Goal: Task Accomplishment & Management: Manage account settings

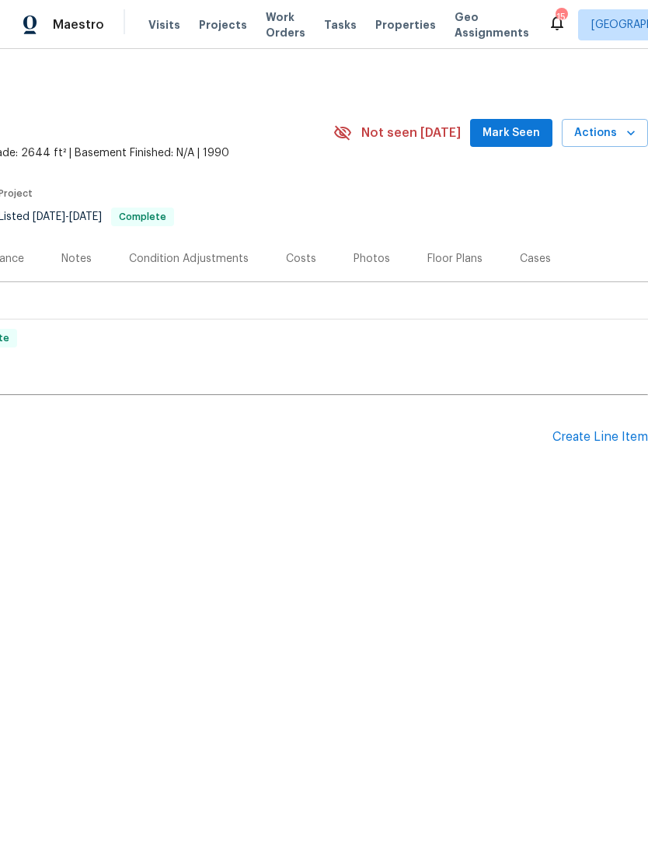
scroll to position [0, 230]
click at [602, 434] on div "Create Line Item" at bounding box center [601, 437] width 96 height 15
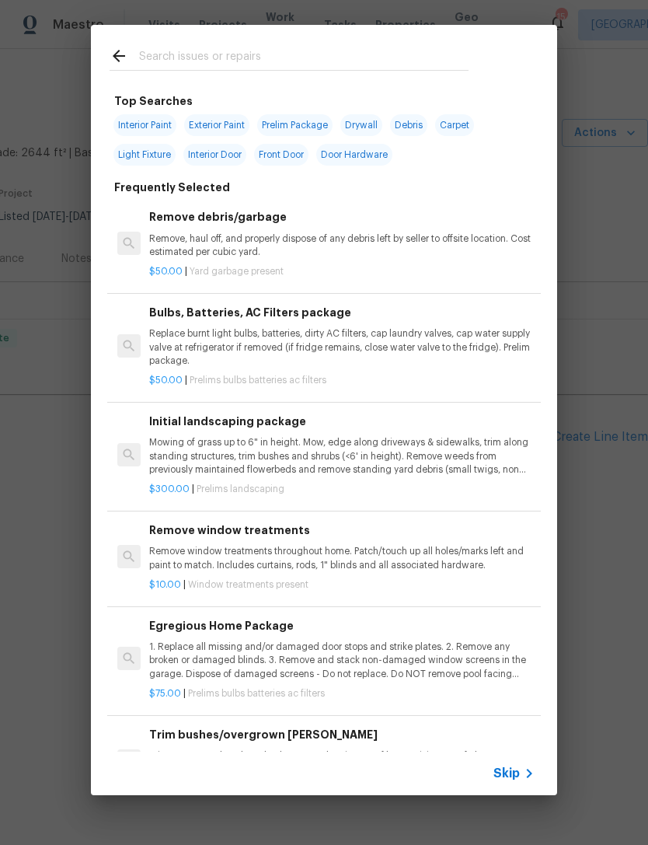
click at [396, 51] on input "text" at bounding box center [304, 58] width 330 height 23
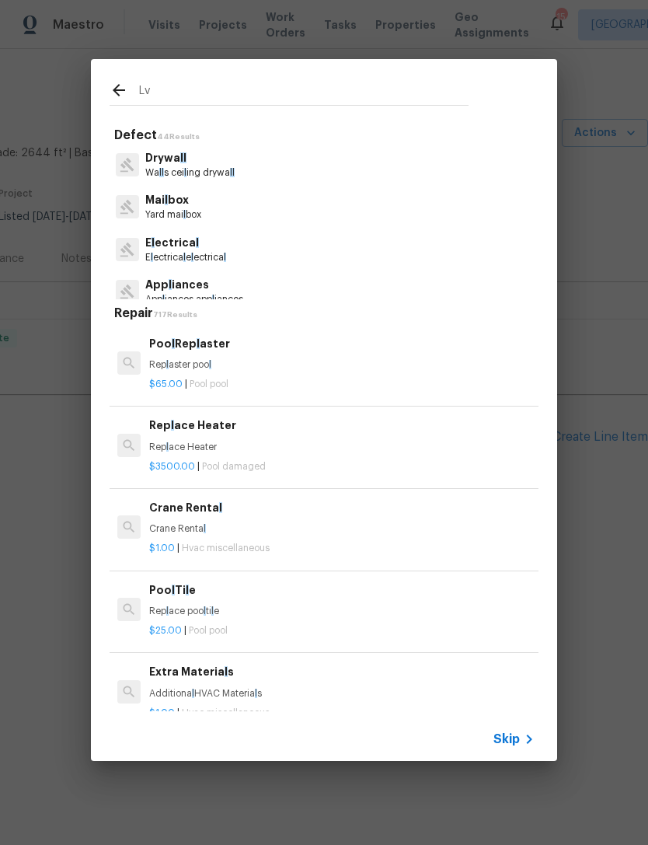
type input "Lvp"
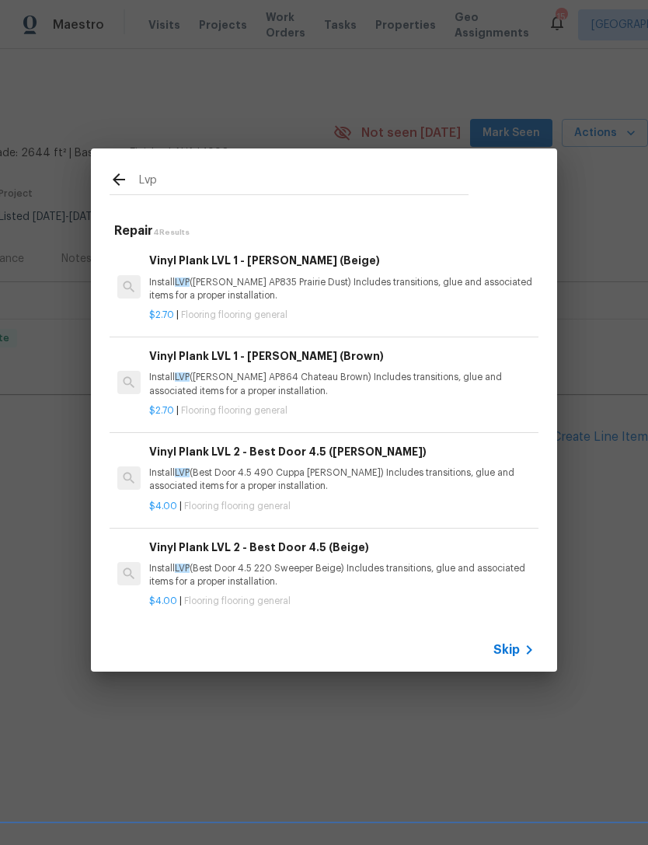
click at [323, 269] on h6 "Vinyl Plank LVL 1 - Knighton (Beige)" at bounding box center [342, 260] width 386 height 17
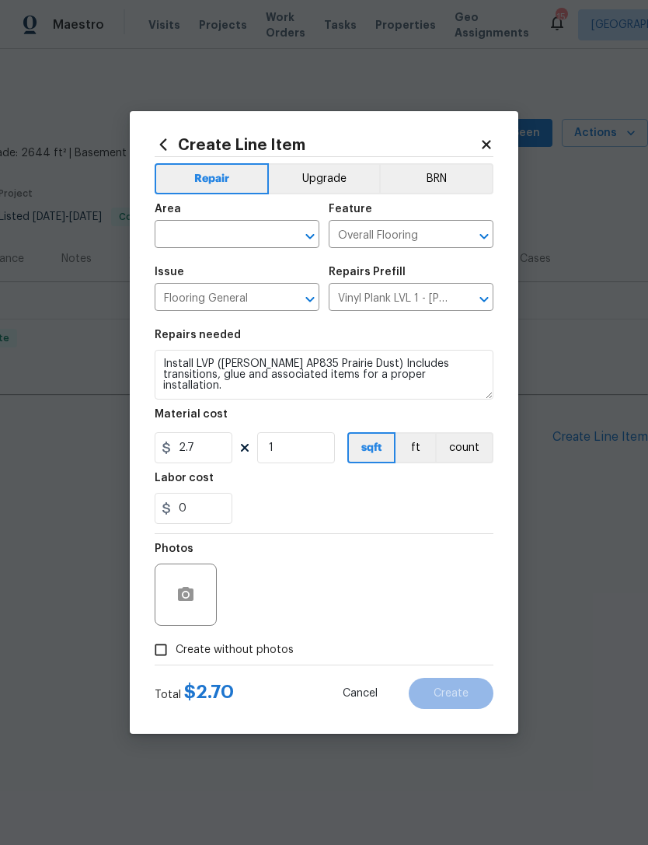
click at [246, 229] on input "text" at bounding box center [215, 236] width 121 height 24
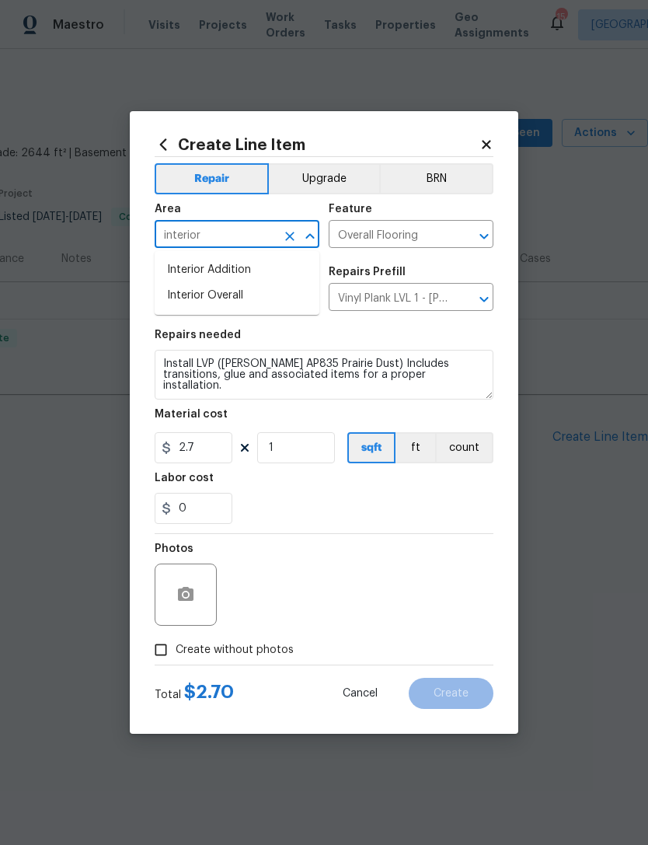
click at [257, 295] on li "Interior Overall" at bounding box center [237, 296] width 165 height 26
type input "Interior Overall"
click at [225, 447] on input "2.7" at bounding box center [194, 447] width 78 height 31
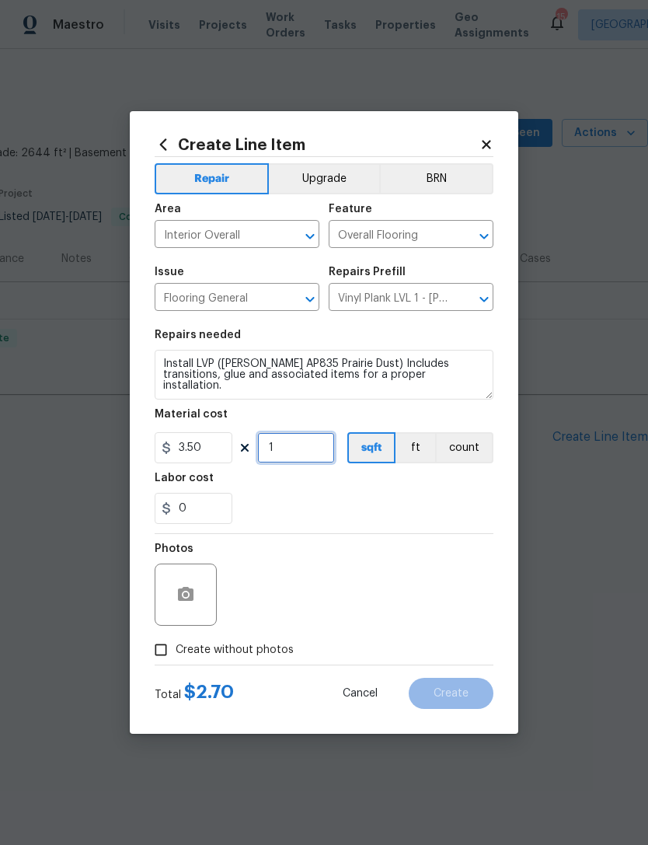
click at [315, 439] on input "1" at bounding box center [296, 447] width 78 height 31
type input "3.5"
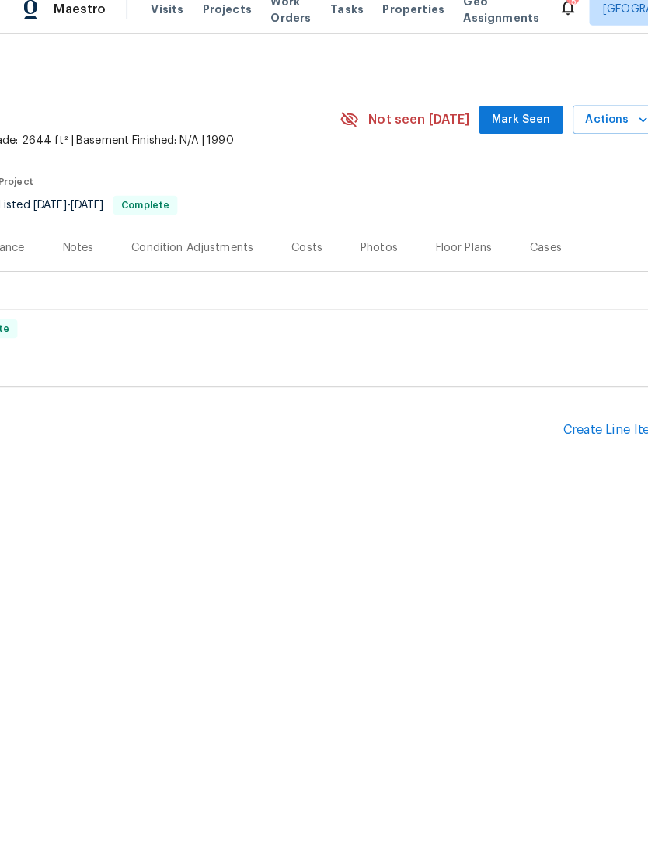
click at [601, 430] on div "Create Line Item" at bounding box center [601, 437] width 96 height 15
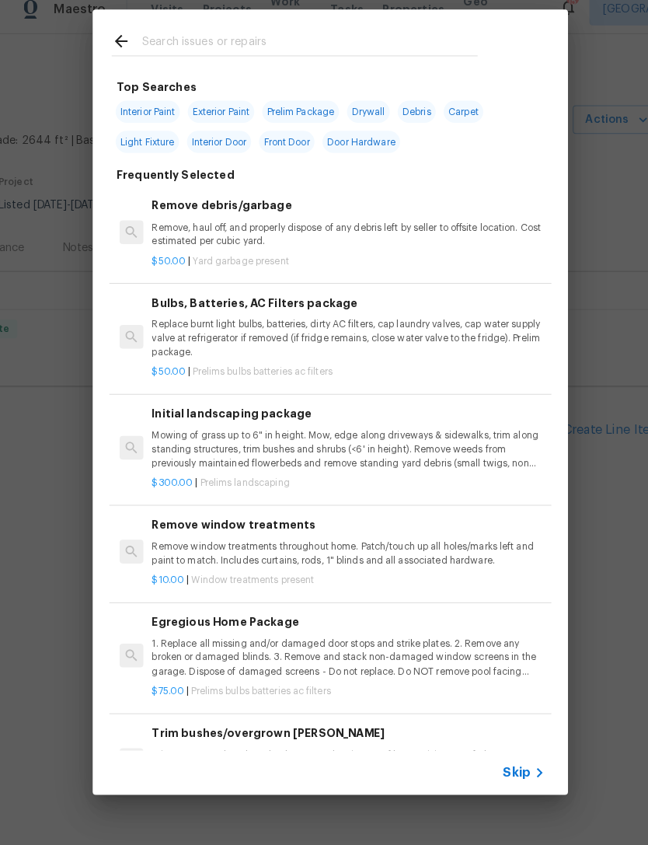
click at [352, 47] on input "text" at bounding box center [304, 58] width 330 height 23
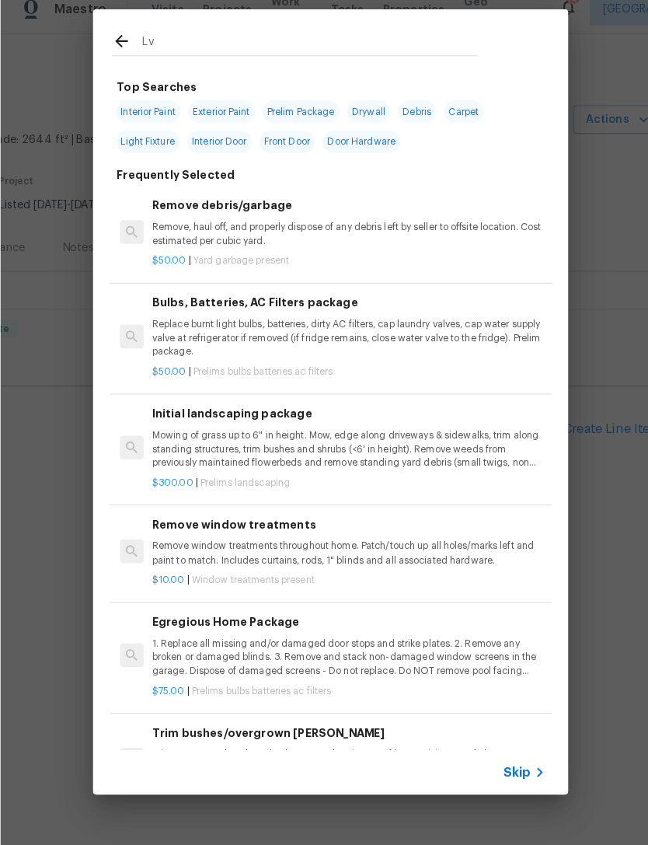
type input "Lvp"
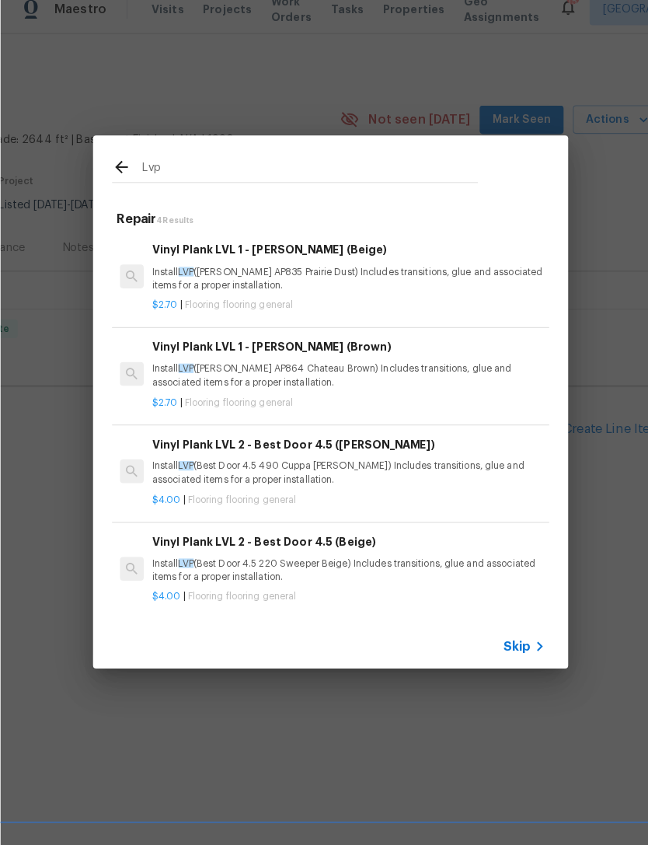
click at [373, 260] on div "Vinyl Plank LVL 1 - Knighton (Beige) Install LVP (Knighton AP835 Prairie Dust) …" at bounding box center [342, 277] width 386 height 51
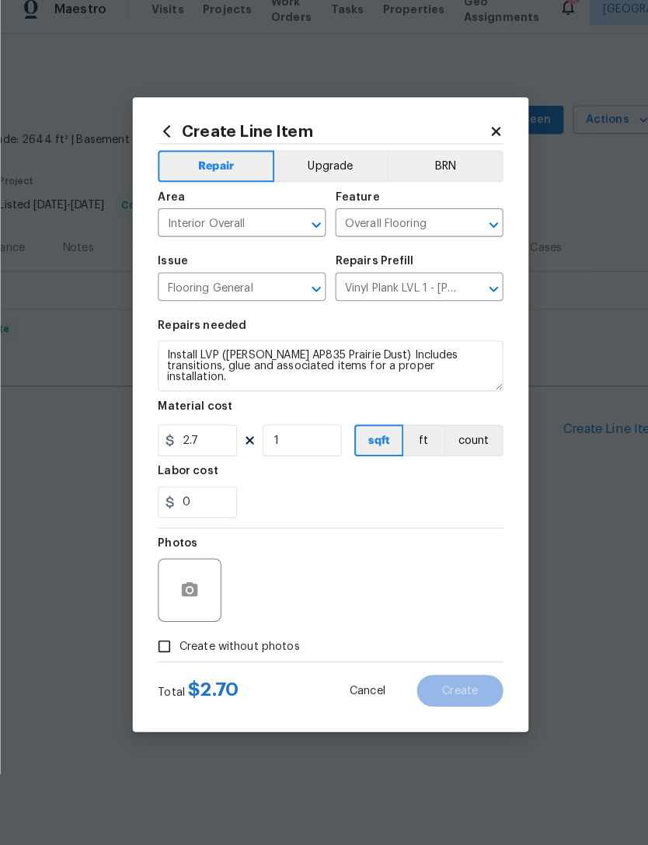
click at [378, 267] on h5 "Repairs Prefill" at bounding box center [367, 272] width 77 height 11
click at [229, 433] on input "2.7" at bounding box center [194, 447] width 78 height 31
click at [323, 434] on input "1" at bounding box center [296, 447] width 78 height 31
type input "3.5"
type input "2644"
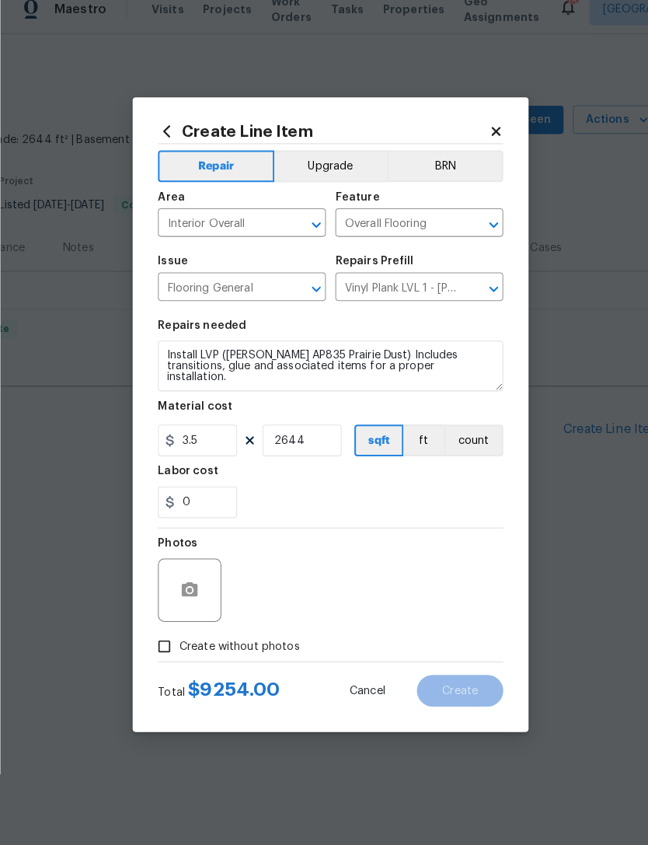
click at [326, 493] on div "0" at bounding box center [324, 508] width 339 height 31
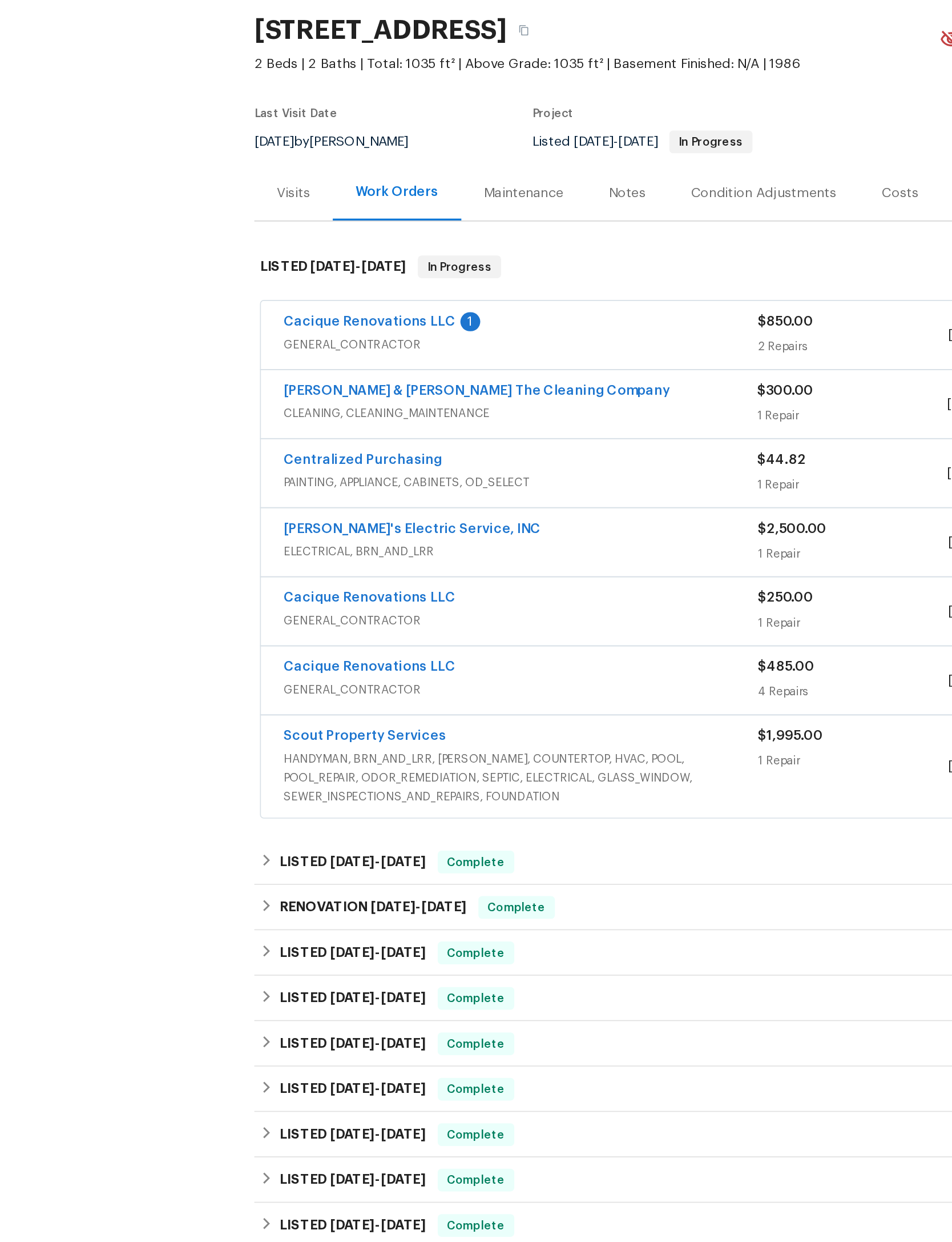
scroll to position [73, 0]
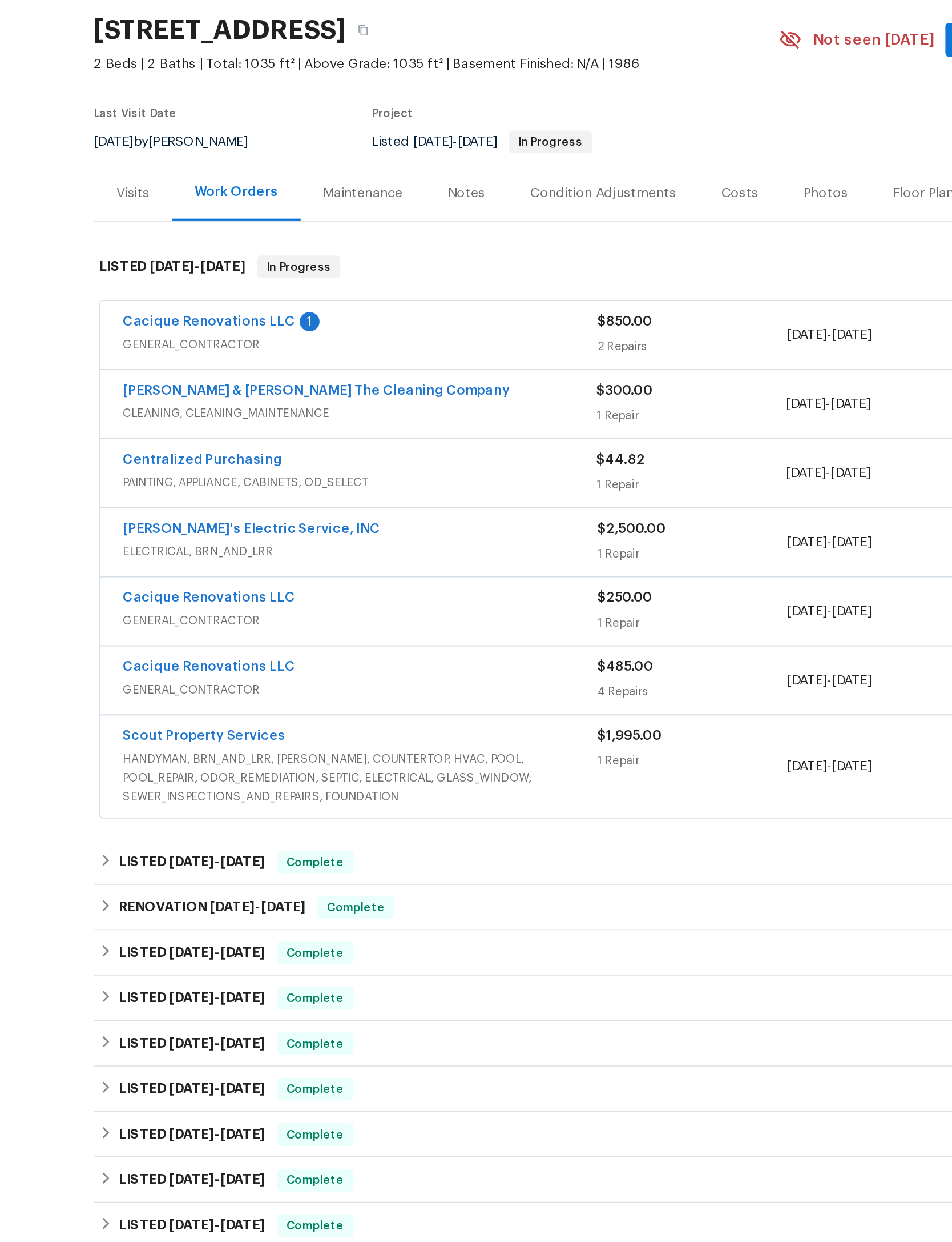
click at [278, 262] on div "1" at bounding box center [284, 268] width 12 height 12
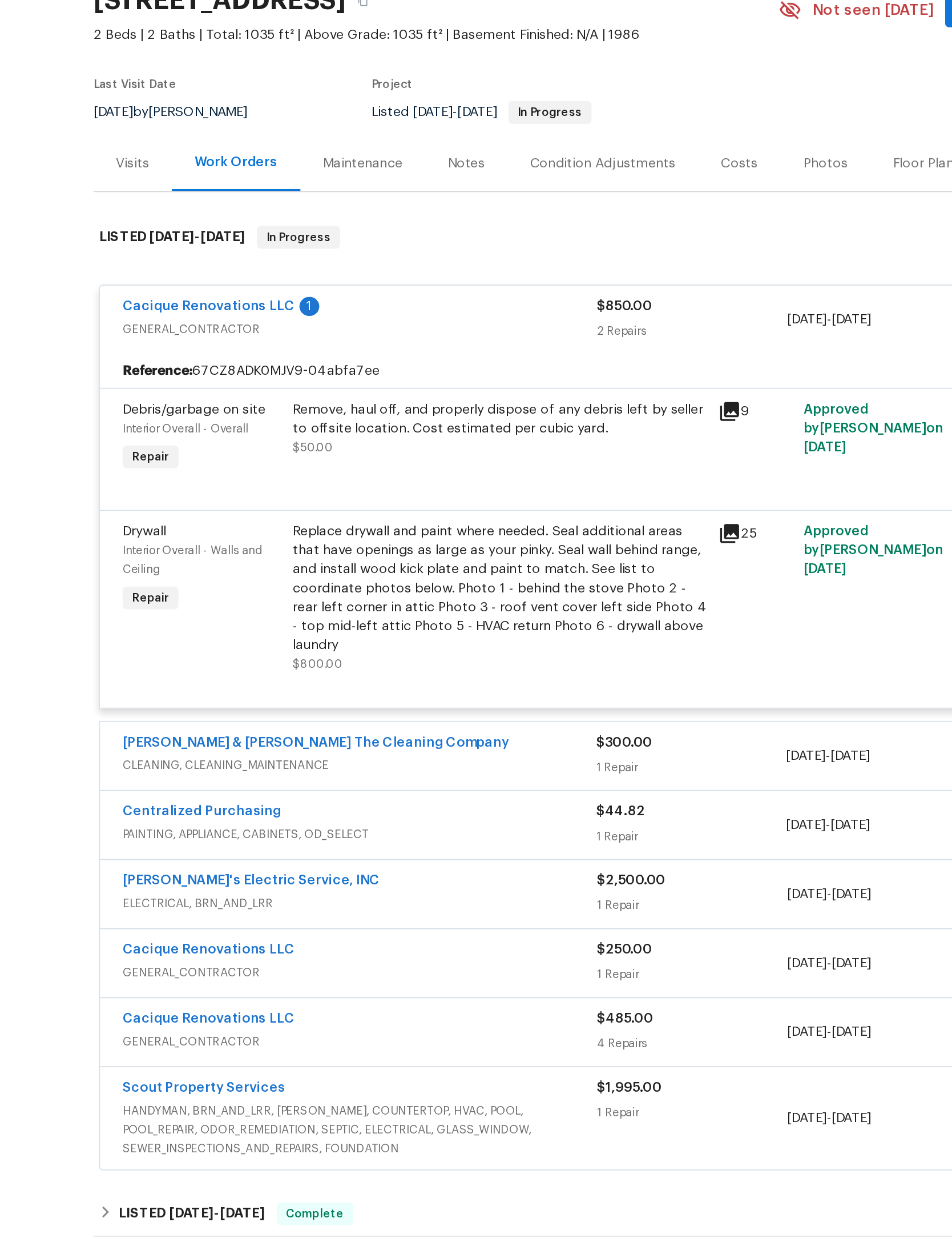
scroll to position [32, 0]
click at [196, 255] on link "Cacique Renovations LLC" at bounding box center [223, 259] width 104 height 8
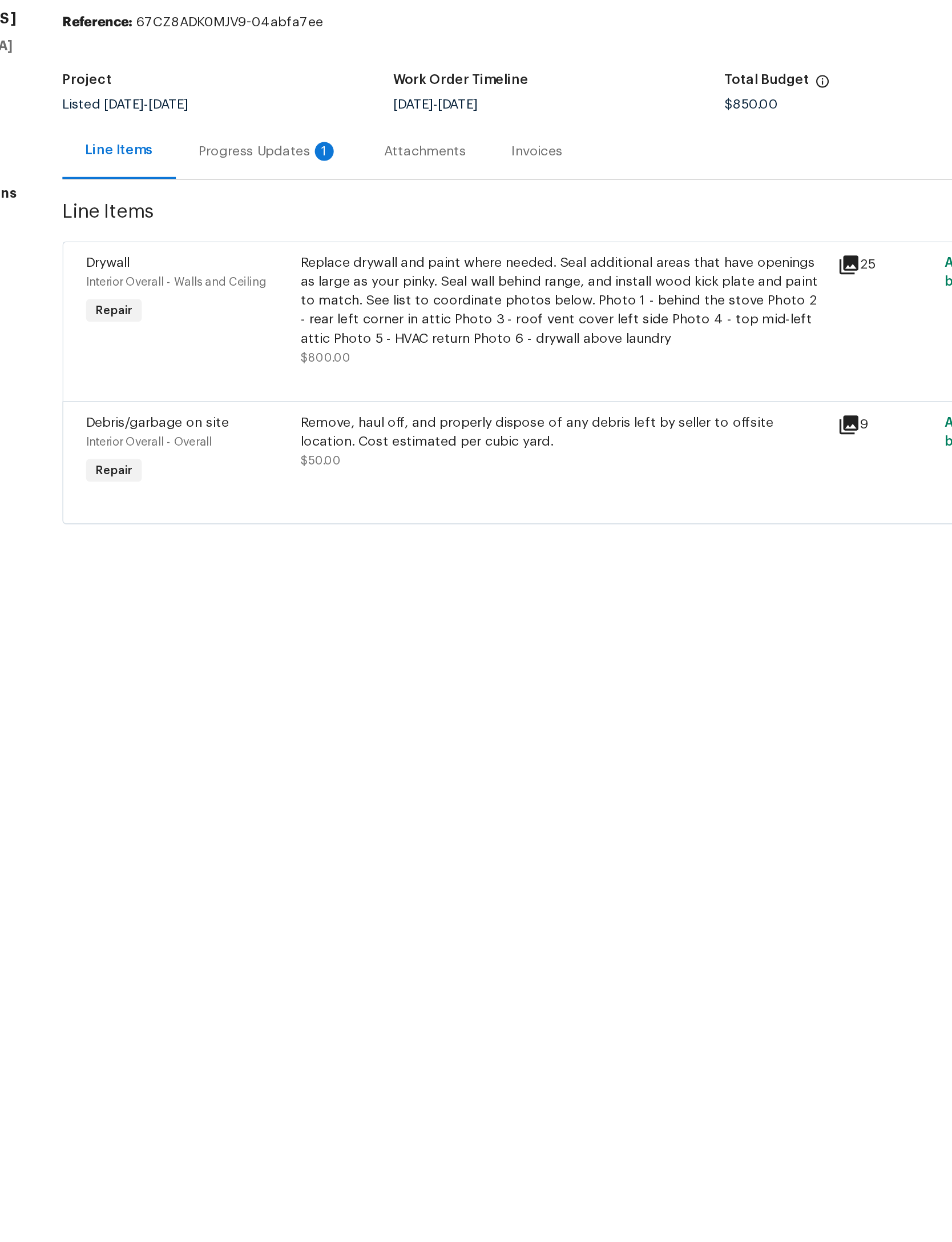
click at [249, 159] on div "Progress Updates 1" at bounding box center [259, 165] width 84 height 12
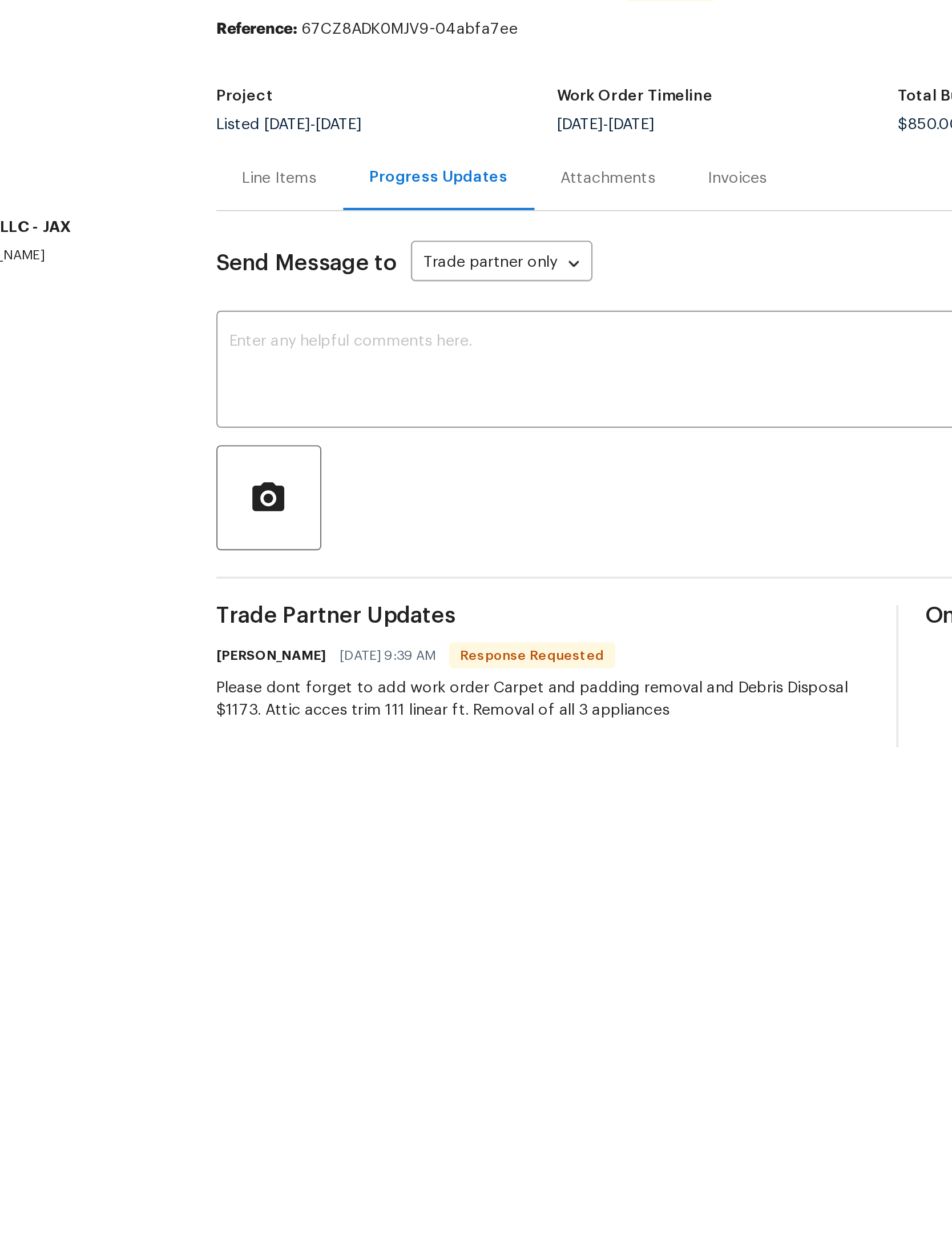
click at [236, 159] on div "Line Items" at bounding box center [255, 165] width 39 height 12
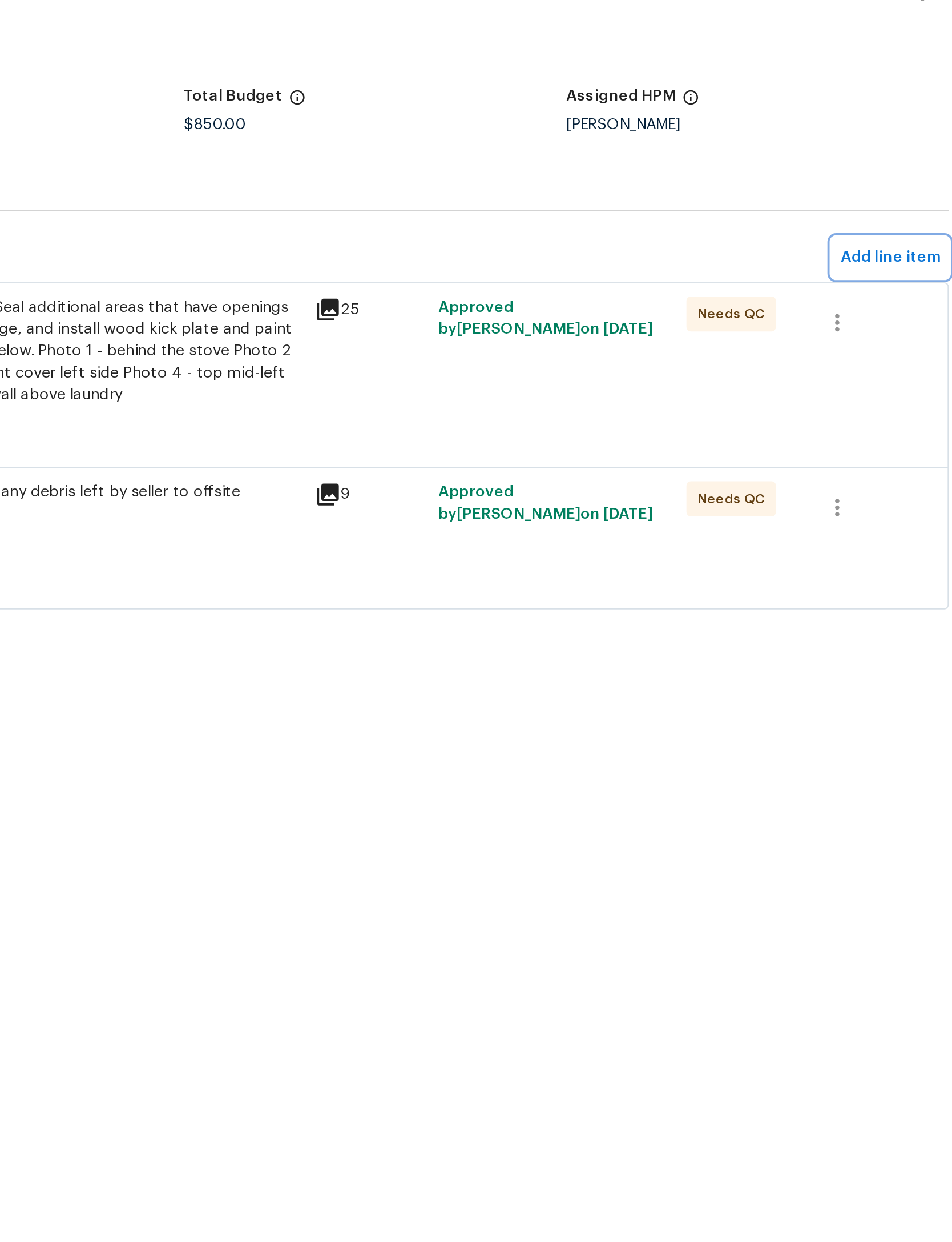
click at [878, 199] on span "Add line item" at bounding box center [904, 206] width 52 height 14
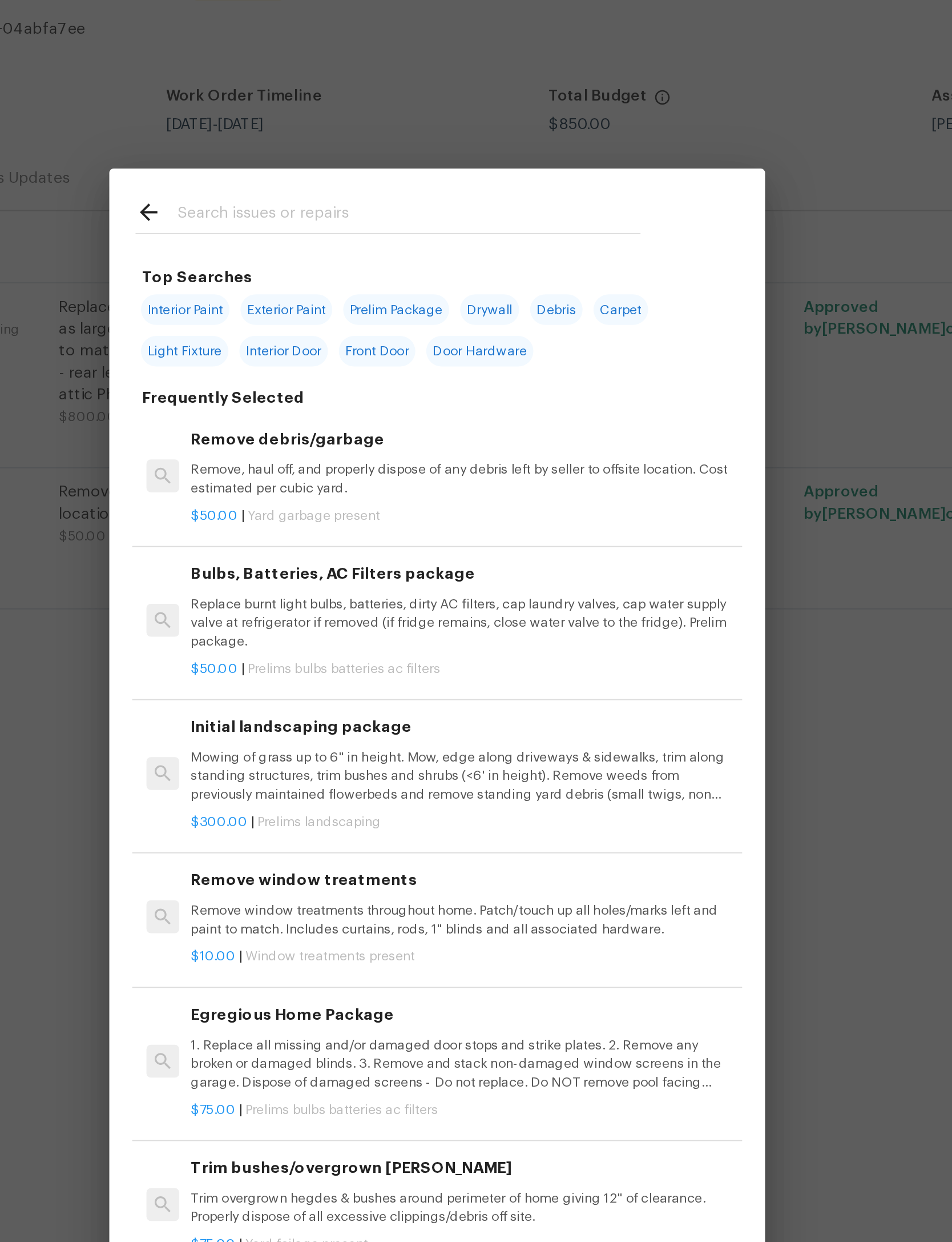
click at [340, 176] on input "text" at bounding box center [461, 184] width 242 height 17
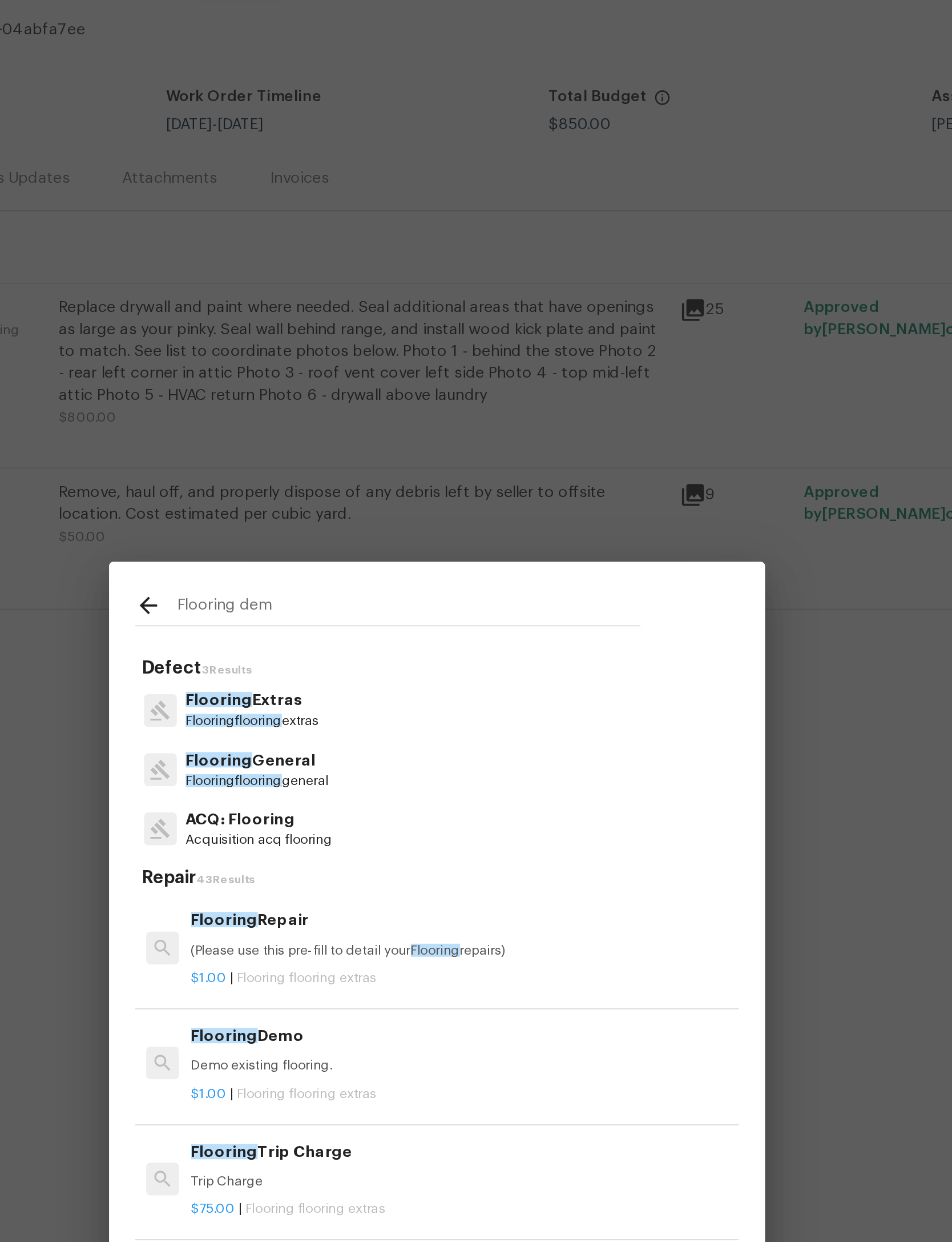
type input "Flooring demo"
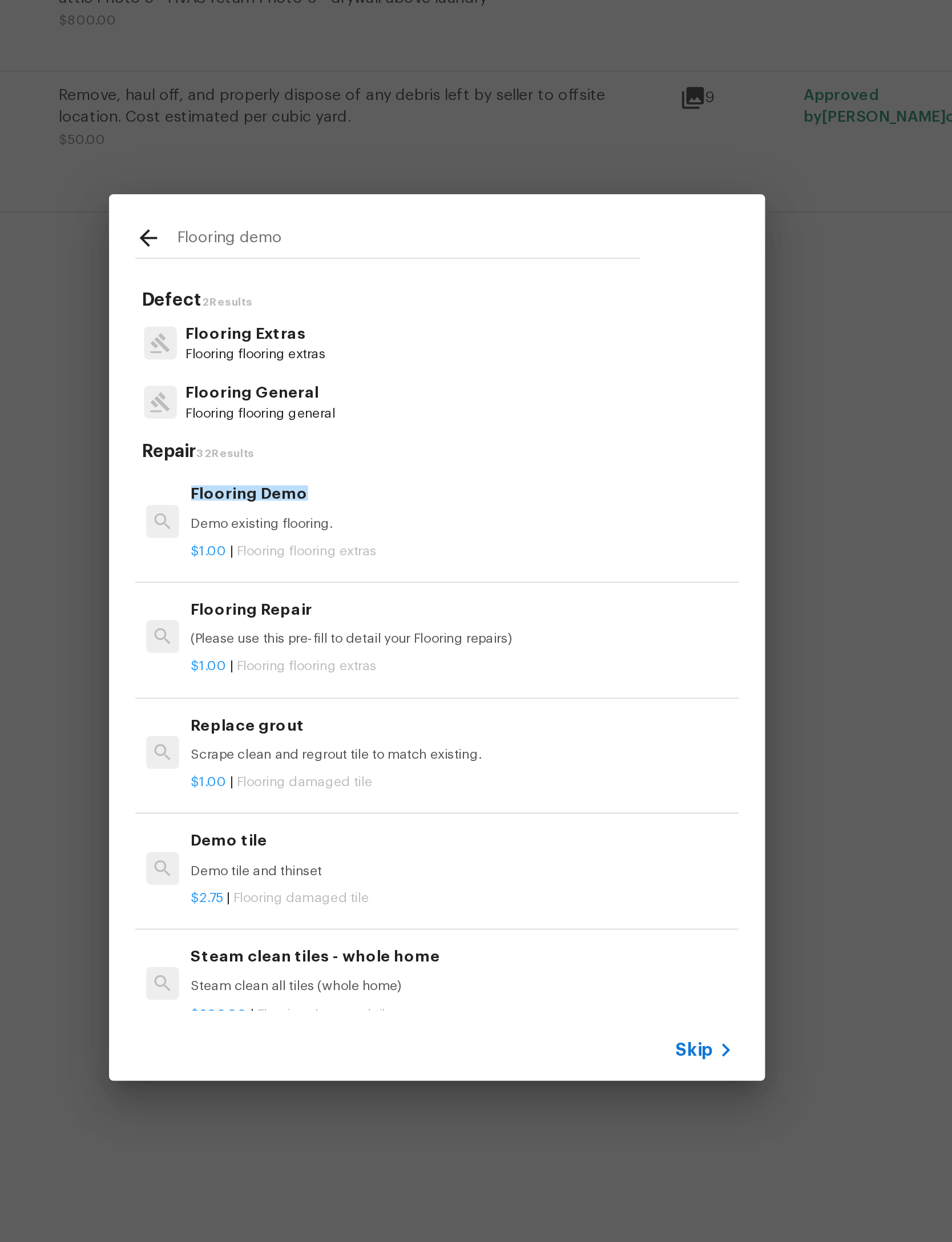
click at [347, 548] on p "Demo existing flooring." at bounding box center [489, 552] width 284 height 10
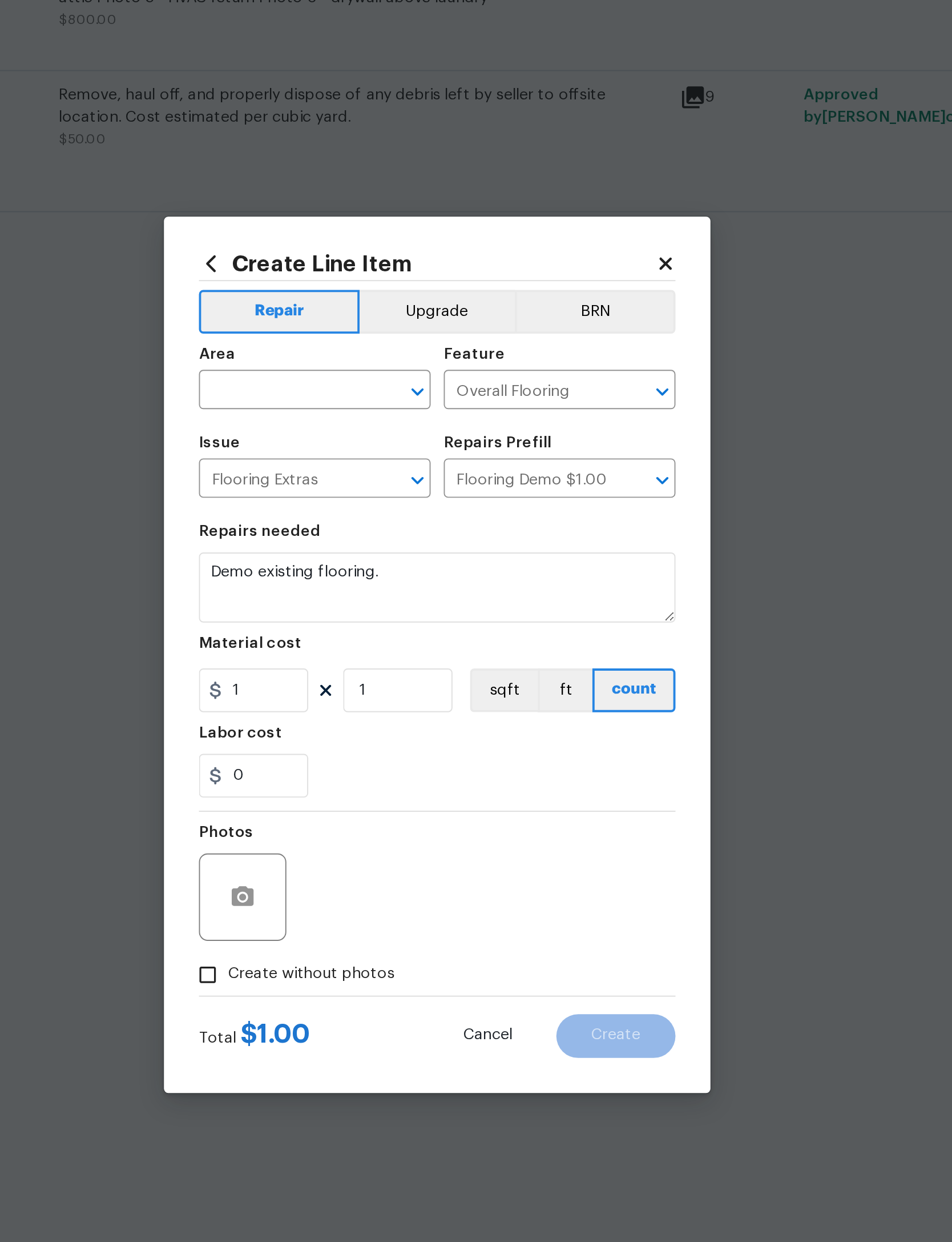
click at [352, 553] on div "Repairs needed" at bounding box center [476, 560] width 249 height 15
click at [443, 475] on div at bounding box center [458, 484] width 29 height 16
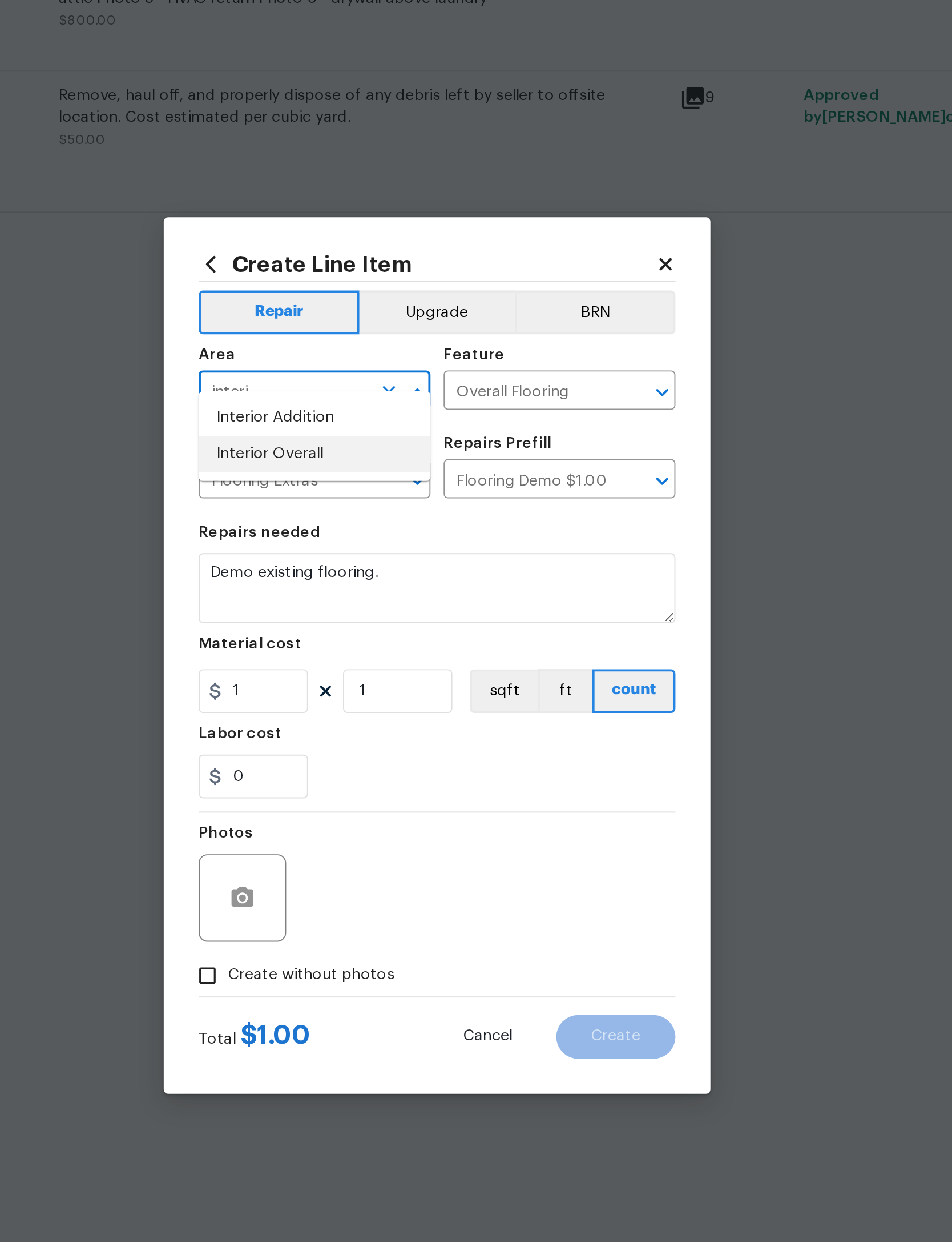
click at [352, 506] on li "Interior Overall" at bounding box center [412, 516] width 121 height 19
type input "Interior Overall"
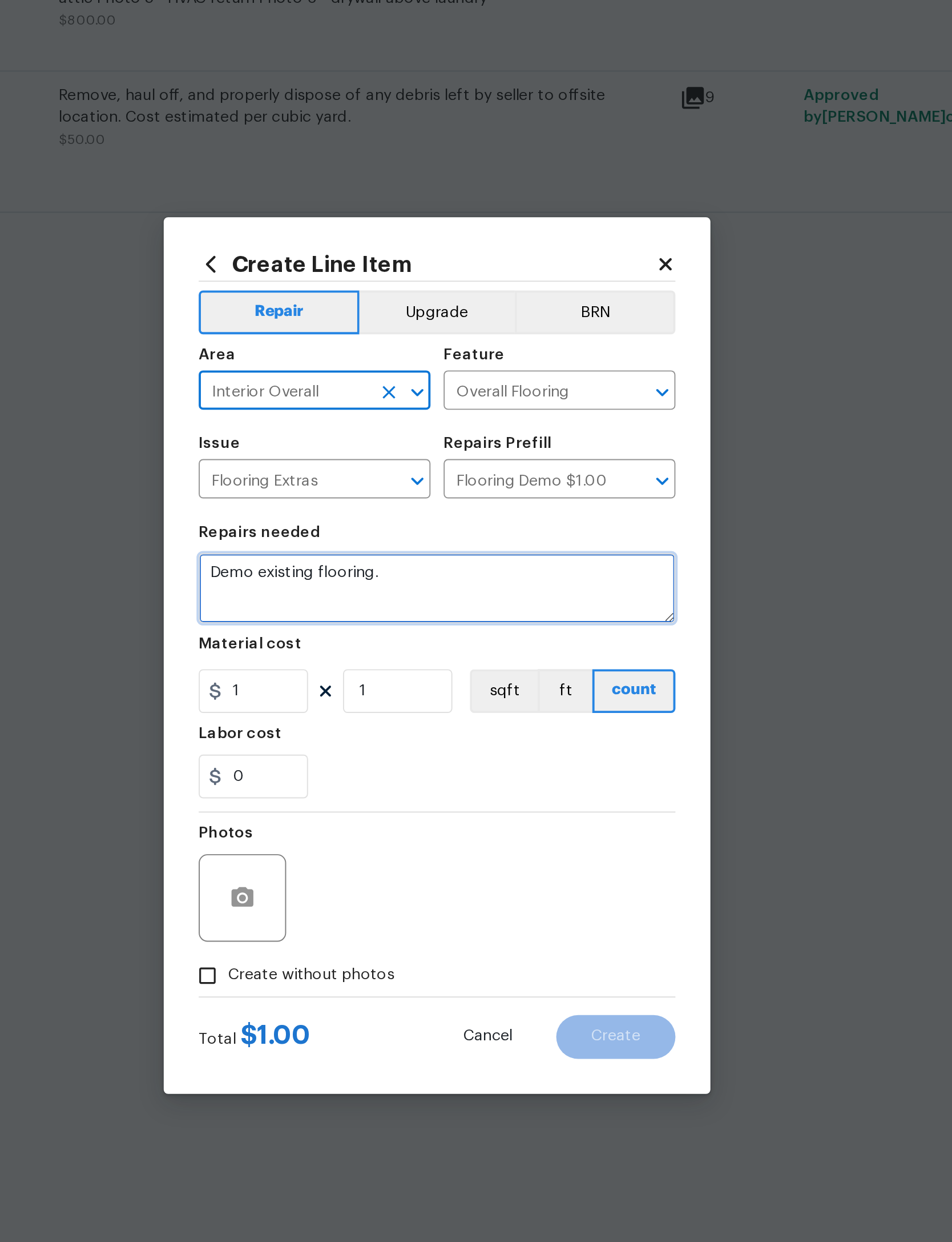
click at [352, 568] on textarea "Demo existing flooring." at bounding box center [476, 586] width 249 height 37
type textarea "Demo existing flooring treat slab and subfloor for odor."
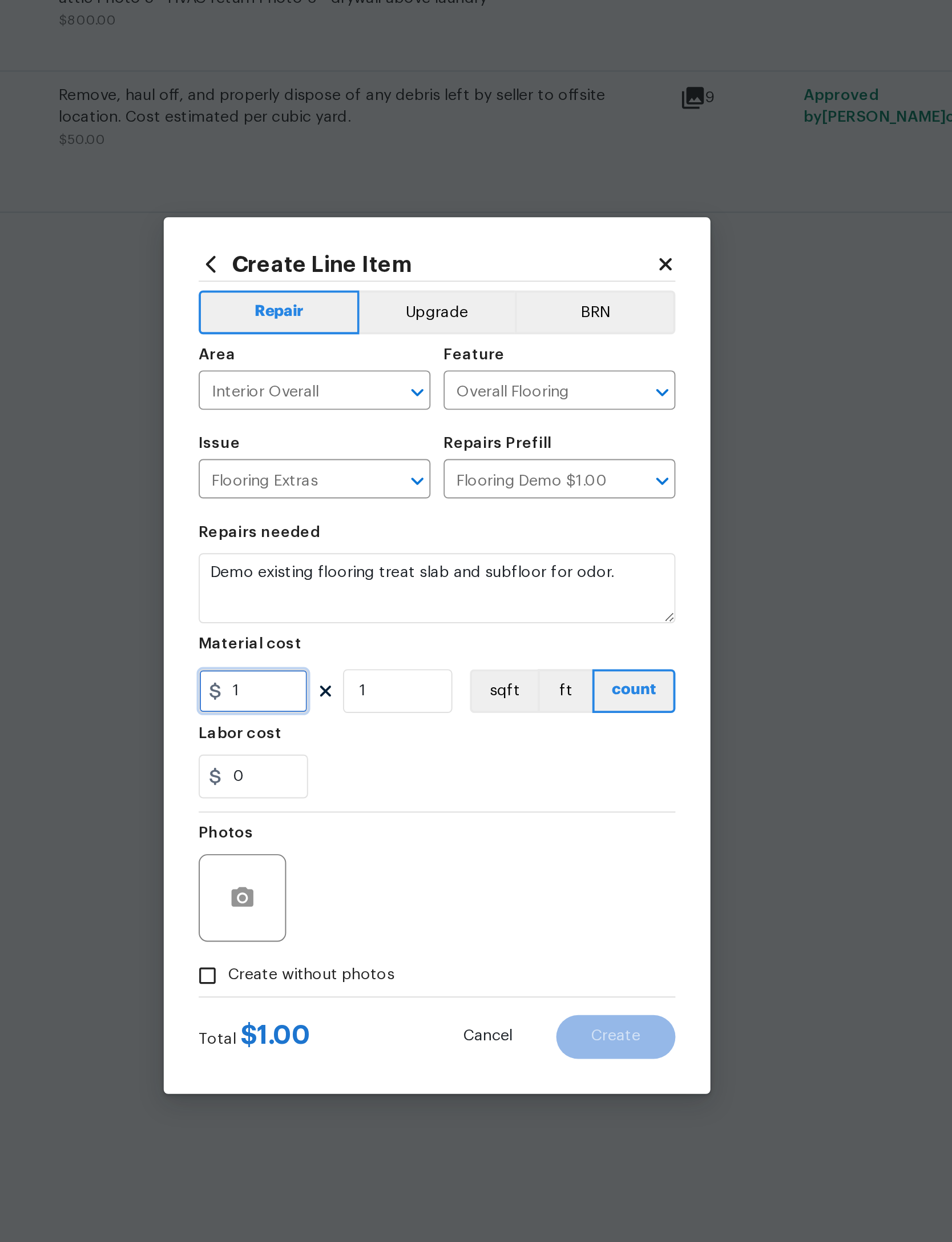
click at [352, 628] on input "1" at bounding box center [381, 639] width 57 height 23
type input "1173"
click at [352, 673] on div "0" at bounding box center [476, 684] width 249 height 23
click at [361, 734] on button "button" at bounding box center [374, 747] width 27 height 27
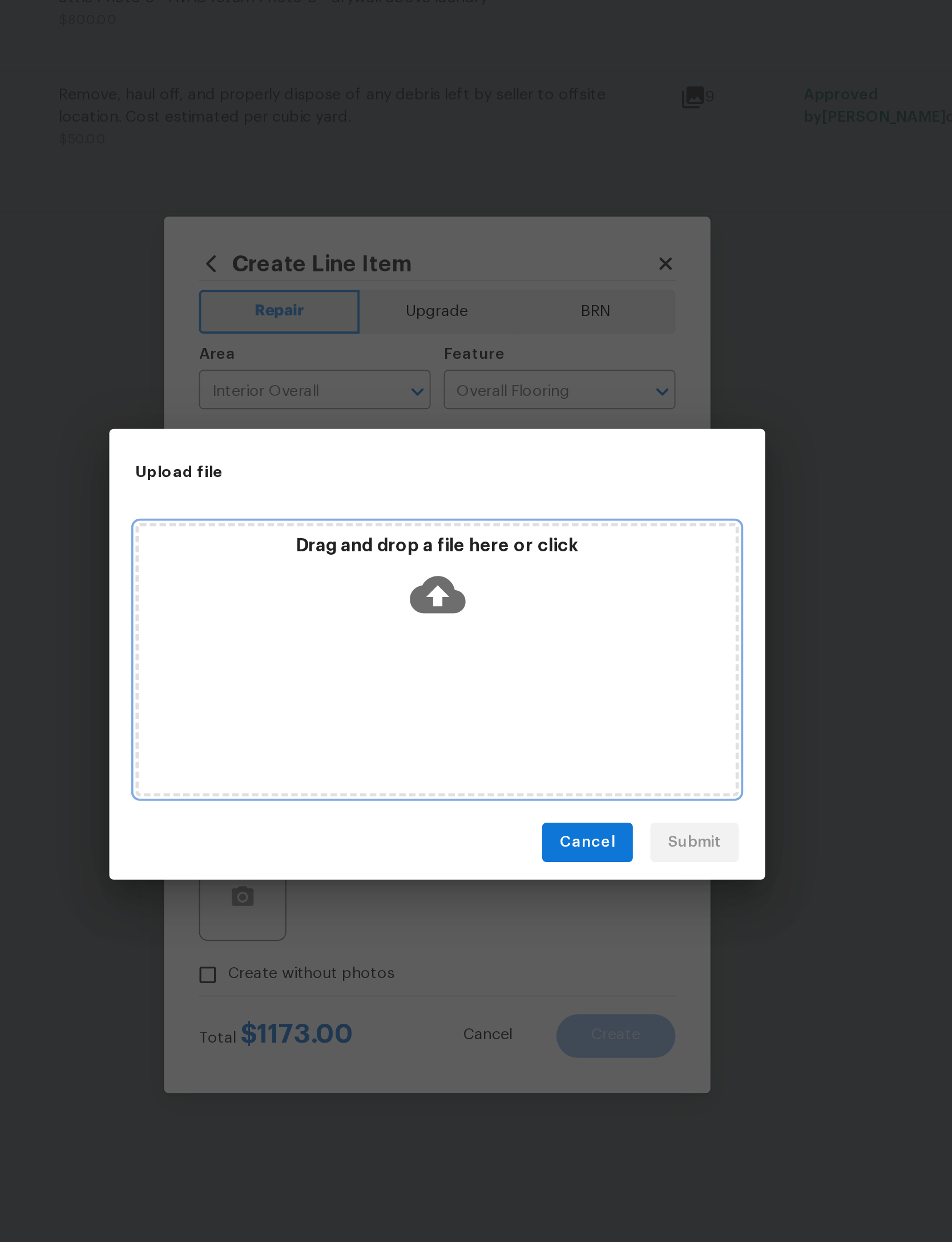
click at [462, 581] on icon at bounding box center [477, 590] width 29 height 19
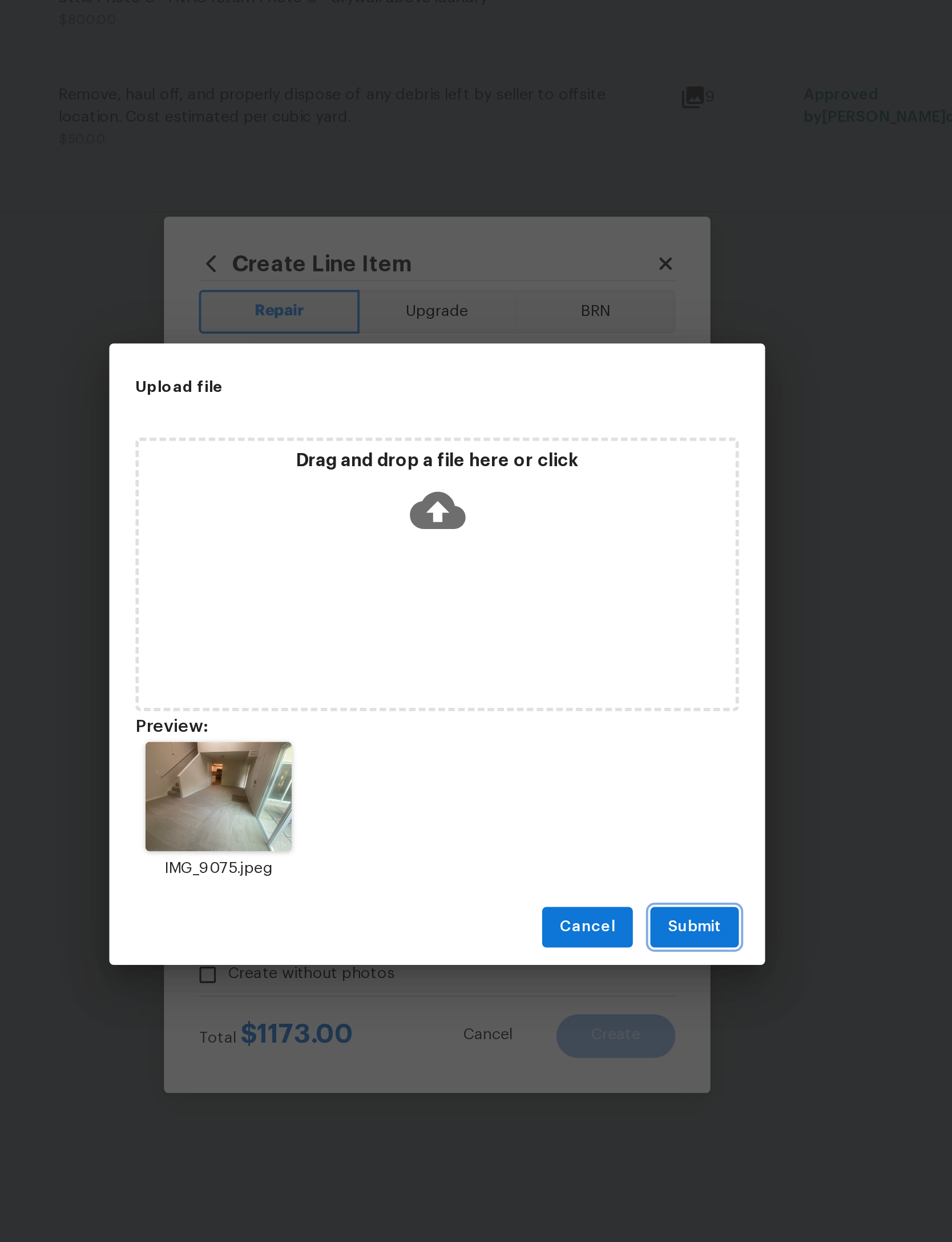
click at [596, 756] on span "Submit" at bounding box center [610, 763] width 28 height 14
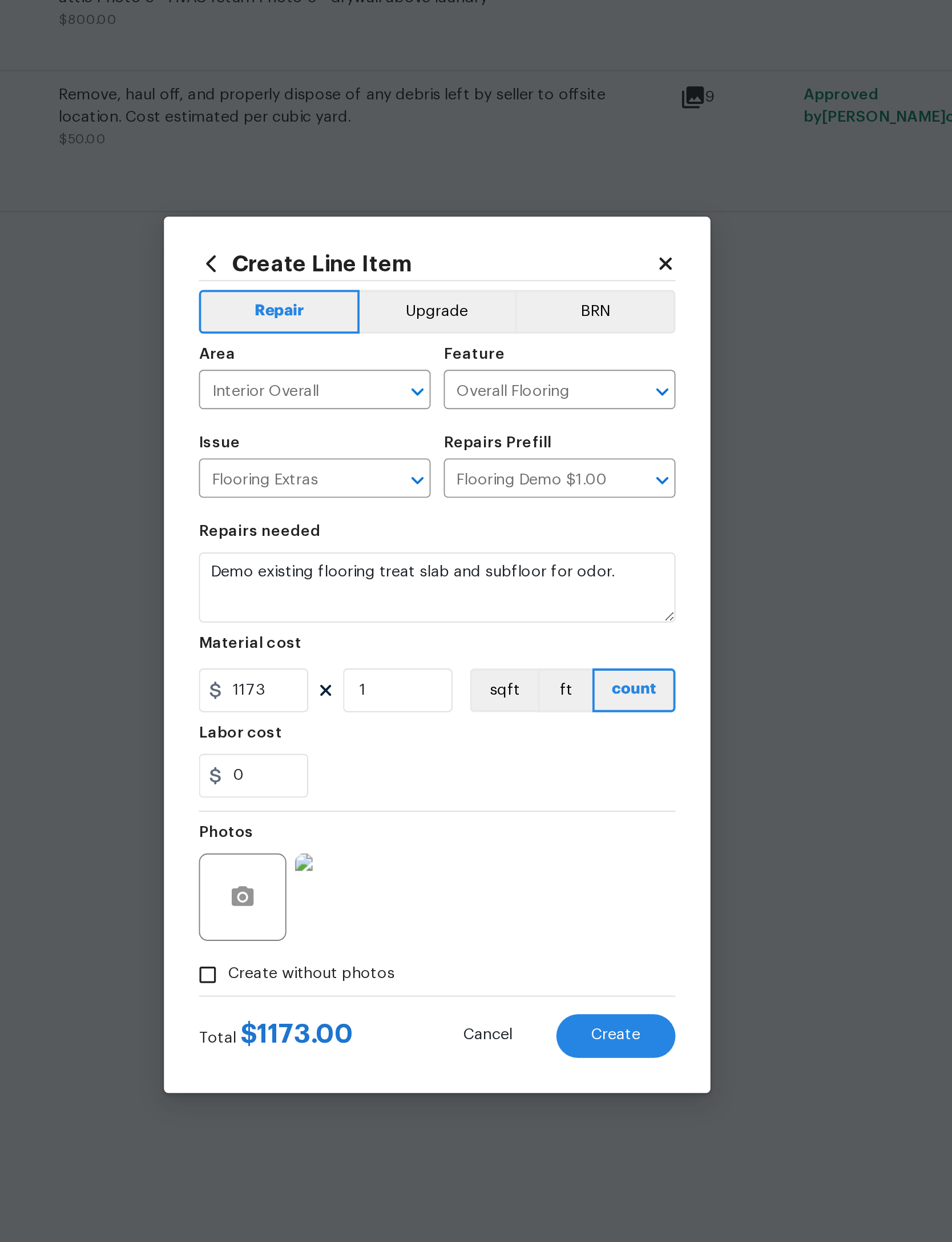
click at [557, 816] on span "Create" at bounding box center [569, 820] width 26 height 9
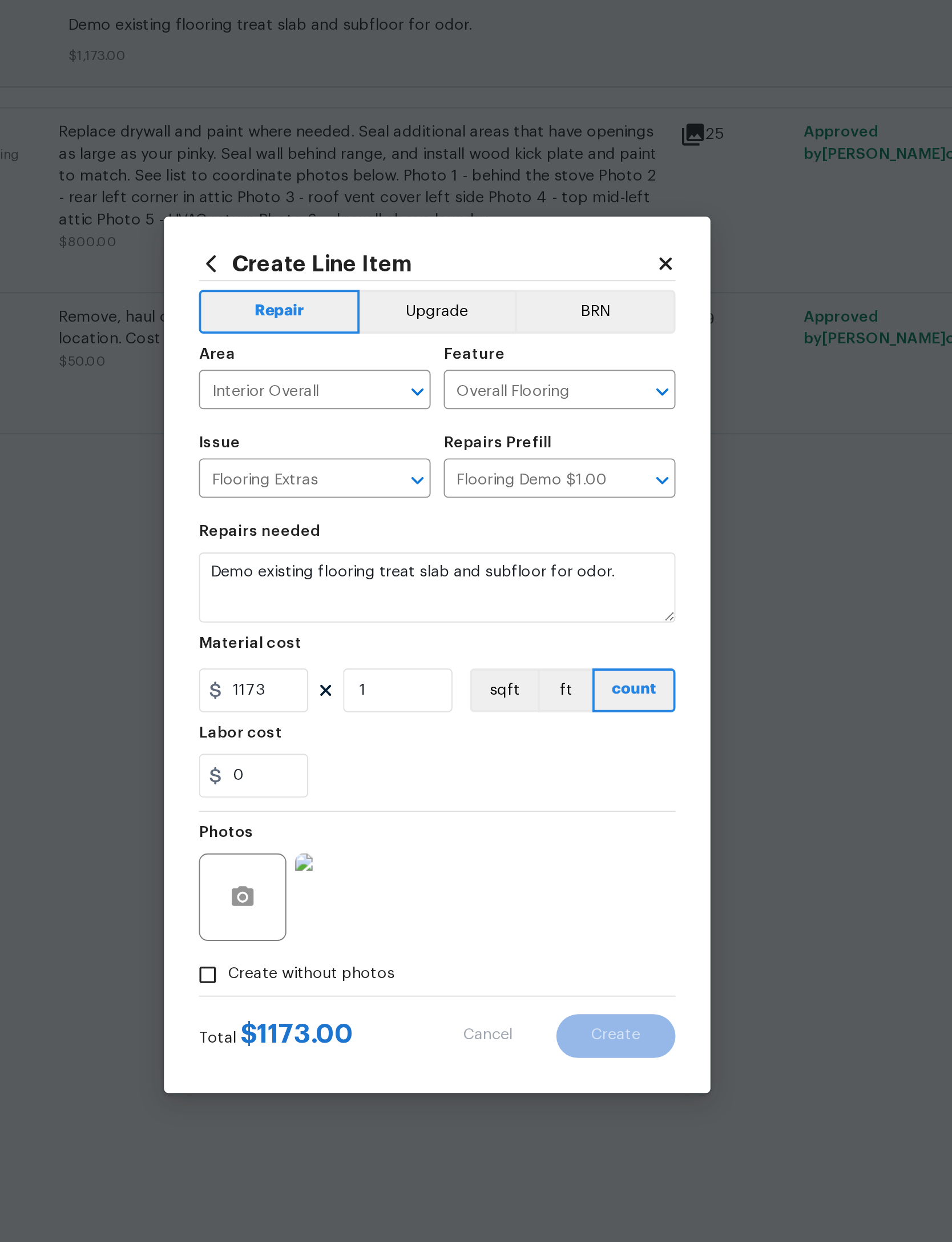
type input "0"
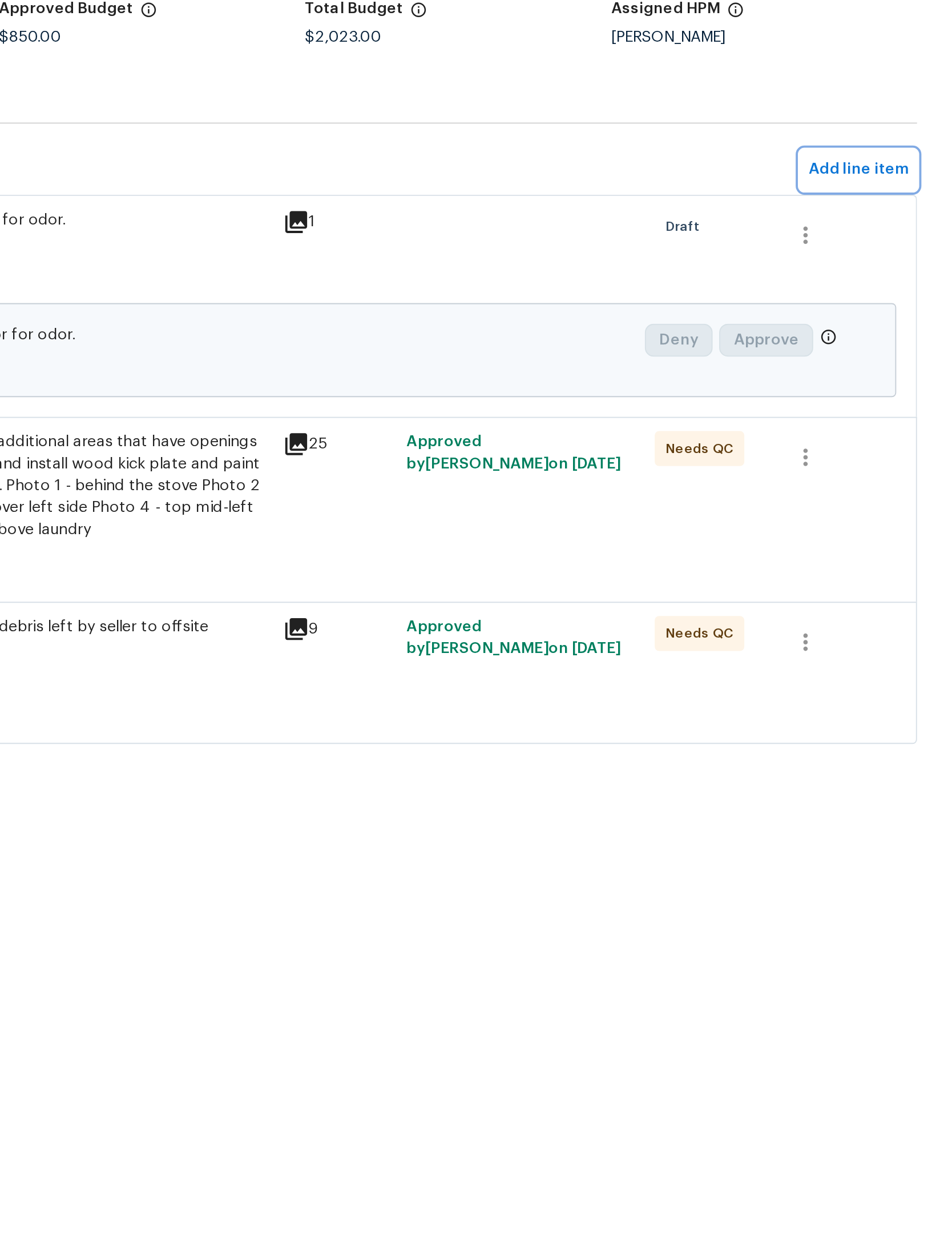
click at [878, 199] on span "Add line item" at bounding box center [904, 206] width 52 height 14
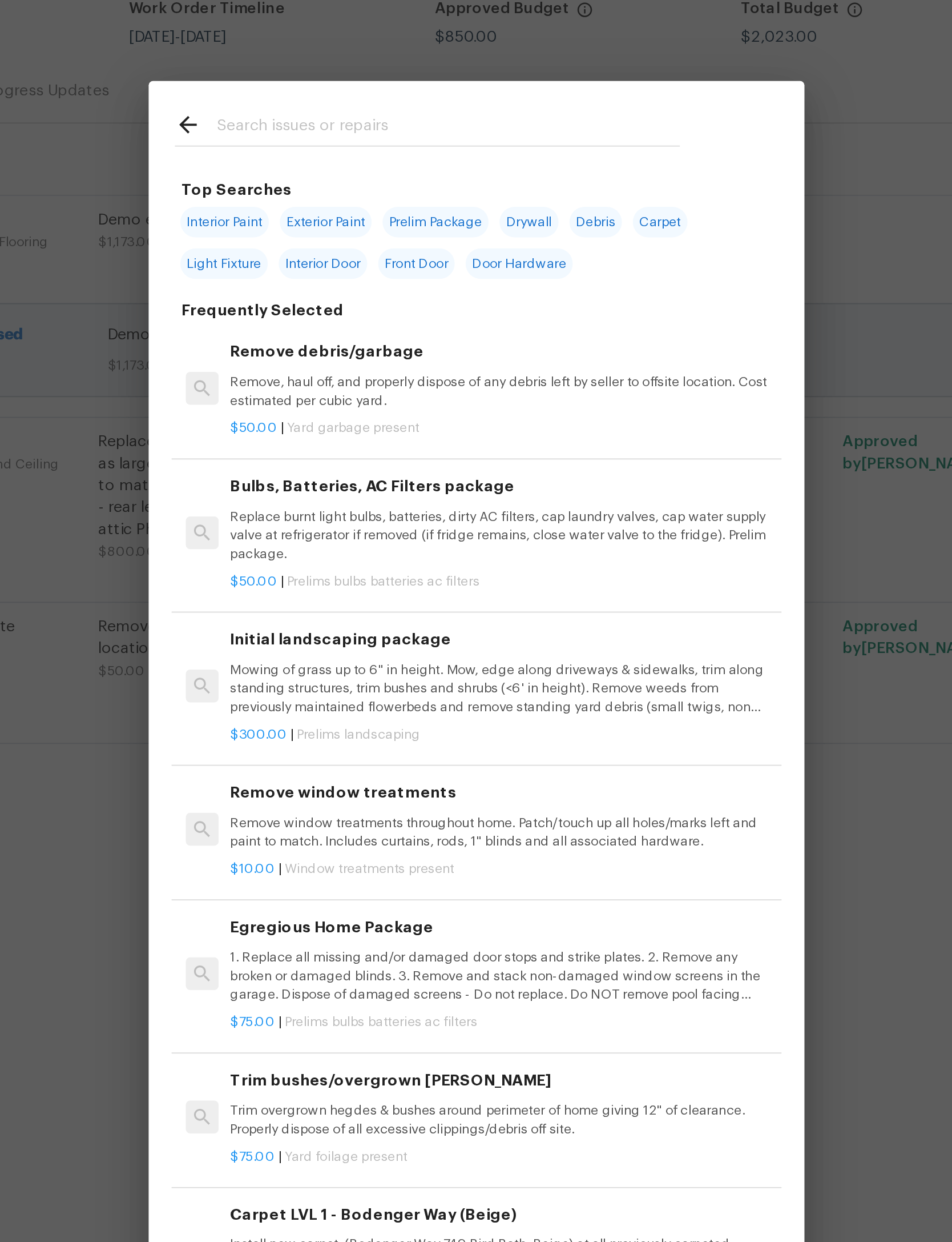
click at [340, 176] on input "text" at bounding box center [461, 184] width 242 height 17
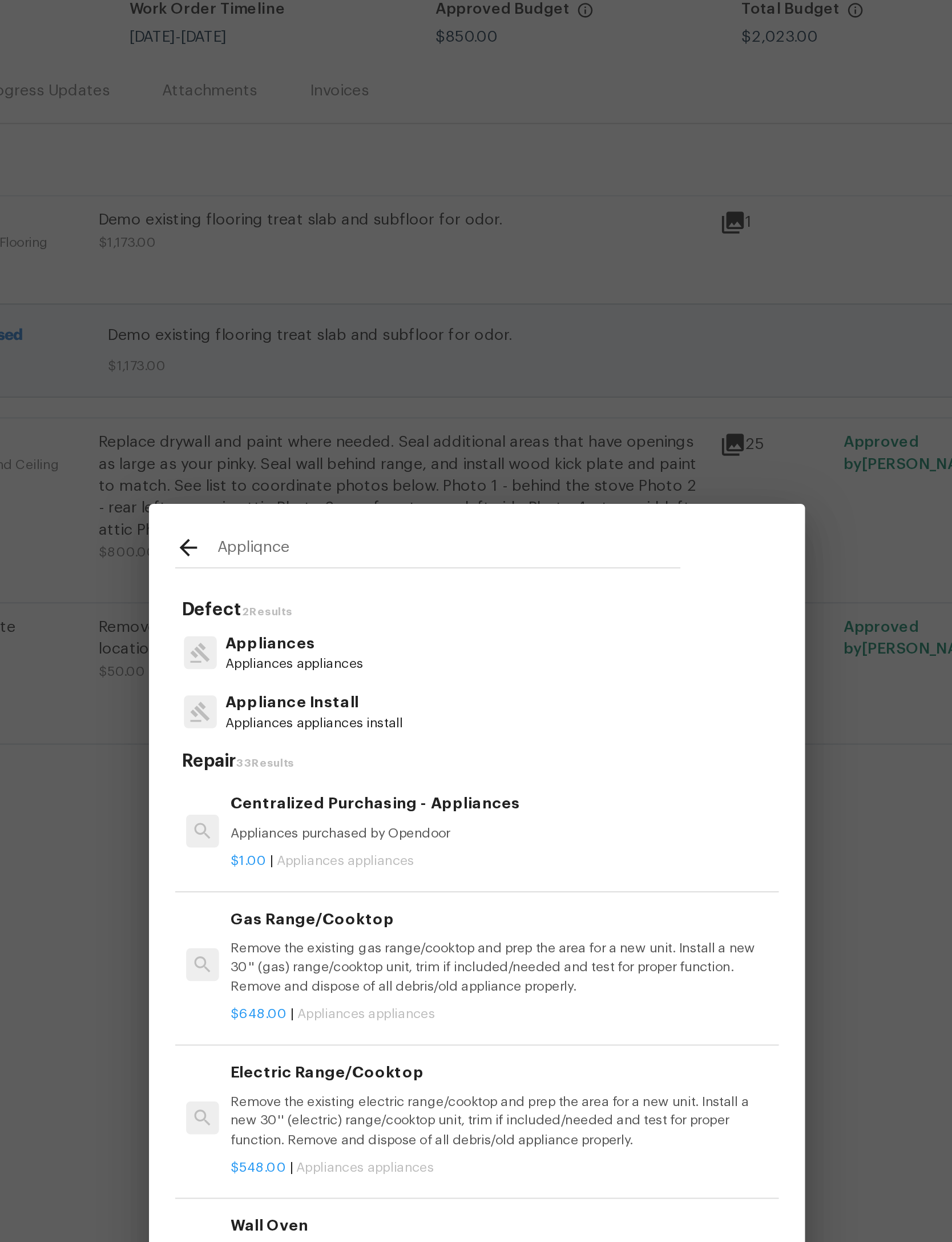
type input "Appliqnces"
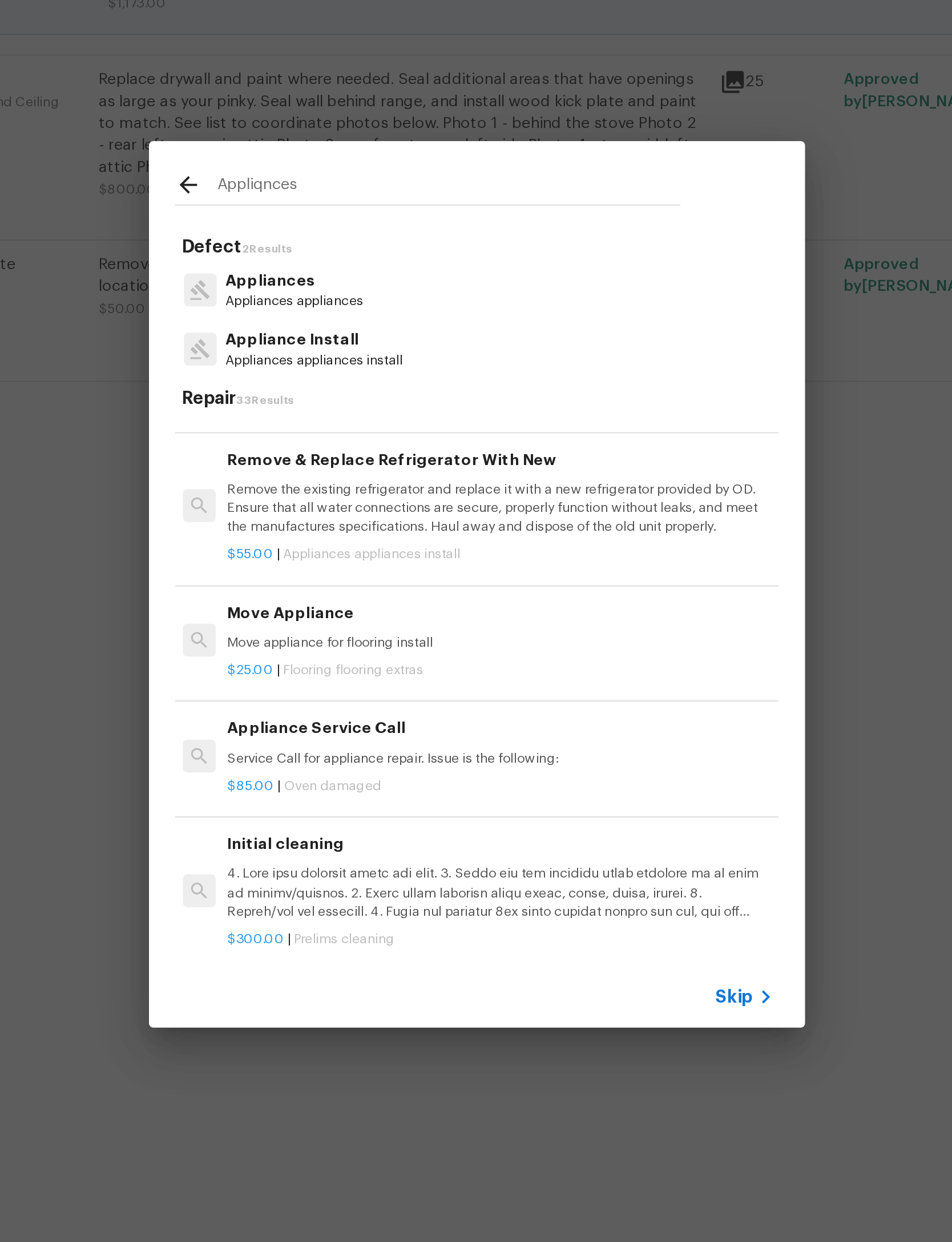
scroll to position [2180, 1]
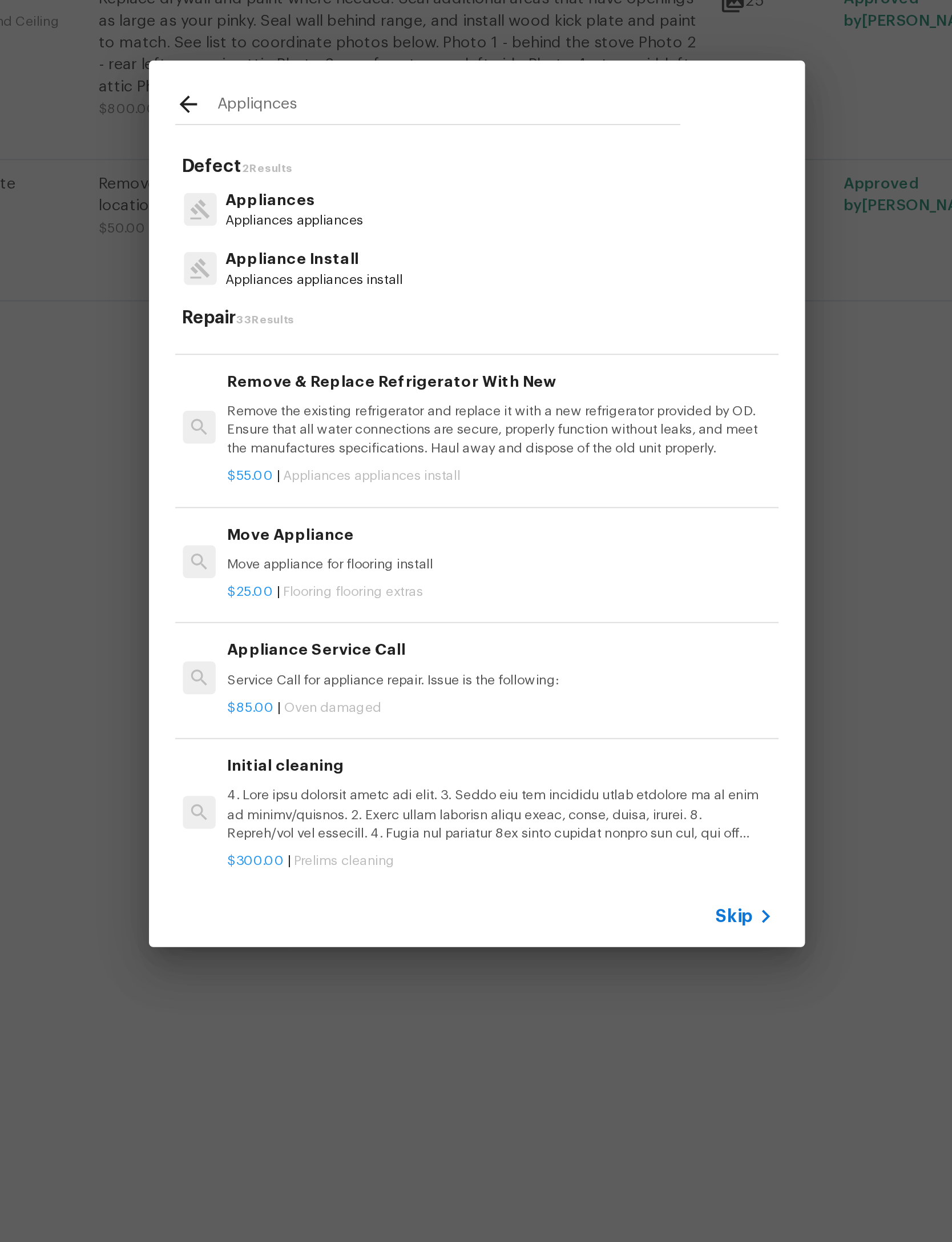
click at [383, 670] on div "Appliance Service Call Service Call for appliance repair. Issue is the followin…" at bounding box center [475, 702] width 319 height 64
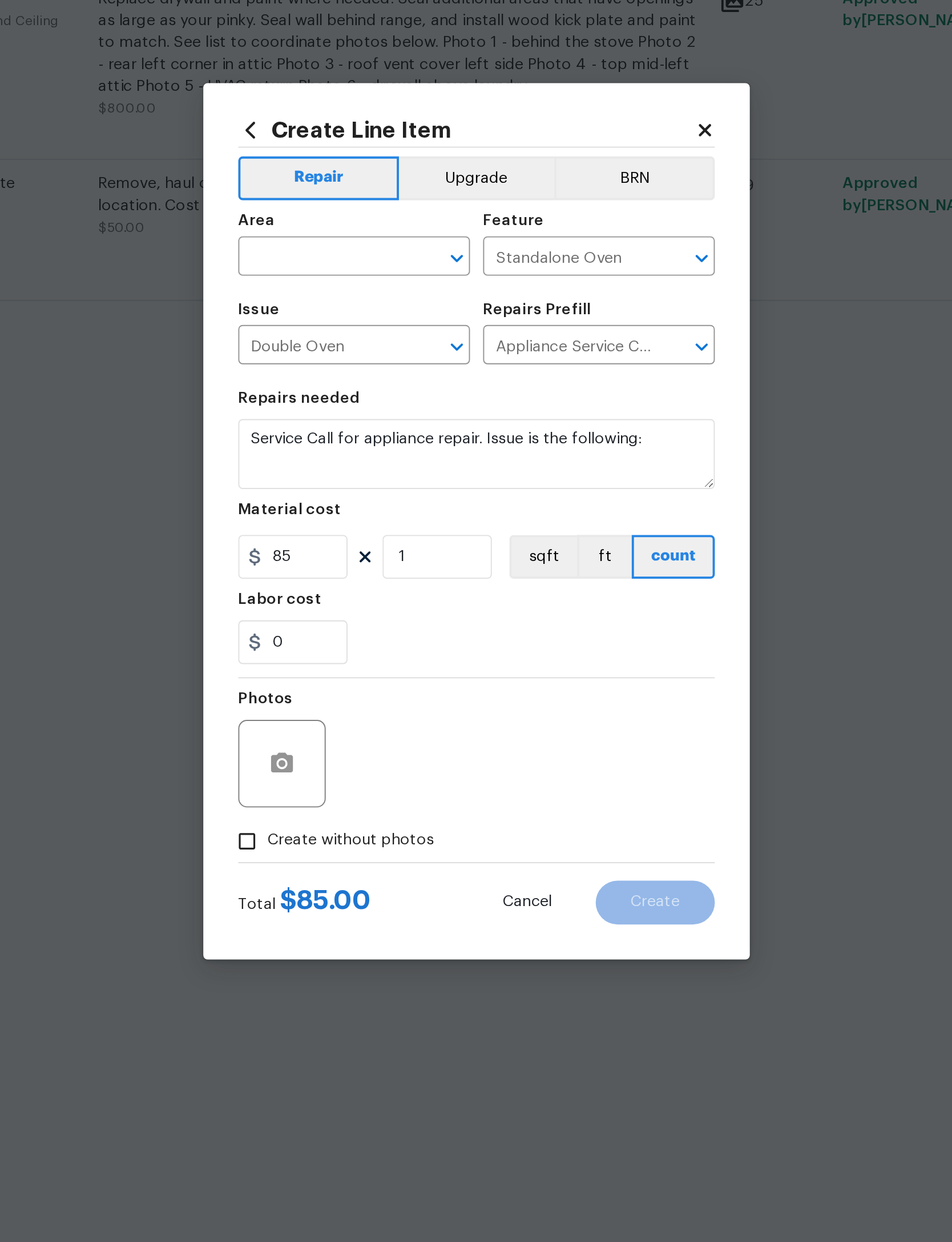
click at [369, 392] on div "Create Line Item Repair Upgrade BRN Area ​ Feature Standalone Oven ​ Issue Doub…" at bounding box center [476, 621] width 286 height 458
click at [592, 414] on icon at bounding box center [595, 417] width 7 height 7
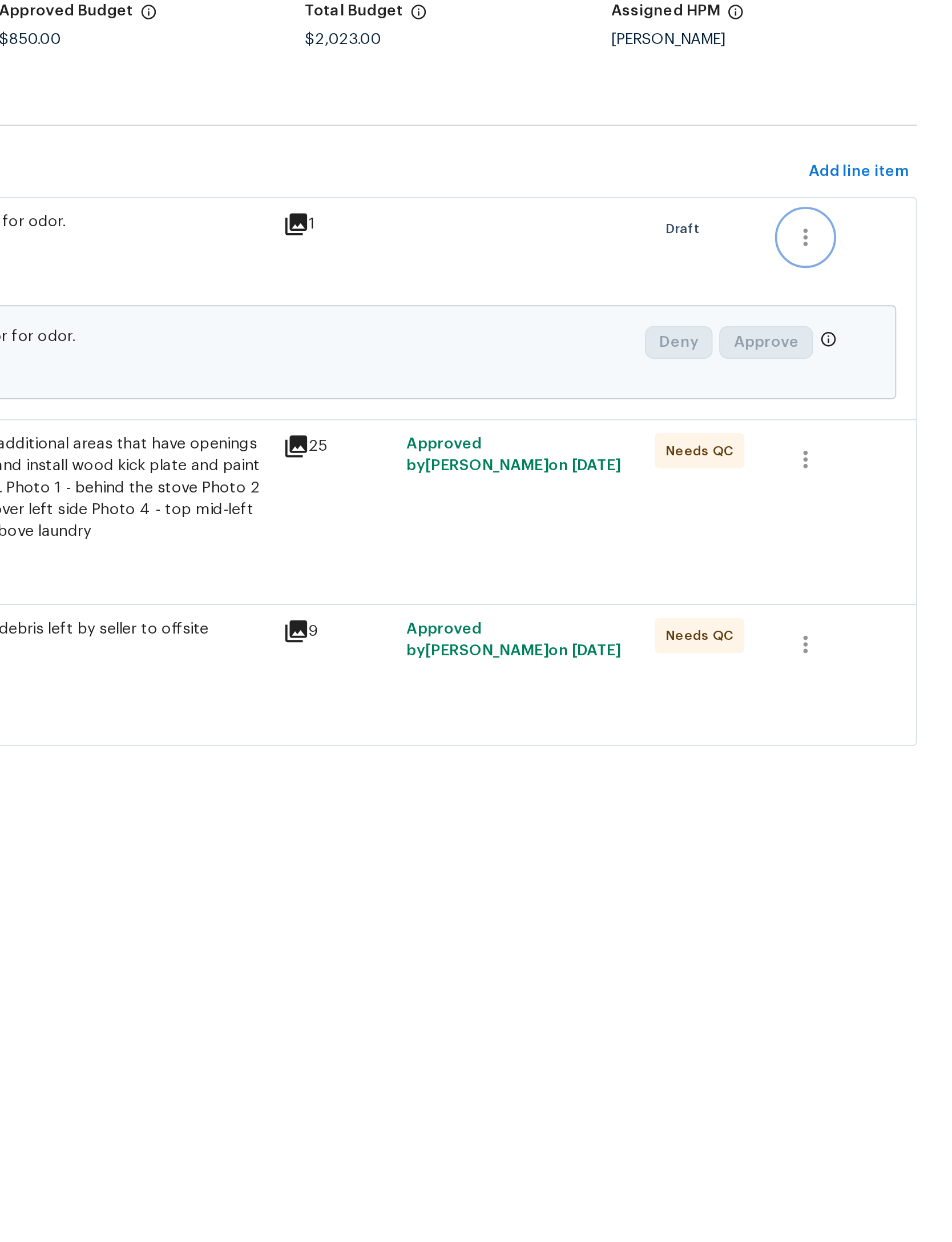
click at [869, 234] on icon "button" at bounding box center [876, 240] width 14 height 14
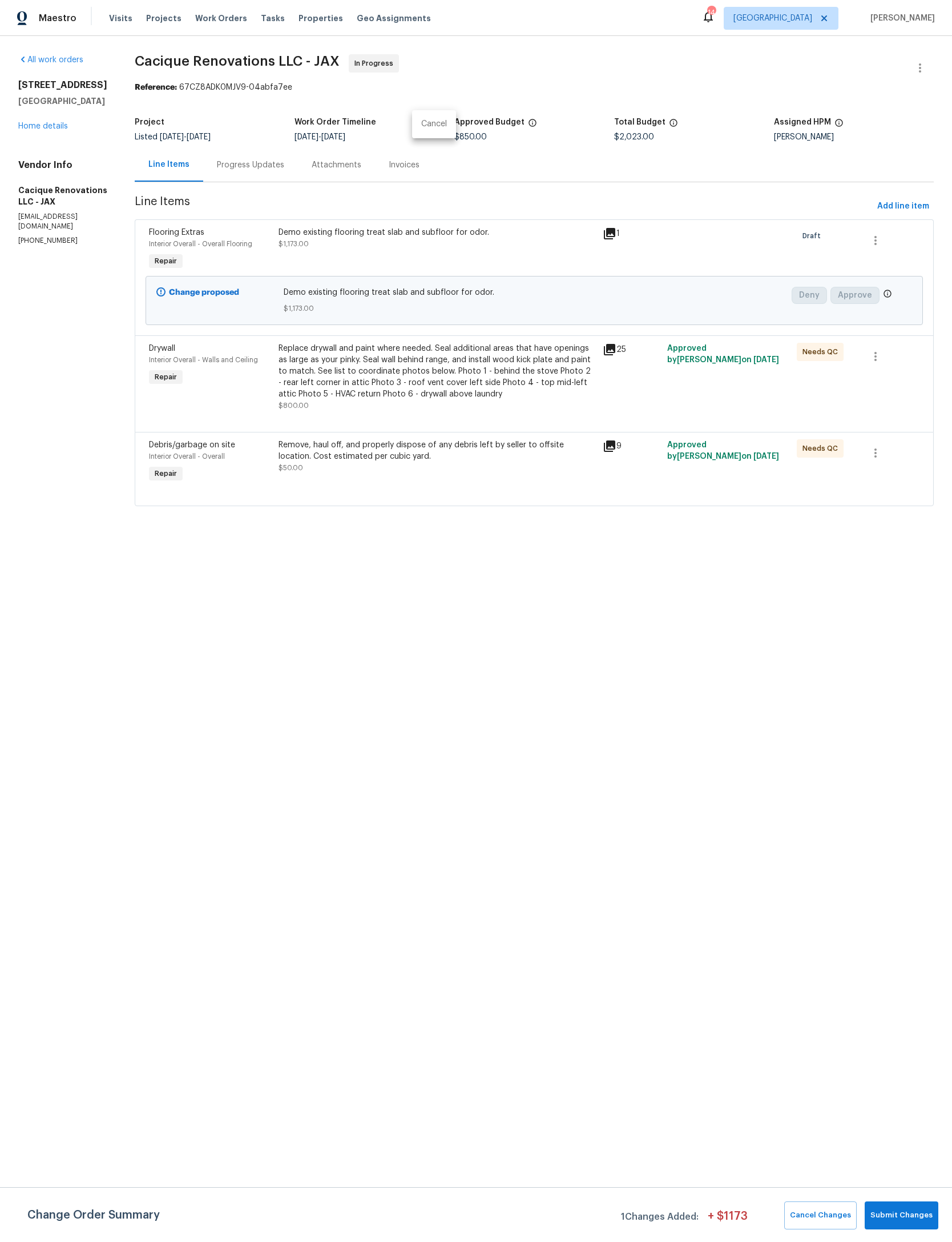
click at [885, 230] on div at bounding box center [476, 621] width 952 height 1242
click at [881, 238] on icon "button" at bounding box center [876, 240] width 14 height 14
click at [889, 237] on li "Cancel" at bounding box center [890, 241] width 44 height 19
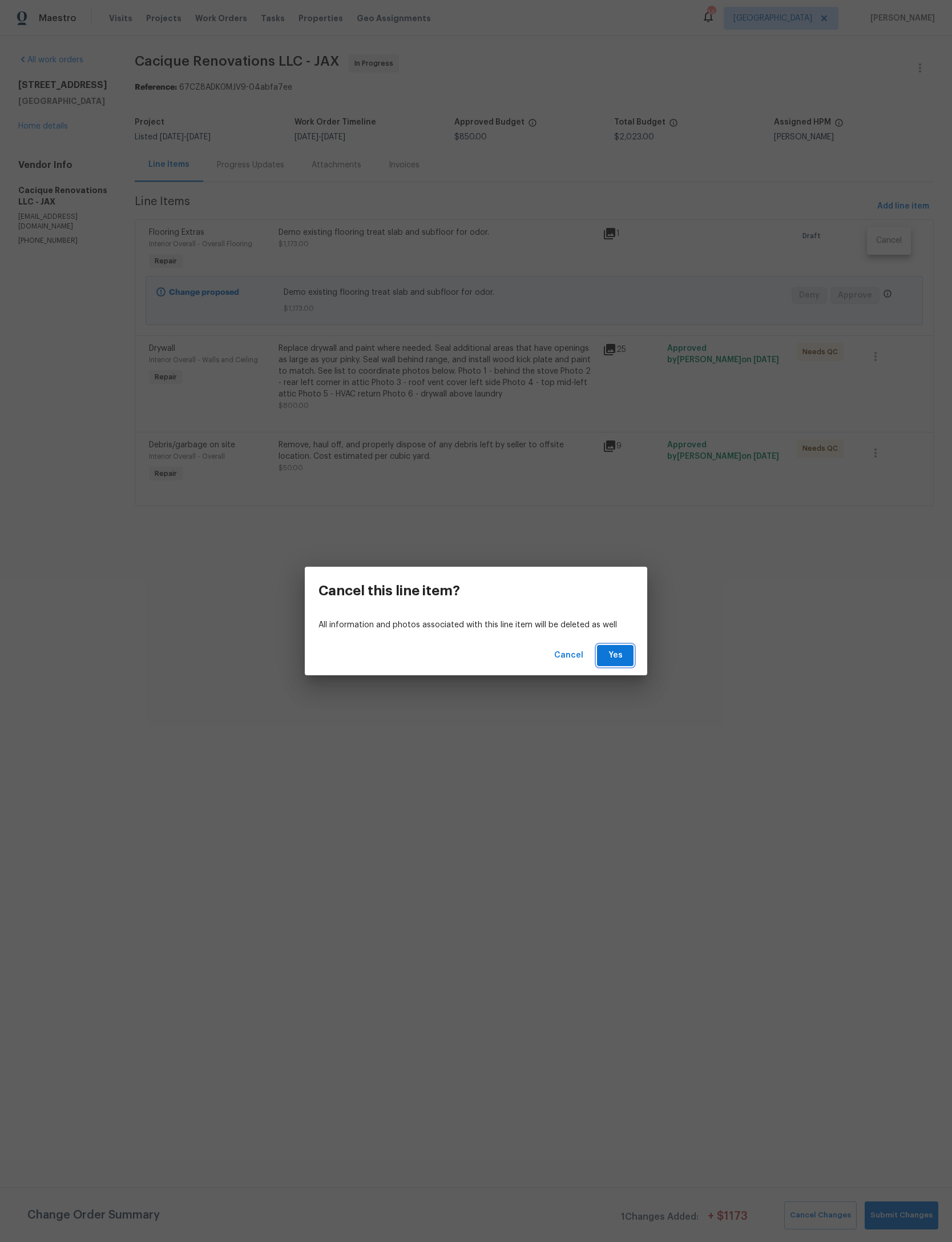
click at [620, 658] on span "Yes" at bounding box center [615, 655] width 18 height 14
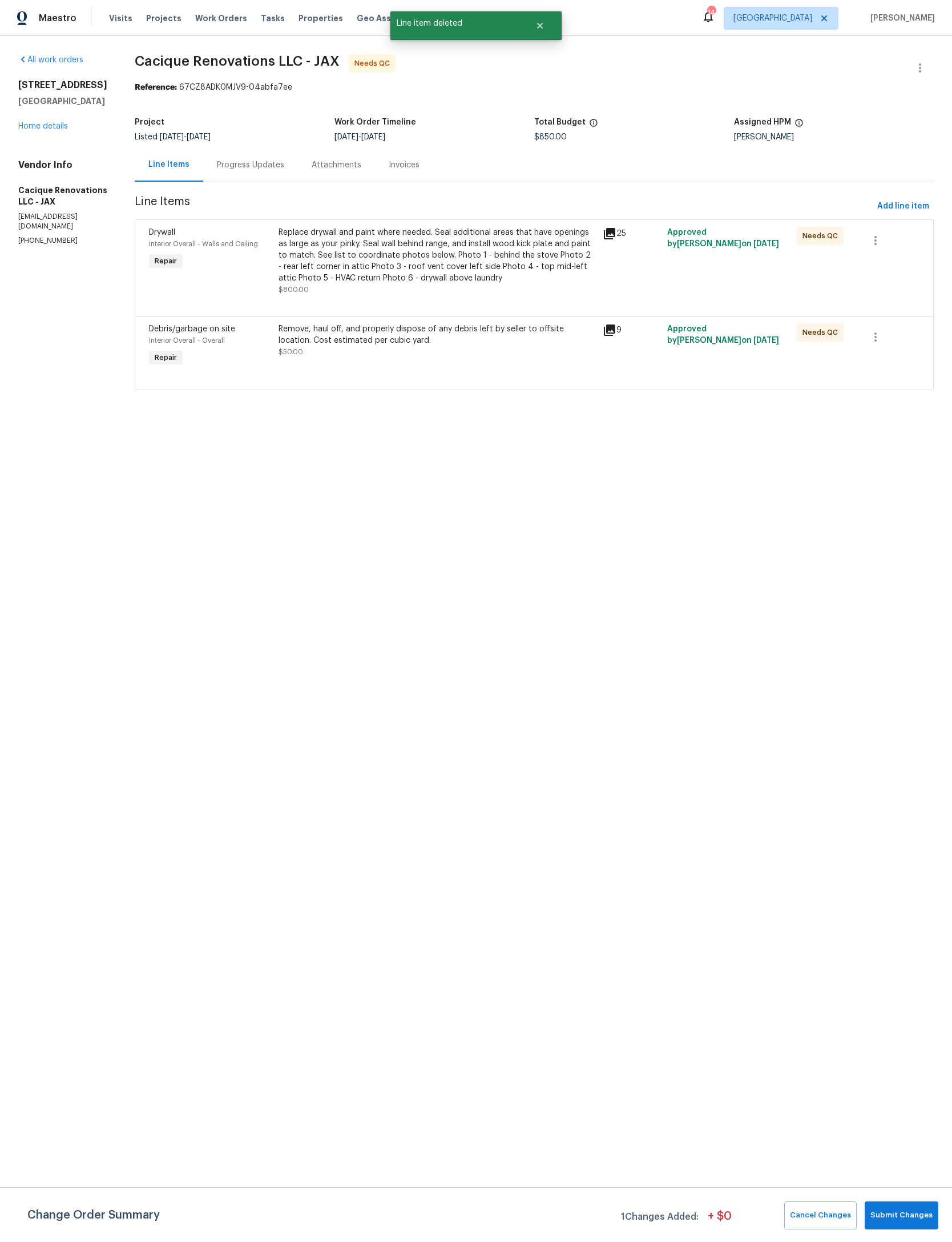
click at [544, 269] on div "Replace drywall and paint where needed. Seal additional areas that have opening…" at bounding box center [437, 256] width 317 height 57
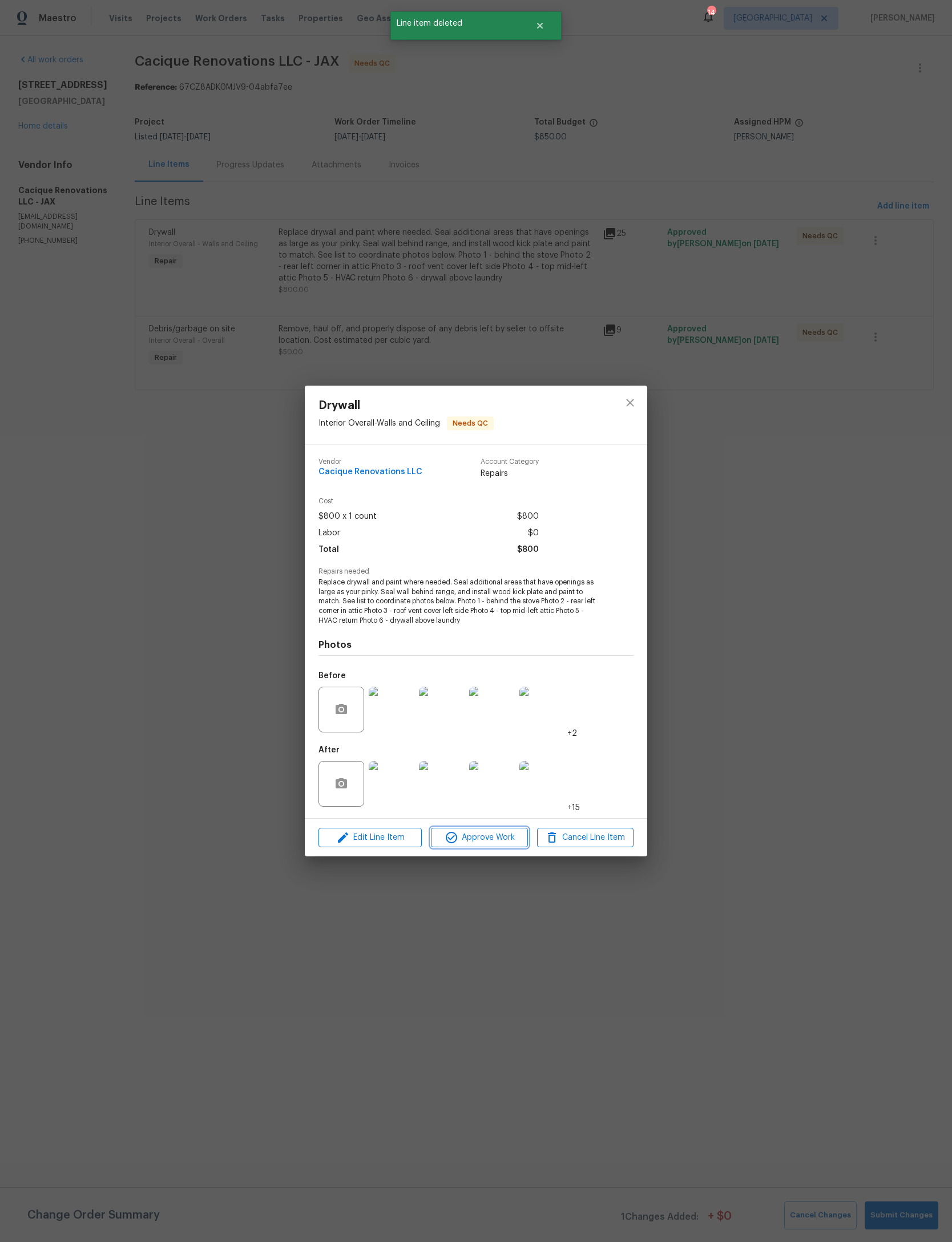
click at [500, 845] on span "Approve Work" at bounding box center [479, 837] width 90 height 14
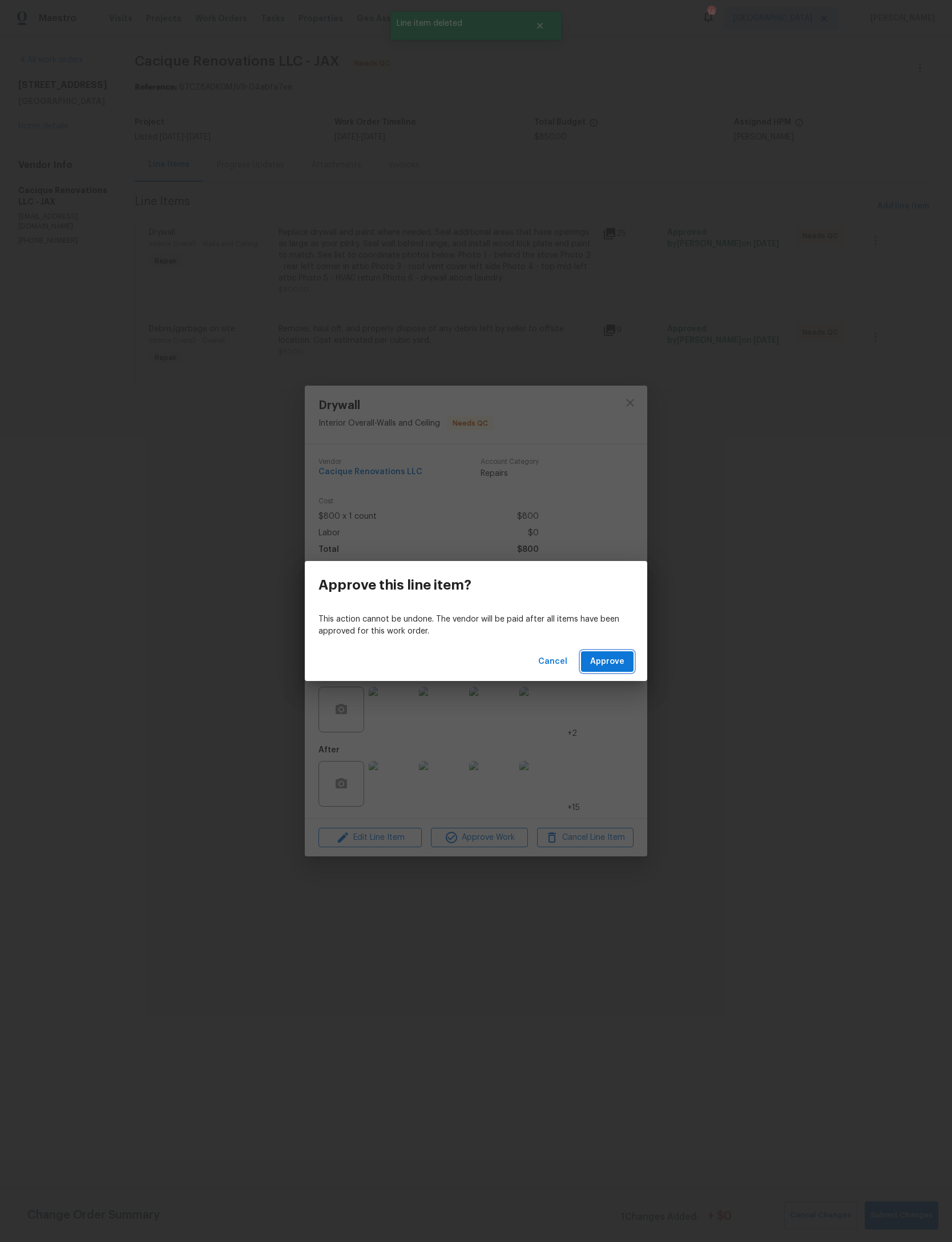
click at [620, 668] on button "Approve" at bounding box center [607, 661] width 53 height 21
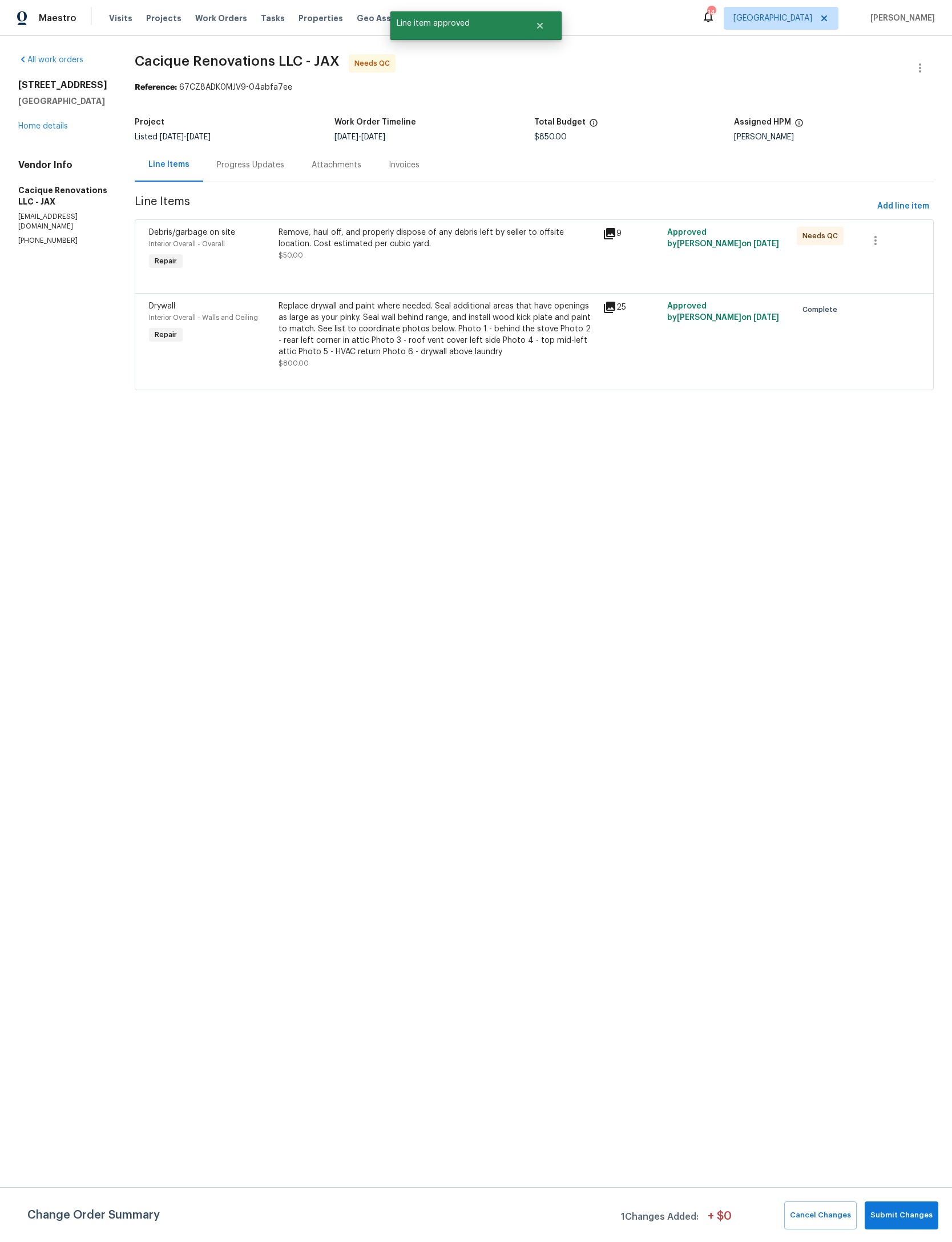
click at [537, 246] on div "Remove, haul off, and properly dispose of any debris left by seller to offsite …" at bounding box center [437, 238] width 317 height 23
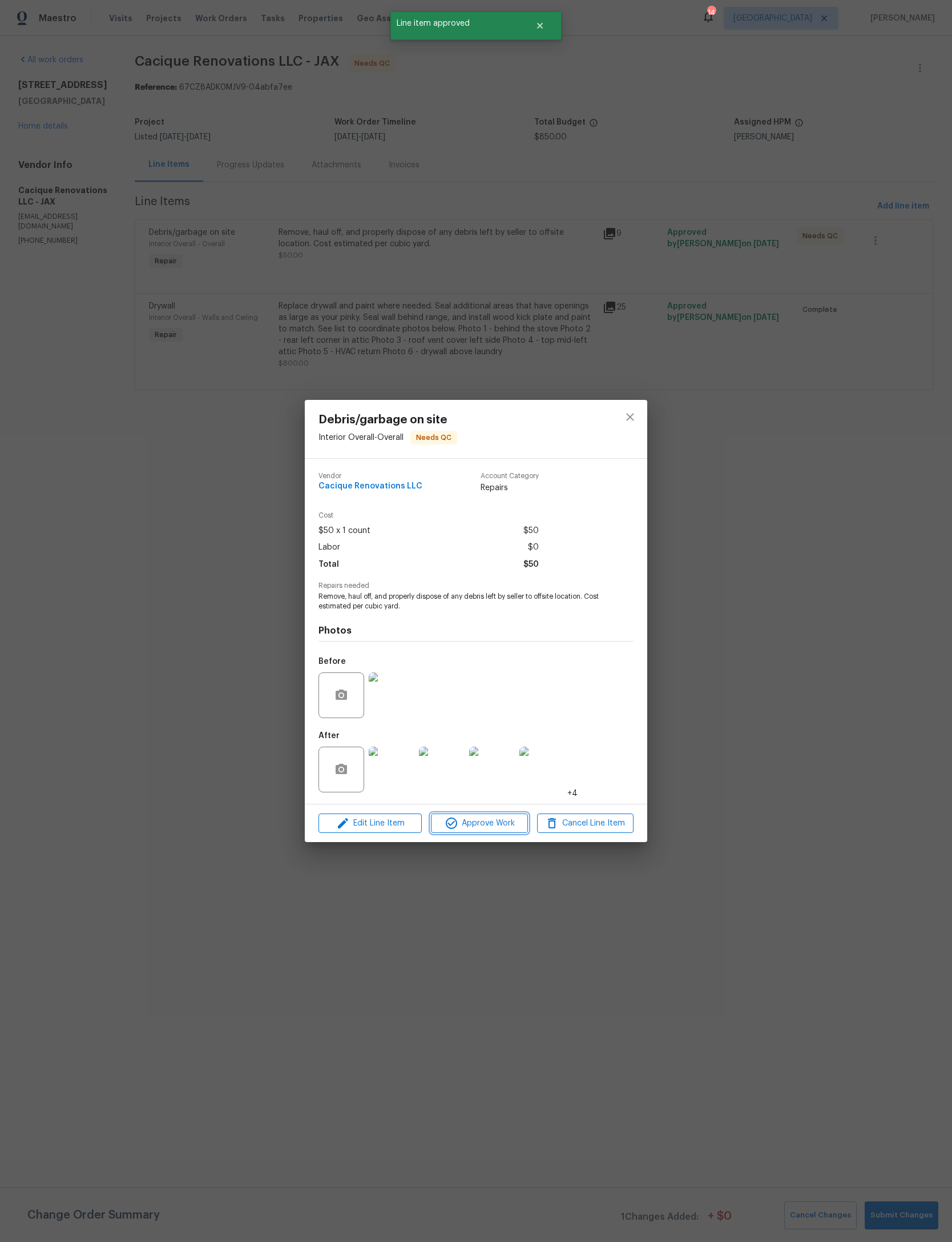
click at [502, 830] on span "Approve Work" at bounding box center [479, 823] width 90 height 14
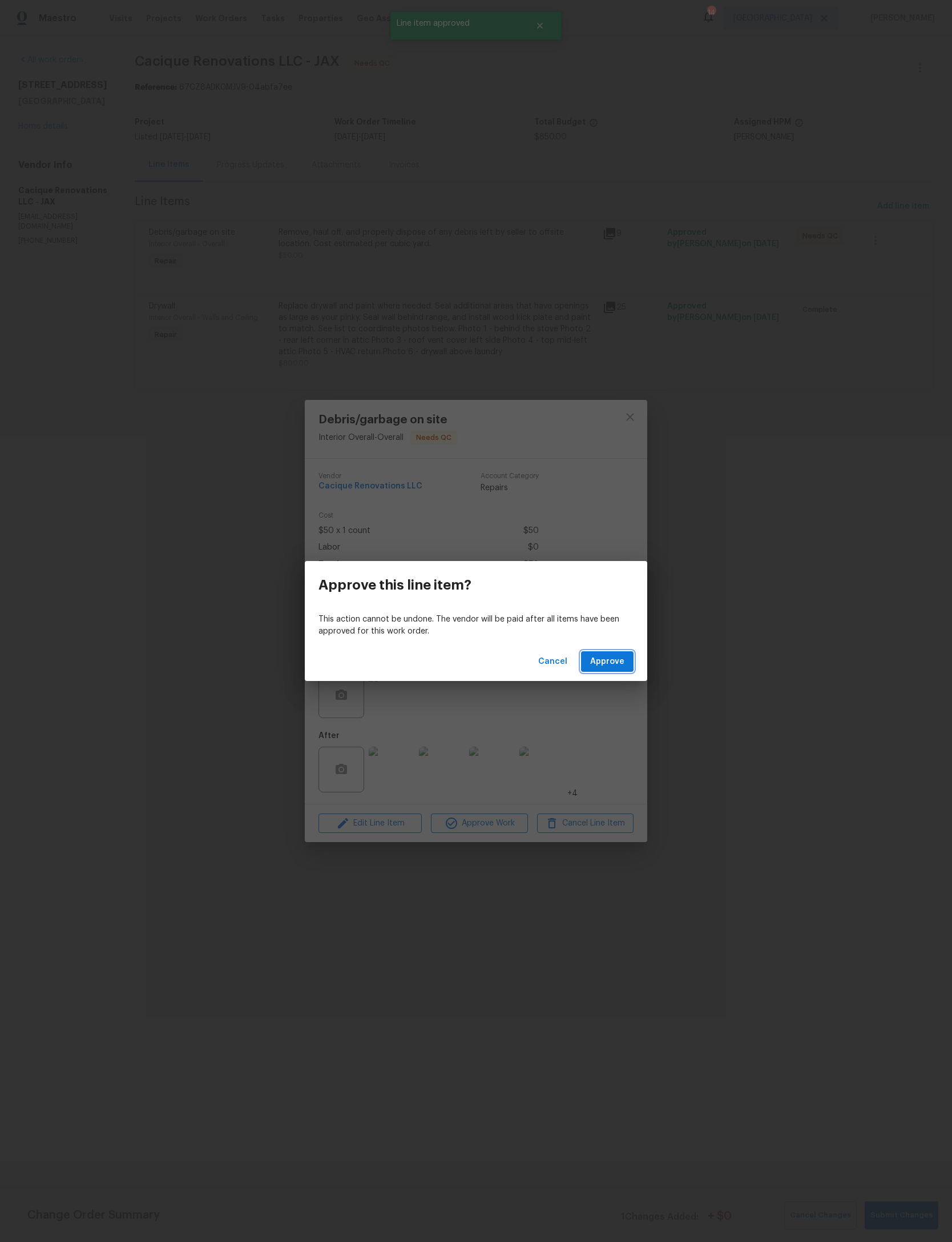
click at [621, 653] on button "Approve" at bounding box center [607, 661] width 53 height 21
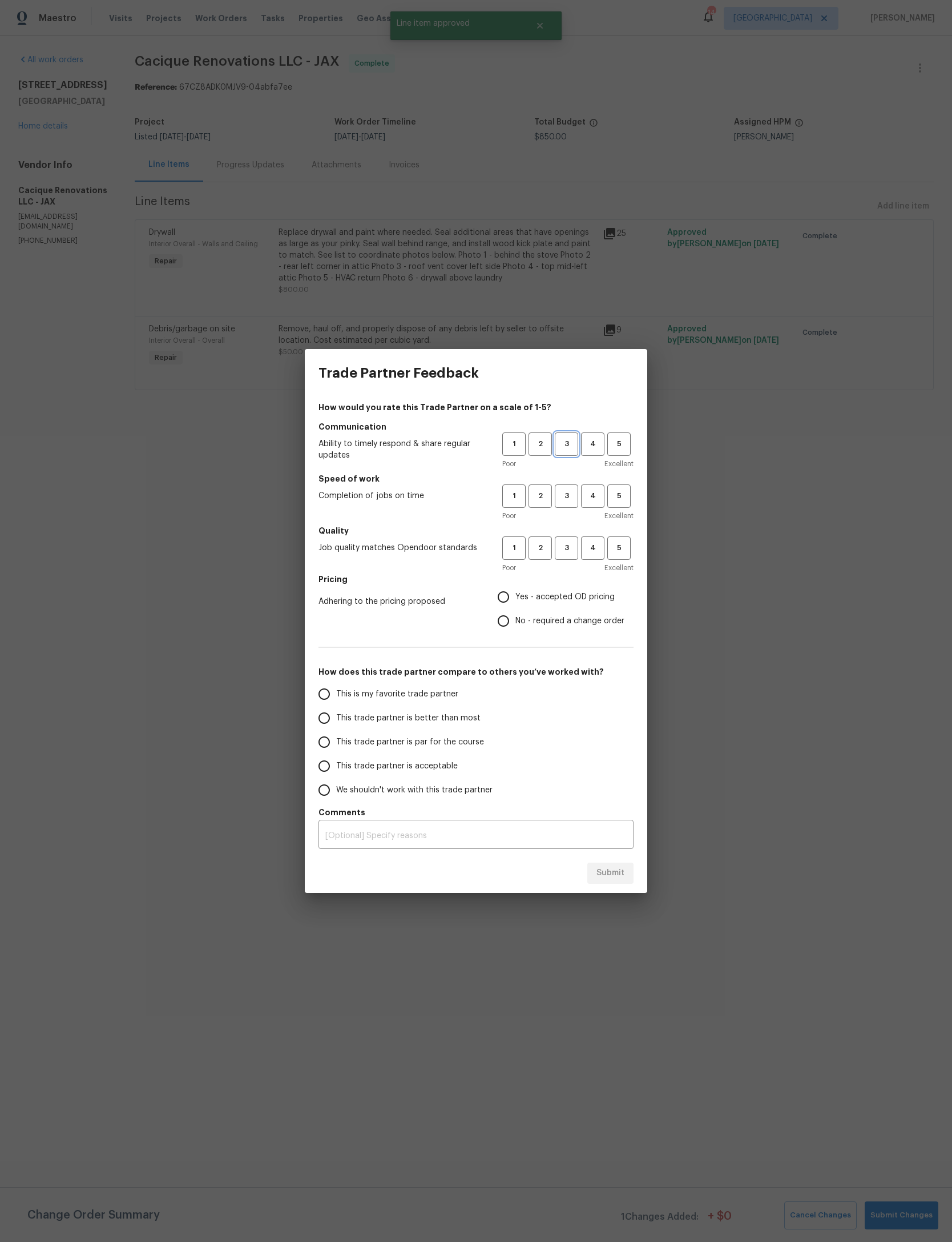
click at [570, 433] on button "3" at bounding box center [566, 444] width 24 height 24
click at [568, 498] on span "3" at bounding box center [566, 496] width 21 height 13
click at [575, 543] on span "3" at bounding box center [566, 548] width 21 height 13
click at [575, 598] on span "Yes - accepted OD pricing" at bounding box center [565, 597] width 99 height 12
click at [516, 598] on input "Yes - accepted OD pricing" at bounding box center [503, 597] width 24 height 24
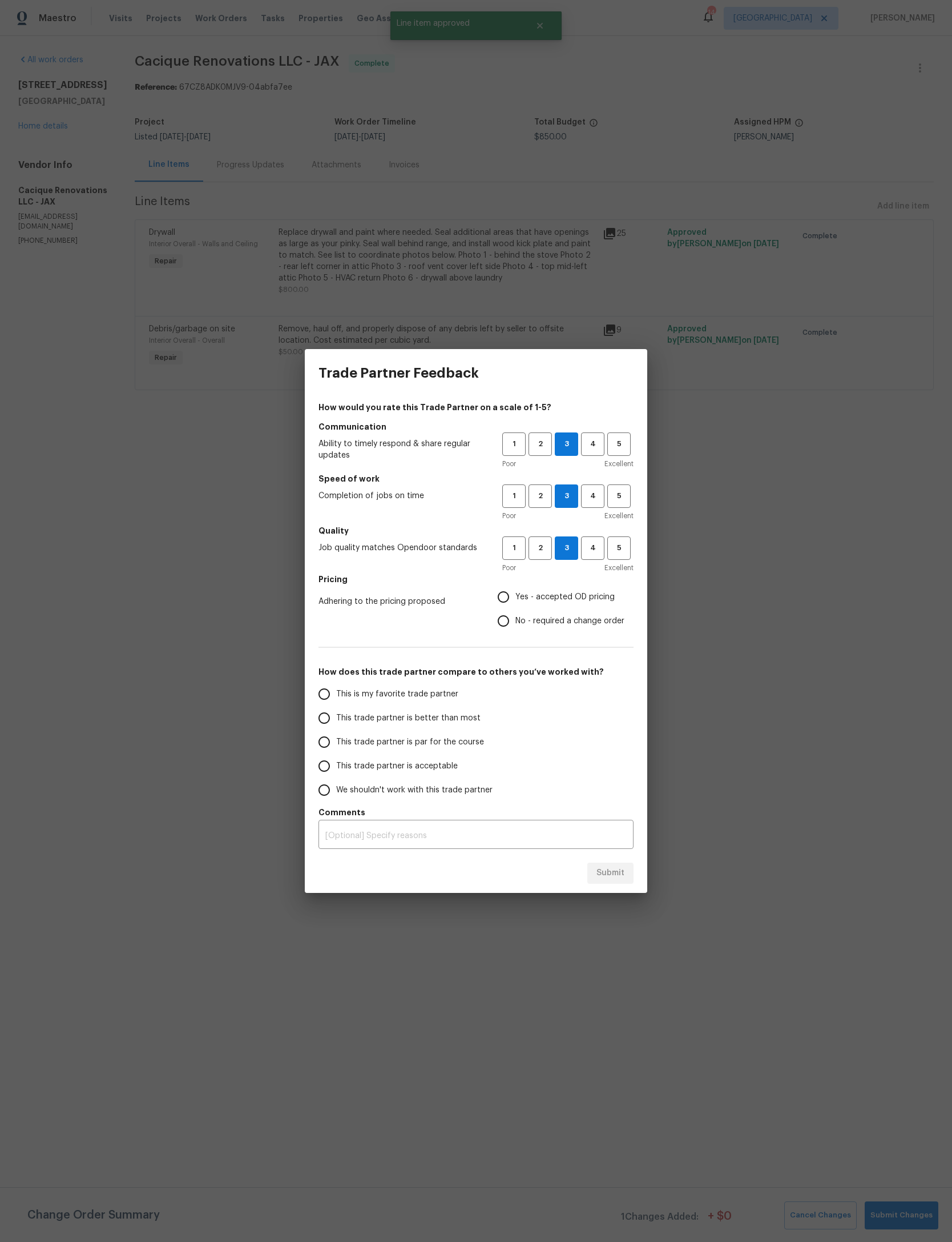
radio input "true"
click at [423, 740] on span "This trade partner is par for the course" at bounding box center [410, 742] width 148 height 12
click at [336, 740] on input "This trade partner is par for the course" at bounding box center [324, 742] width 24 height 24
click at [612, 880] on span "Submit" at bounding box center [610, 872] width 28 height 14
radio input "true"
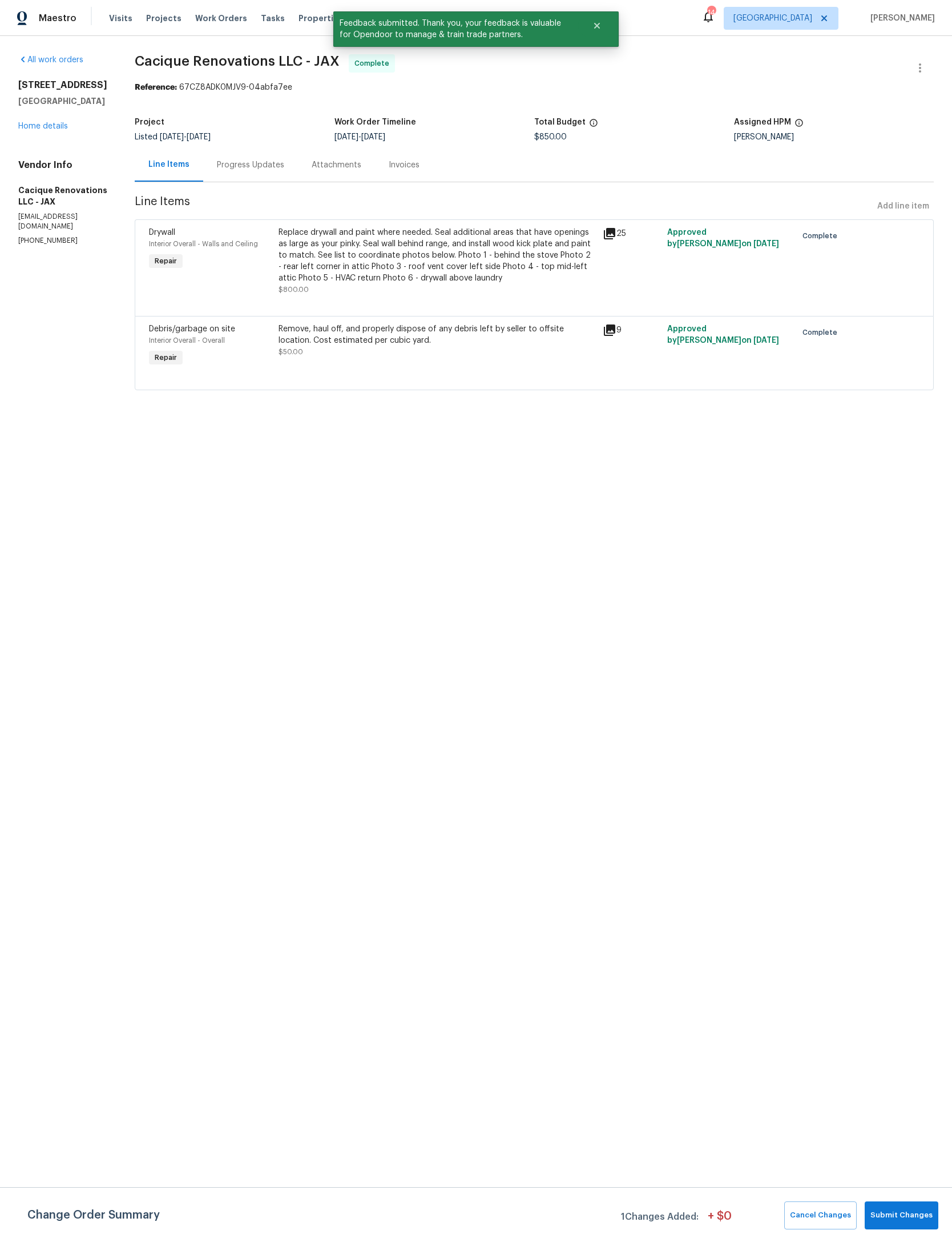
click at [50, 130] on link "Home details" at bounding box center [43, 126] width 50 height 8
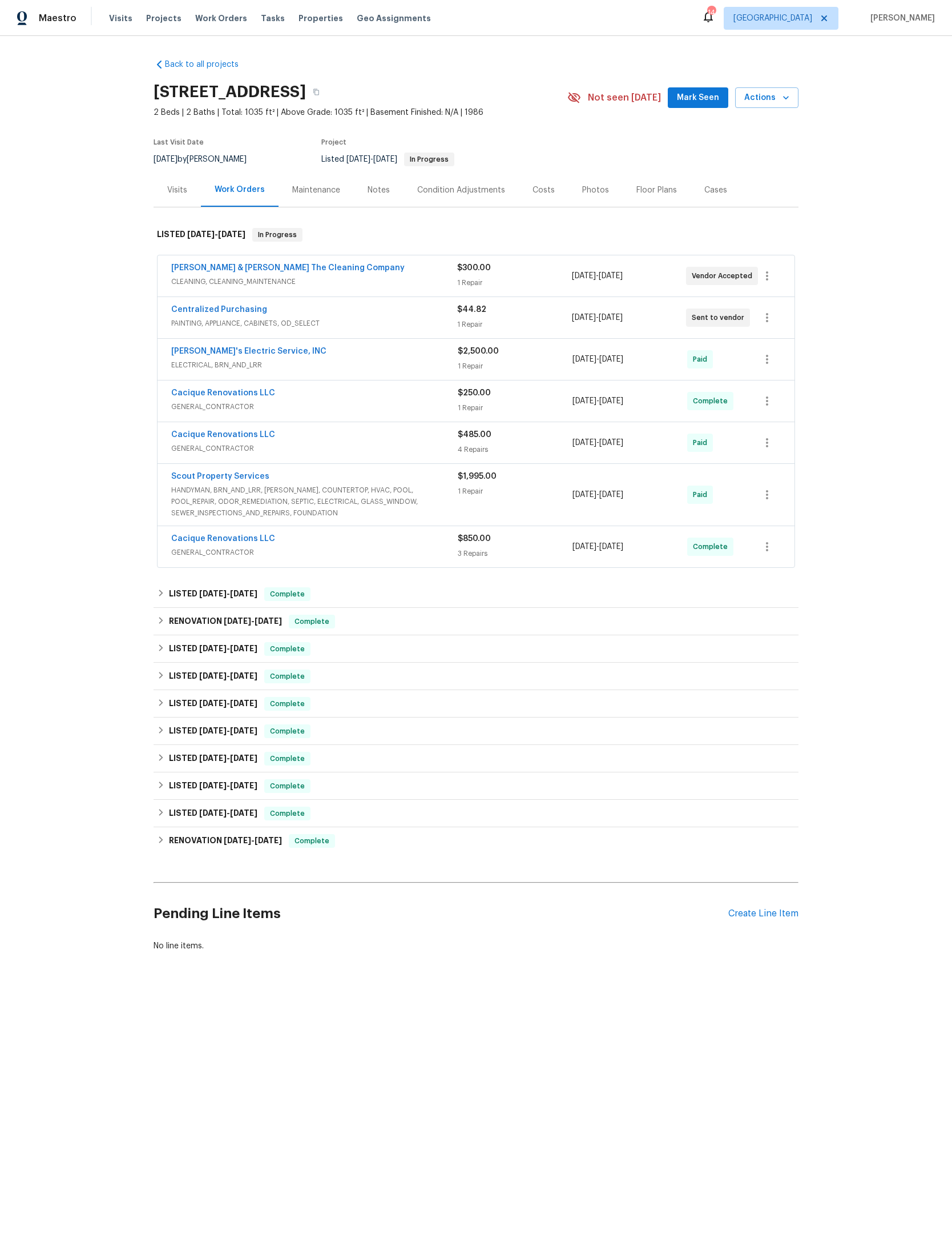
click at [787, 919] on div "Create Line Item" at bounding box center [764, 913] width 71 height 11
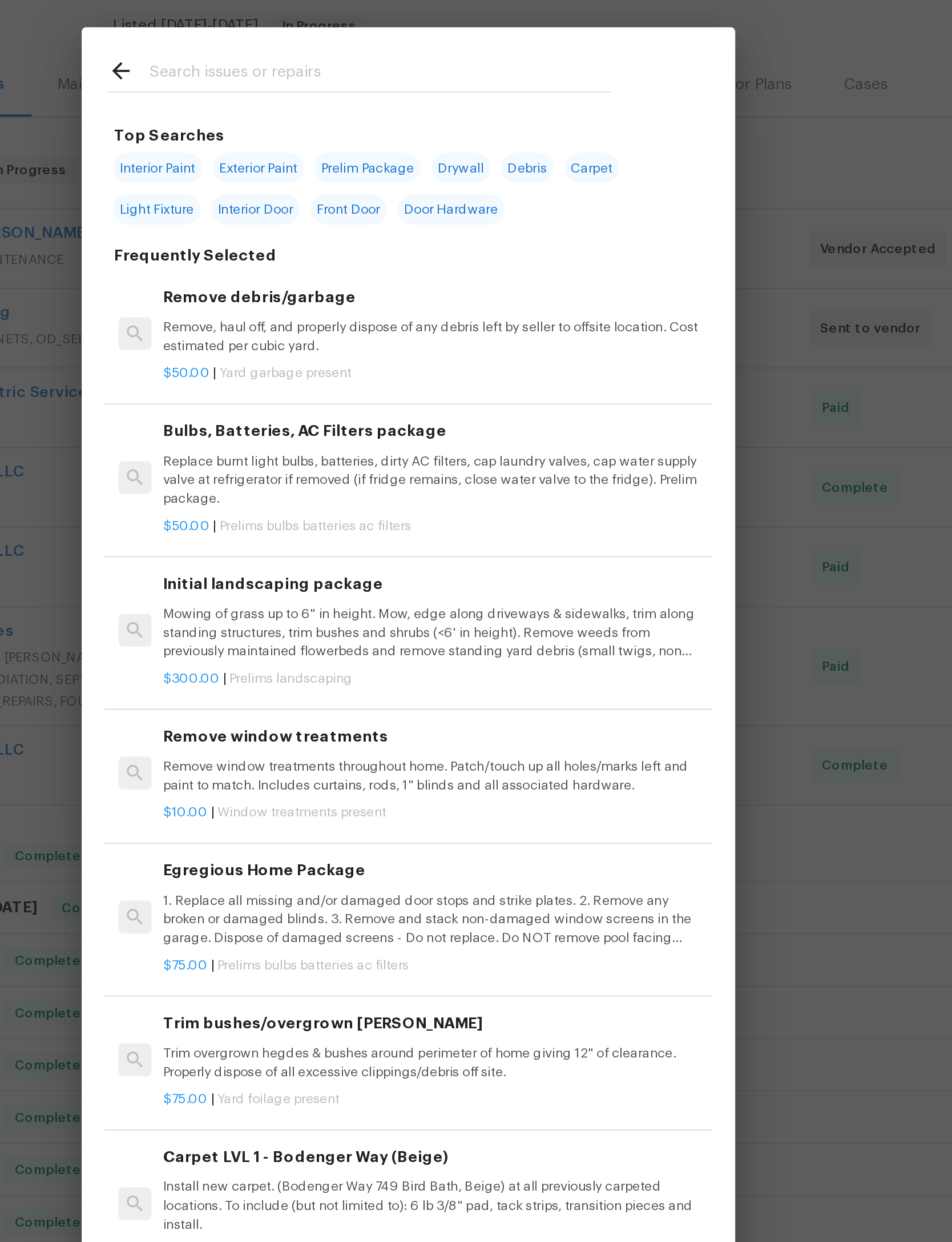
click at [340, 176] on input "text" at bounding box center [461, 184] width 242 height 17
type input "Flooring demo"
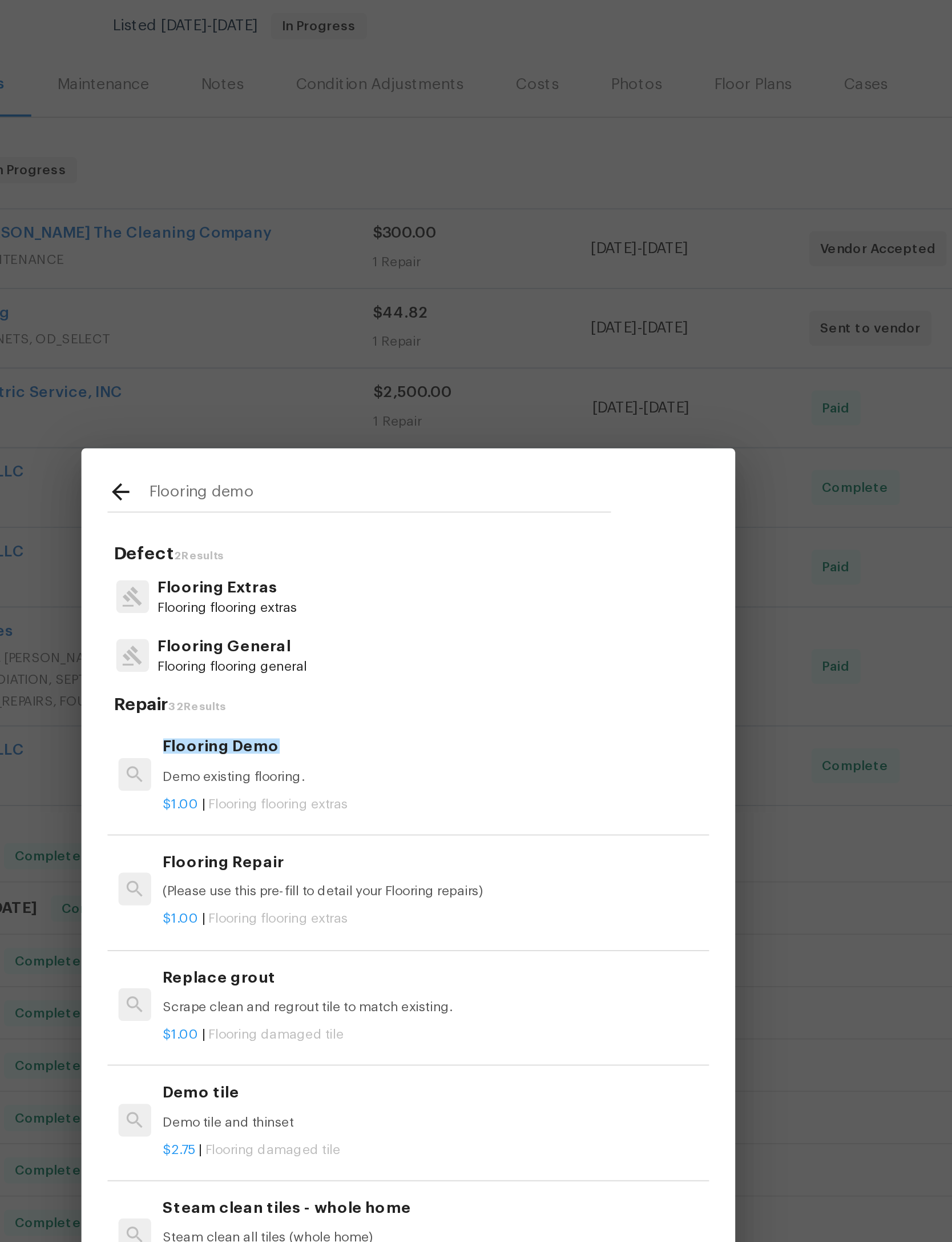
click at [347, 530] on h6 "Flooring Demo" at bounding box center [489, 536] width 284 height 12
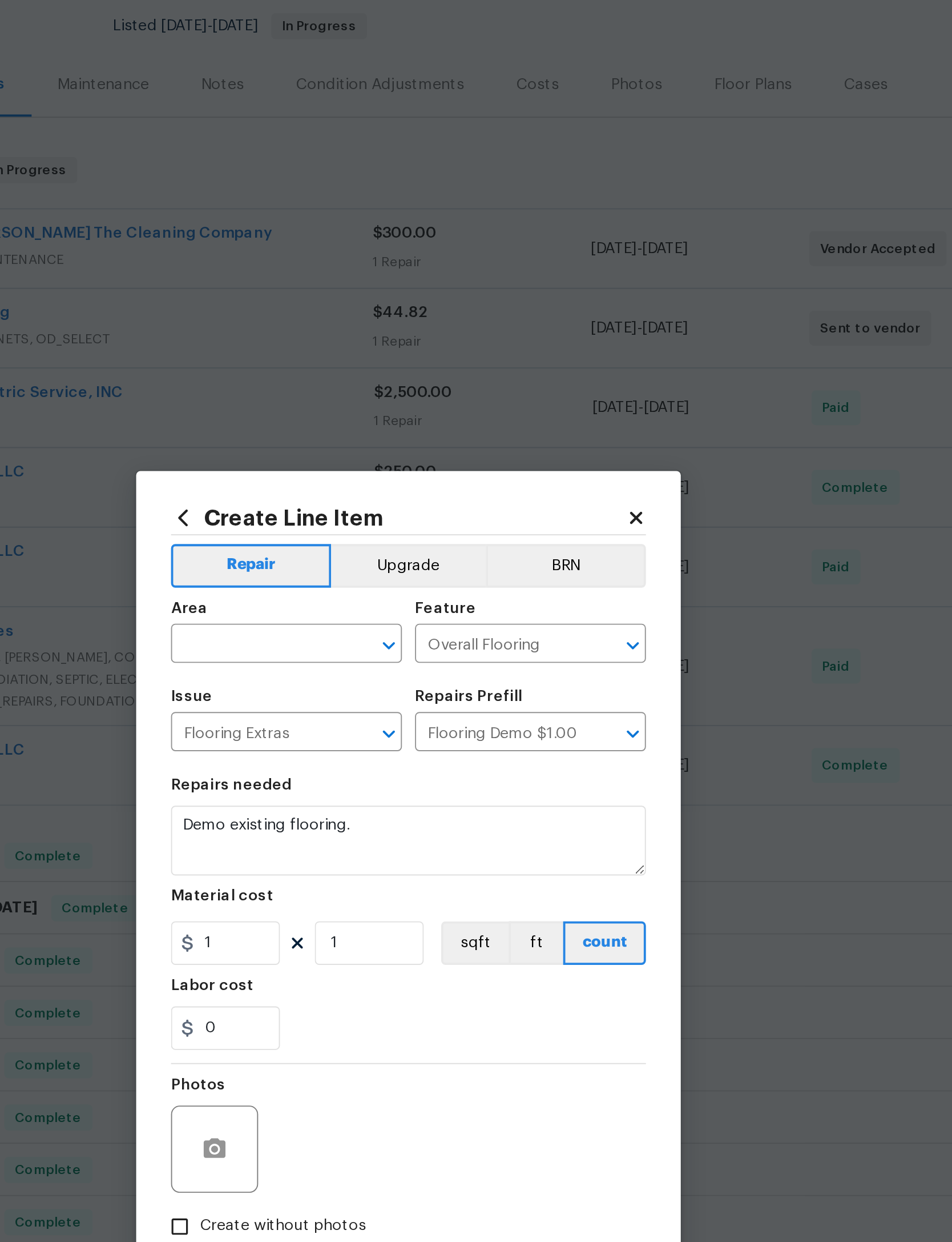
click at [352, 475] on input "text" at bounding box center [396, 484] width 89 height 18
click at [352, 506] on li "Interior Overall" at bounding box center [412, 516] width 121 height 19
type input "Interior Overall"
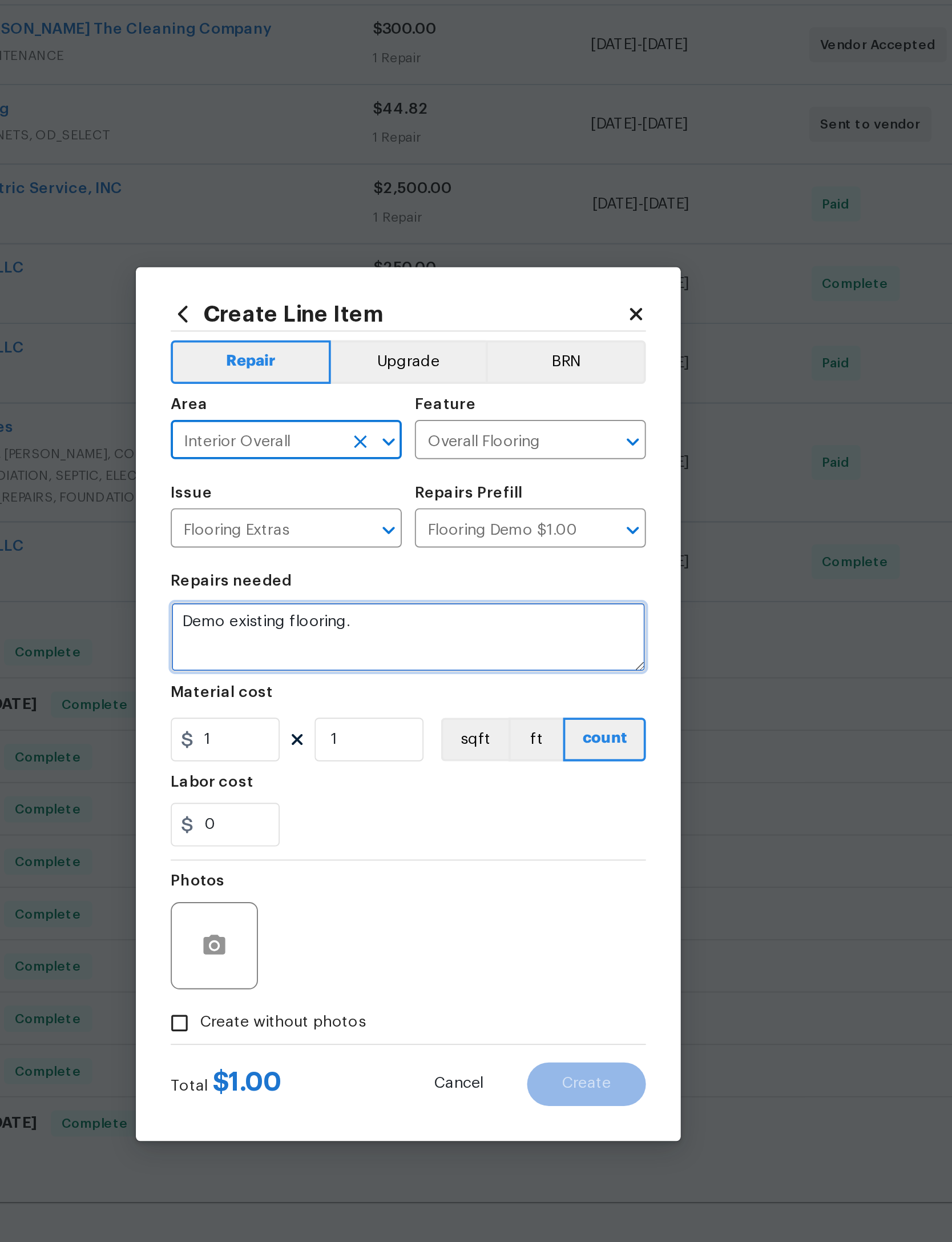
click at [352, 568] on textarea "Demo existing flooring." at bounding box center [476, 586] width 249 height 37
type textarea "Demo existing flooring. Treat slab and subfloor for odor"
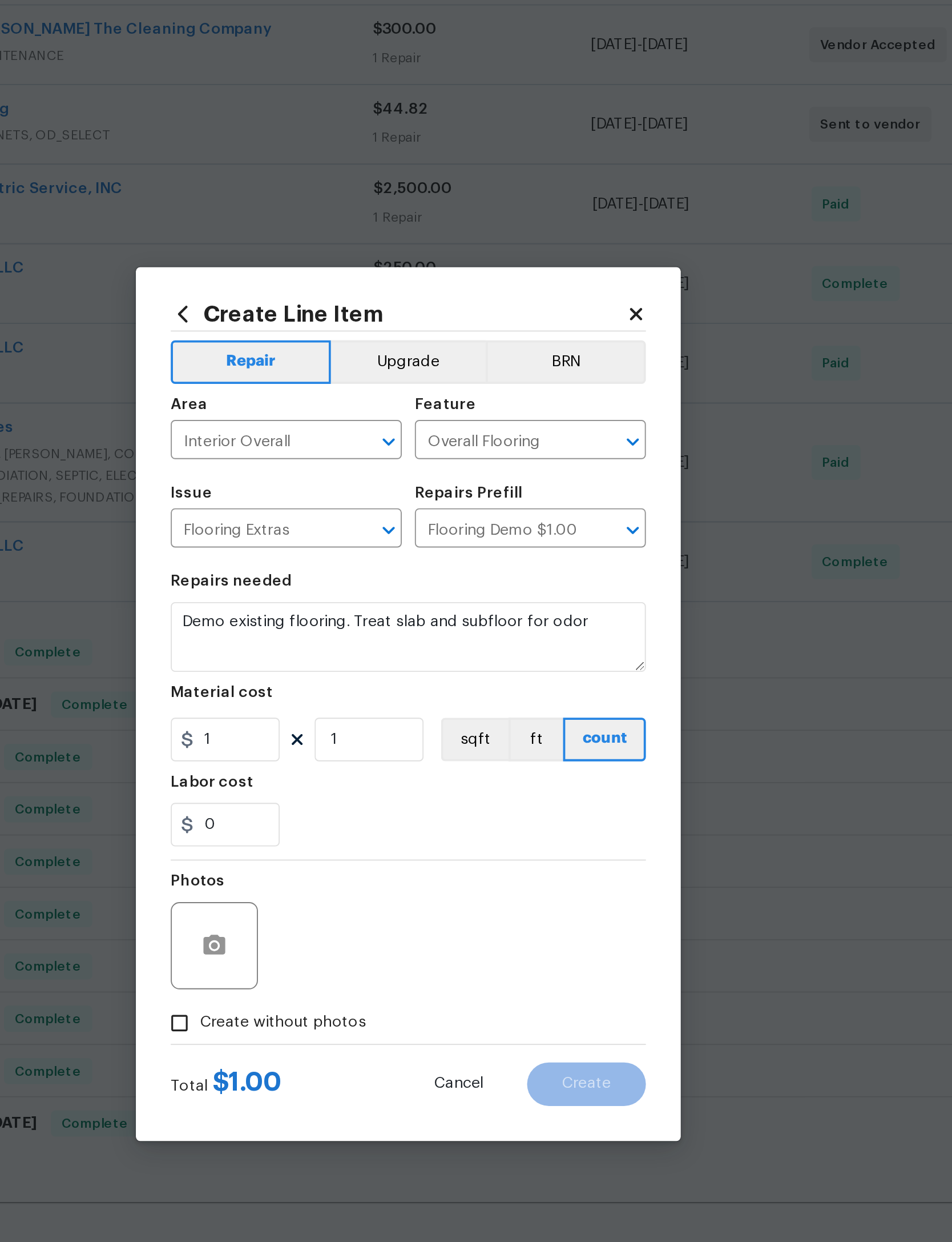
click at [352, 673] on div "0" at bounding box center [476, 684] width 249 height 23
click at [352, 628] on input "1" at bounding box center [381, 639] width 57 height 23
type input "1173"
click at [352, 673] on div "0" at bounding box center [476, 684] width 249 height 23
click at [361, 734] on button "button" at bounding box center [374, 747] width 27 height 27
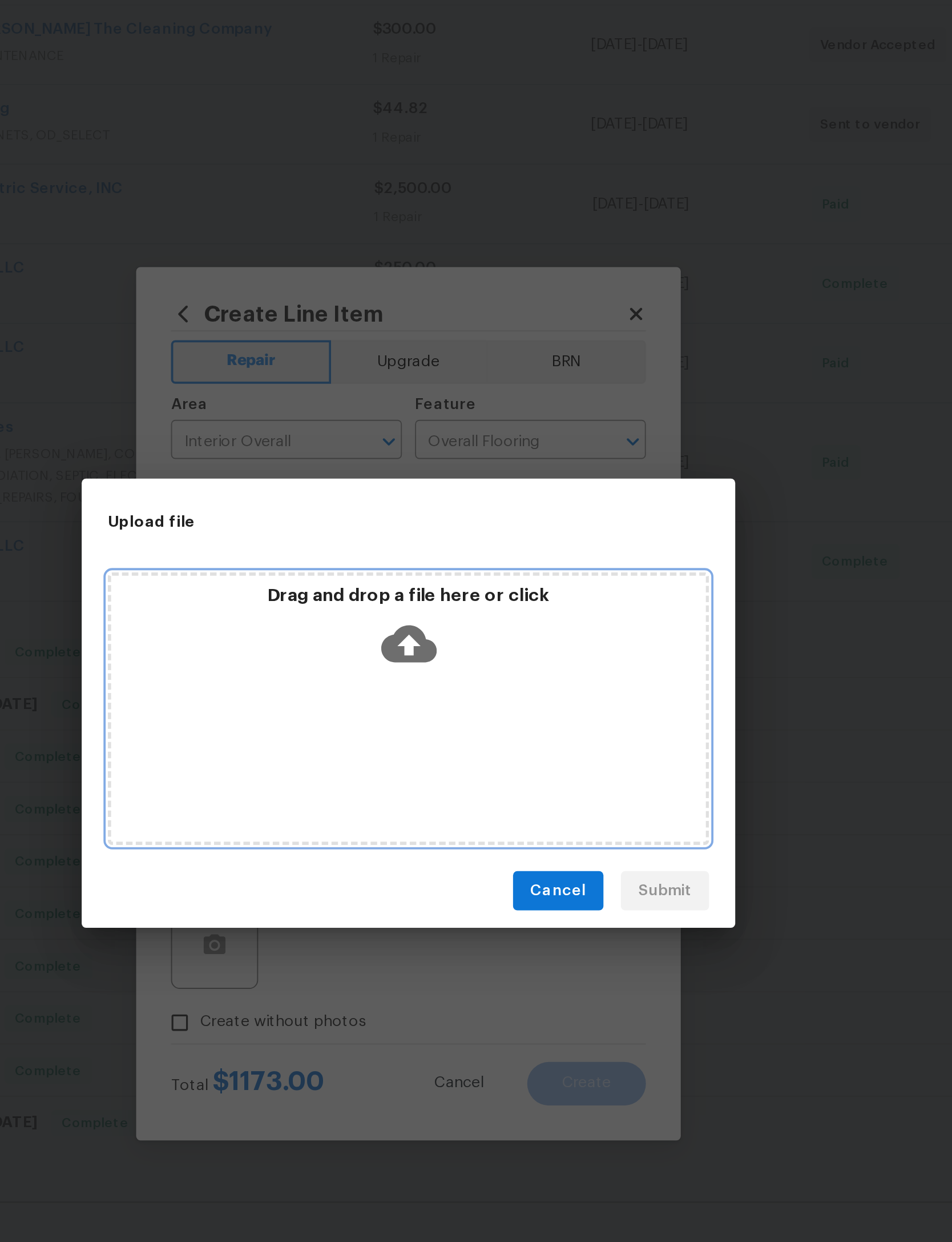
click at [462, 581] on icon at bounding box center [477, 590] width 29 height 19
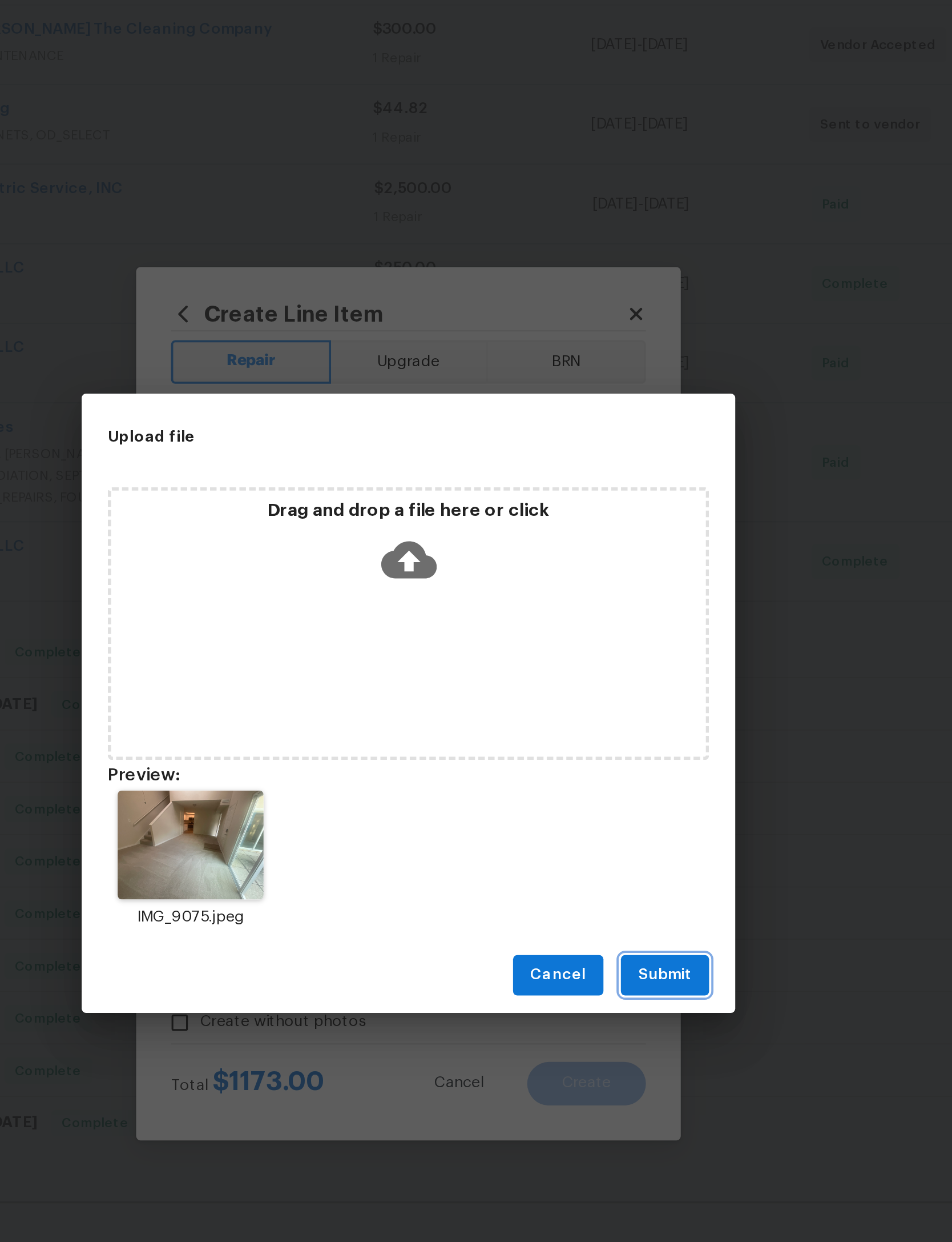
click at [596, 756] on span "Submit" at bounding box center [610, 763] width 28 height 14
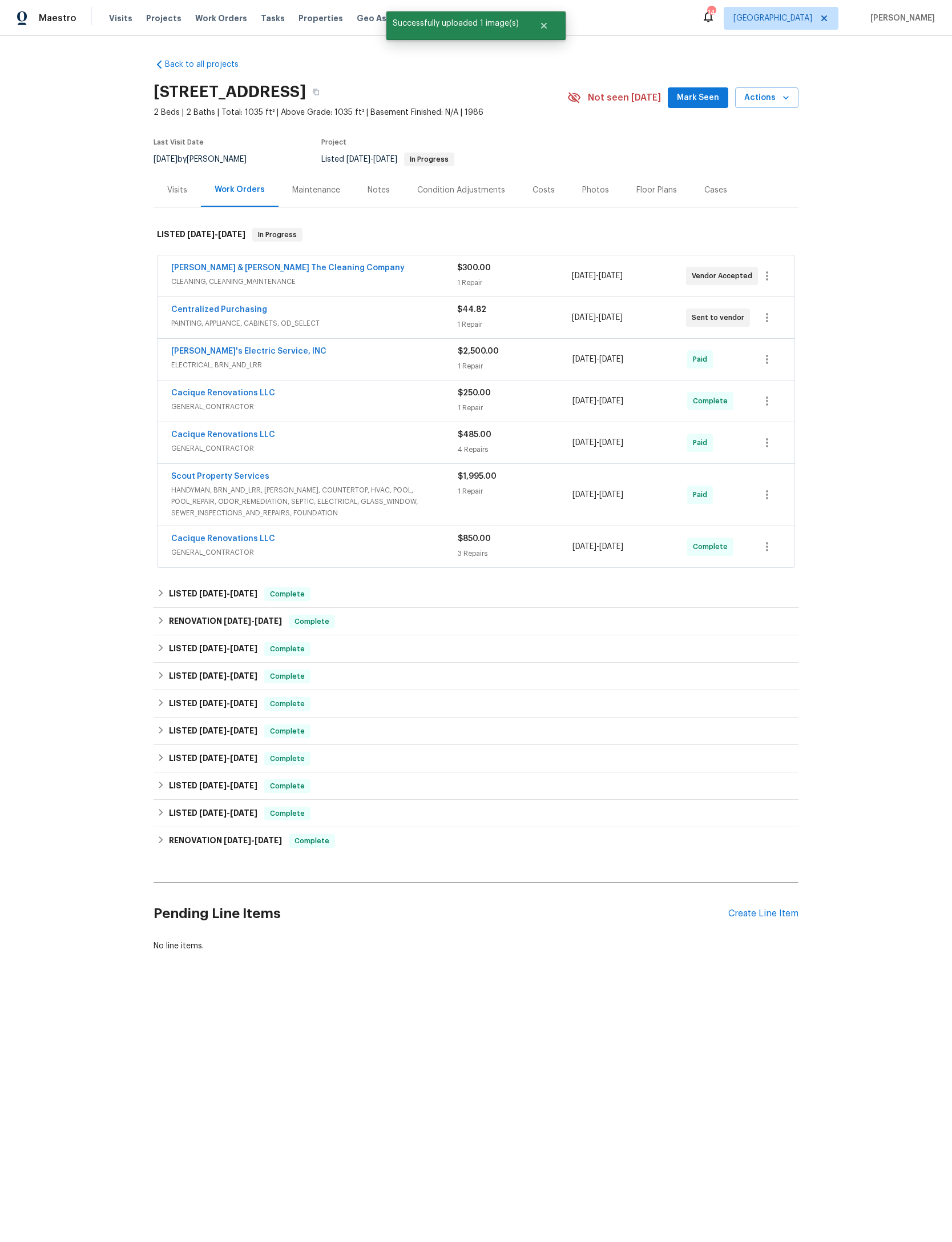
click at [785, 919] on div "Create Line Item" at bounding box center [764, 913] width 71 height 11
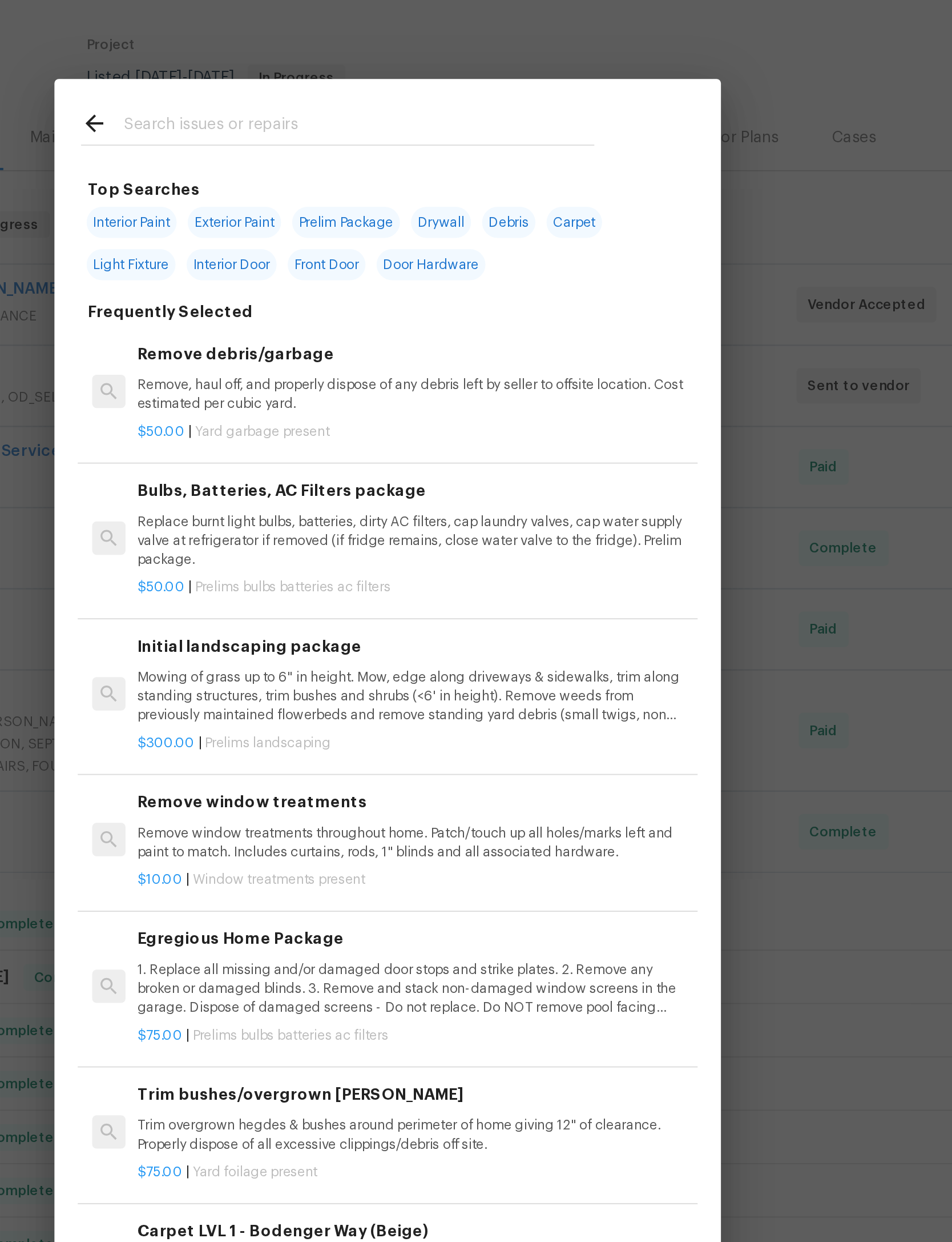
click at [340, 176] on input "text" at bounding box center [461, 184] width 242 height 17
type input "D"
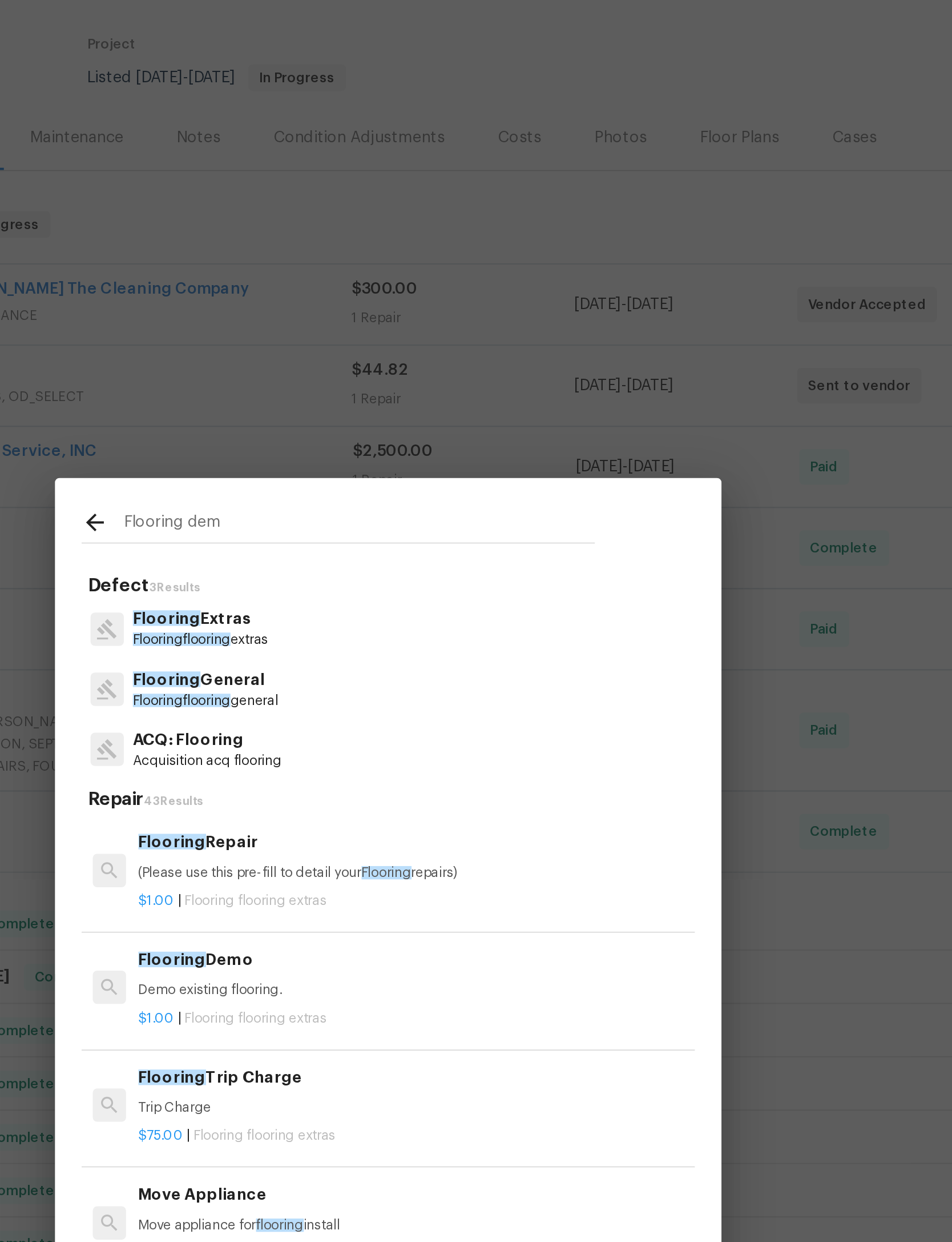
type input "Flooring demo"
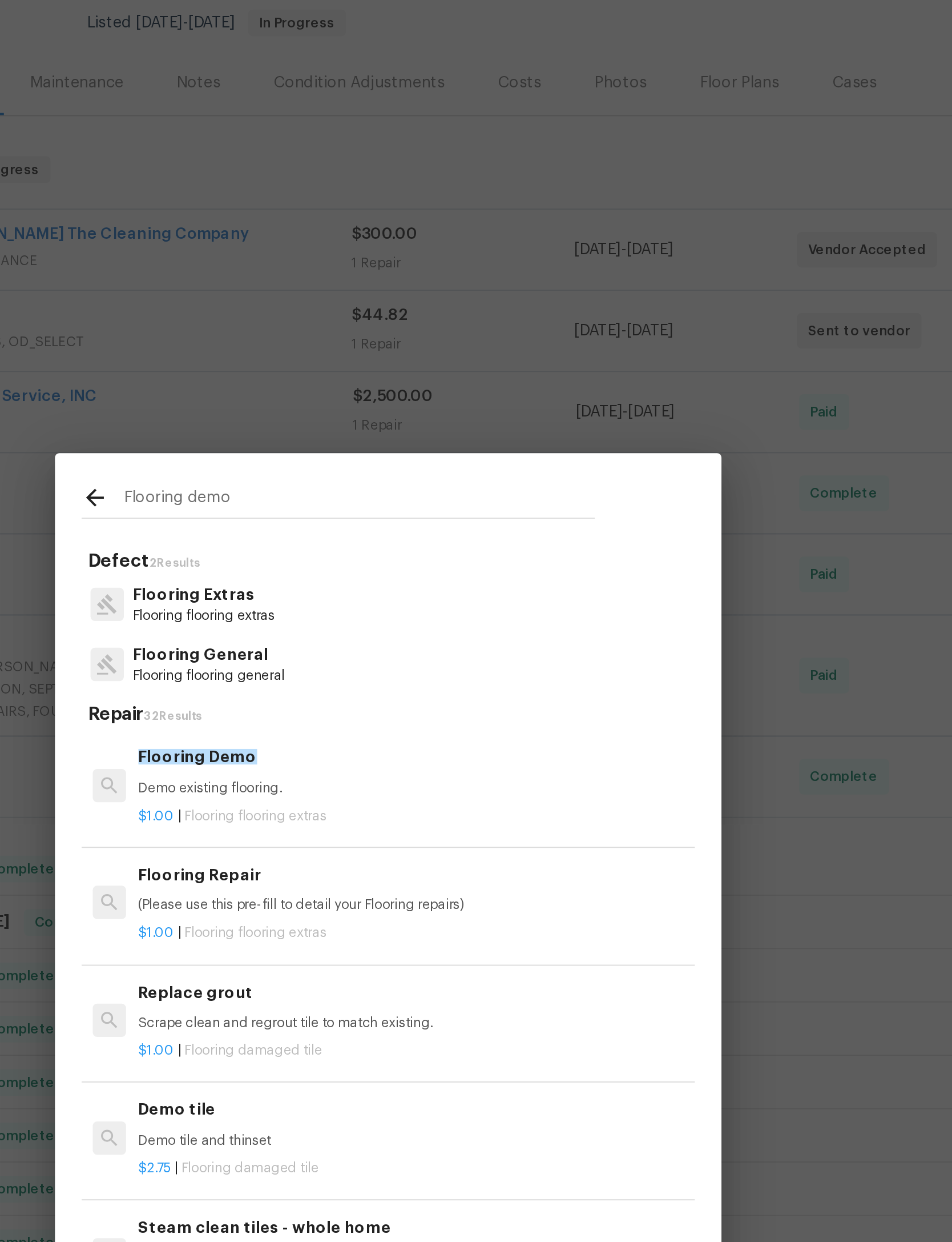
click at [347, 548] on p "Demo existing flooring." at bounding box center [489, 552] width 284 height 10
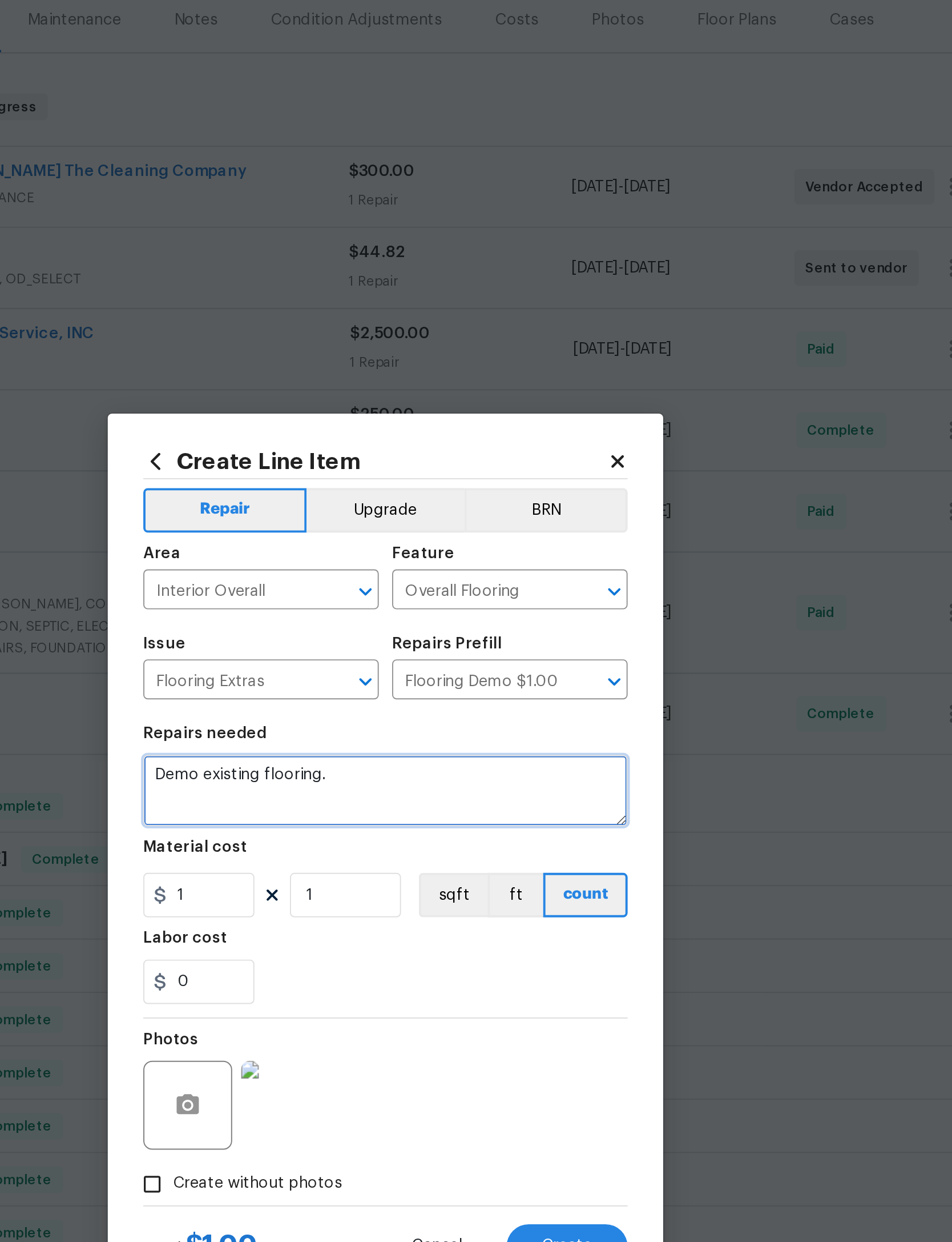
click at [352, 568] on textarea "Demo existing flooring." at bounding box center [476, 586] width 249 height 37
type textarea "Demo existing flooring. Treat slab and subfloor for odor"
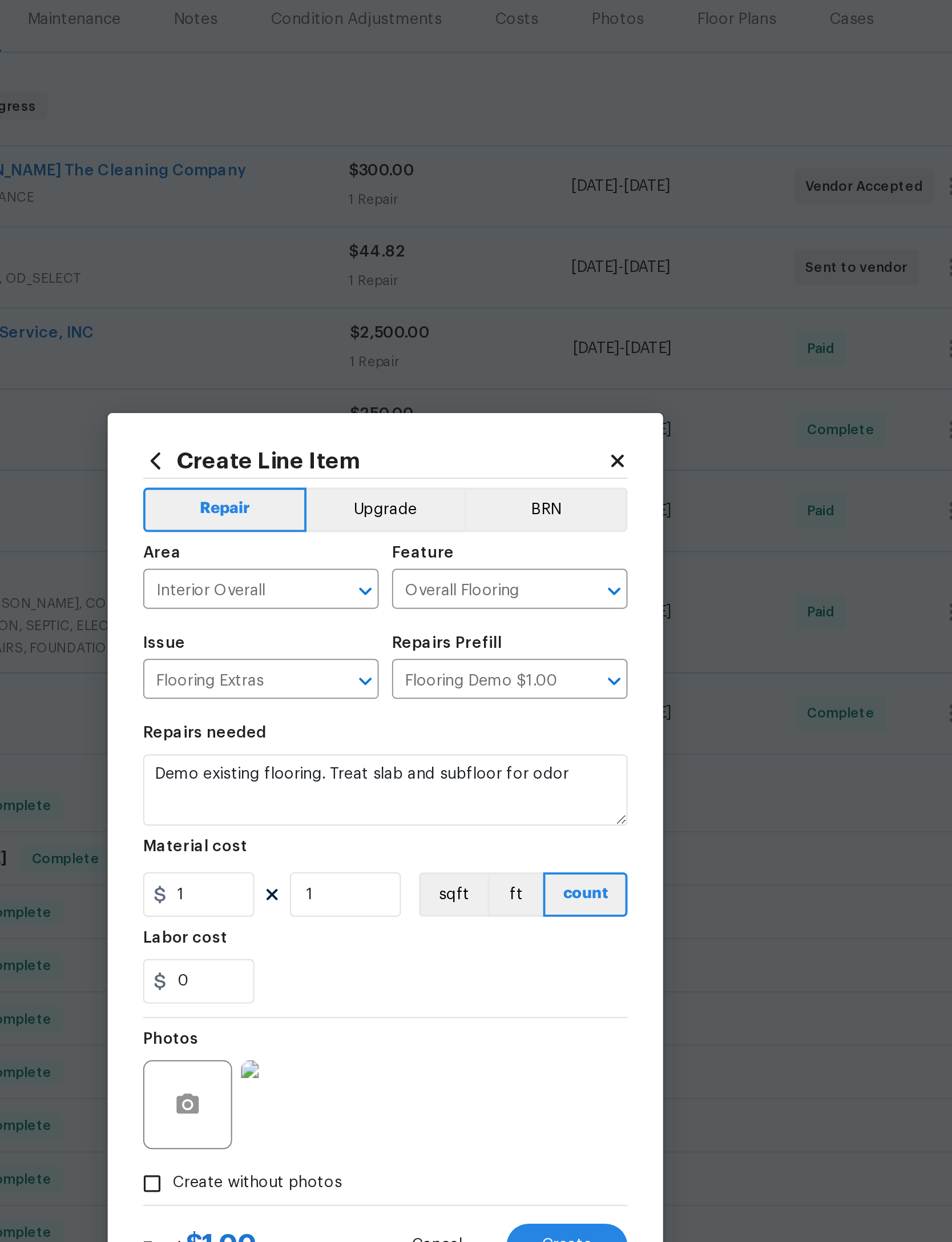
click at [352, 546] on section "Repairs needed Demo existing flooring. Treat slab and subfloor for odor Materia…" at bounding box center [476, 624] width 249 height 157
click at [352, 628] on input "1" at bounding box center [381, 639] width 57 height 23
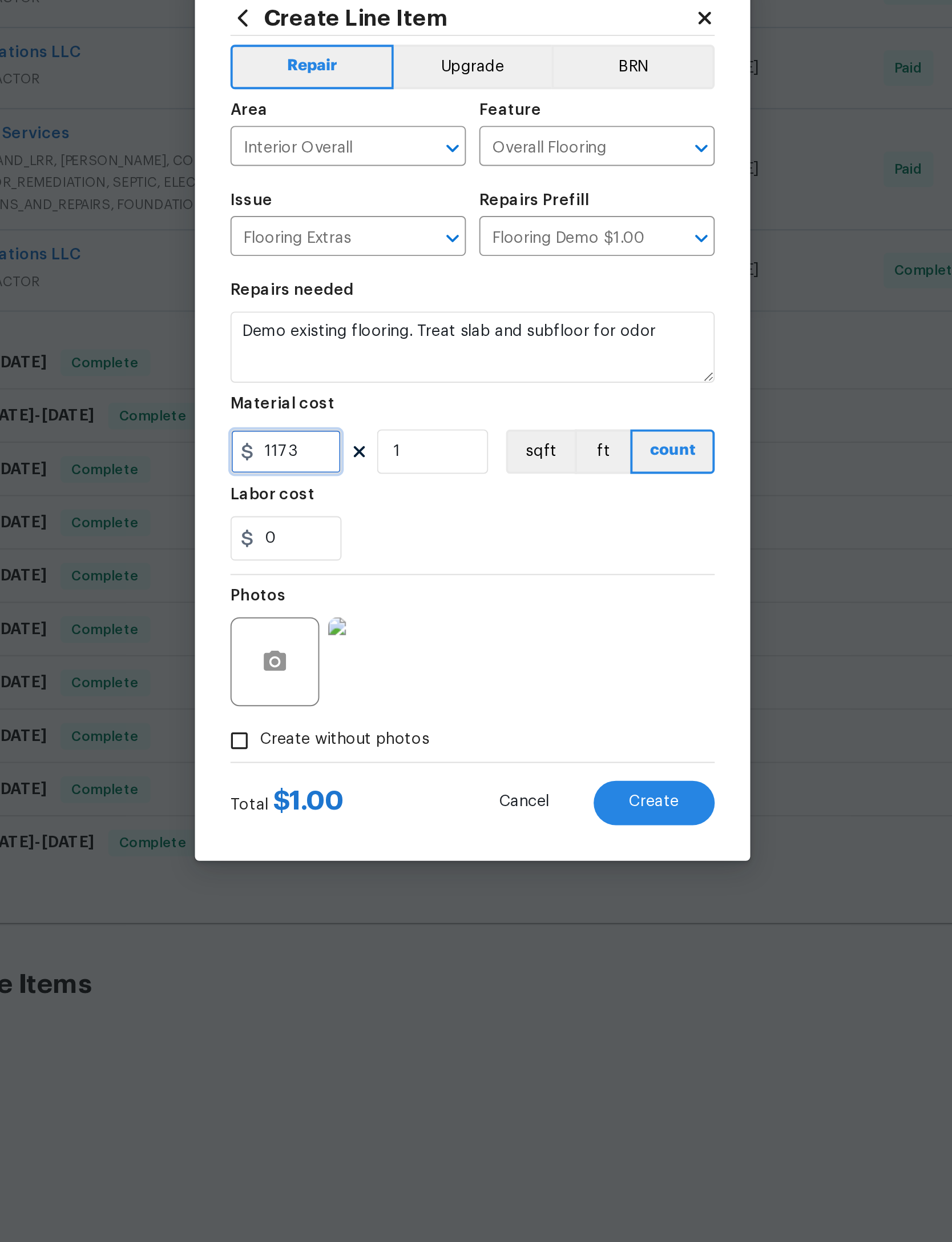
type input "1173"
click at [352, 673] on div "0" at bounding box center [476, 684] width 249 height 23
click at [538, 809] on button "Create" at bounding box center [569, 820] width 62 height 23
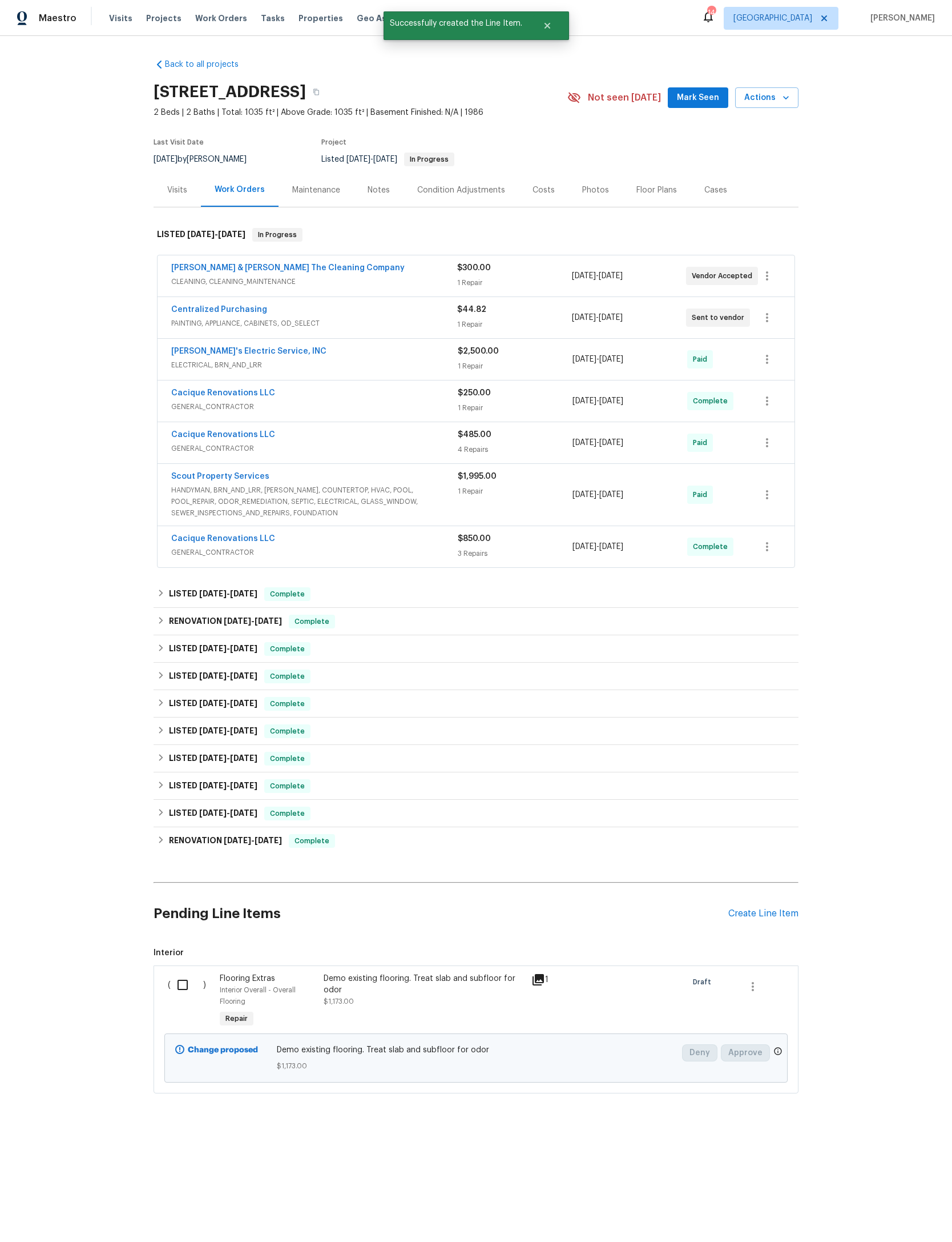
scroll to position [35, 0]
click at [785, 919] on div "Create Line Item" at bounding box center [764, 913] width 71 height 11
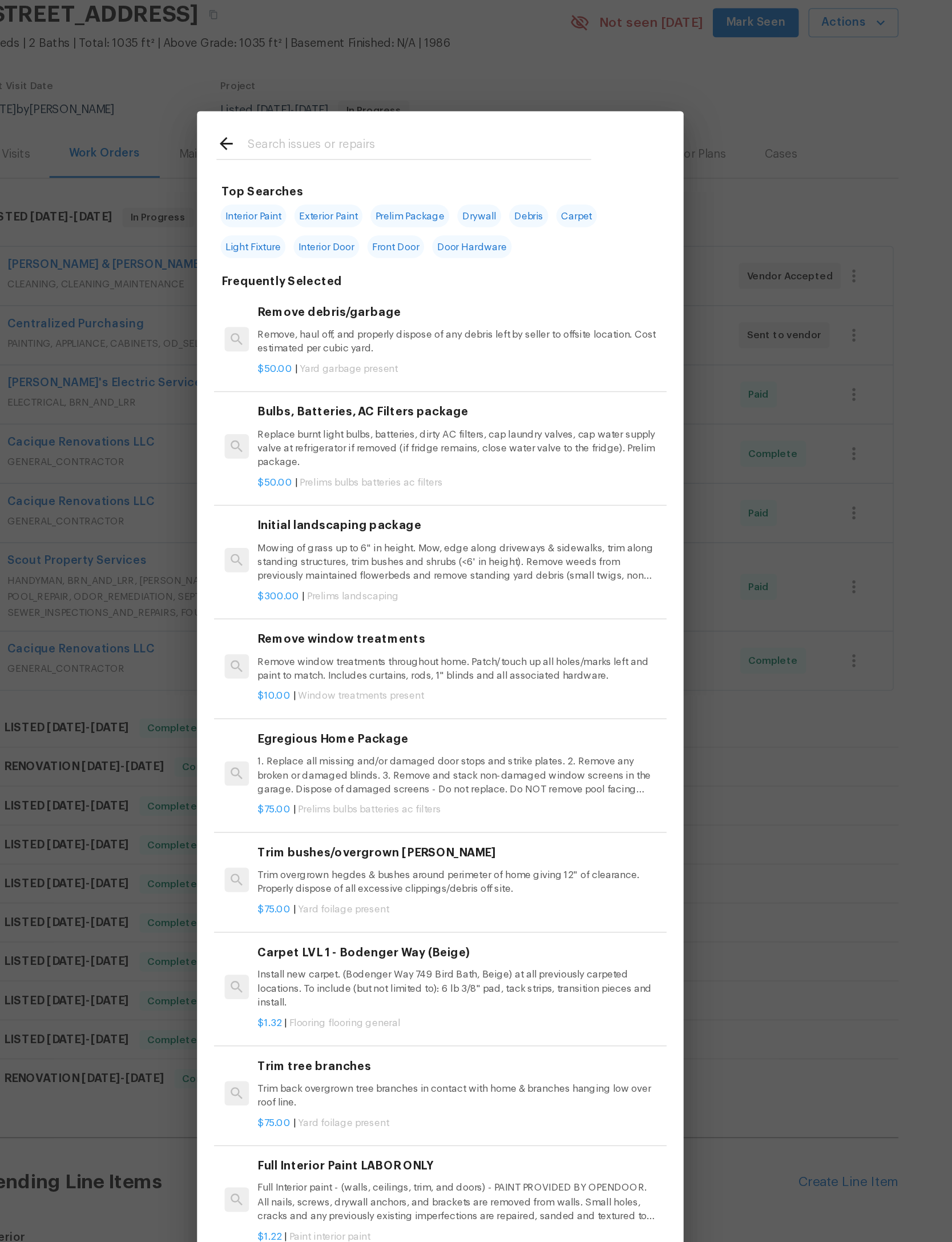
click at [363, 176] on input "text" at bounding box center [461, 184] width 242 height 17
type input "Debris"
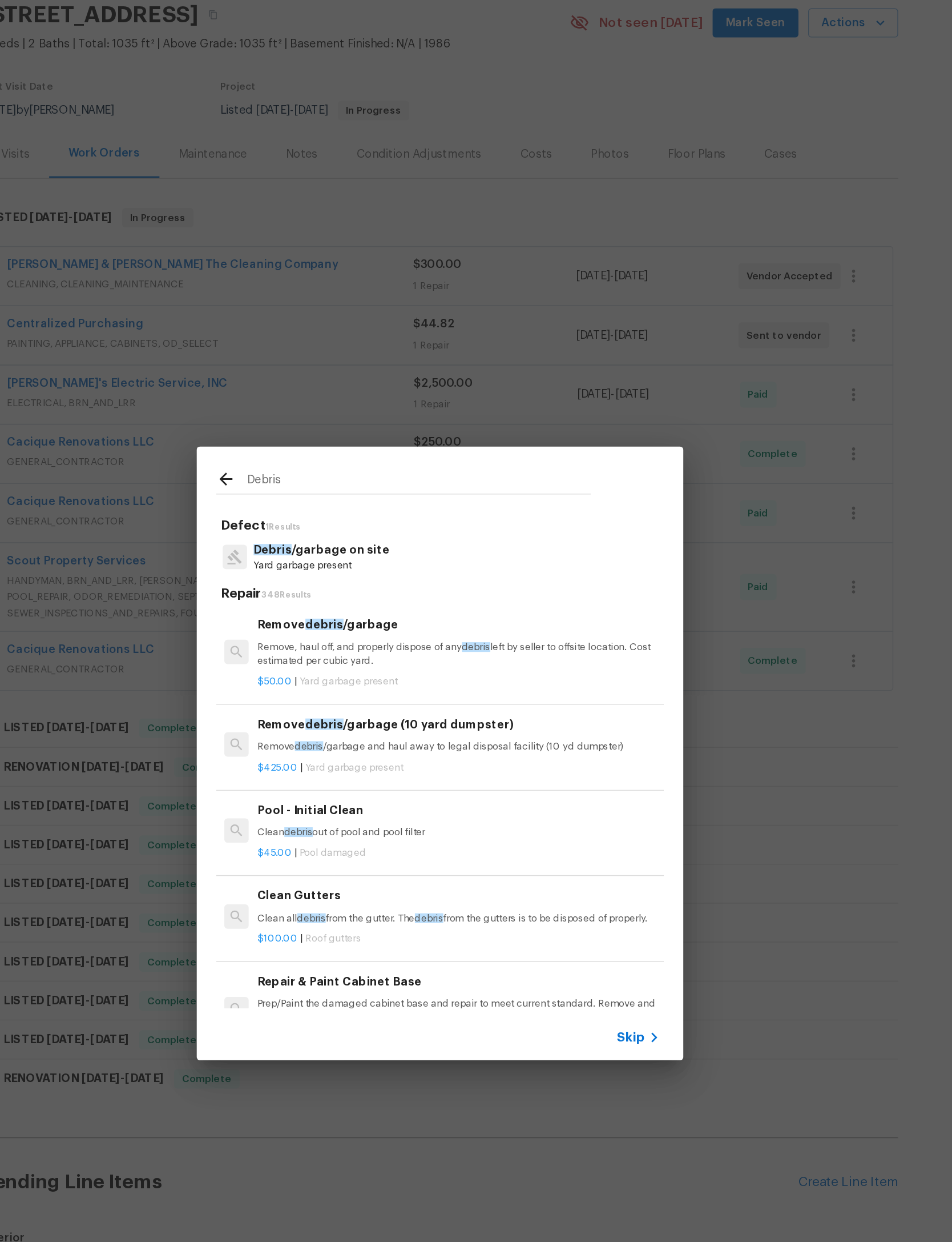
click at [347, 514] on h6 "Remove debris /garbage" at bounding box center [489, 520] width 284 height 12
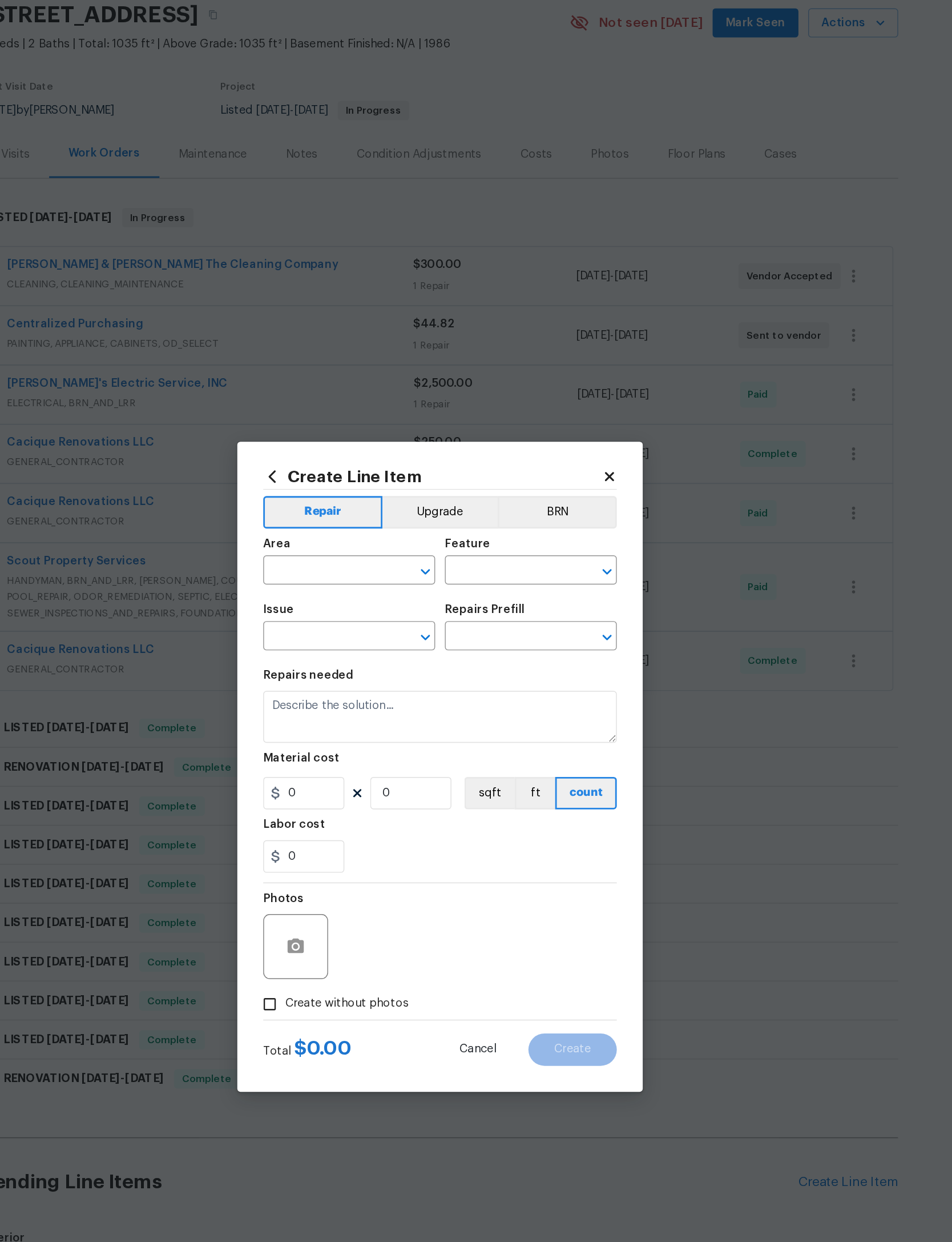
type input "Debris/garbage on site"
type input "Remove debris/garbage $50.00"
type textarea "Remove, haul off, and properly dispose of any debris left by seller to offsite …"
type input "50"
type input "1"
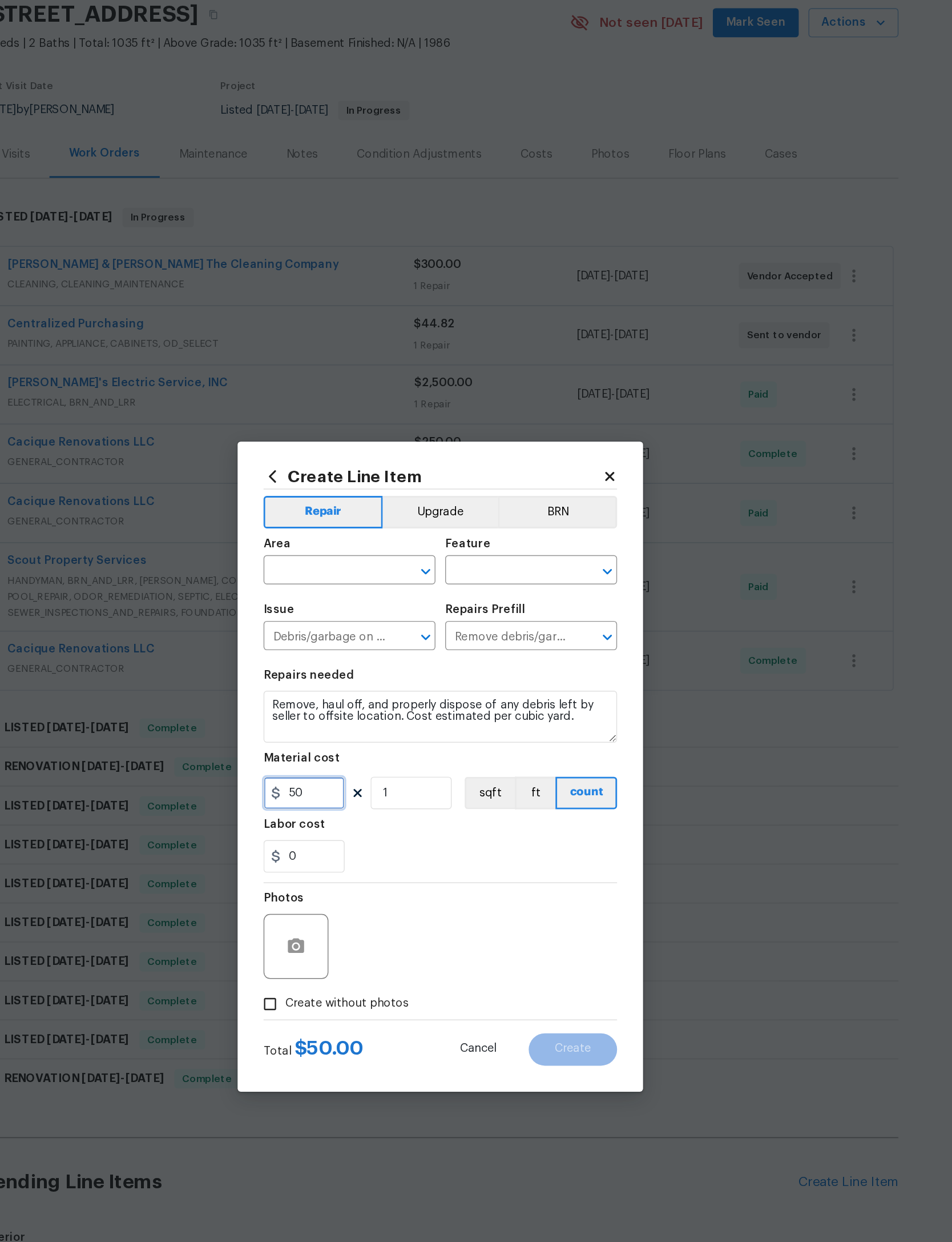
click at [352, 628] on input "50" at bounding box center [381, 639] width 57 height 23
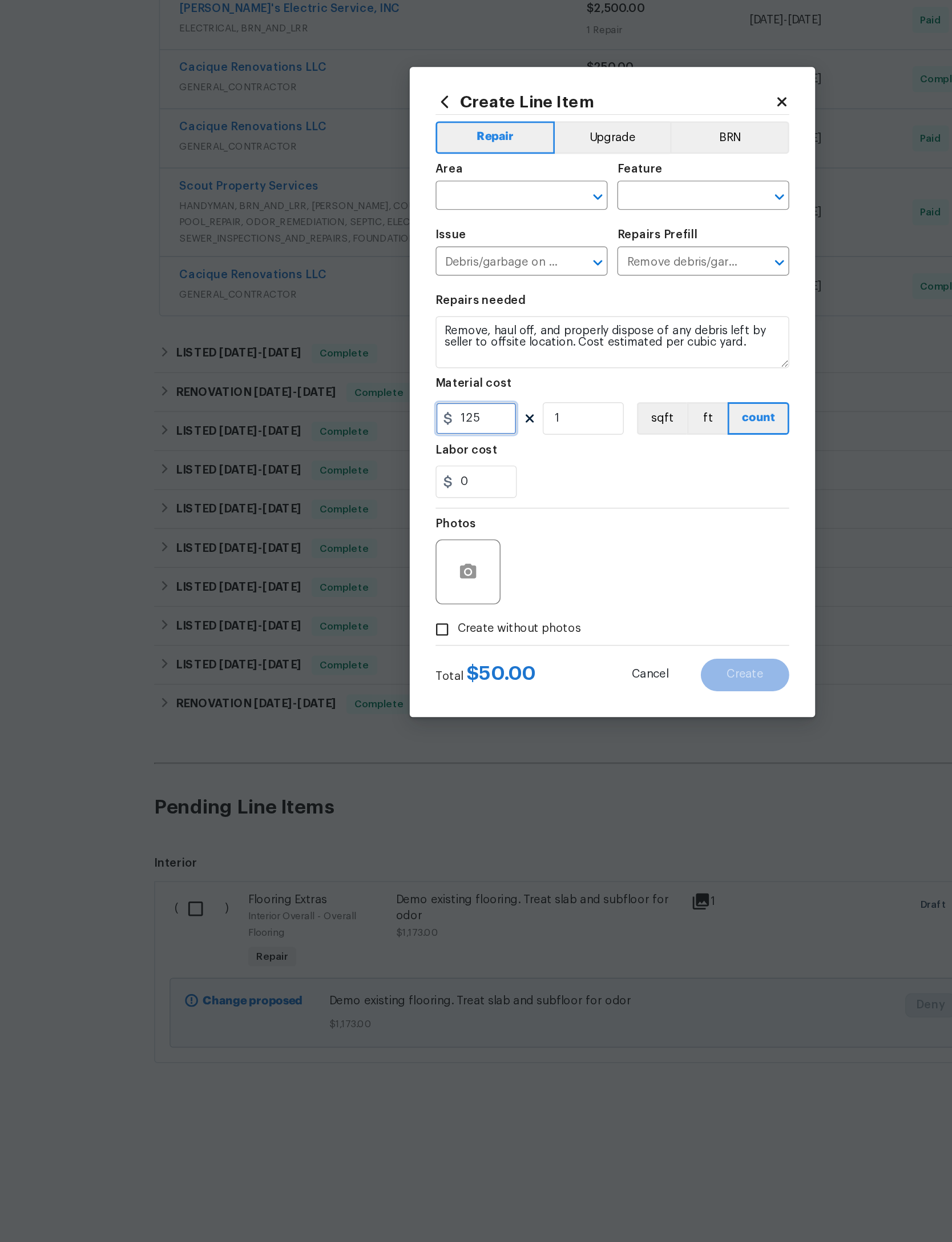
type input "125"
click at [423, 673] on div "0" at bounding box center [476, 684] width 249 height 23
click at [371, 475] on input "text" at bounding box center [396, 484] width 89 height 18
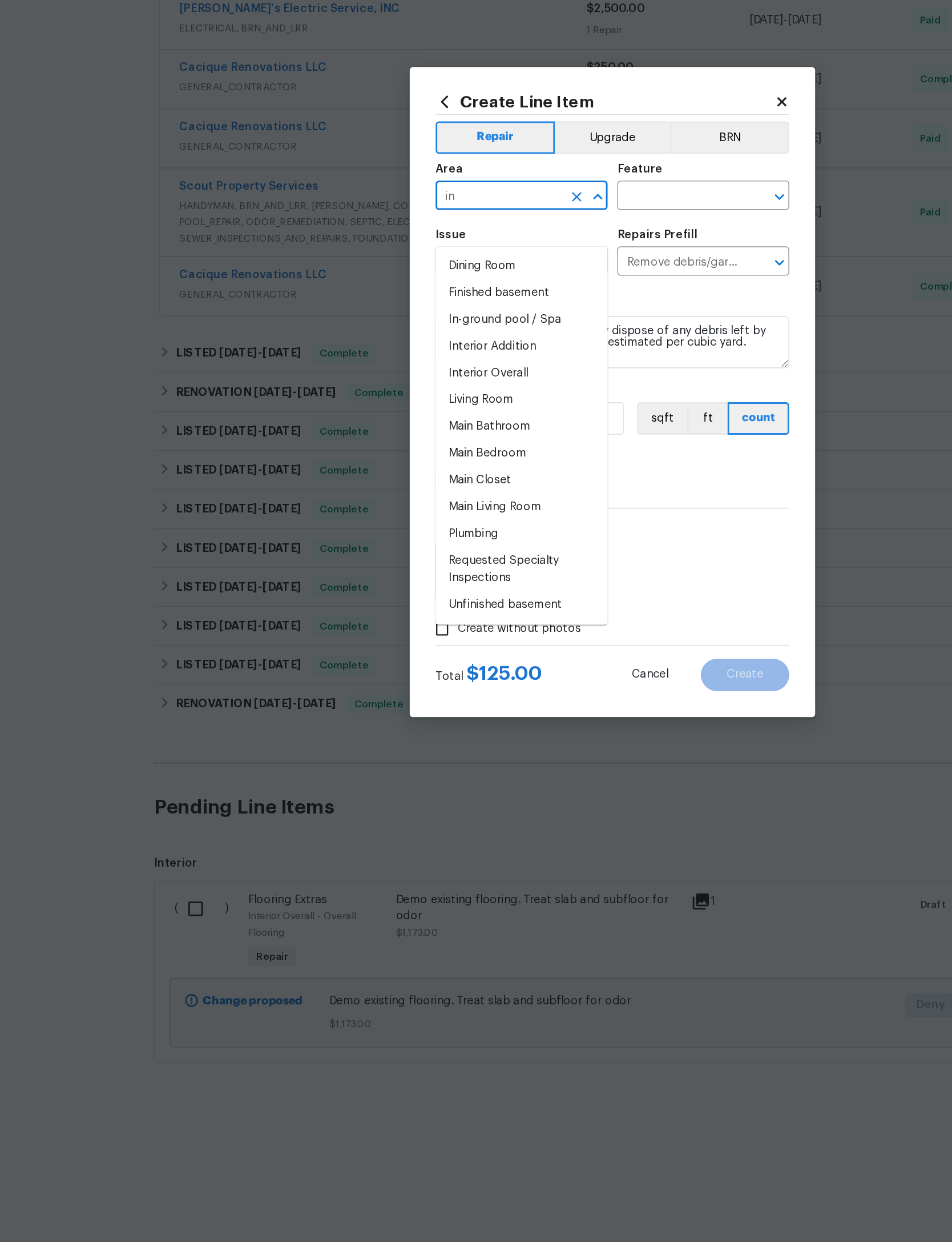
type input "i"
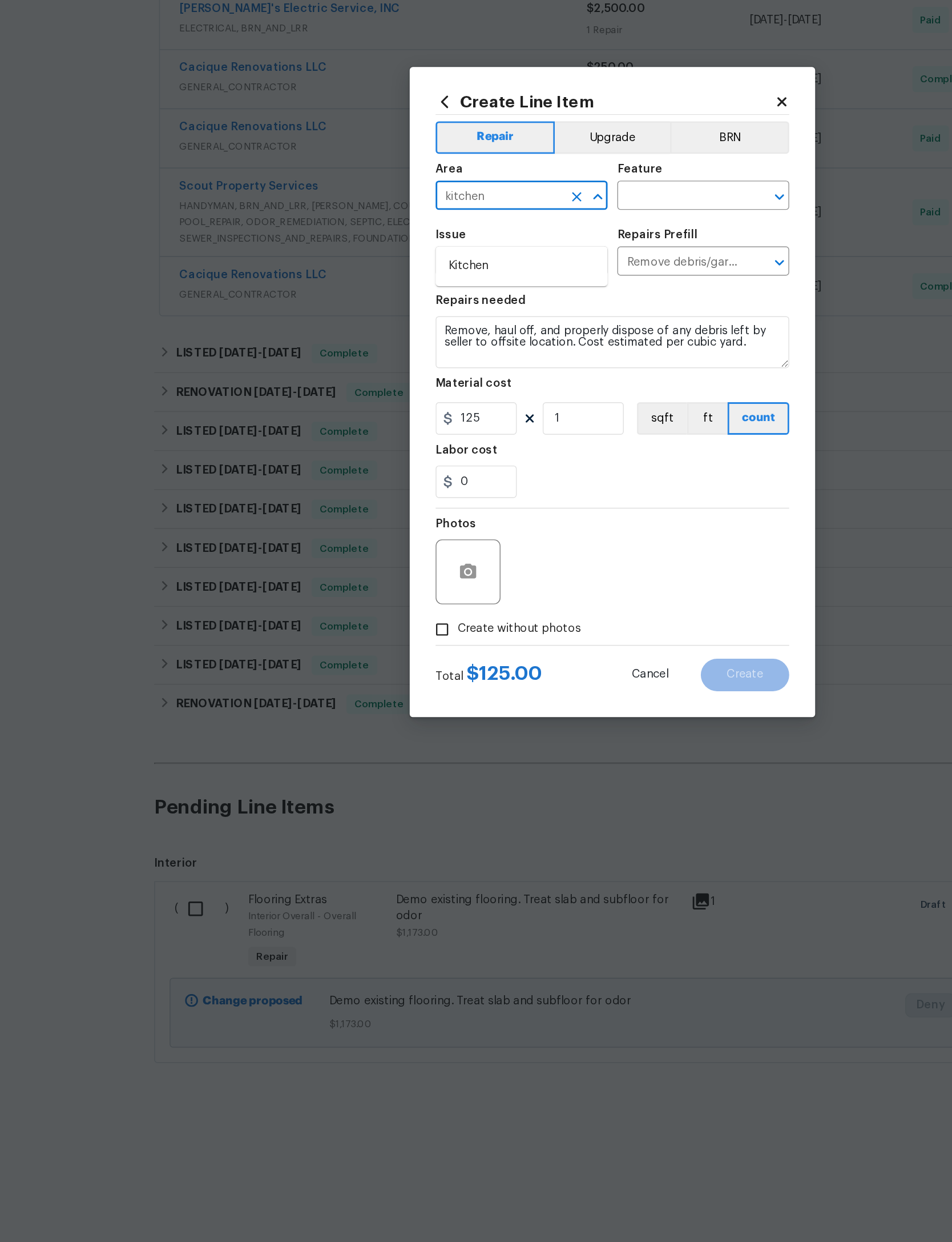
click at [360, 523] on li "Kitchen" at bounding box center [412, 533] width 121 height 19
type input "Kitchen"
click at [500, 475] on input "text" at bounding box center [524, 484] width 89 height 18
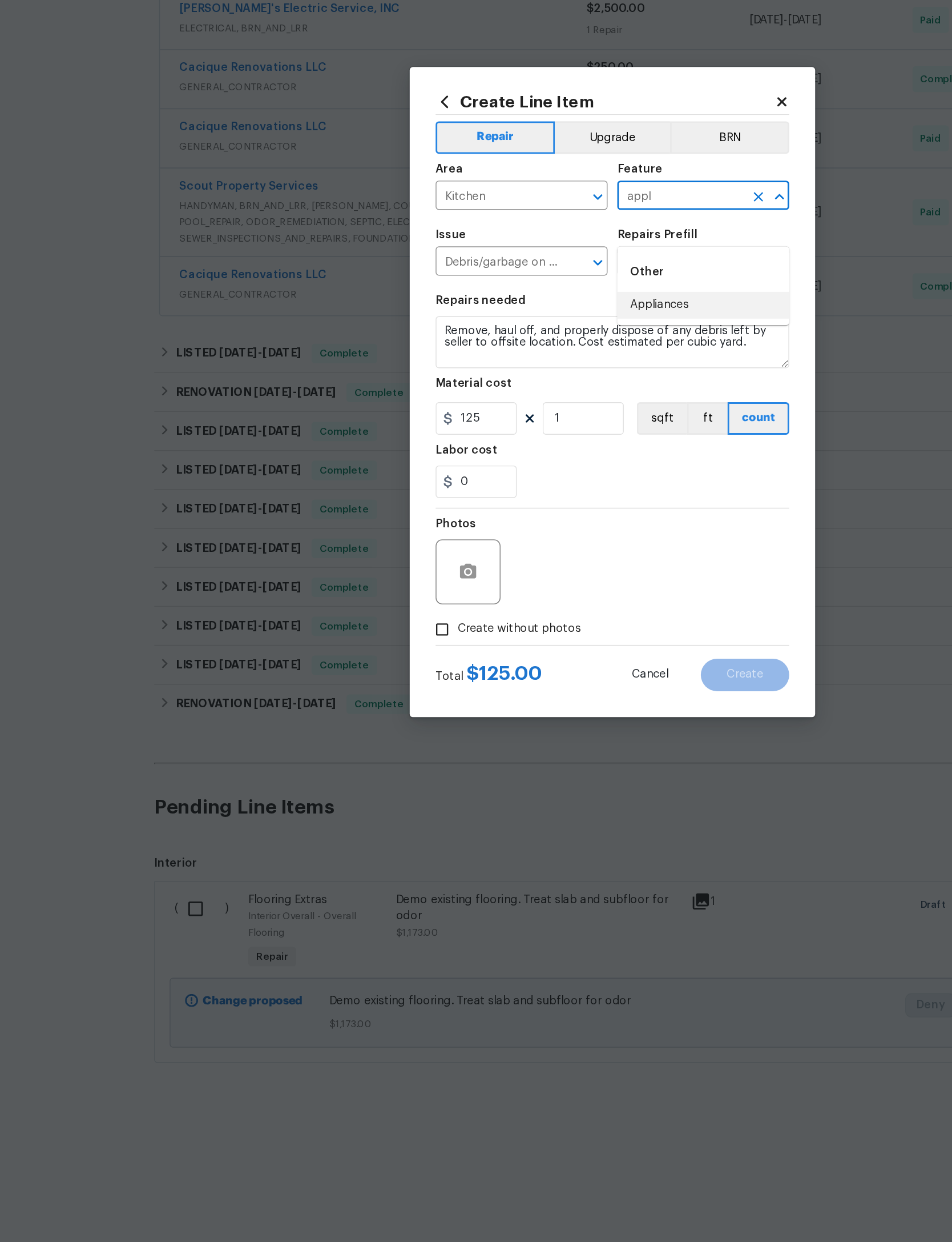
click at [499, 550] on li "Appliances" at bounding box center [540, 560] width 121 height 19
type input "Appliances"
click at [352, 568] on textarea "Remove, haul off, and properly dispose of any debris left by seller to offsite …" at bounding box center [476, 586] width 249 height 37
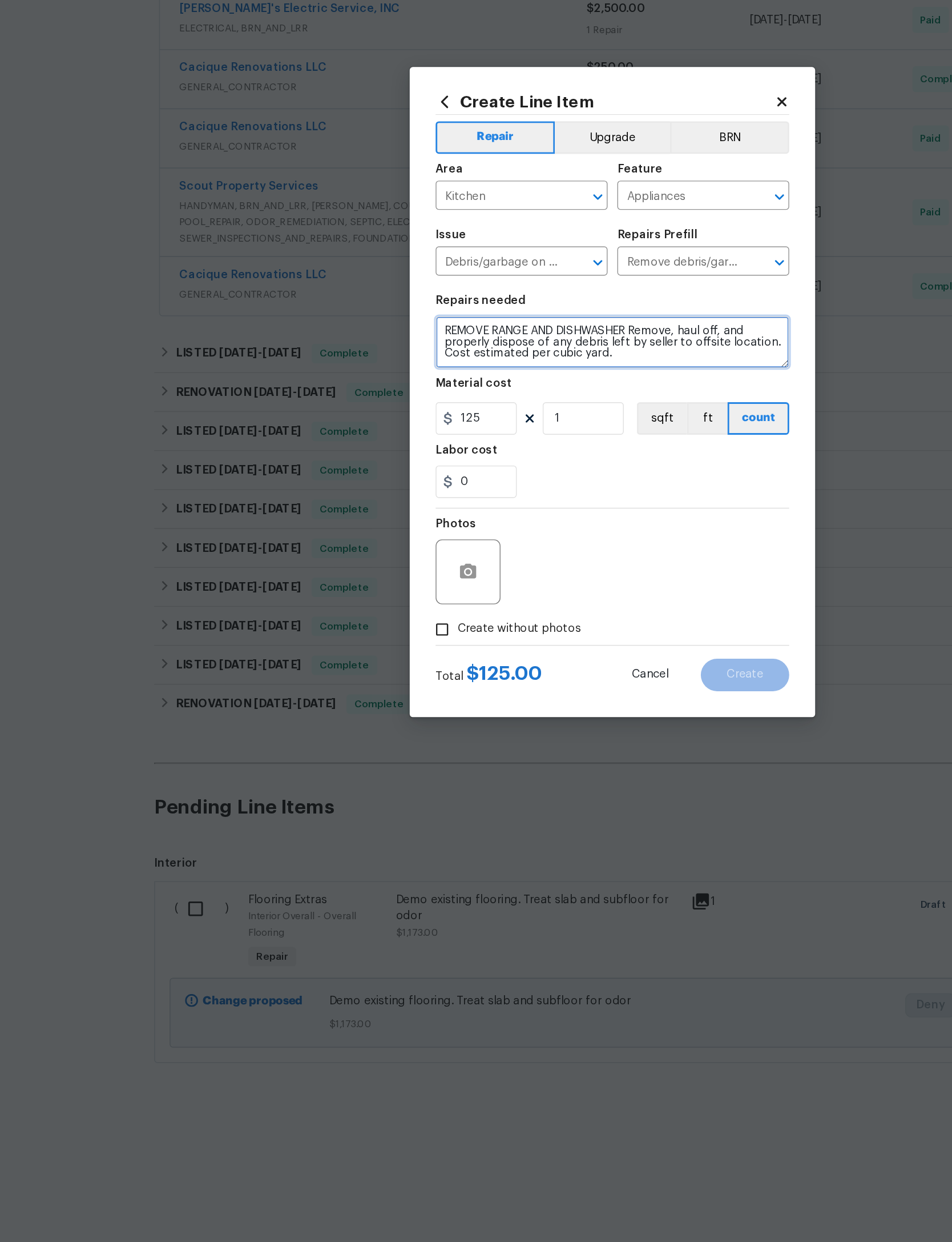
type textarea "REMOVE RANGE AND DISHWASHER Remove, haul off, and properly dispose of any debri…"
click at [432, 546] on section "Repairs needed REMOVE RANGE AND DISHWASHER Remove, haul off, and properly dispo…" at bounding box center [476, 624] width 249 height 157
click at [368, 741] on icon "button" at bounding box center [375, 747] width 14 height 14
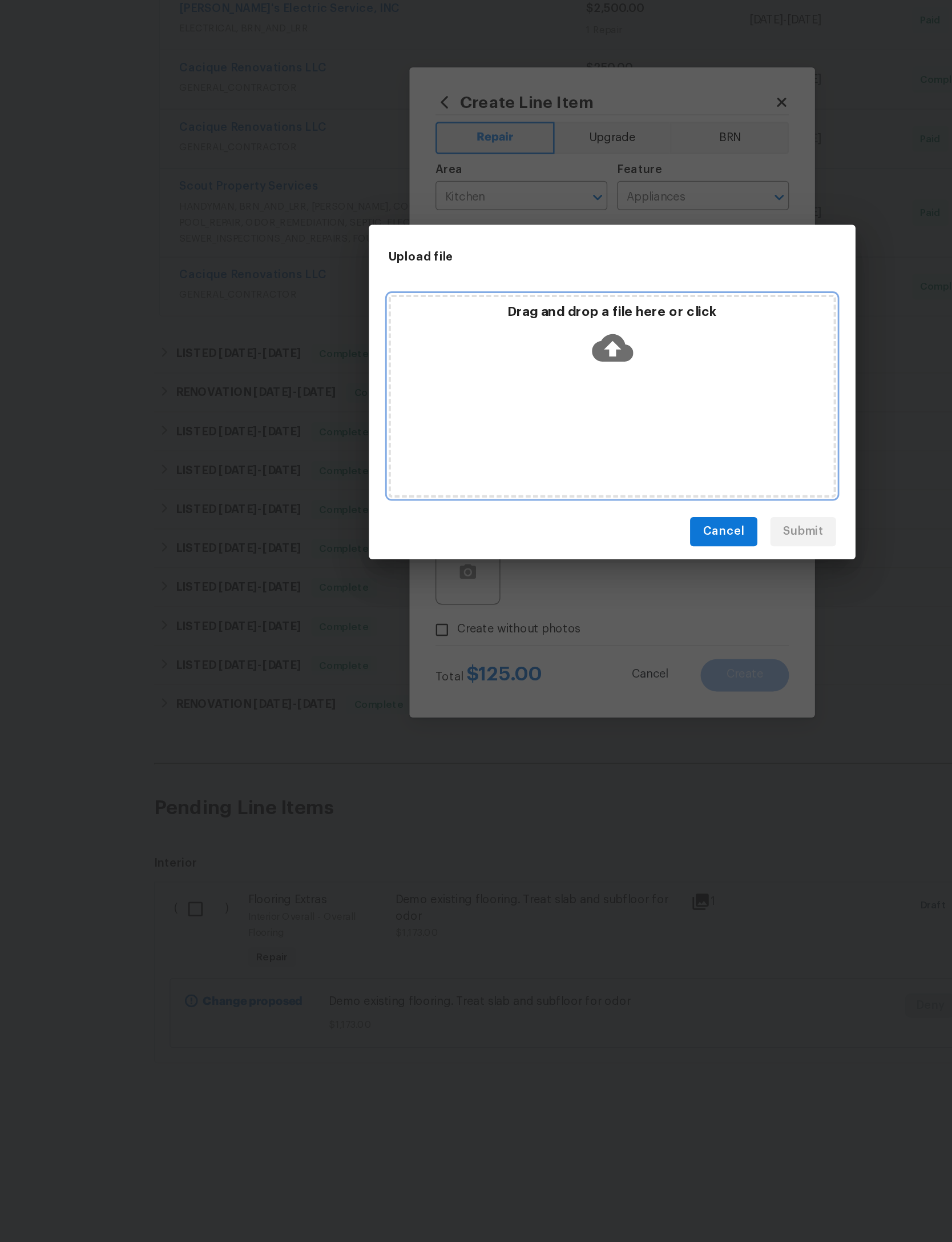
click at [462, 581] on icon at bounding box center [477, 590] width 29 height 19
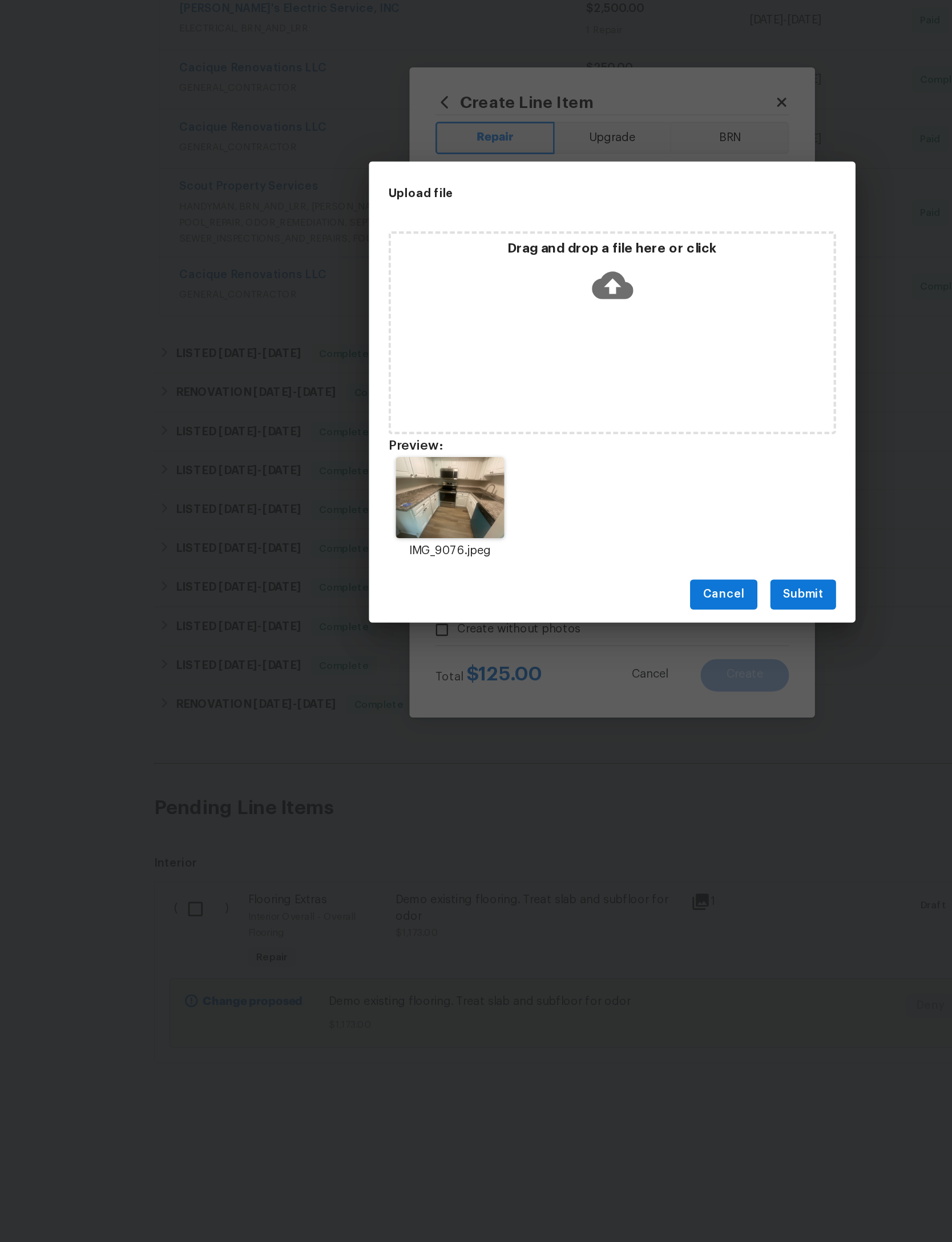
click at [596, 756] on span "Submit" at bounding box center [610, 763] width 28 height 14
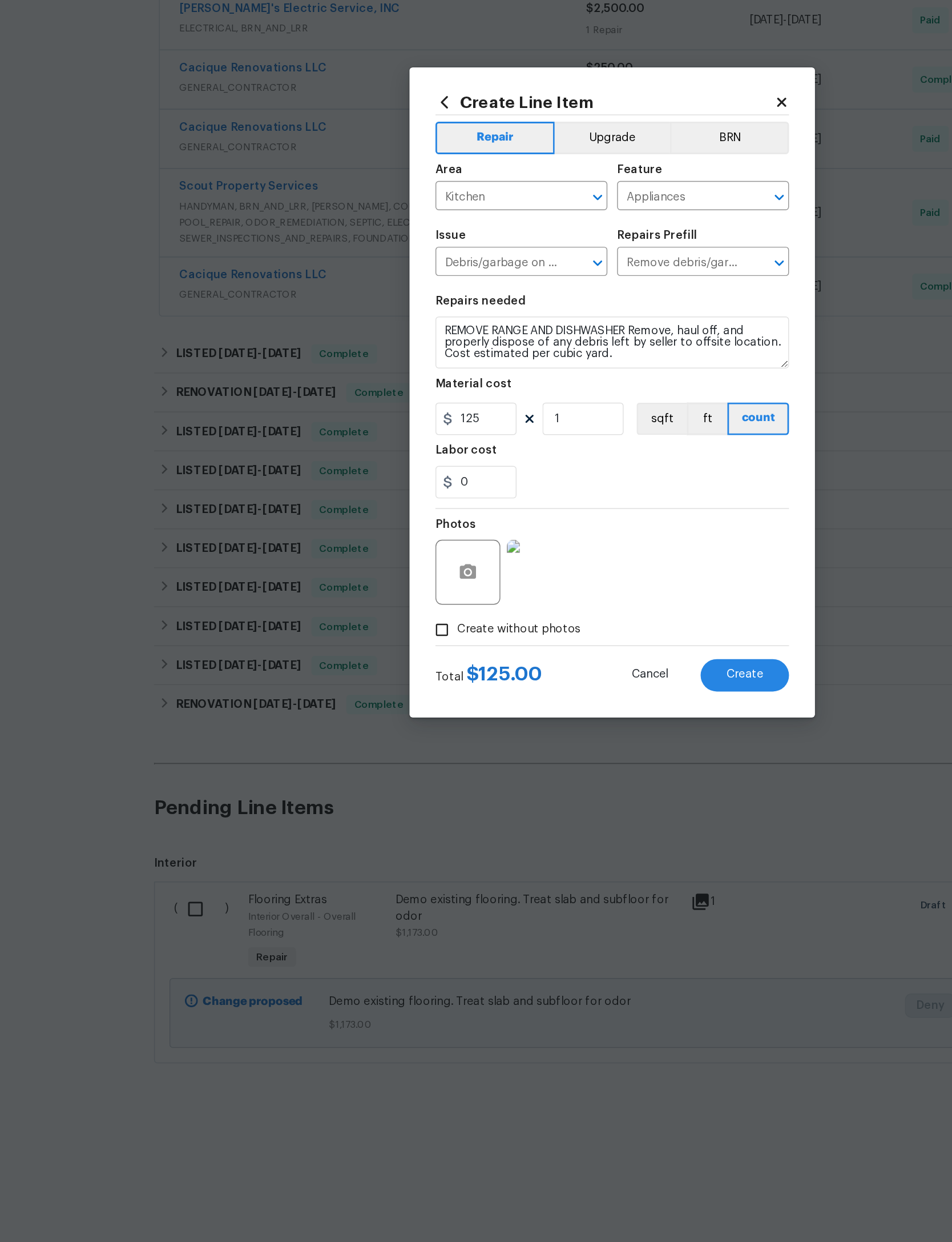
click at [557, 816] on span "Create" at bounding box center [569, 820] width 26 height 9
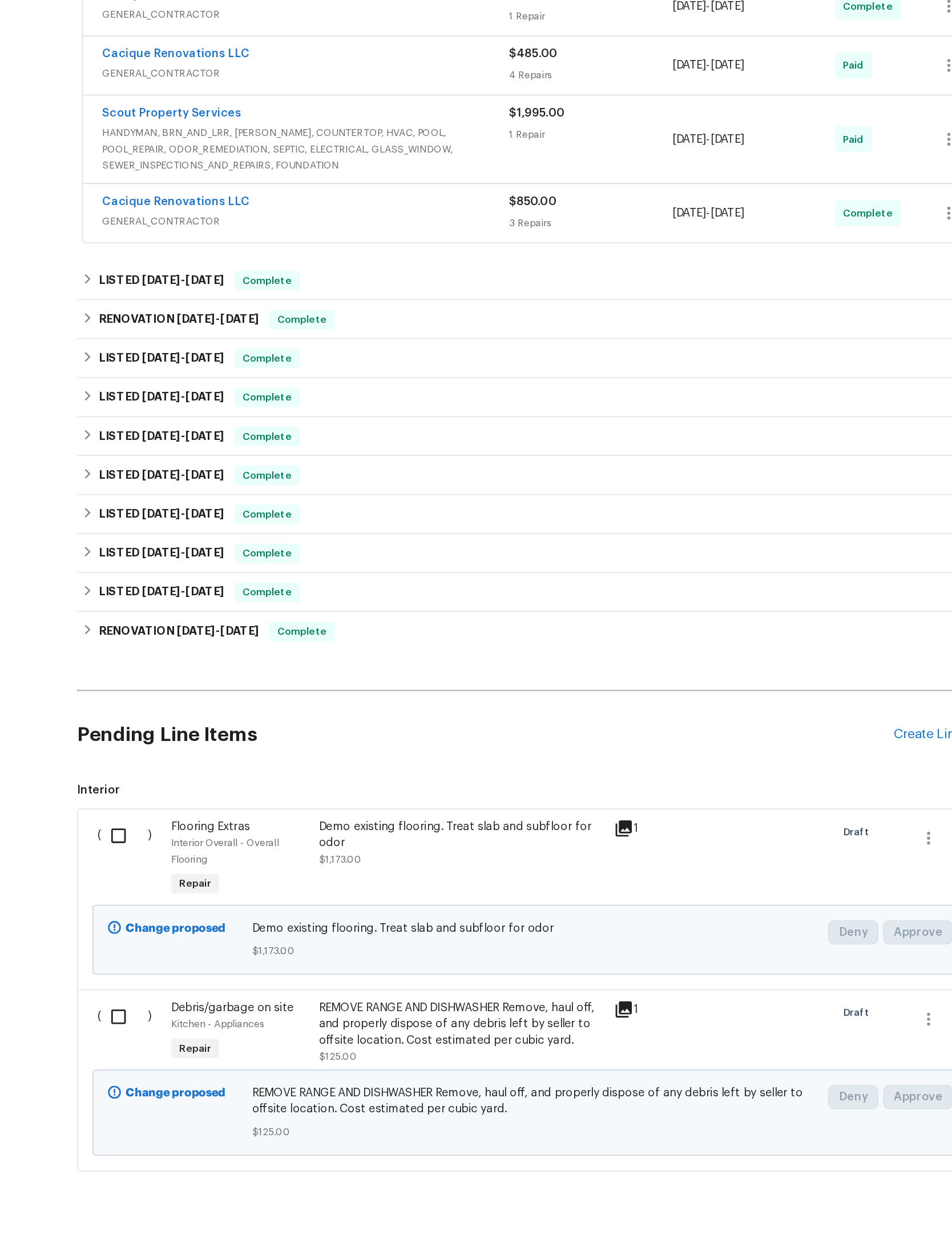
scroll to position [73, 0]
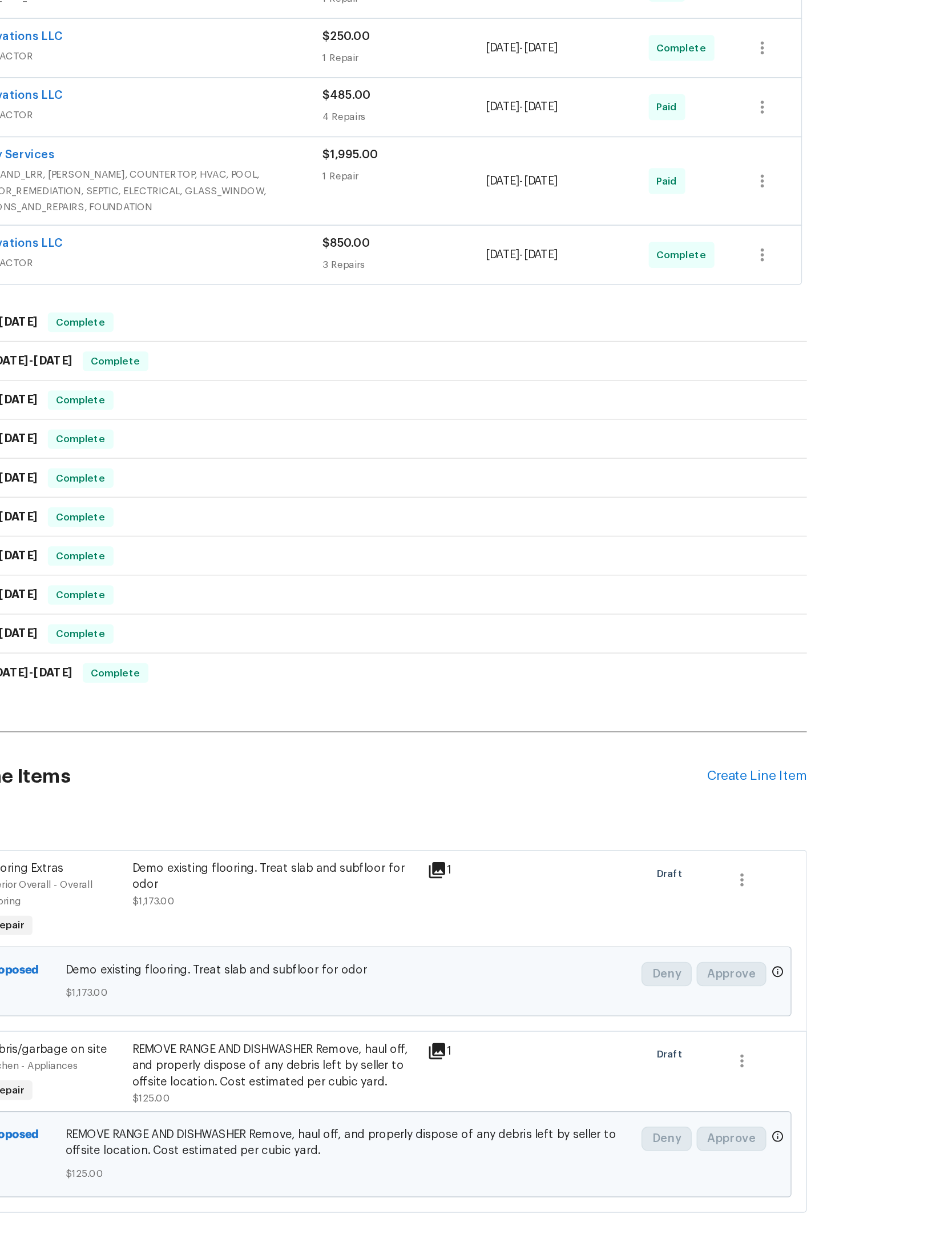
click at [729, 908] on div "Create Line Item" at bounding box center [764, 913] width 71 height 11
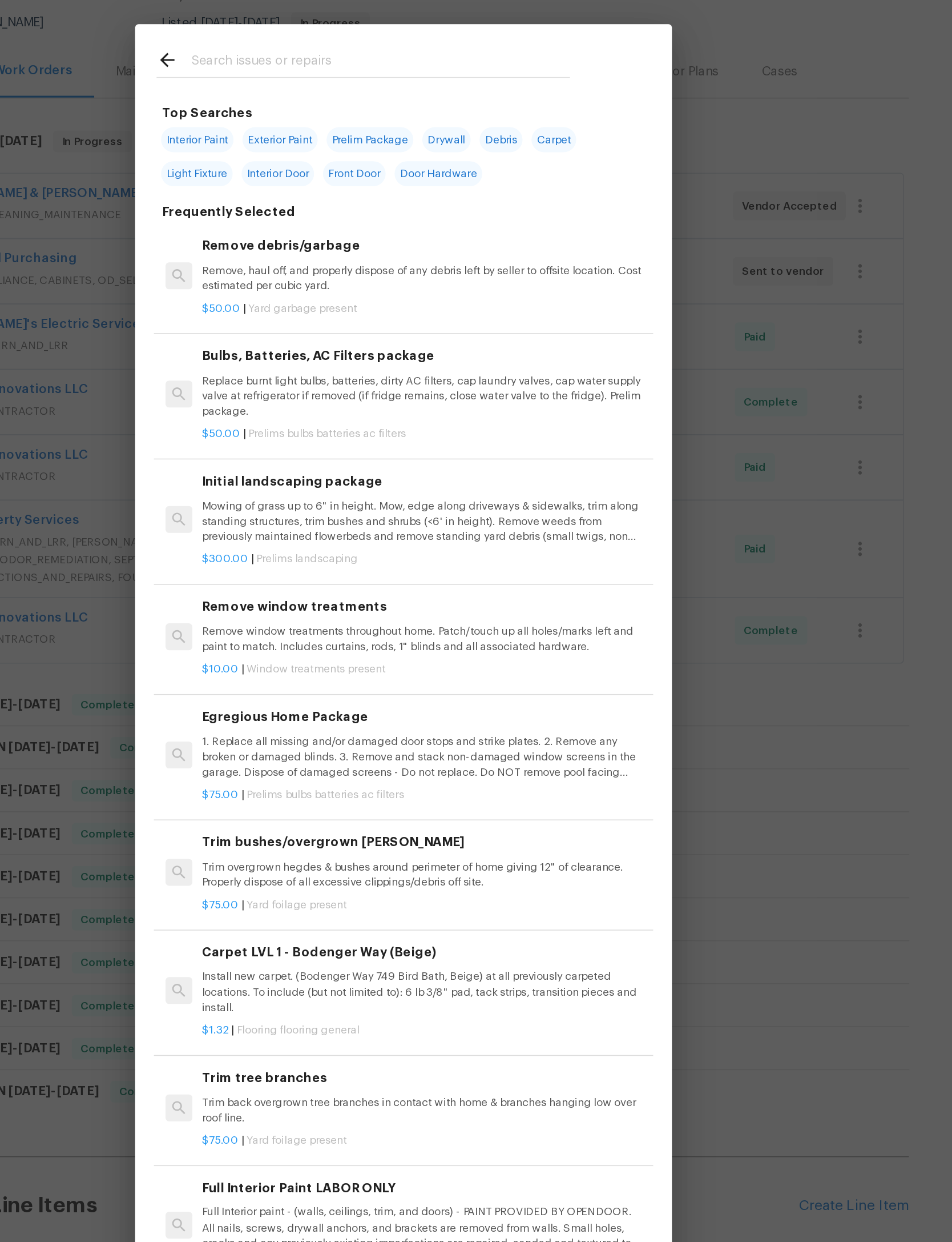
click at [340, 176] on input "text" at bounding box center [461, 184] width 242 height 17
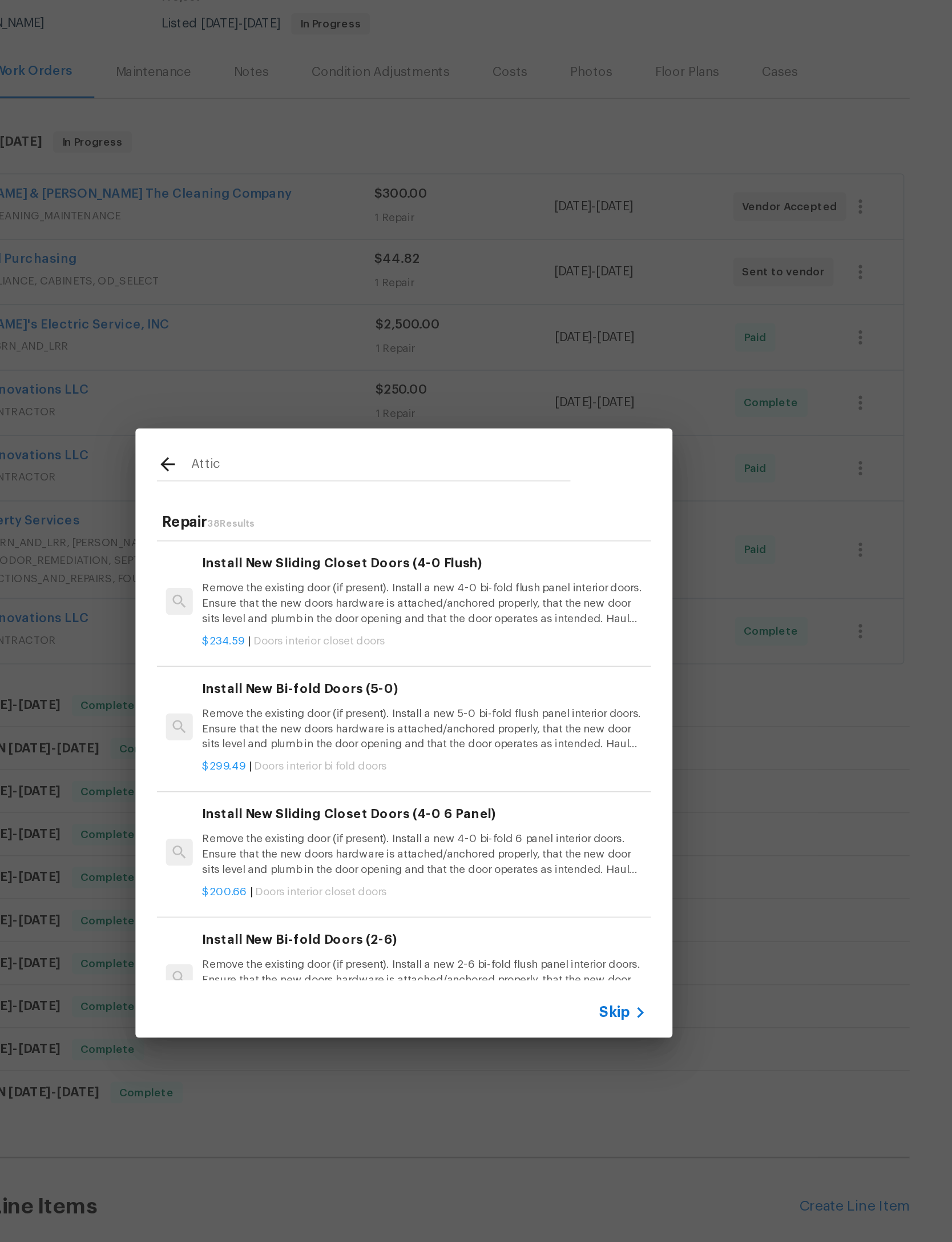
scroll to position [1274, -1]
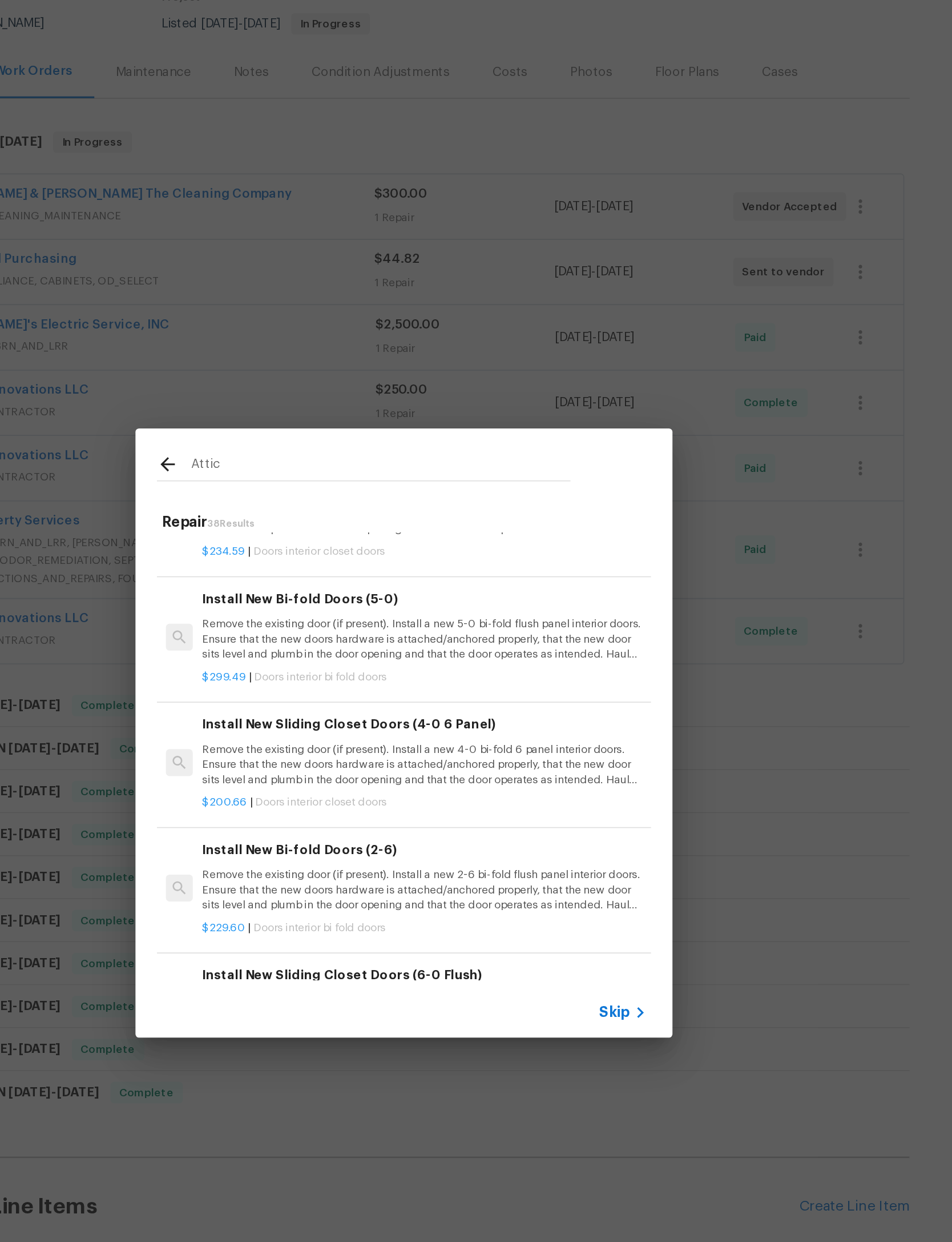
click at [340, 434] on input "Attic" at bounding box center [461, 442] width 242 height 17
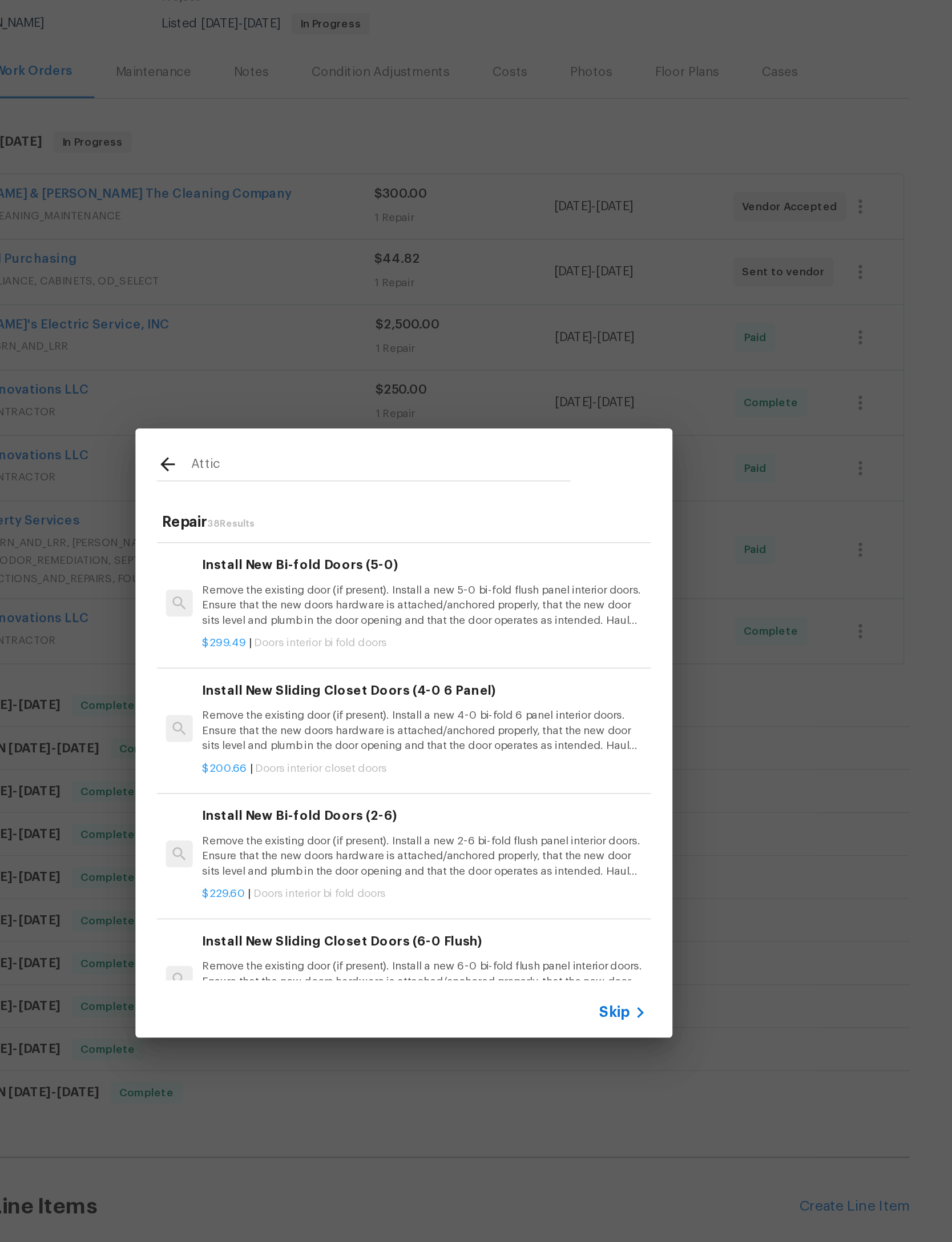
click at [340, 434] on input "Attic" at bounding box center [461, 442] width 242 height 17
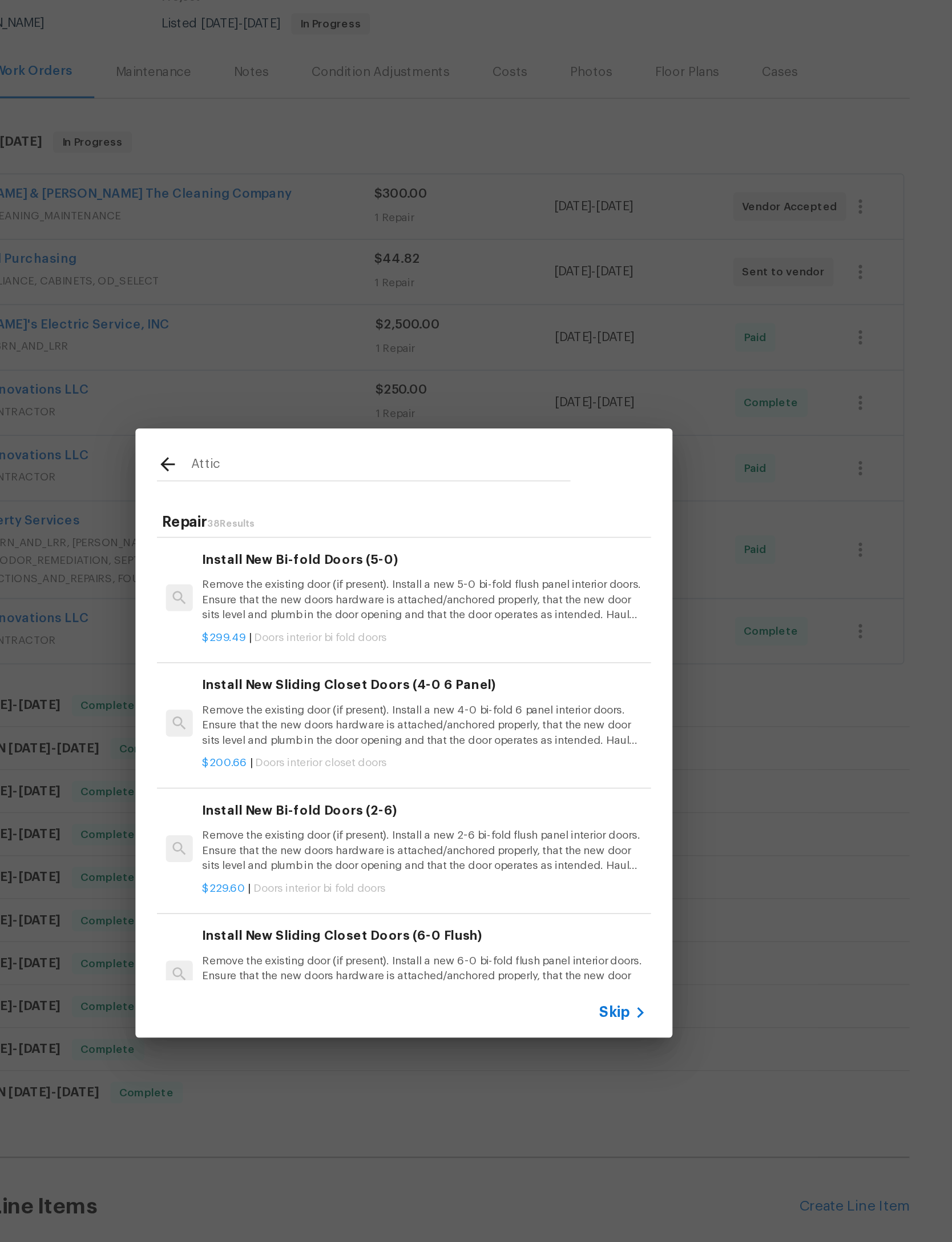
scroll to position [1339, 0]
click at [340, 434] on input "Attic" at bounding box center [461, 442] width 242 height 17
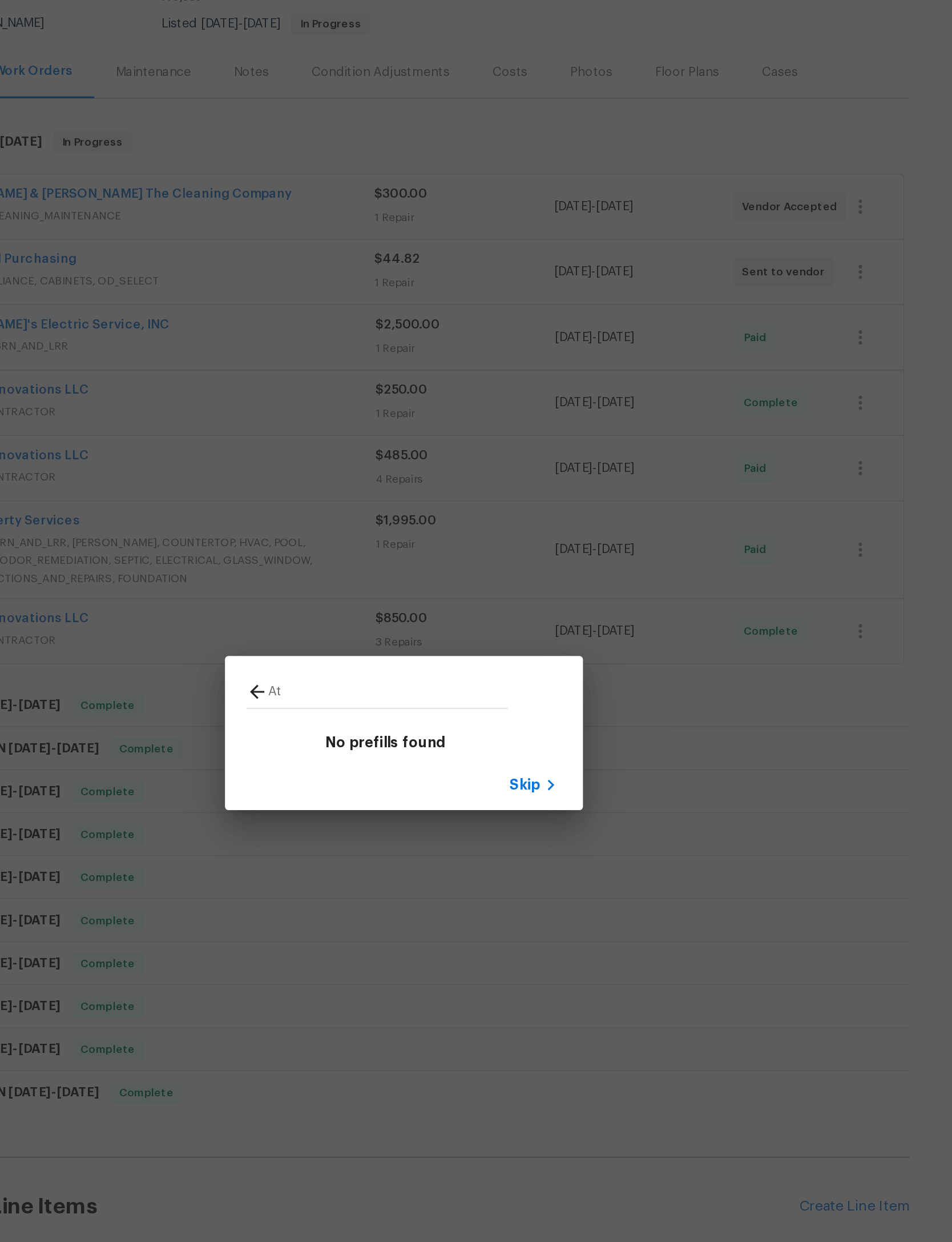
type input "A"
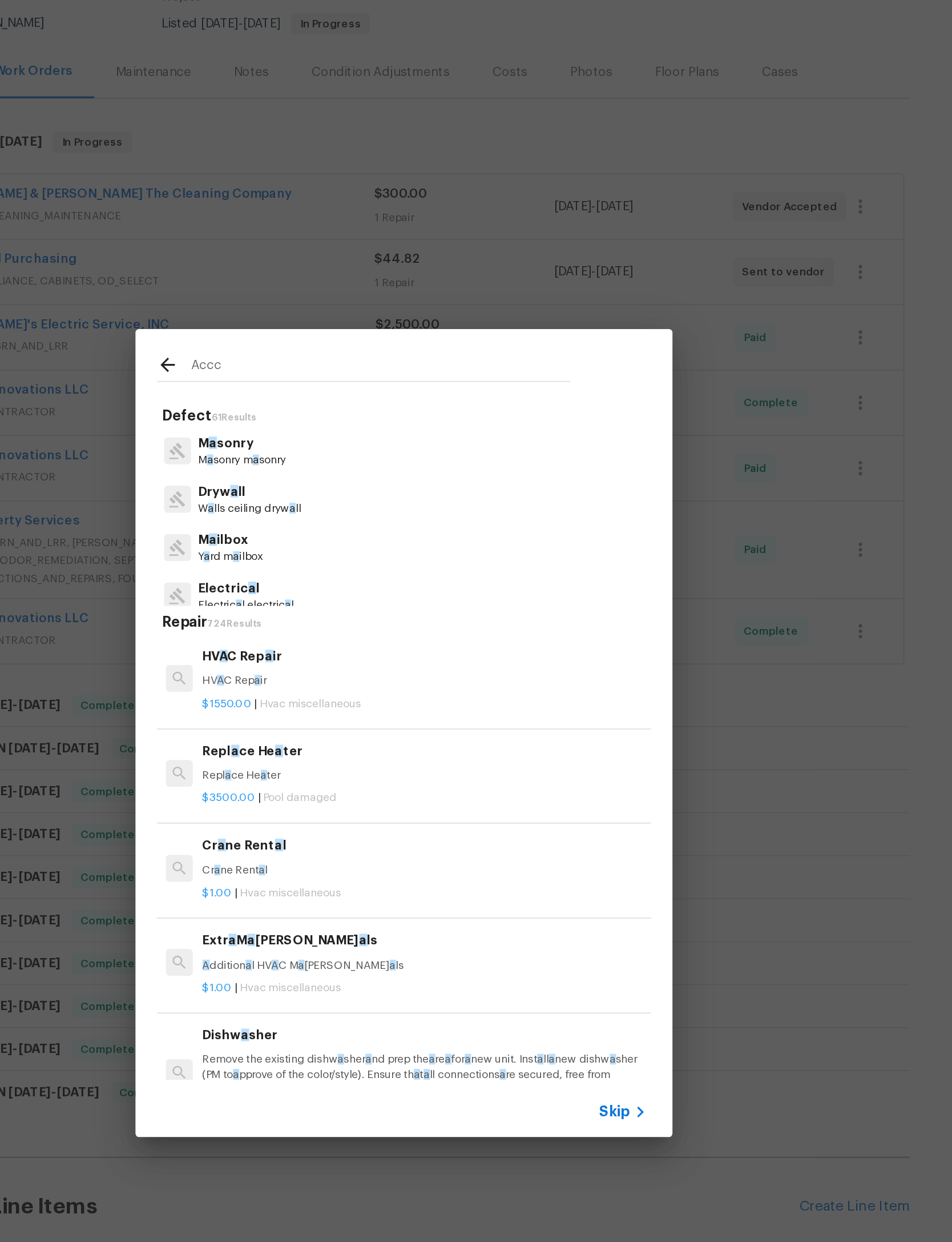
type input "Accc"
click at [599, 285] on div "Accc Defect 61 Results M a sonry M a sonry m a sonry Dryw a ll W a lls ceiling …" at bounding box center [476, 611] width 952 height 1224
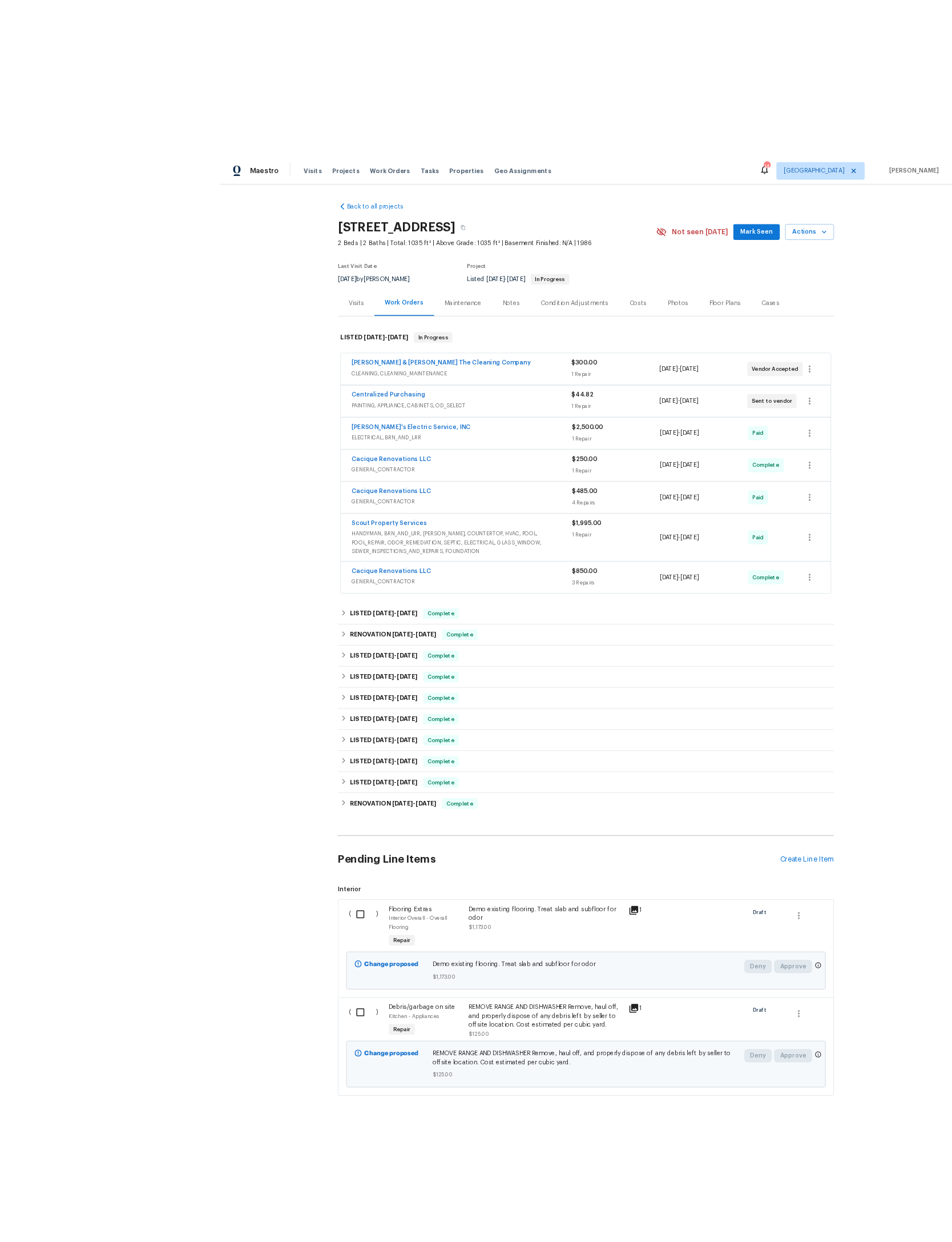
scroll to position [72, 0]
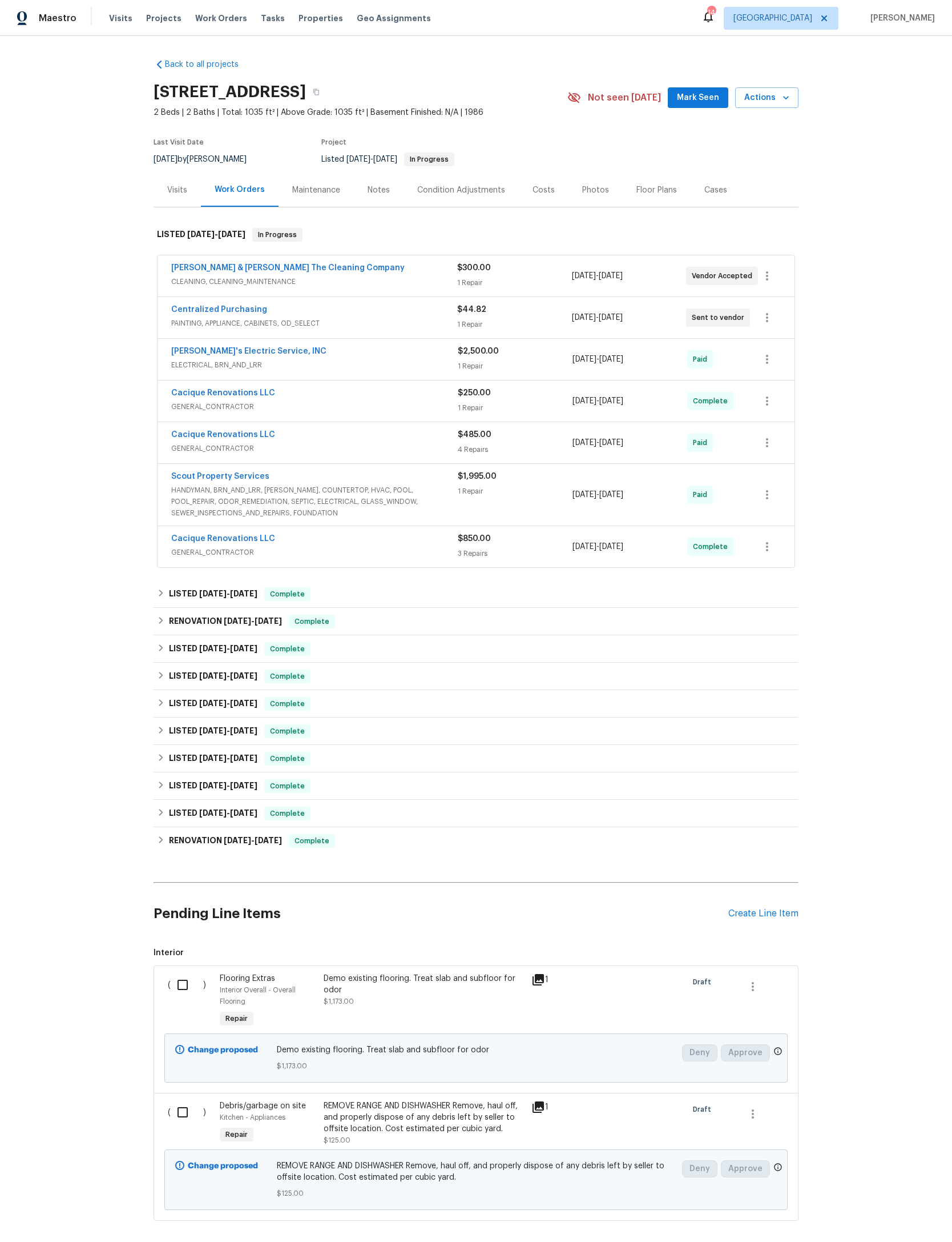
click at [782, 919] on div "Create Line Item" at bounding box center [764, 913] width 71 height 11
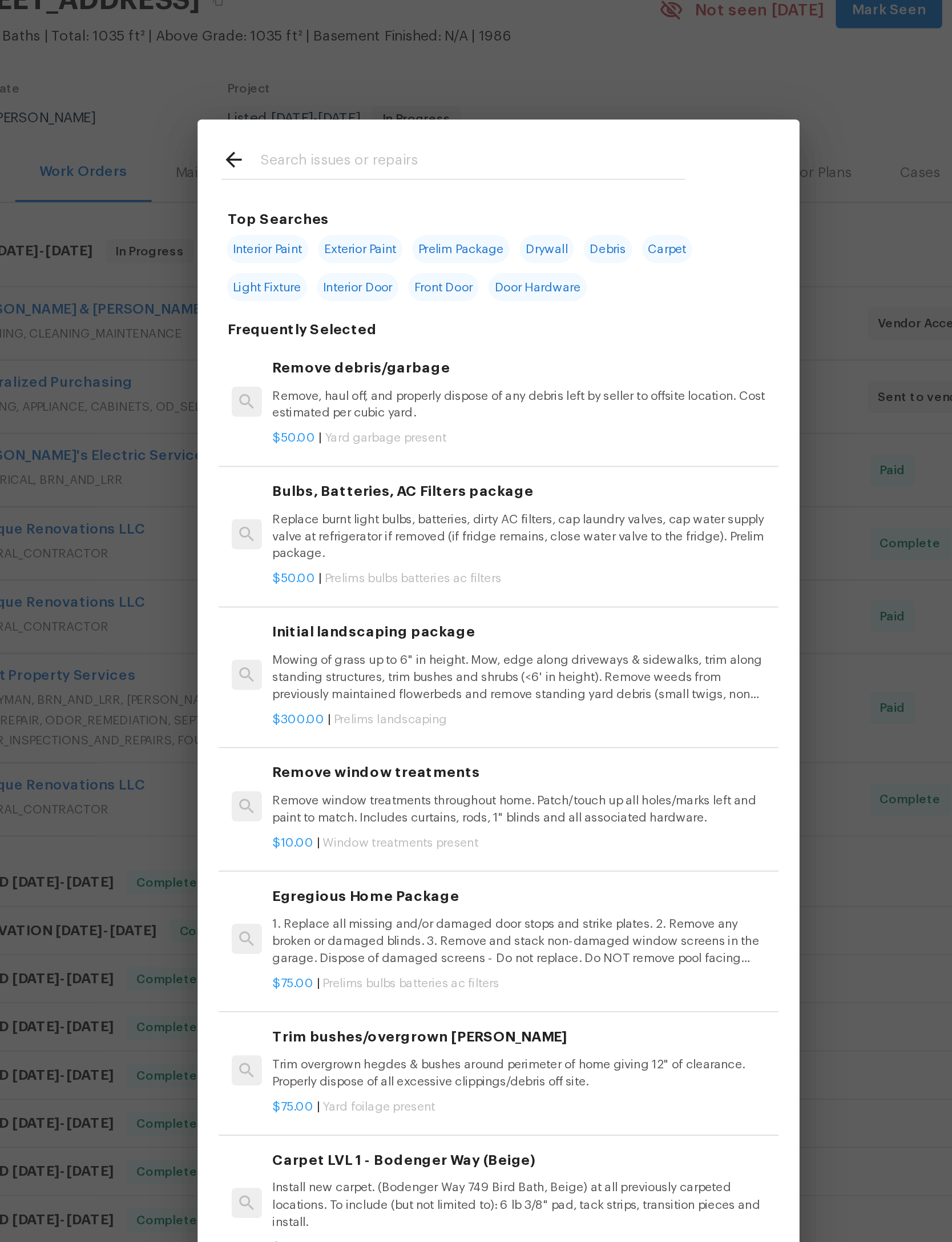
click at [340, 176] on input "text" at bounding box center [461, 184] width 242 height 17
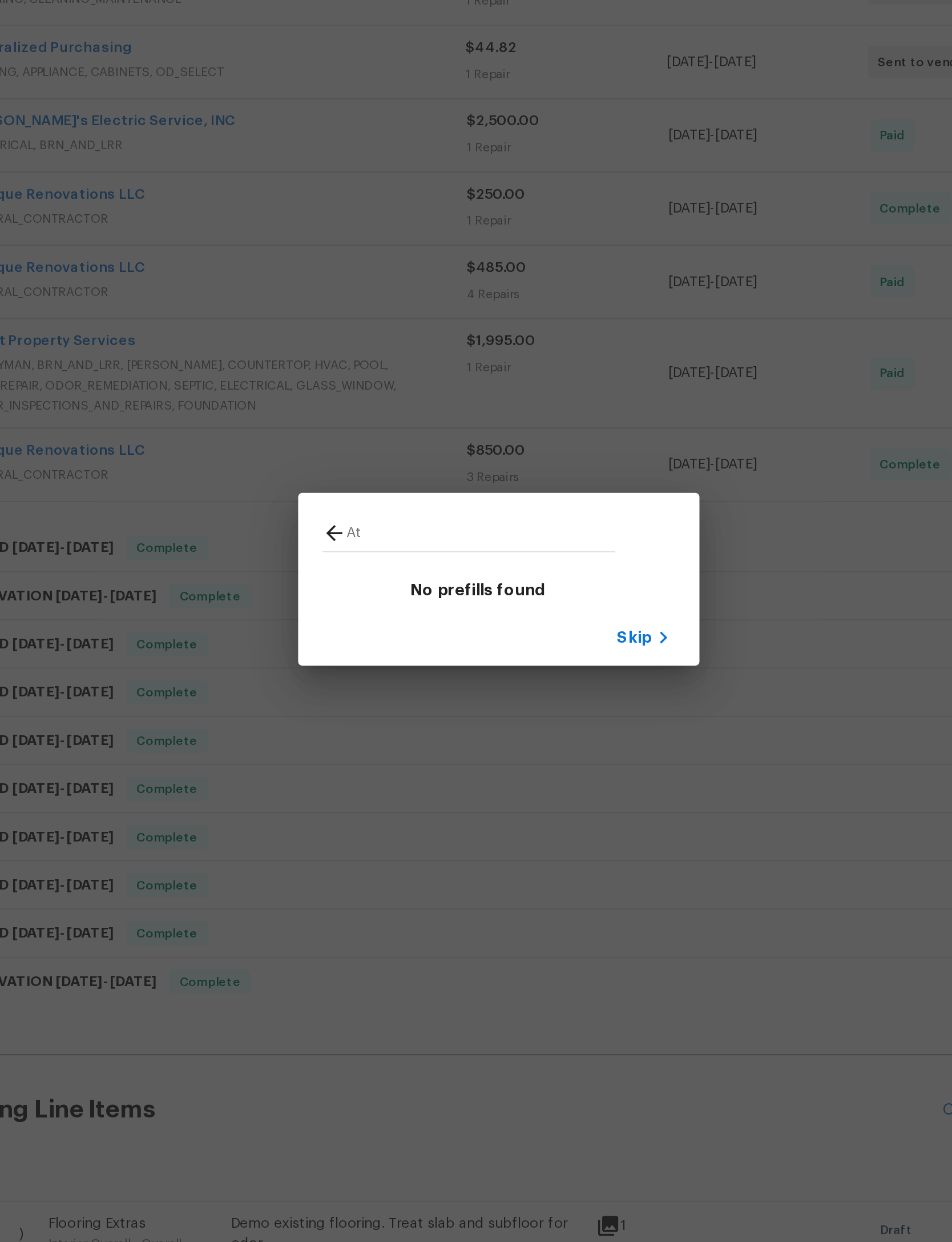
type input "A"
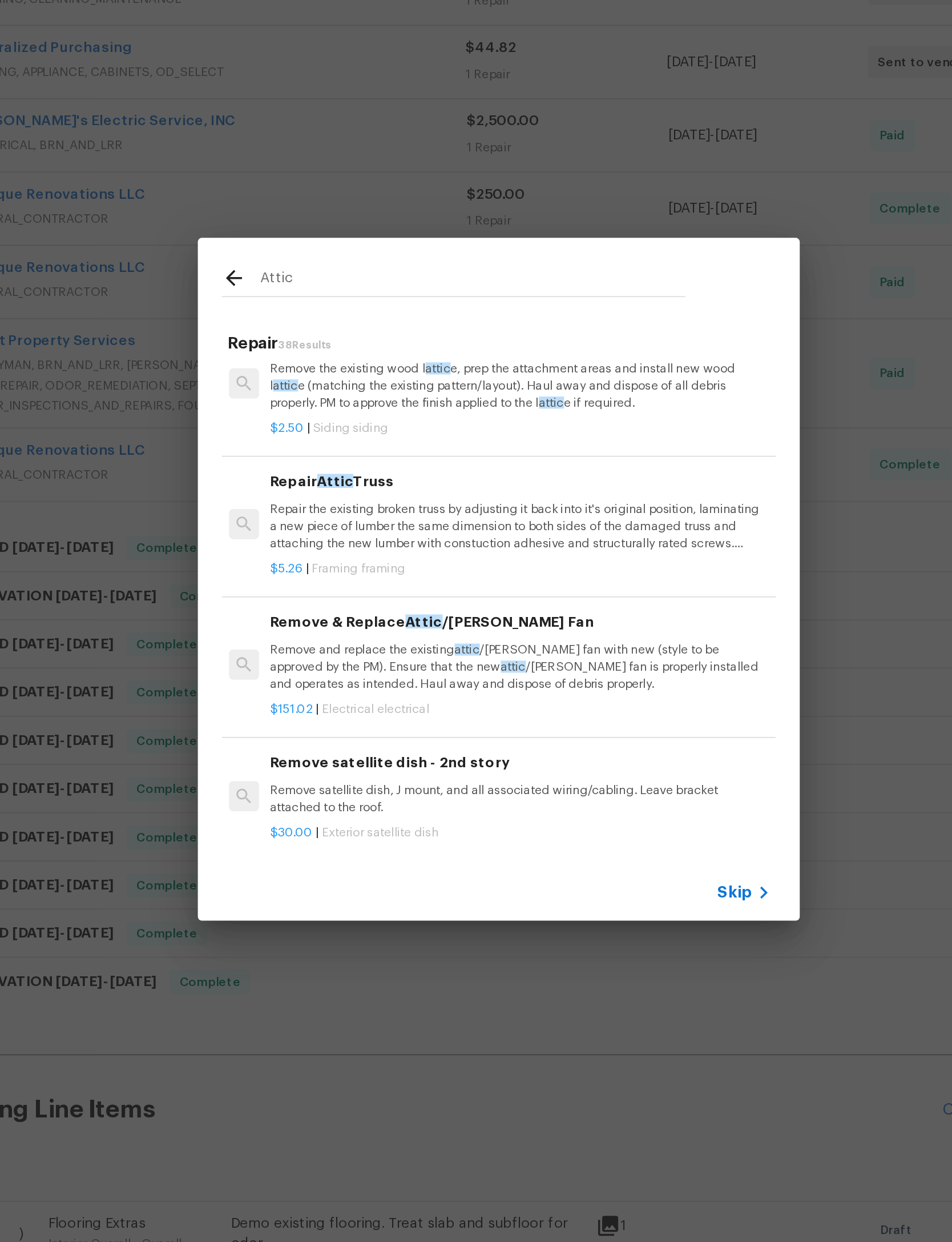
scroll to position [104, 1]
type input "Attic access"
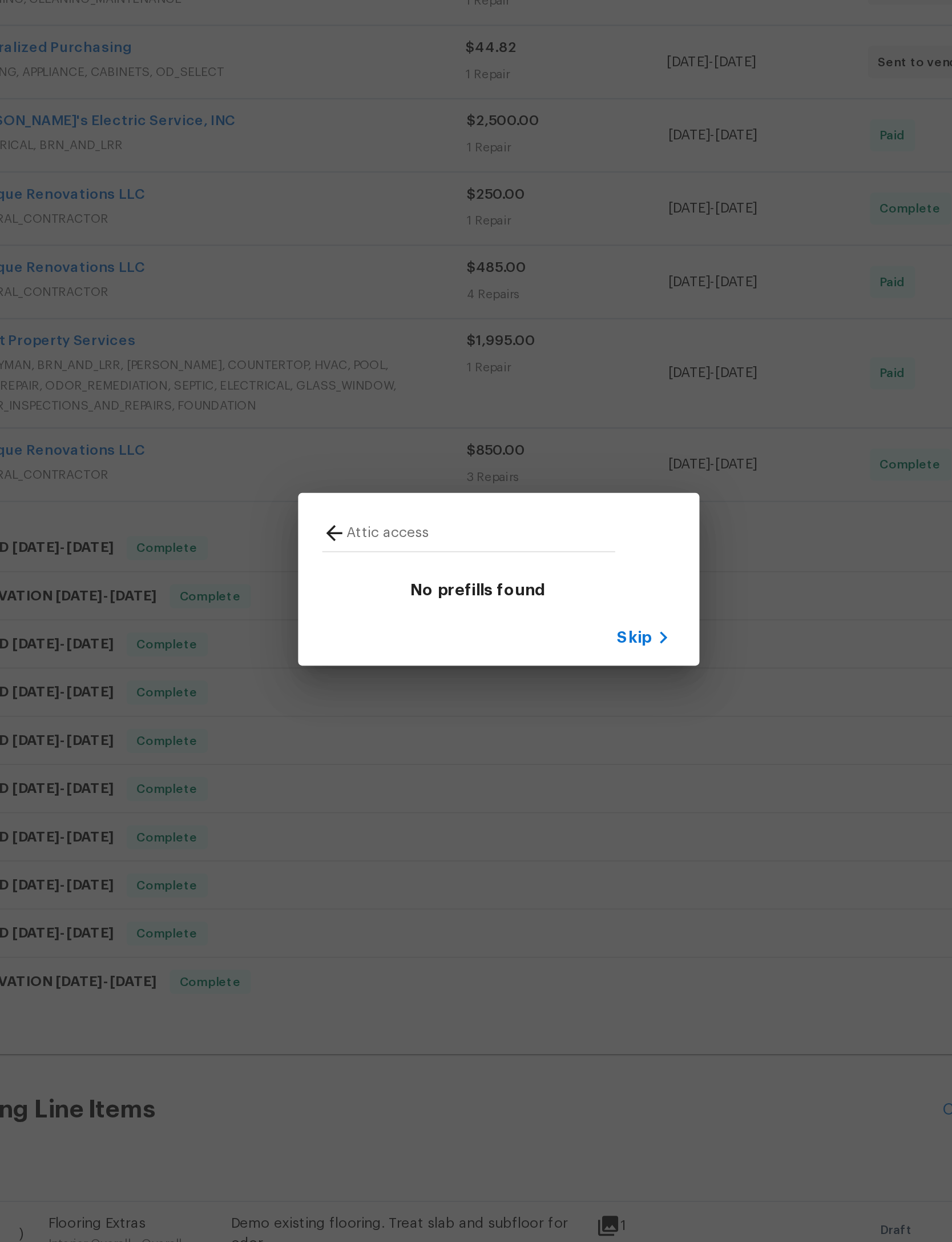
click at [544, 639] on span "Skip" at bounding box center [553, 645] width 19 height 12
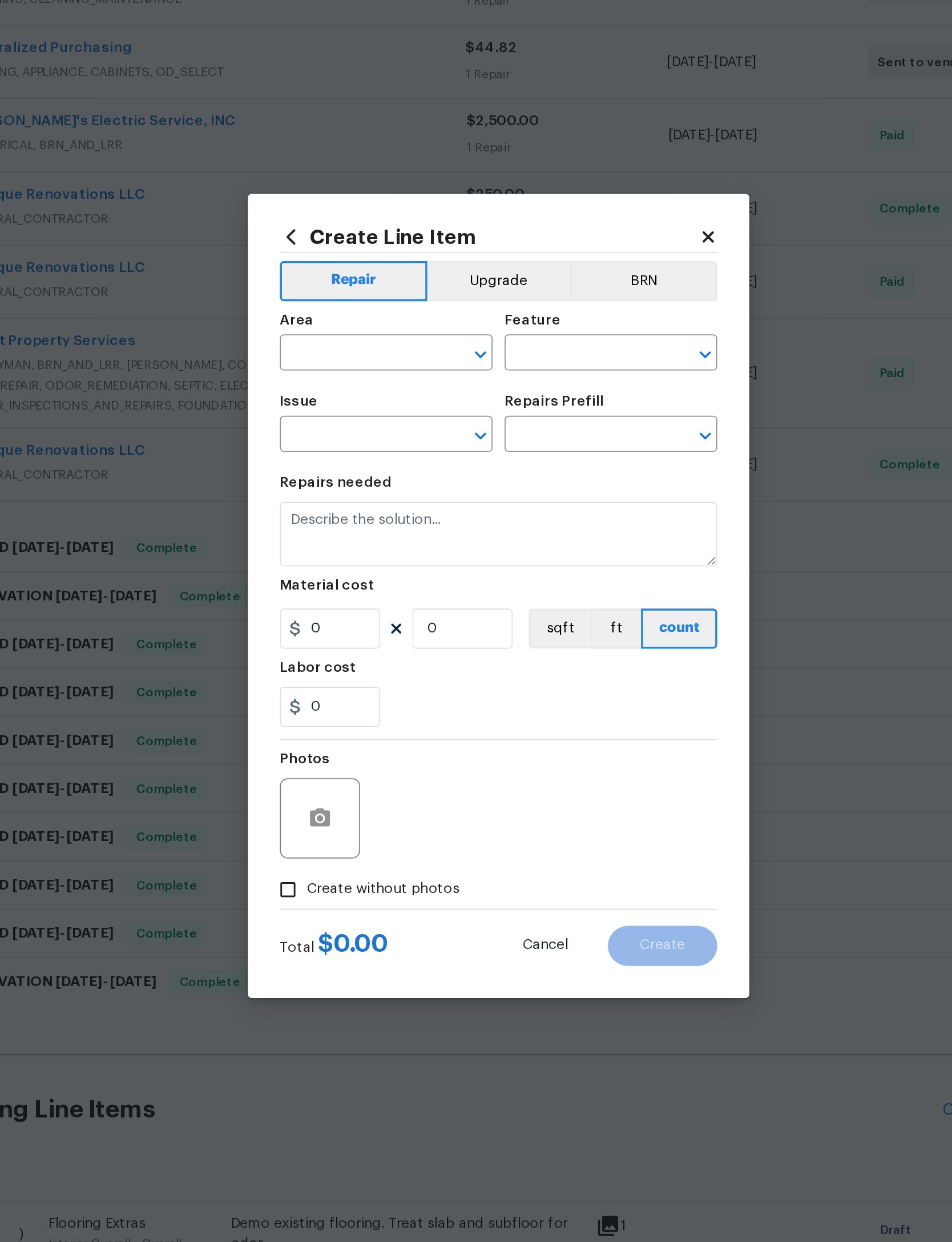
click at [352, 475] on input "text" at bounding box center [396, 484] width 89 height 18
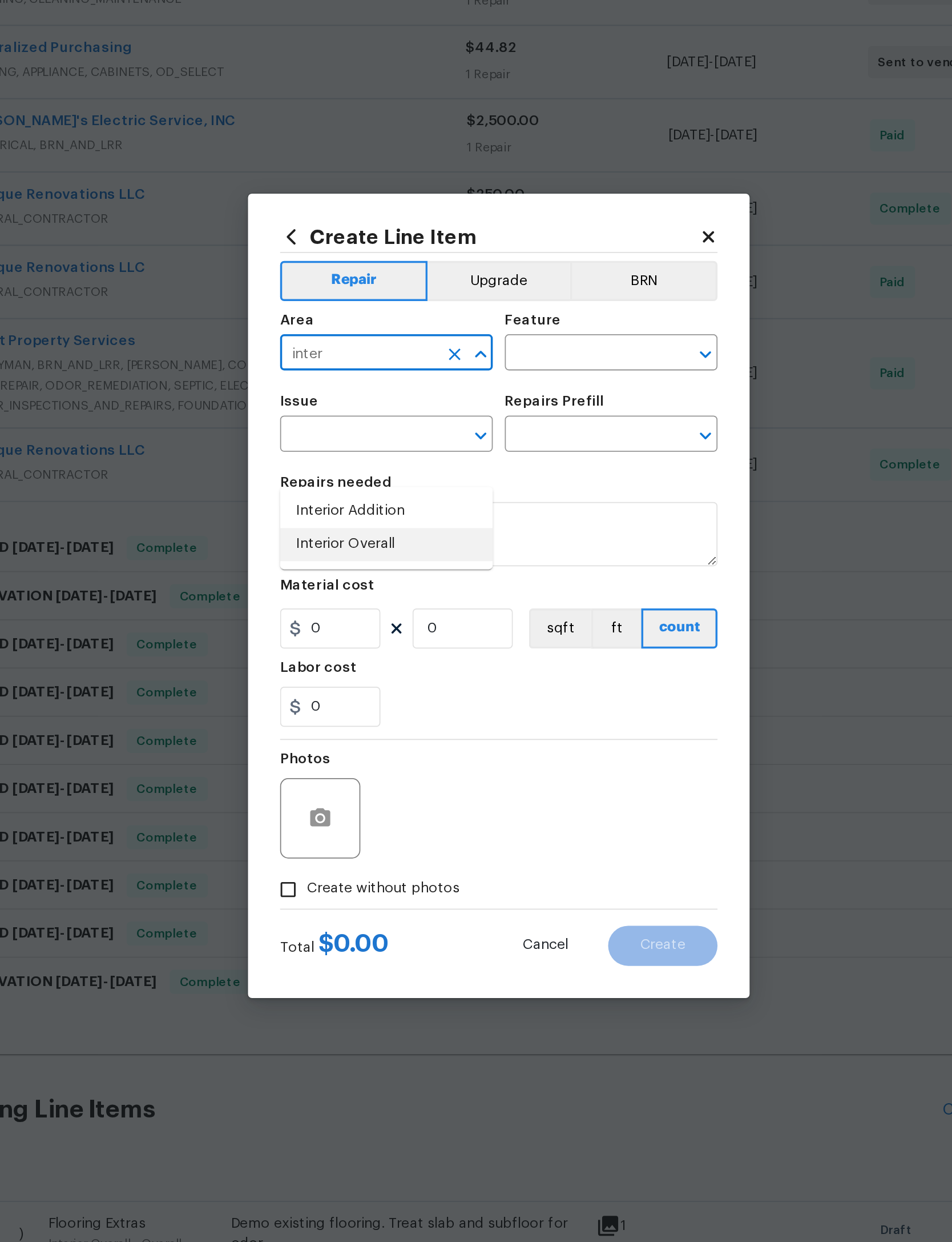
click at [352, 583] on li "Interior Overall" at bounding box center [412, 592] width 121 height 19
type input "Interior Overall"
click at [352, 522] on input "text" at bounding box center [396, 531] width 89 height 18
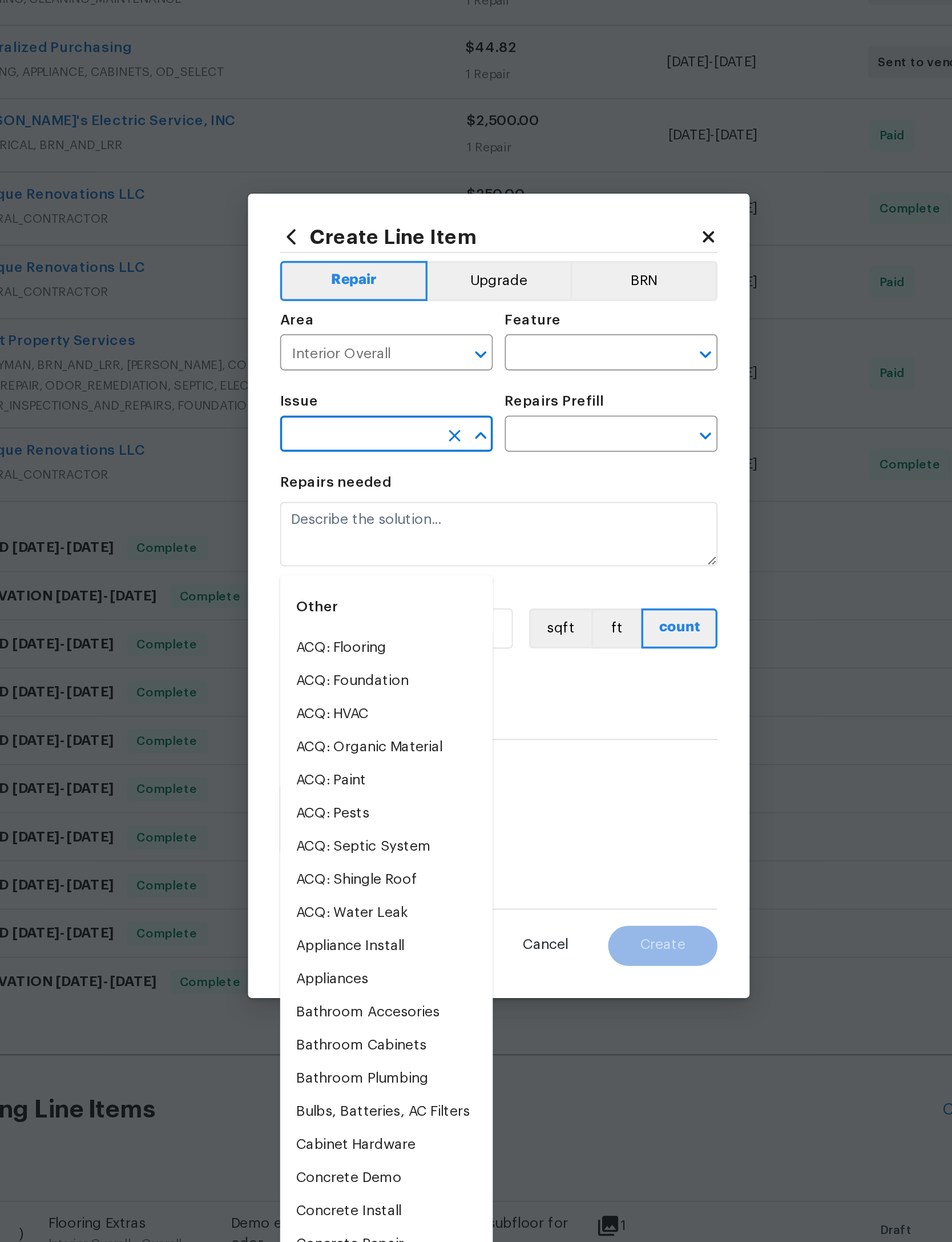
click at [480, 460] on div "Feature" at bounding box center [540, 467] width 121 height 15
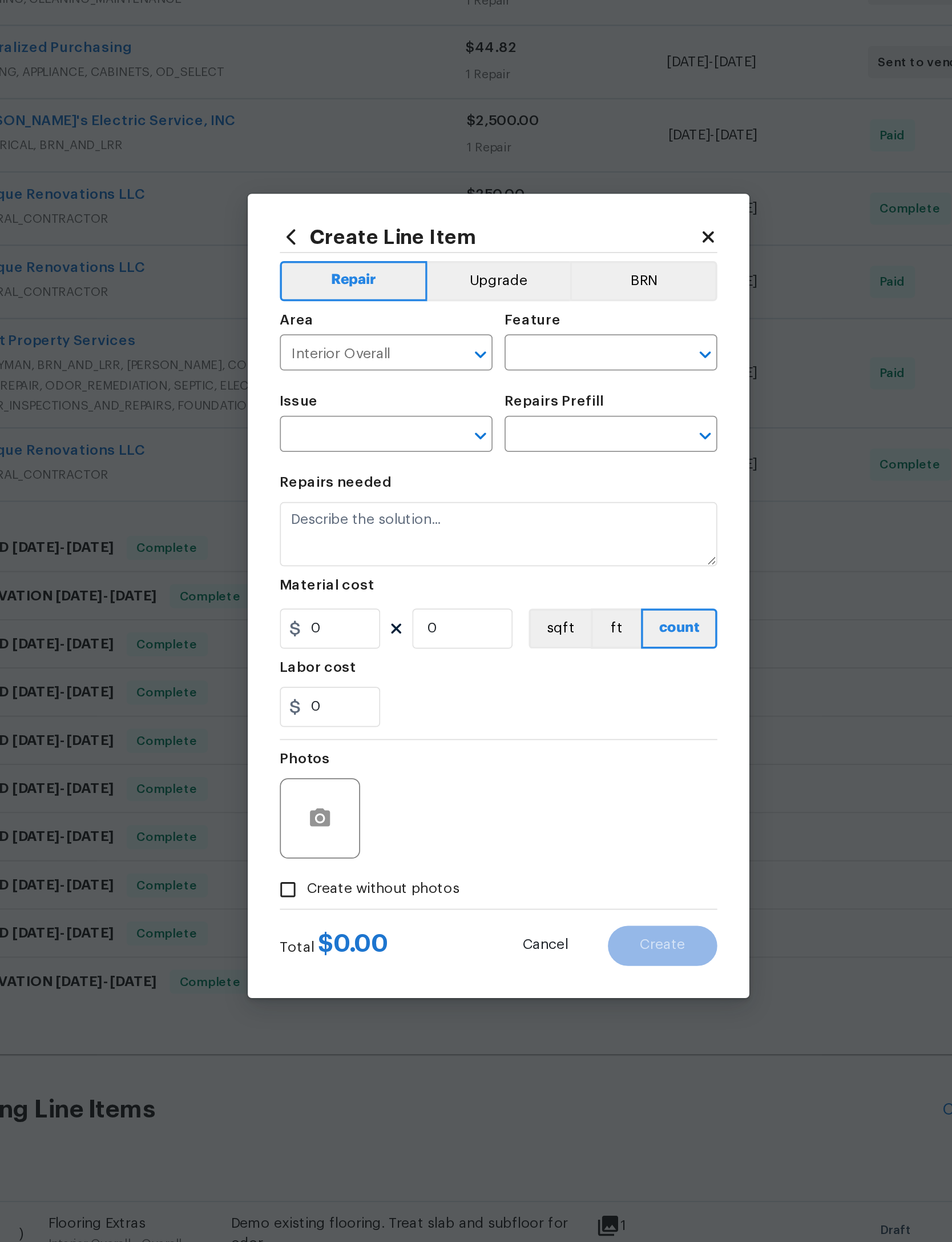
click at [480, 475] on input "text" at bounding box center [524, 484] width 89 height 18
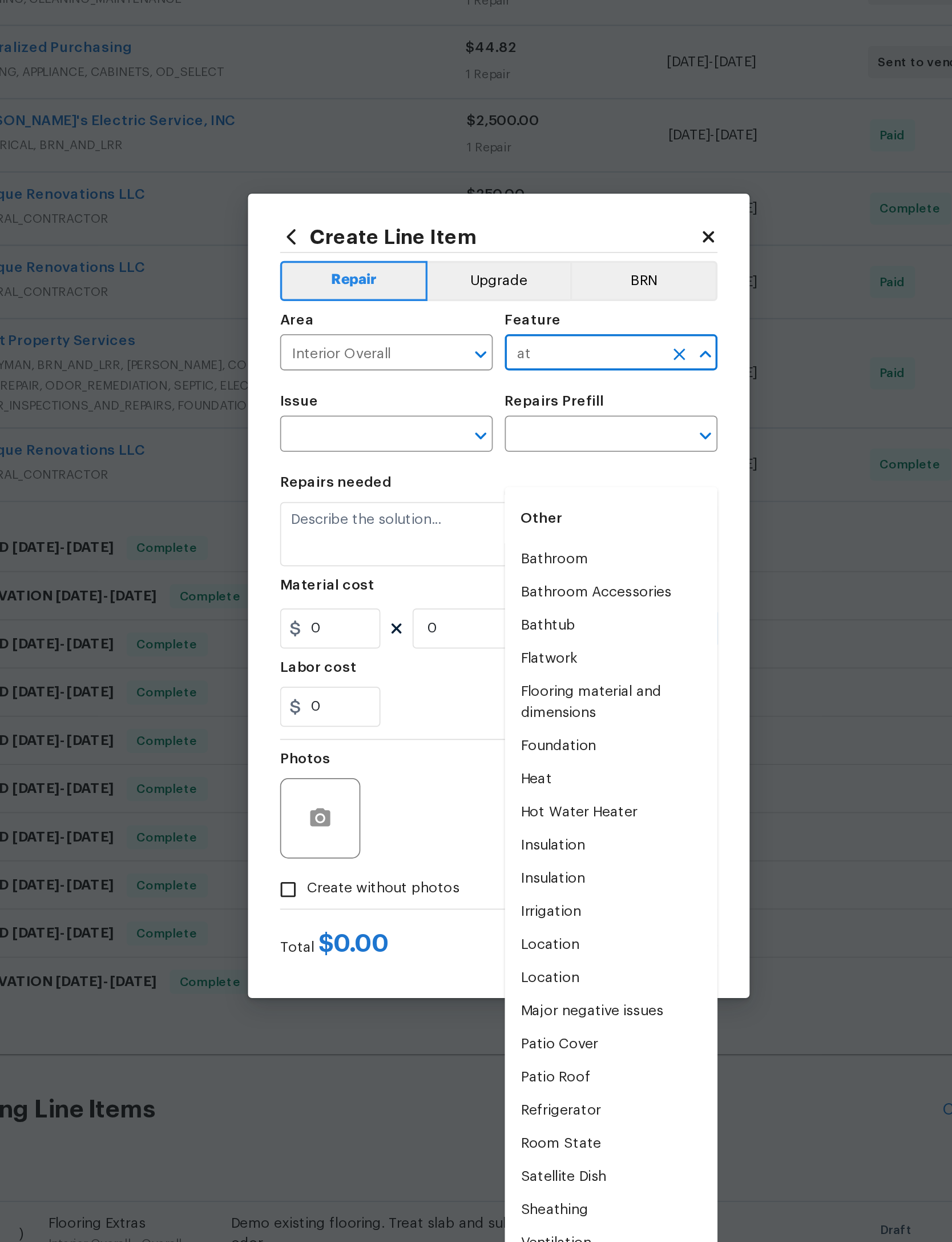
type input "a"
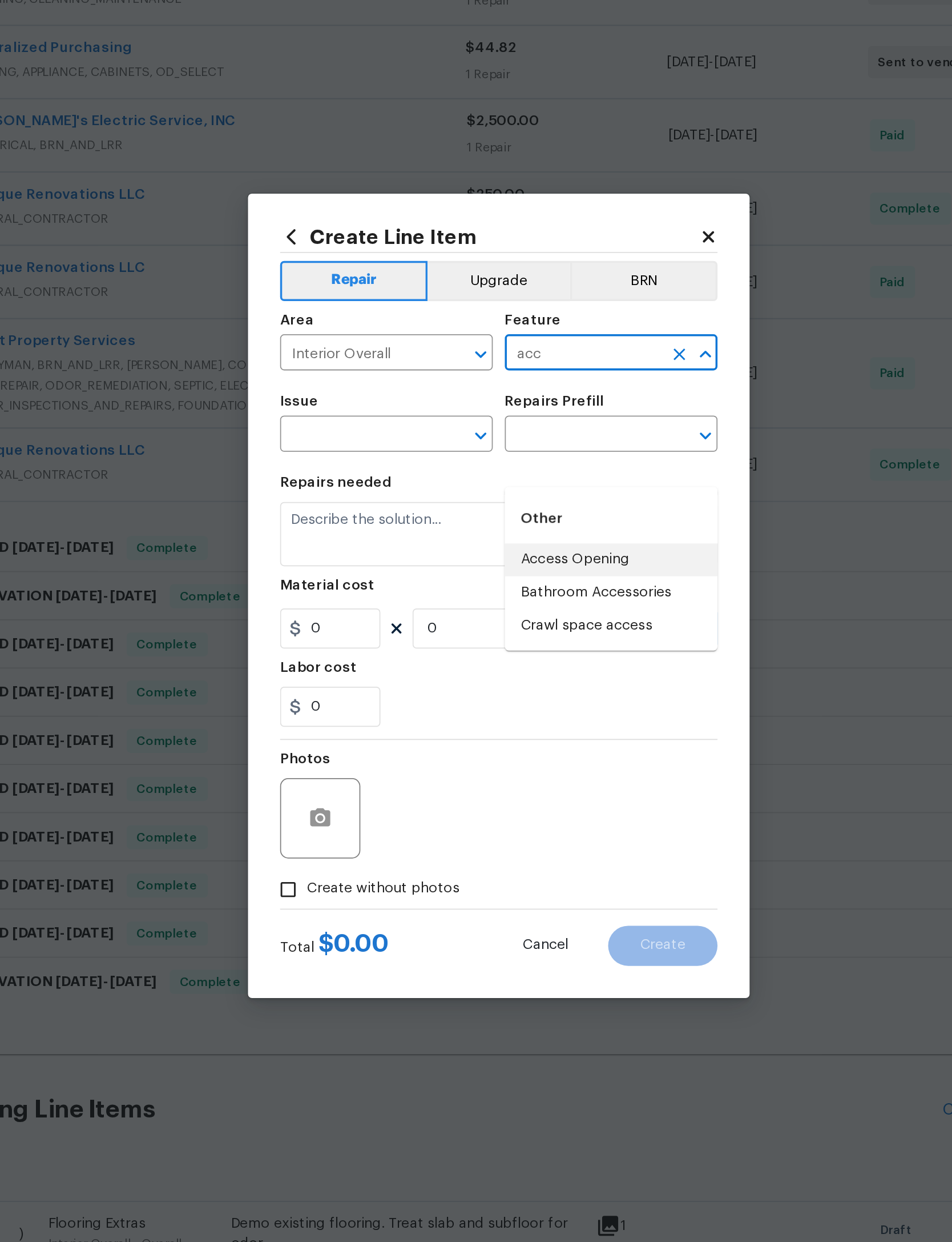
click at [480, 591] on li "Access Opening" at bounding box center [540, 600] width 121 height 19
type input "Access Opening"
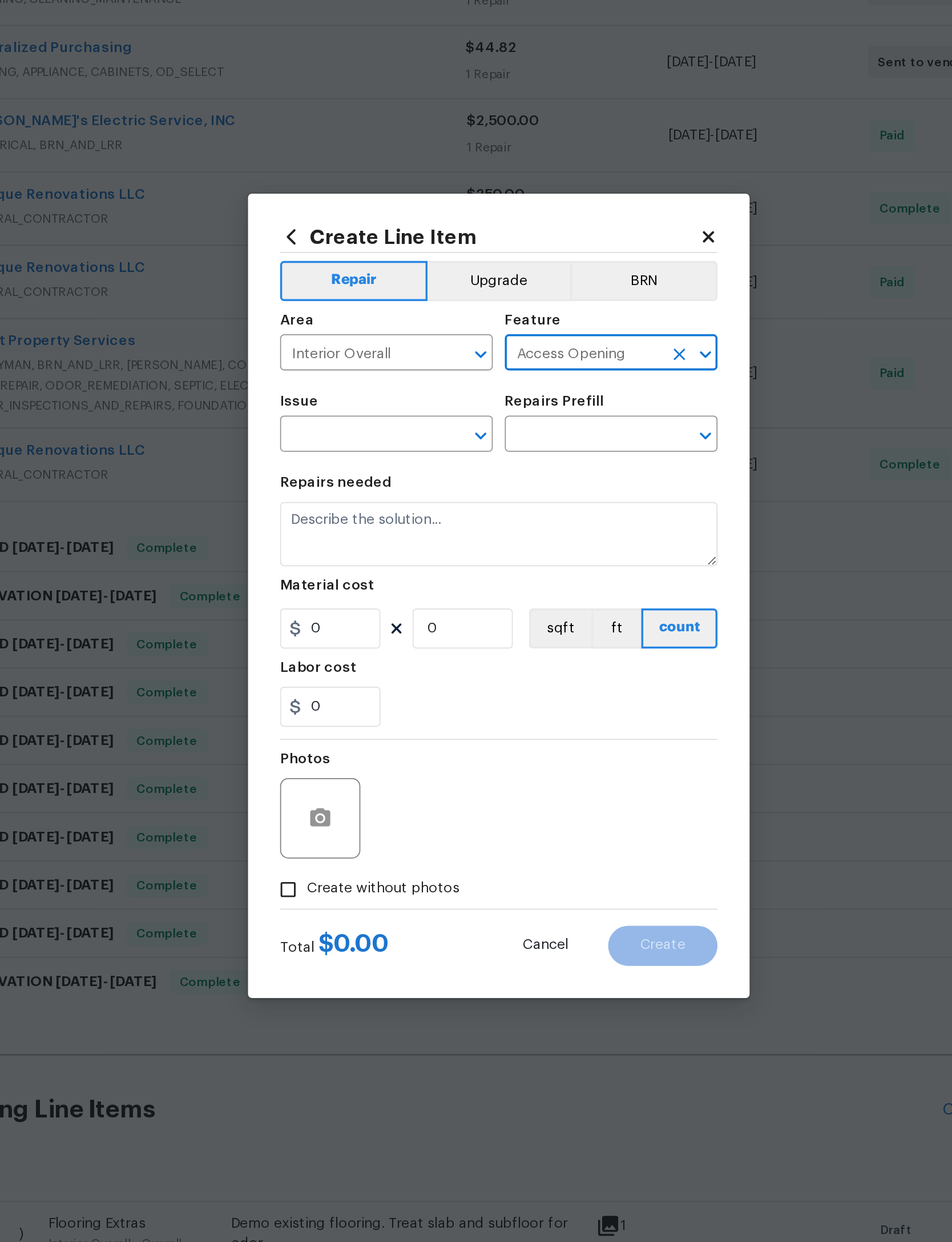
click at [352, 522] on input "text" at bounding box center [396, 531] width 89 height 18
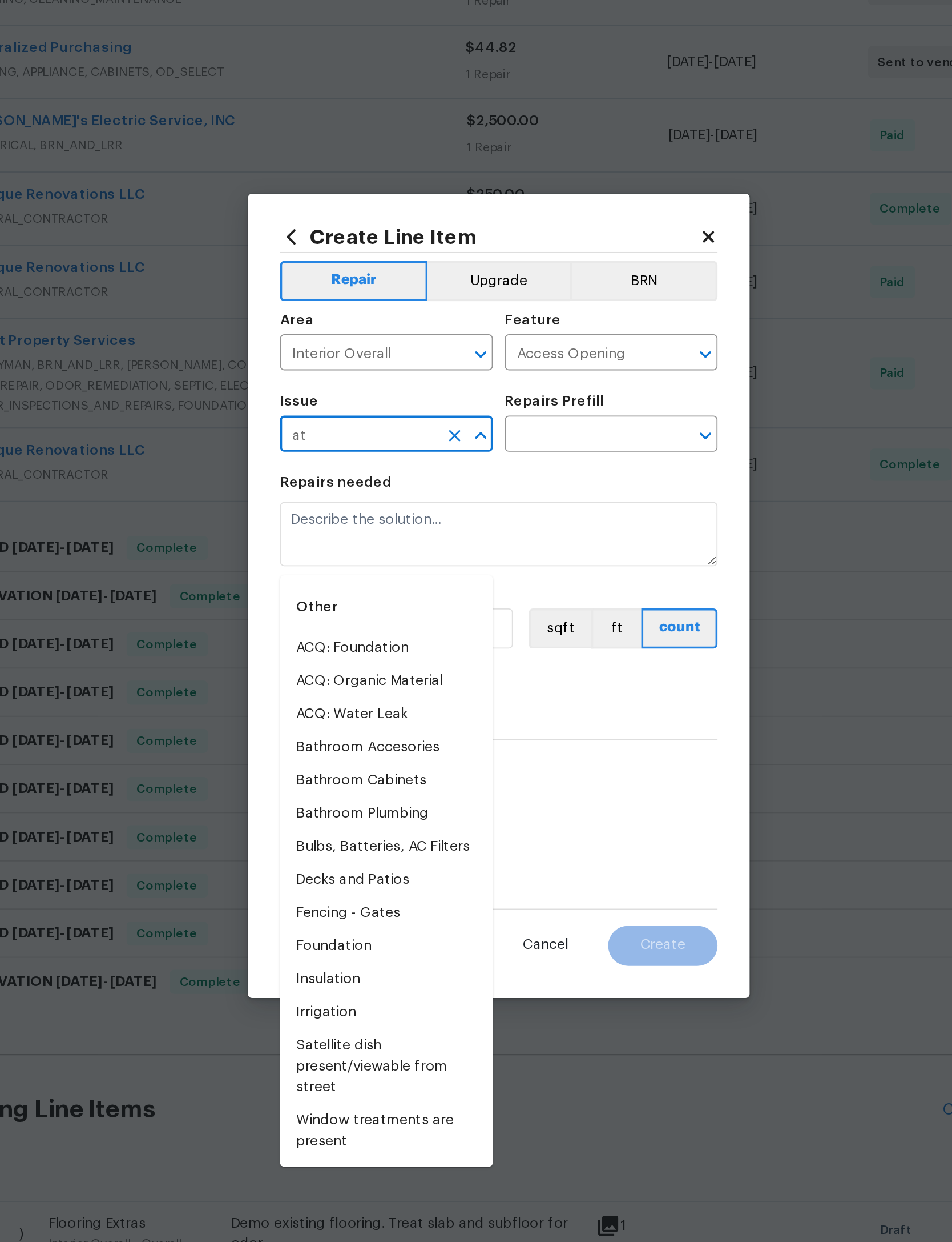
type input "a"
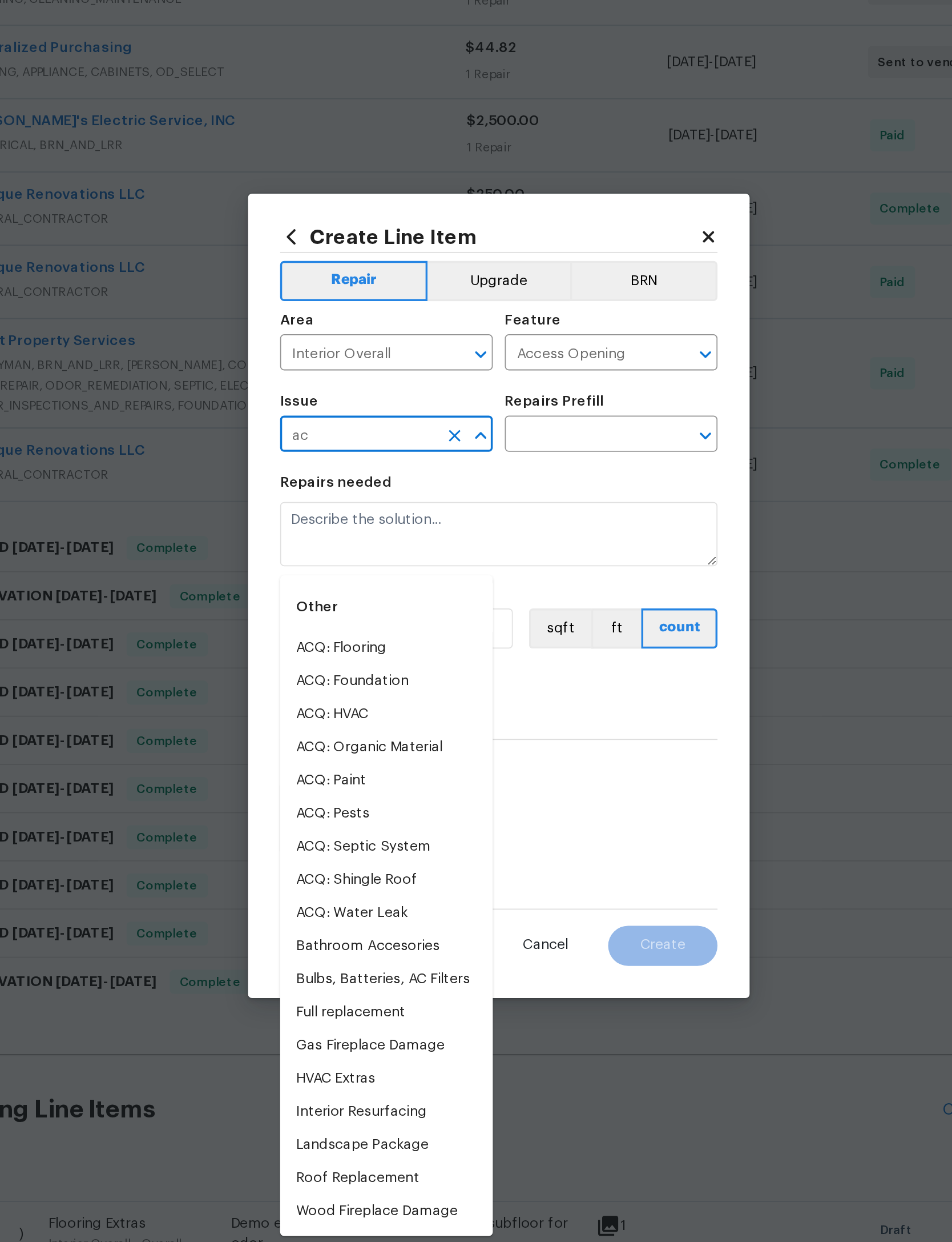
type input "a"
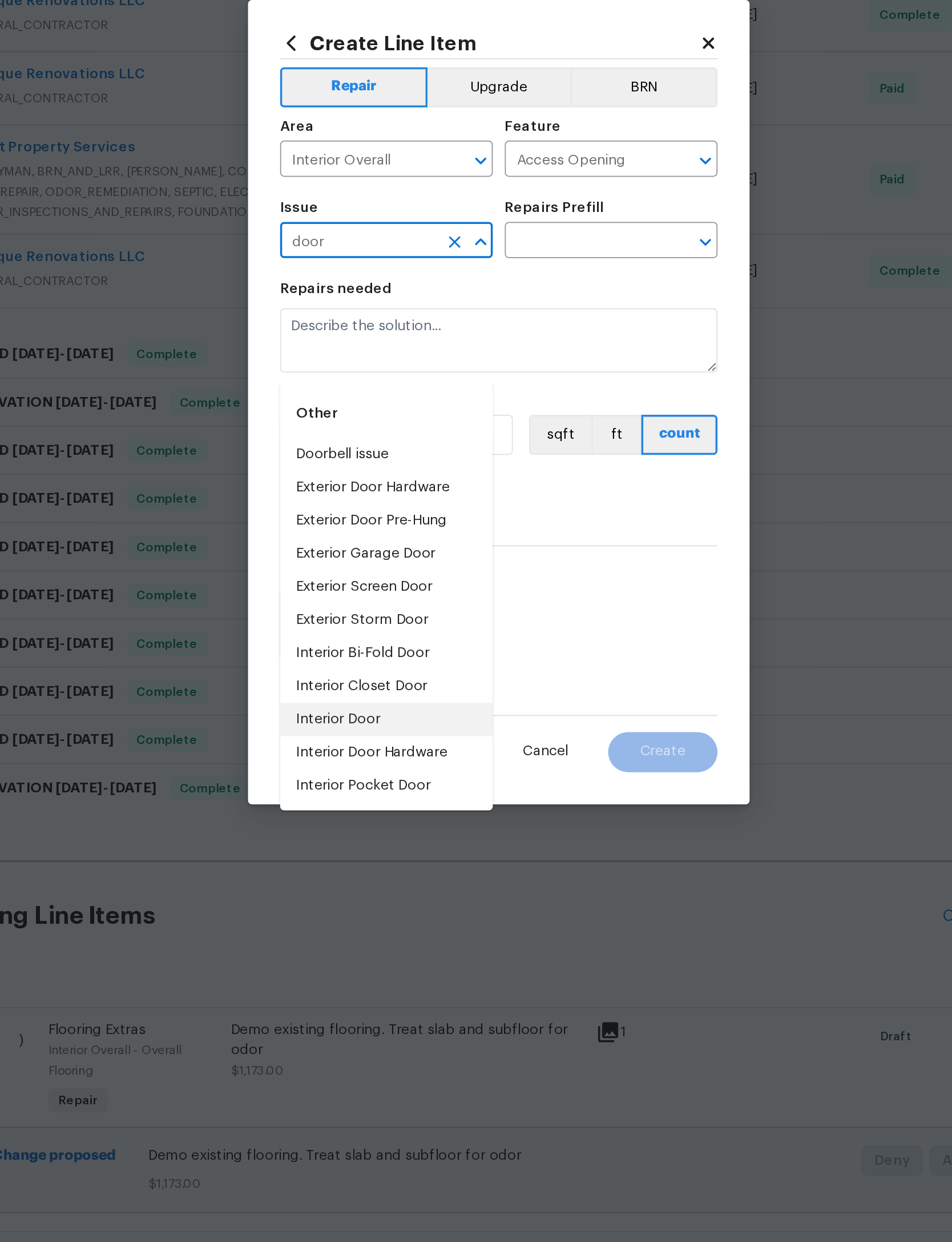
click at [352, 792] on li "Interior Door" at bounding box center [412, 802] width 121 height 19
type input "Interior Door"
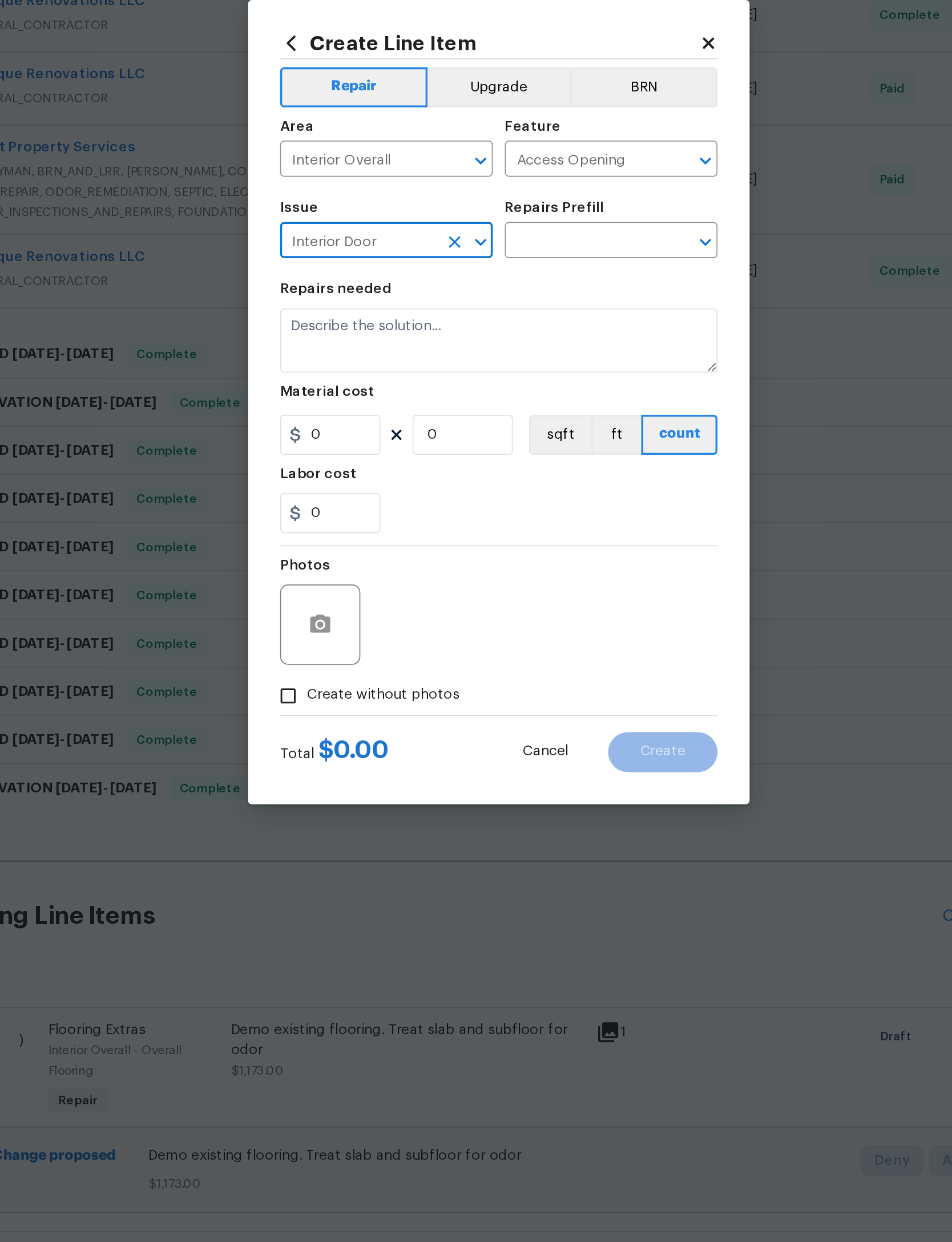
click at [480, 506] on h5 "Repairs Prefill" at bounding box center [508, 510] width 57 height 8
click at [480, 522] on input "text" at bounding box center [524, 531] width 89 height 18
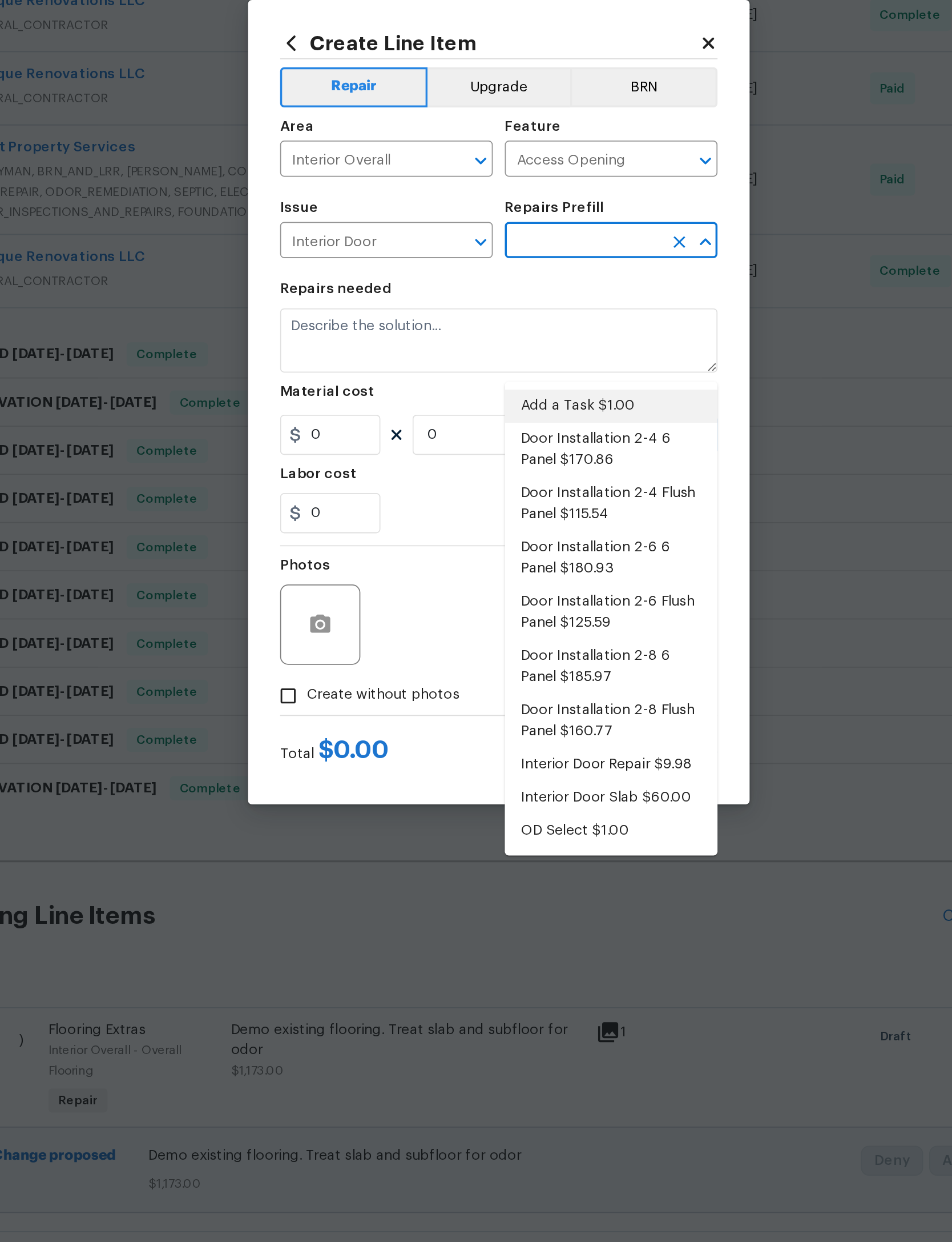
click at [480, 614] on li "Add a Task $1.00" at bounding box center [540, 624] width 121 height 19
type input "Add a Task $1.00"
type input "Interior Door"
type textarea "HPM to detail"
type input "1"
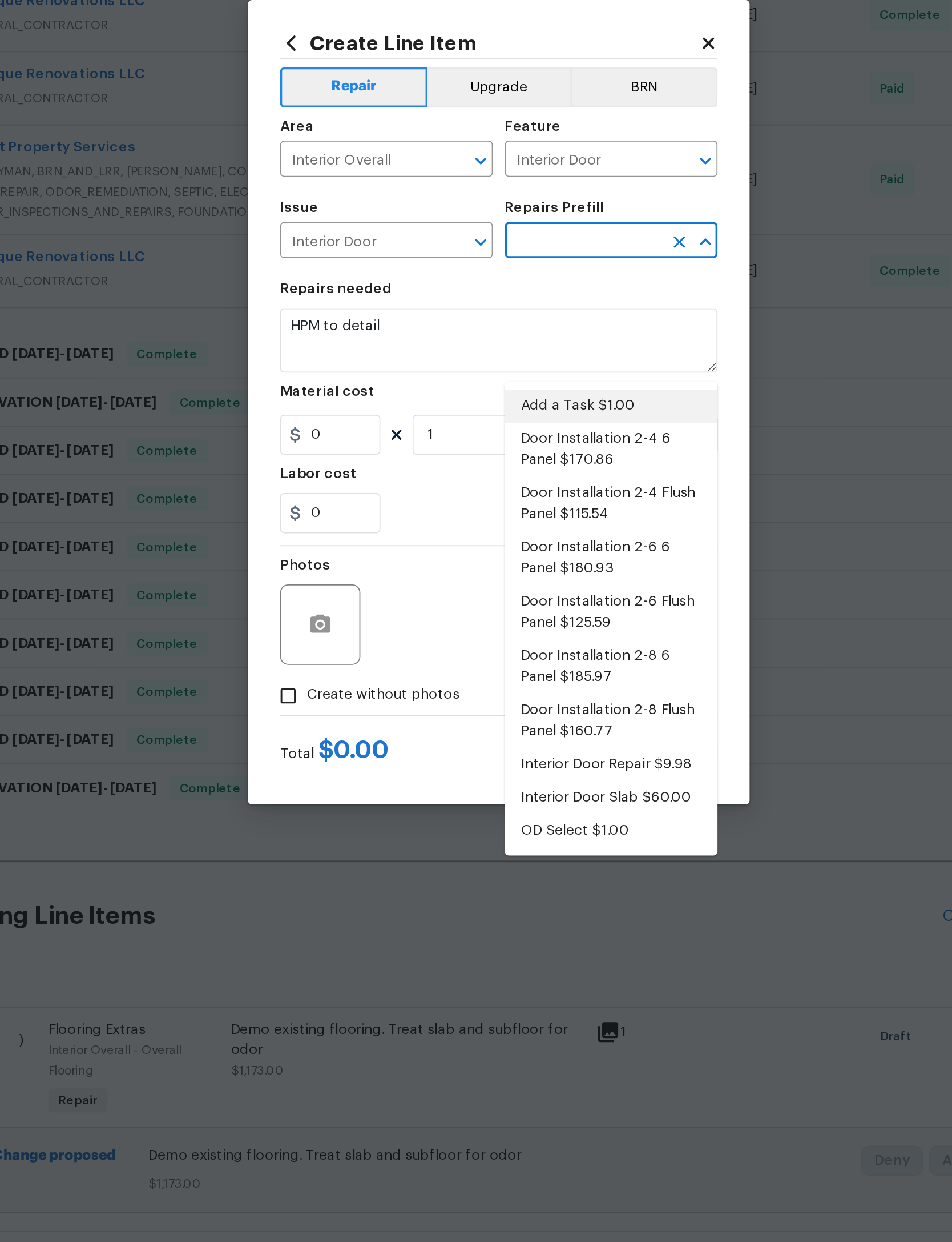
type input "Add a Task $1.00"
type input "1"
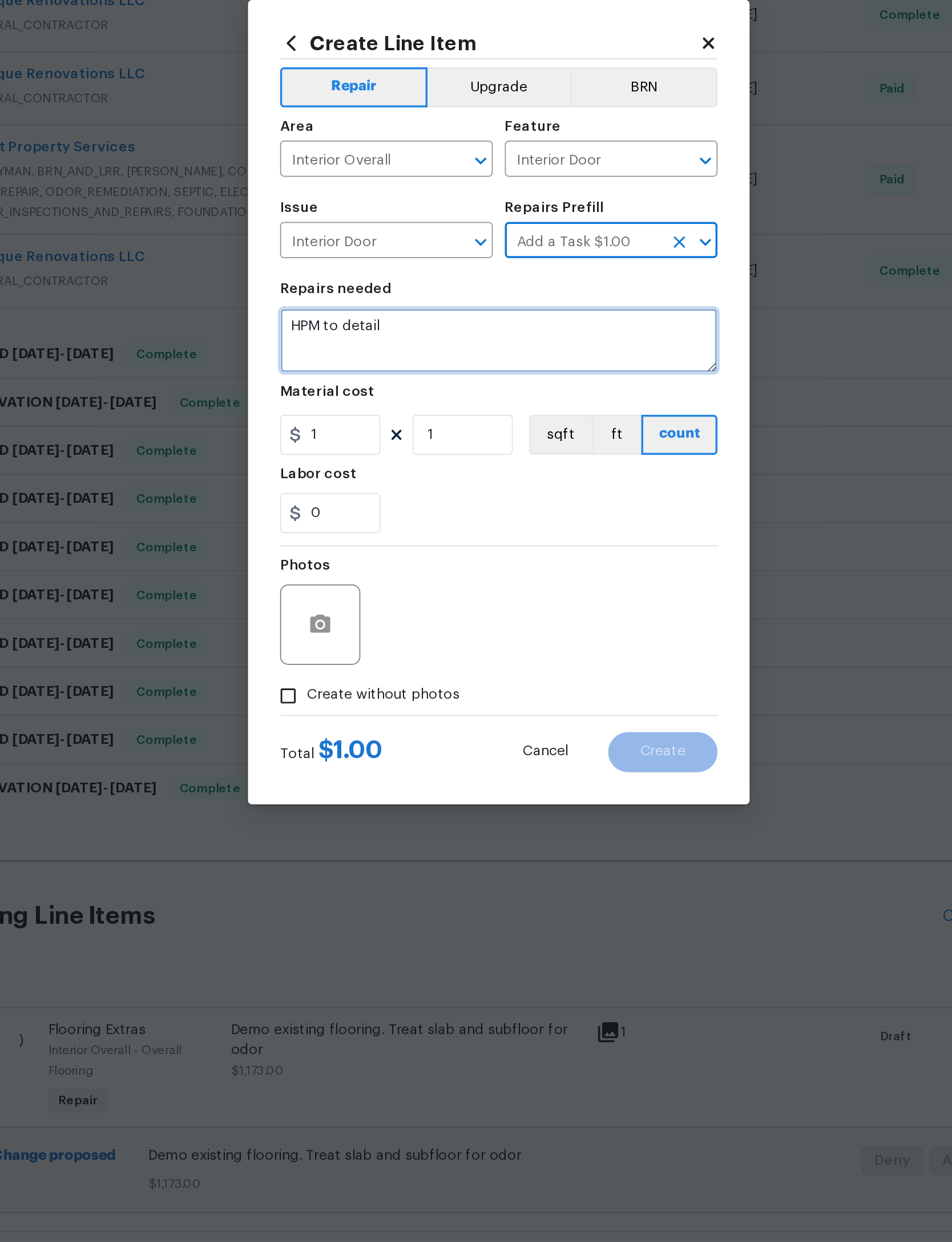
click at [352, 568] on textarea "HPM to detail" at bounding box center [476, 586] width 249 height 37
type textarea "H"
type textarea "Create door to cover attic access"
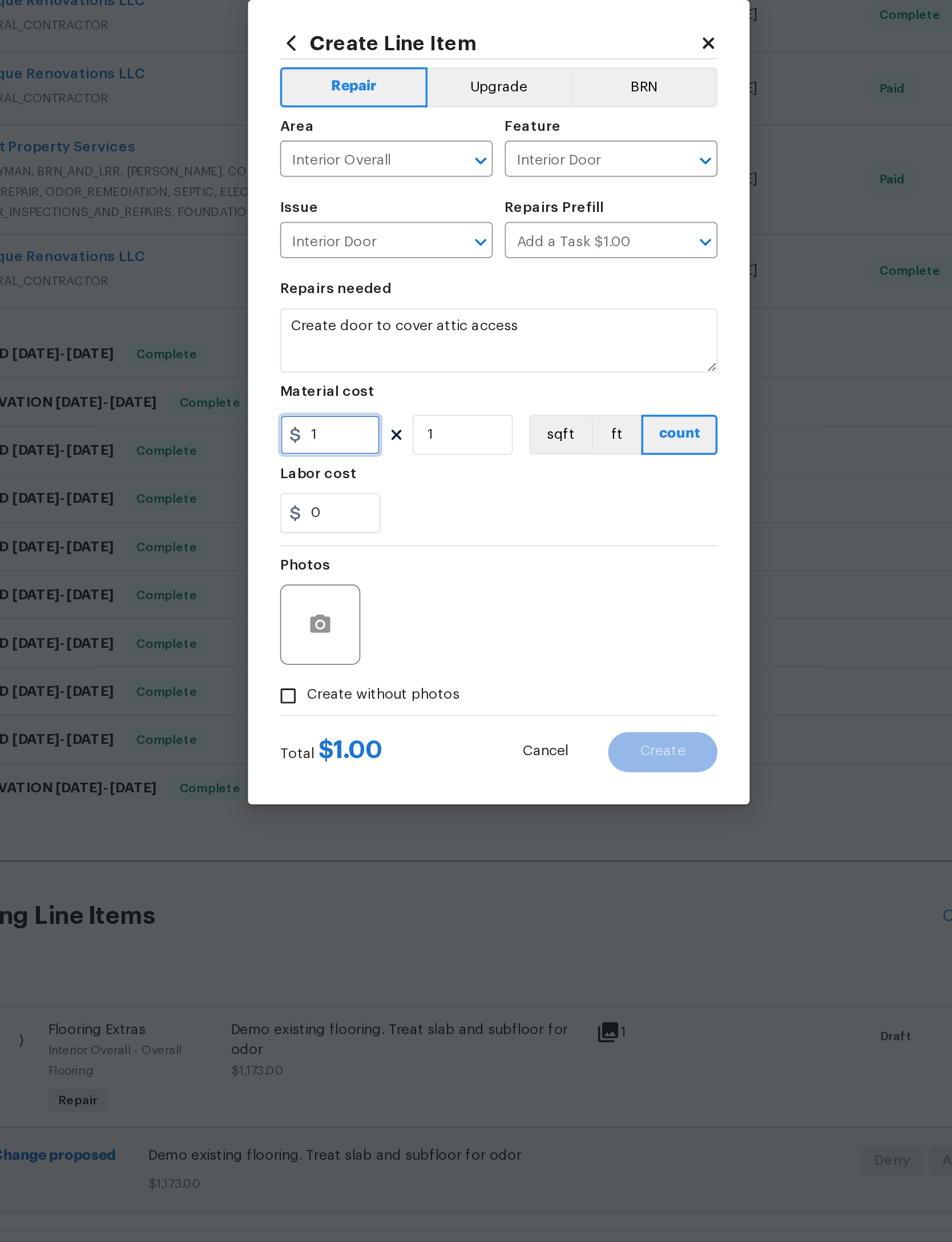
click at [352, 628] on input "1" at bounding box center [381, 639] width 57 height 23
type input "175"
click at [352, 546] on section "Repairs needed Create door to cover attic access Material cost 175 1 sqft ft co…" at bounding box center [476, 624] width 249 height 157
click at [369, 742] on icon "button" at bounding box center [375, 747] width 12 height 10
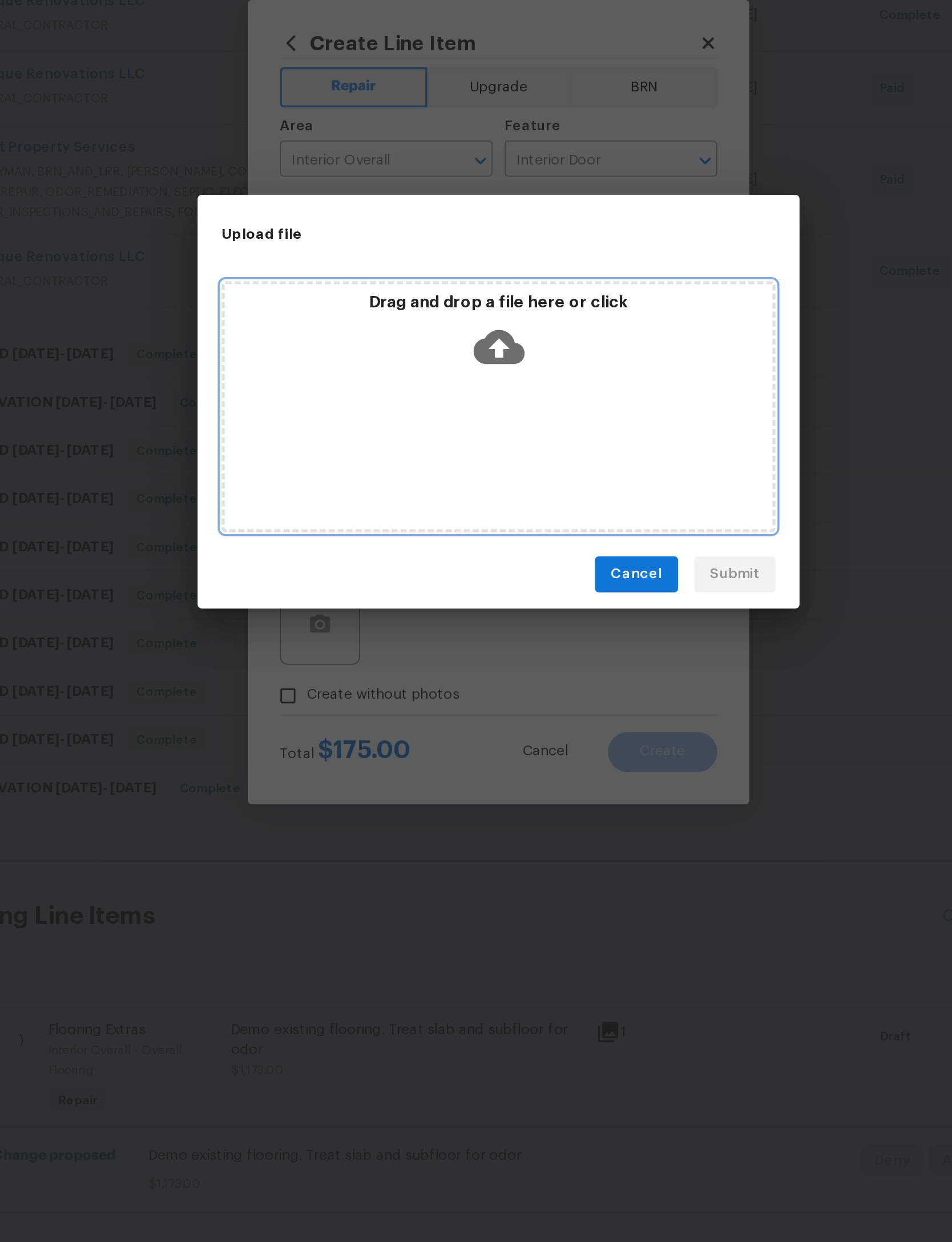
click at [462, 575] on icon at bounding box center [477, 590] width 29 height 29
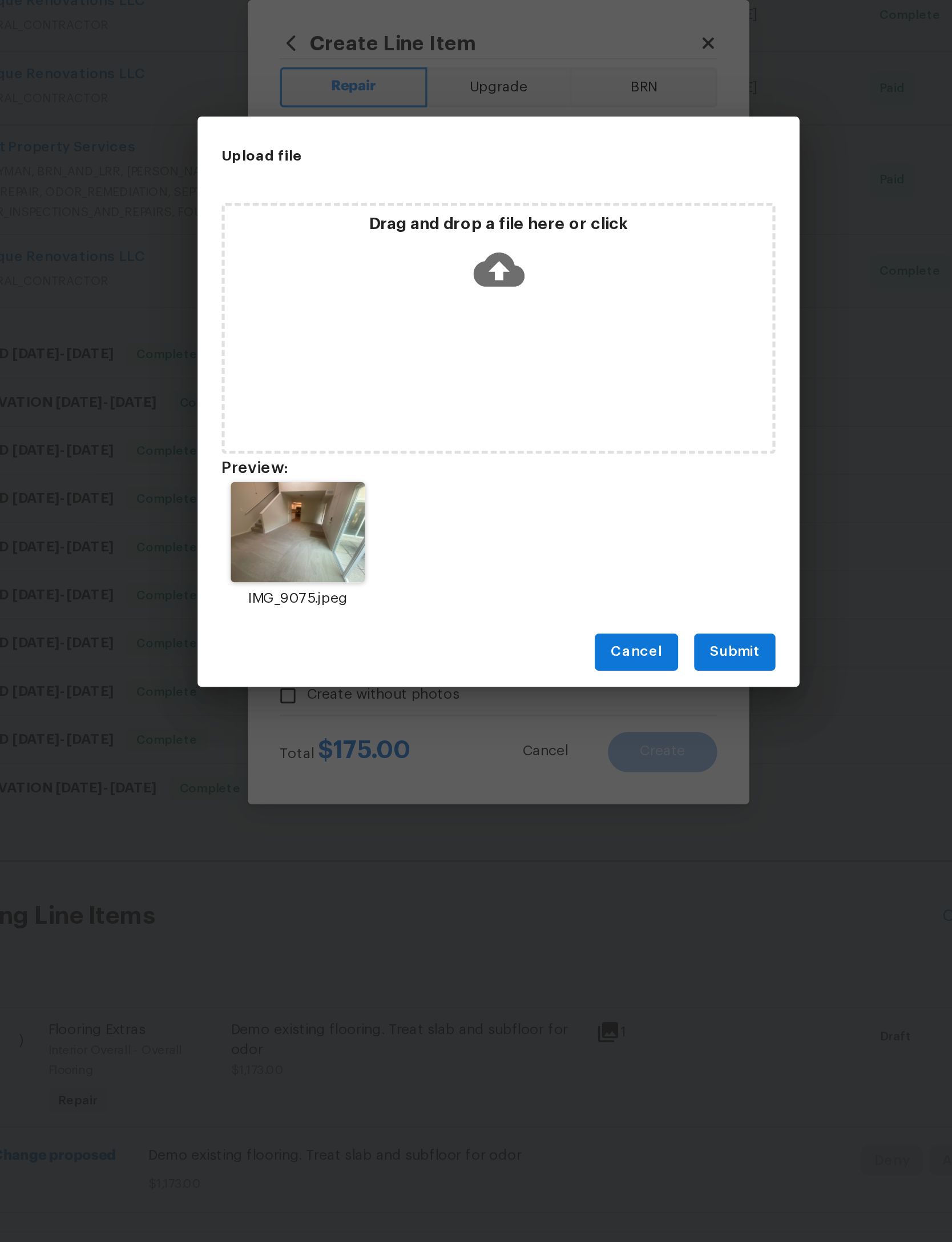
click at [596, 756] on span "Submit" at bounding box center [610, 763] width 28 height 14
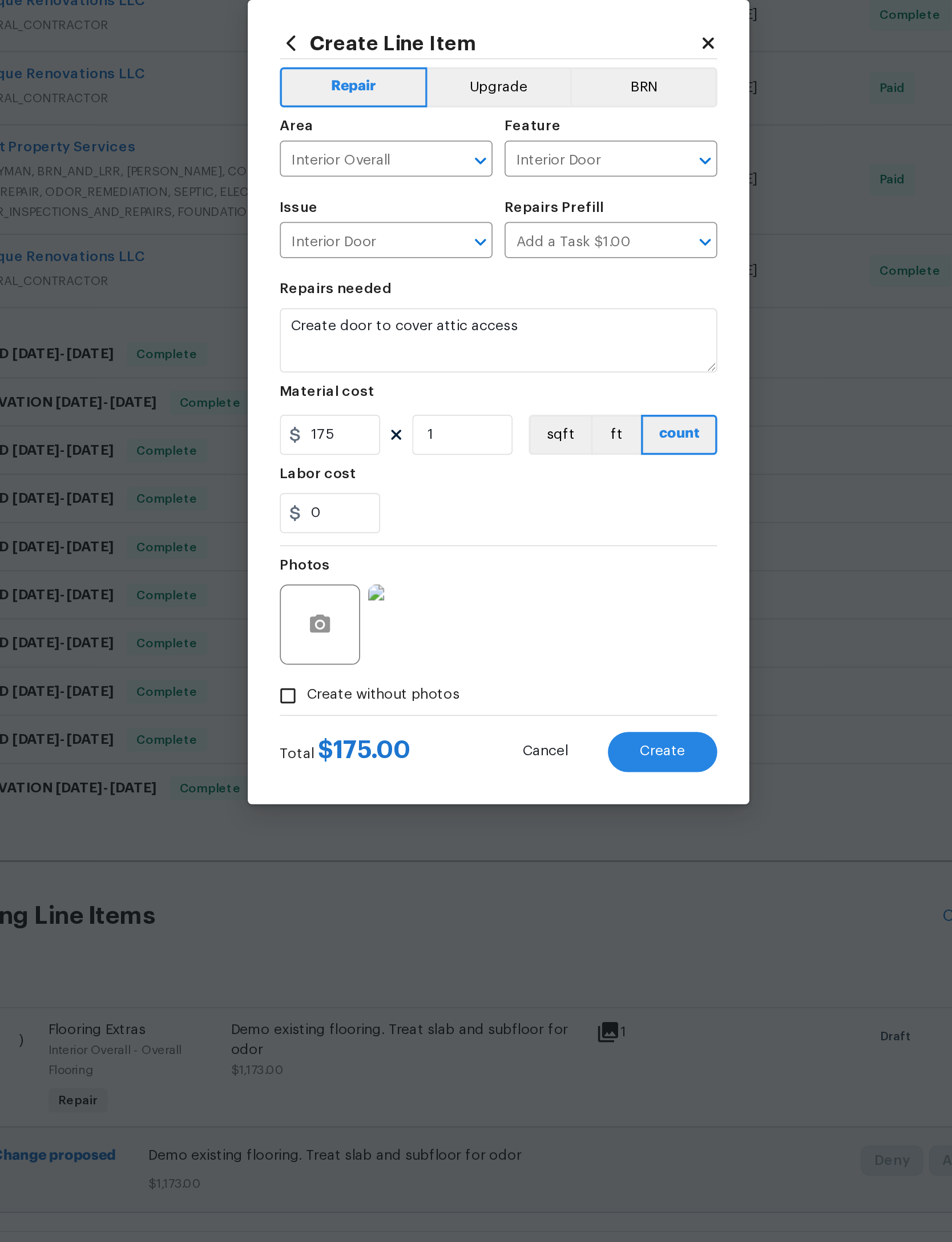
click at [557, 816] on span "Create" at bounding box center [569, 820] width 26 height 9
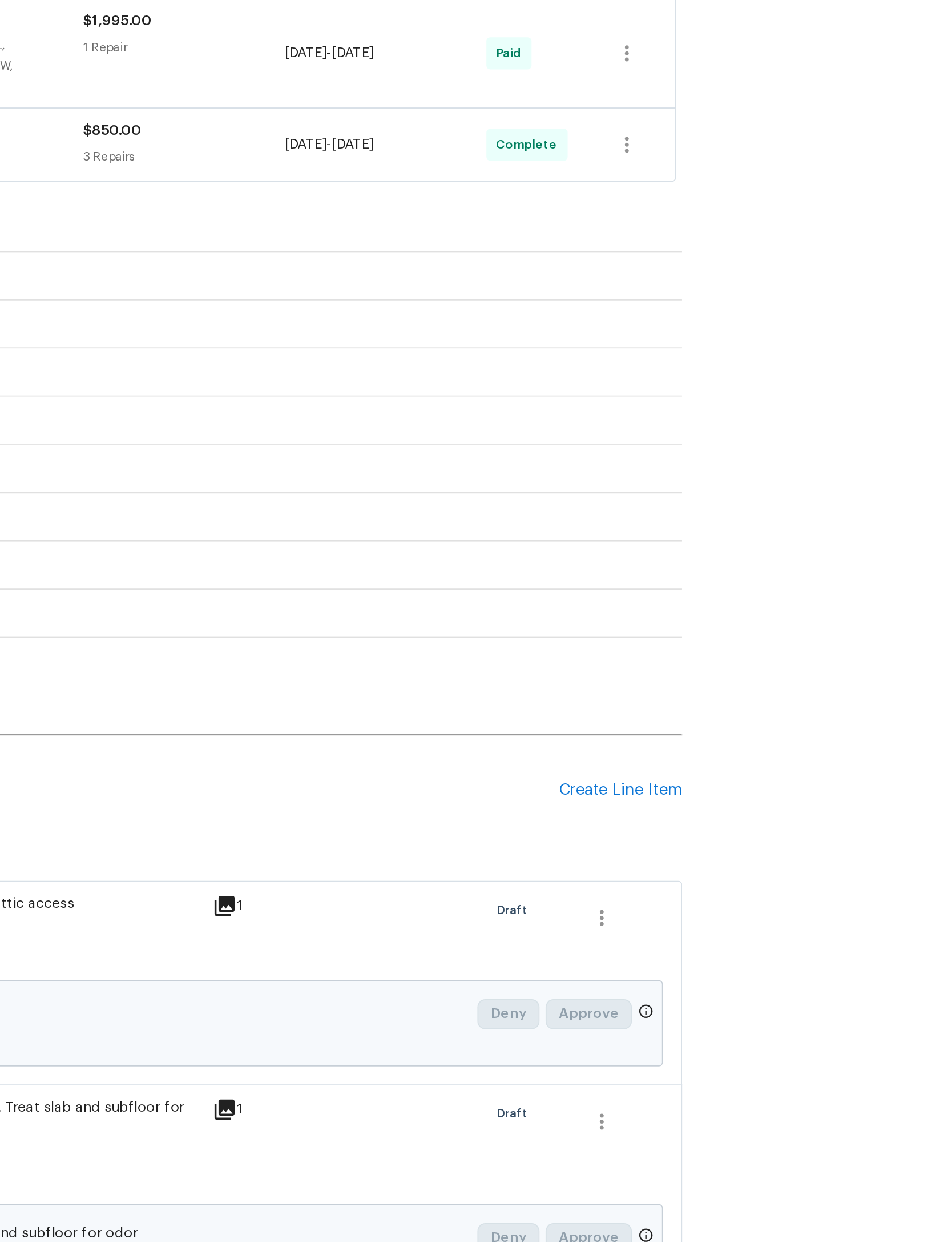
scroll to position [0, 0]
click at [729, 908] on div "Create Line Item" at bounding box center [764, 913] width 71 height 11
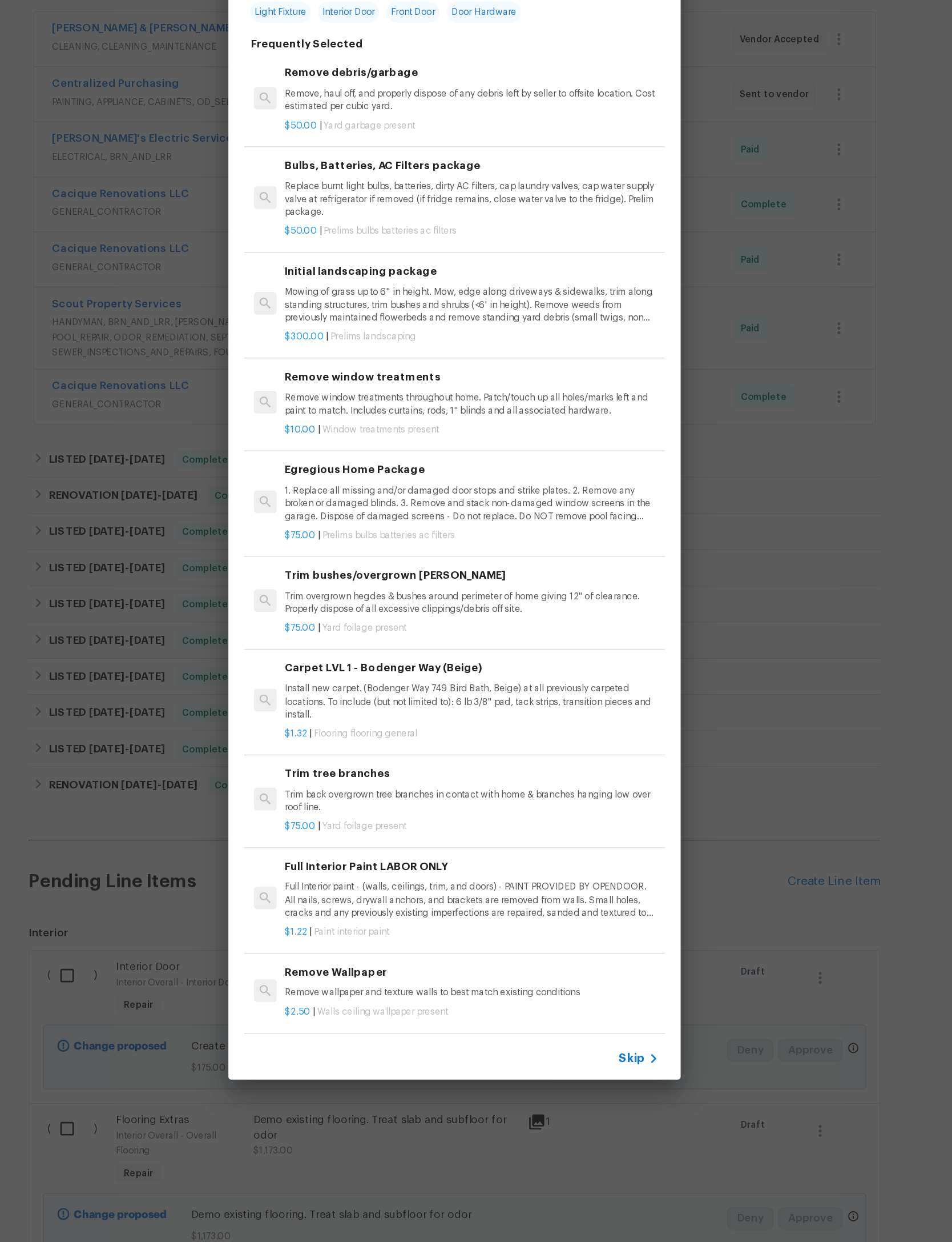
scroll to position [1, 0]
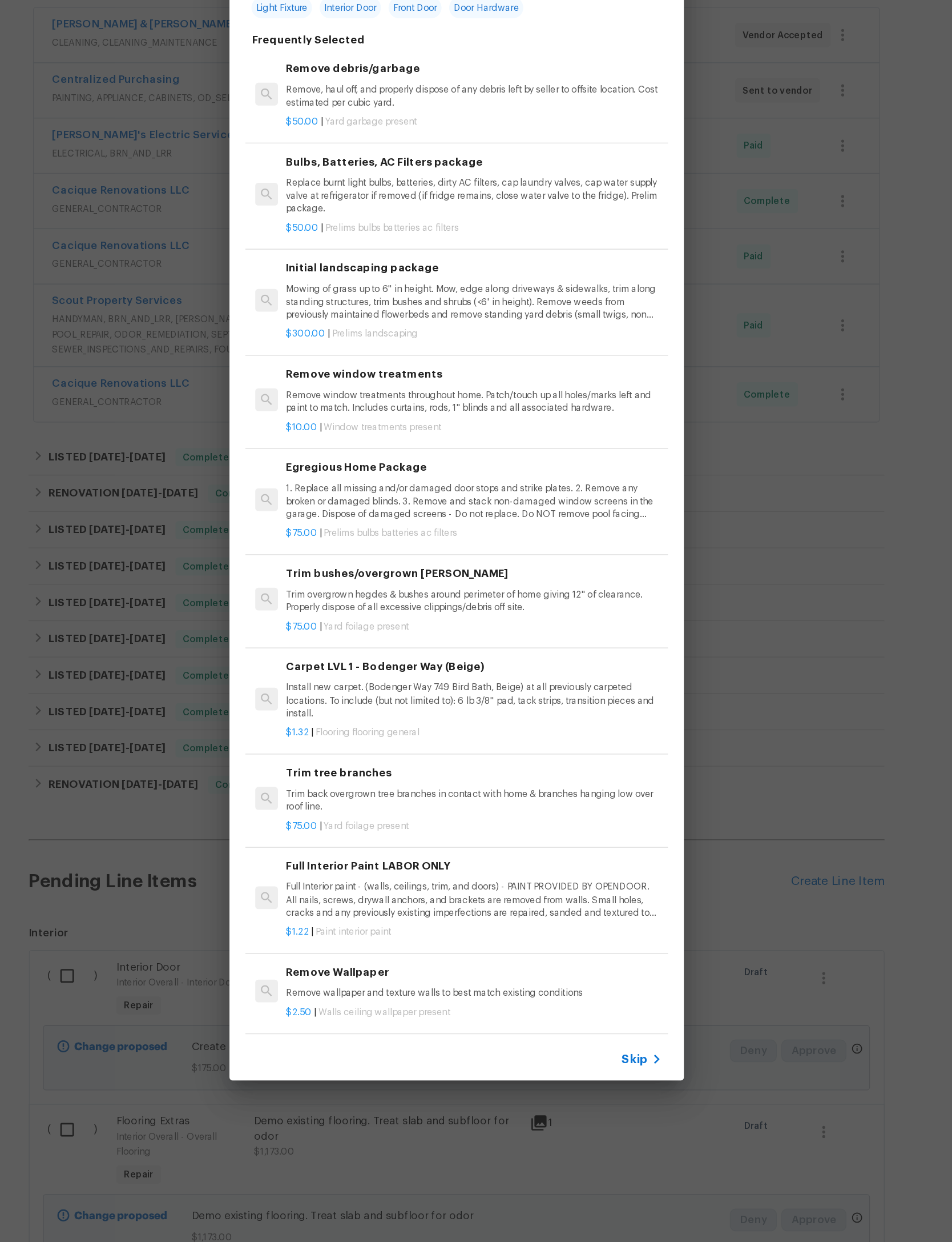
click at [689, 539] on div "Top Searches Interior Paint Exterior Paint Prelim Package Drywall Debris Carpet…" at bounding box center [476, 611] width 952 height 1224
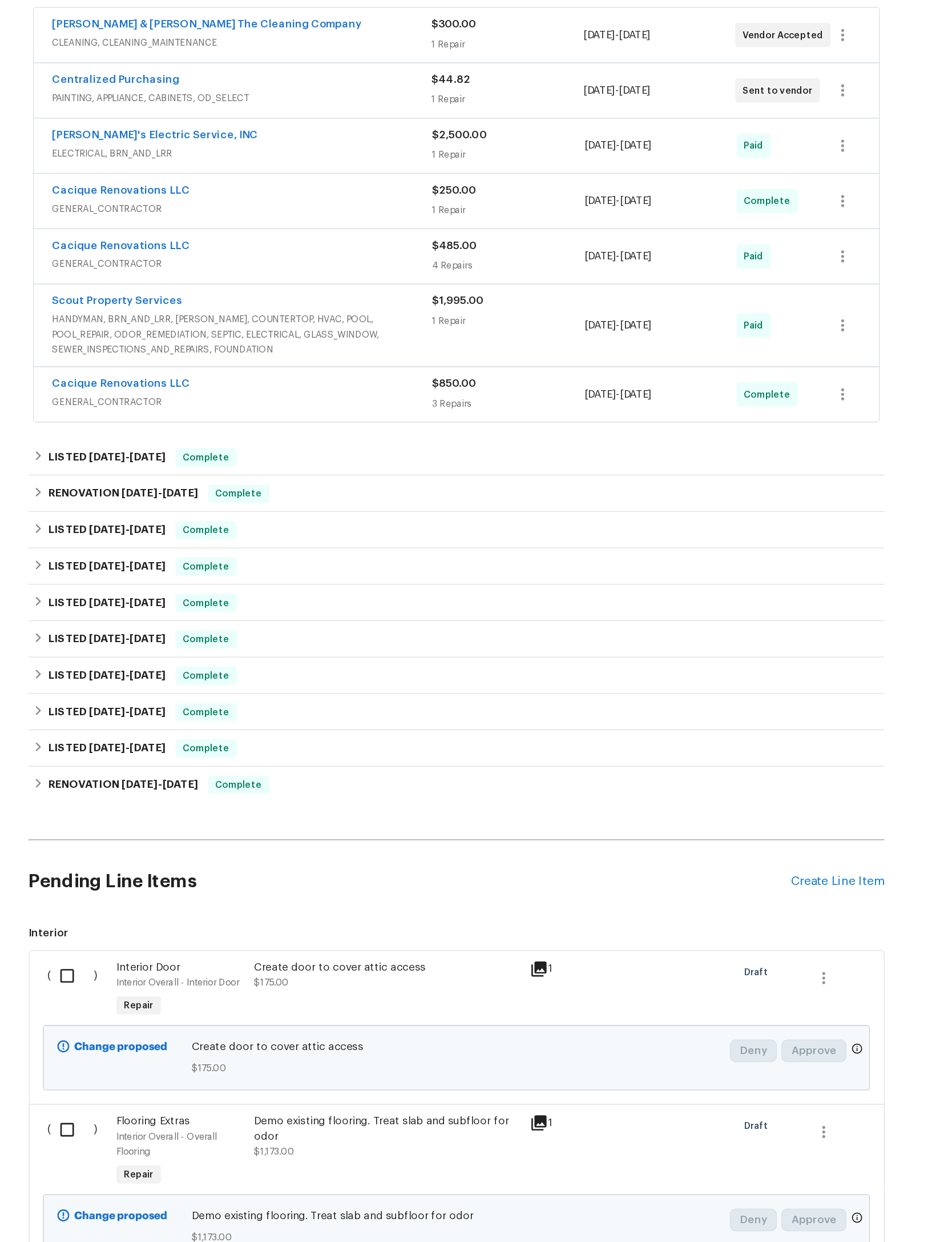
click at [674, 528] on div "Back to all projects 102 Courageous Ct N # 102, Jacksonville, FL 32233 2 Beds |…" at bounding box center [476, 639] width 952 height 1206
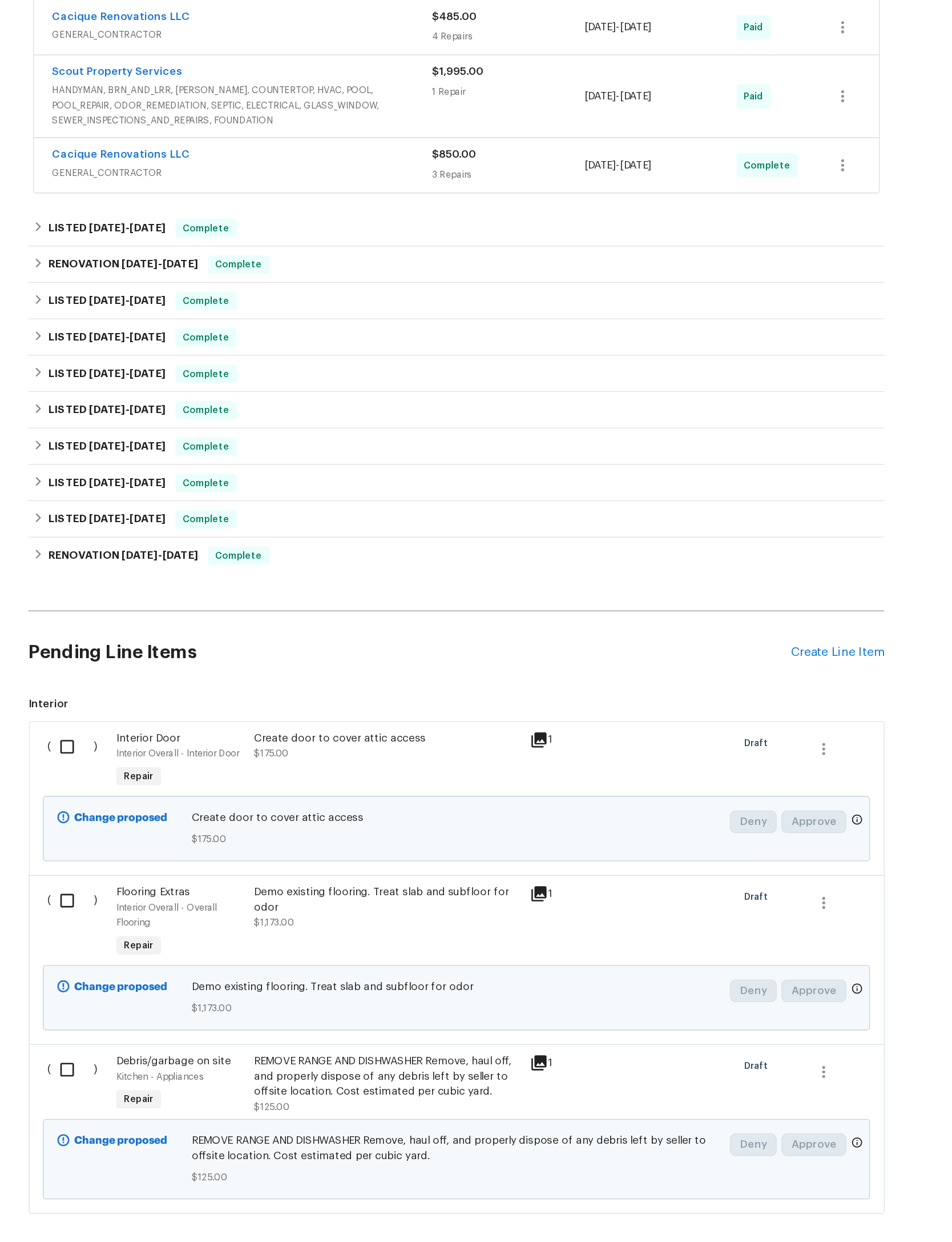
scroll to position [258, 0]
click at [170, 800] on input "checkbox" at bounding box center [187, 812] width 32 height 24
checkbox input "true"
click at [170, 916] on input "checkbox" at bounding box center [187, 928] width 32 height 24
checkbox input "true"
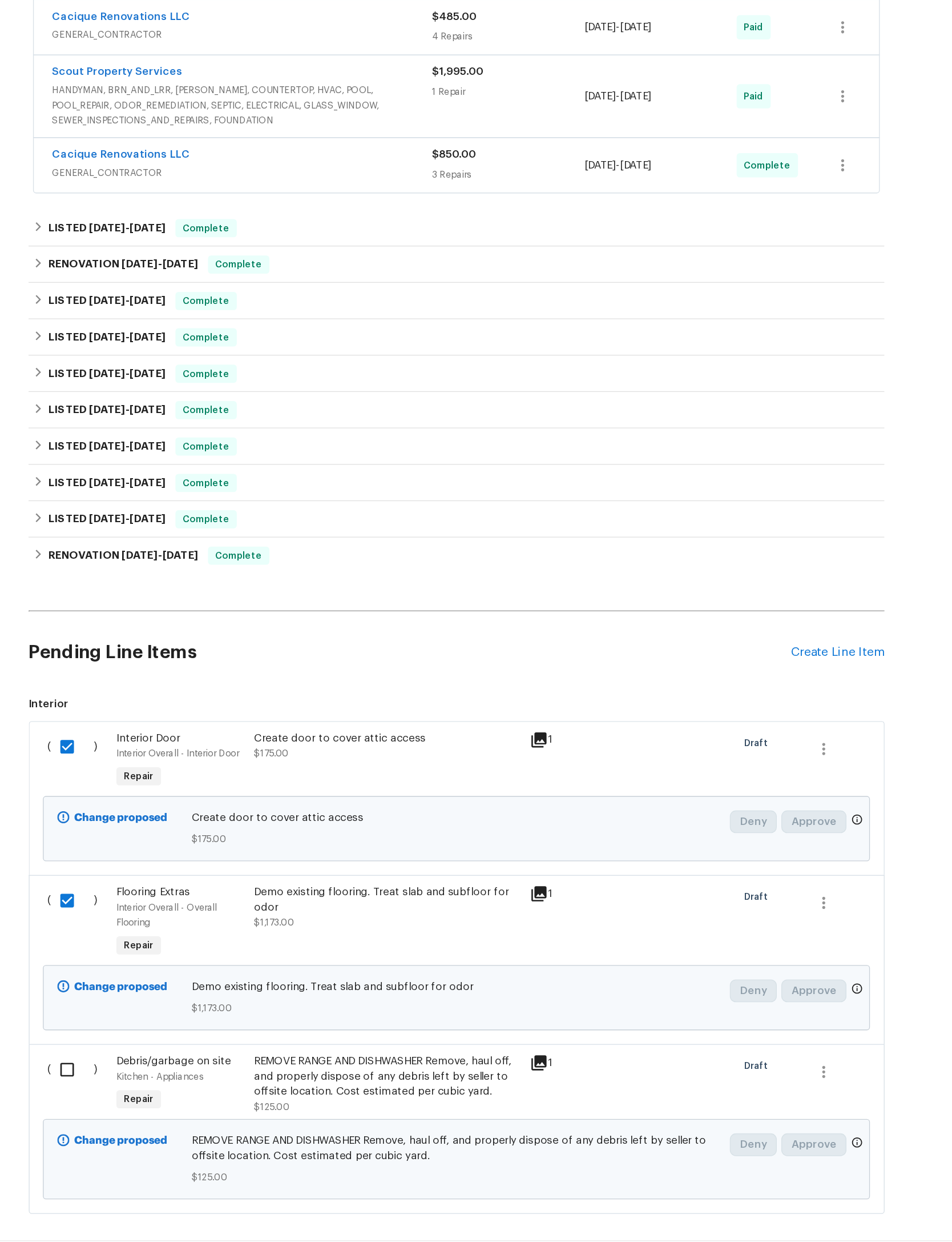
click at [165, 1040] on div "( )" at bounding box center [190, 1066] width 52 height 53
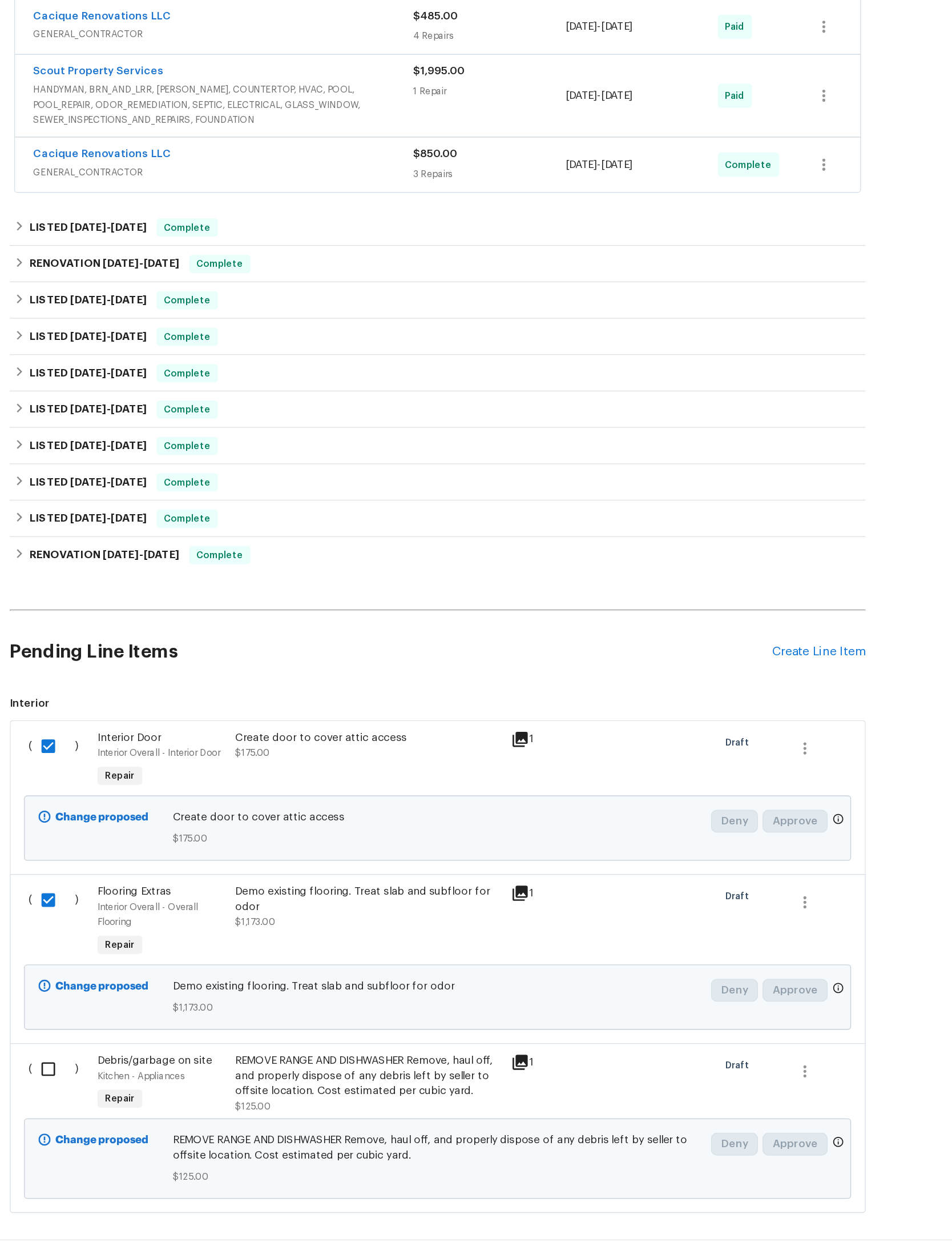
click at [170, 1044] on input "checkbox" at bounding box center [187, 1055] width 32 height 24
checkbox input "true"
click at [849, 1207] on span "Create Work Order" at bounding box center [887, 1213] width 76 height 14
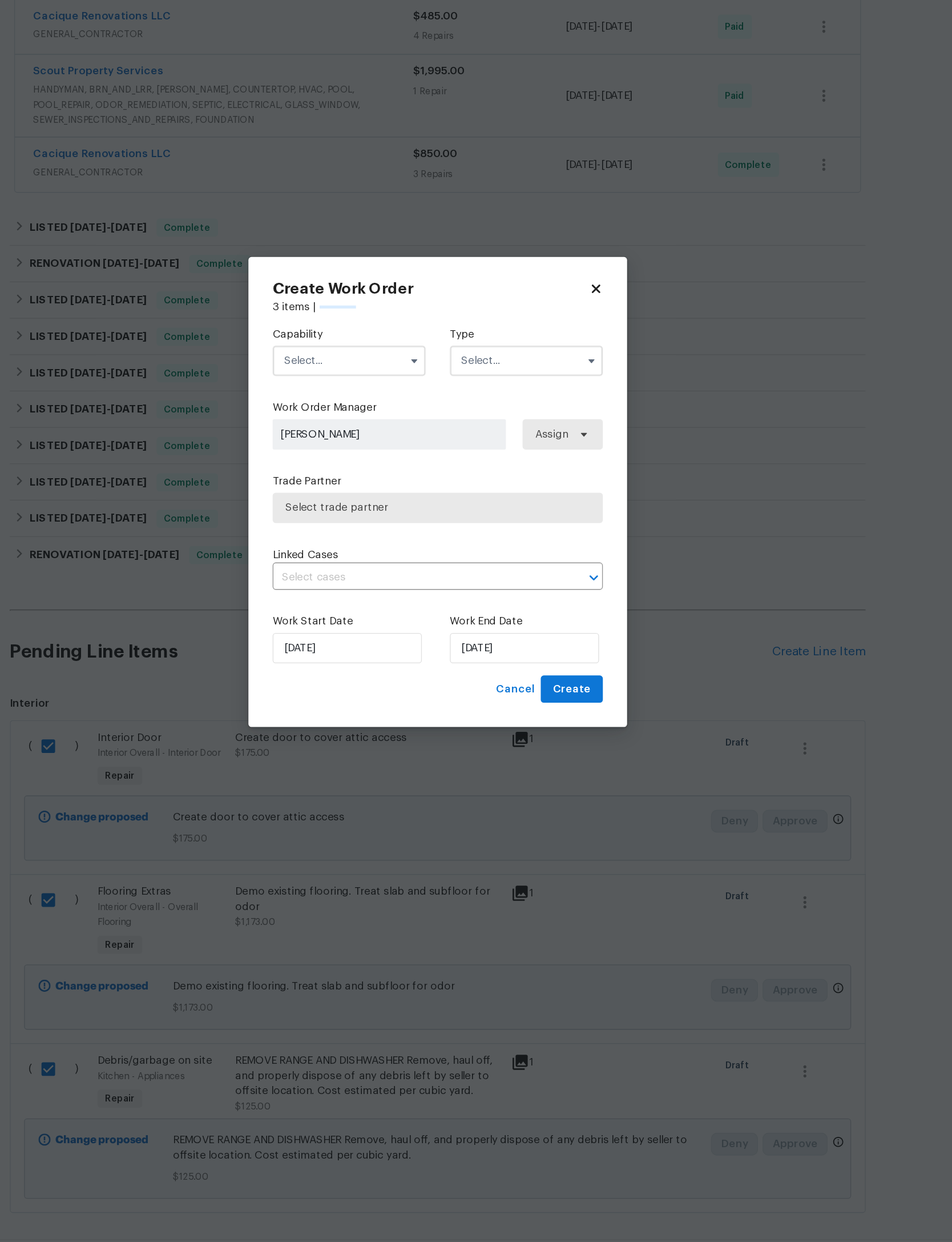
checkbox input "false"
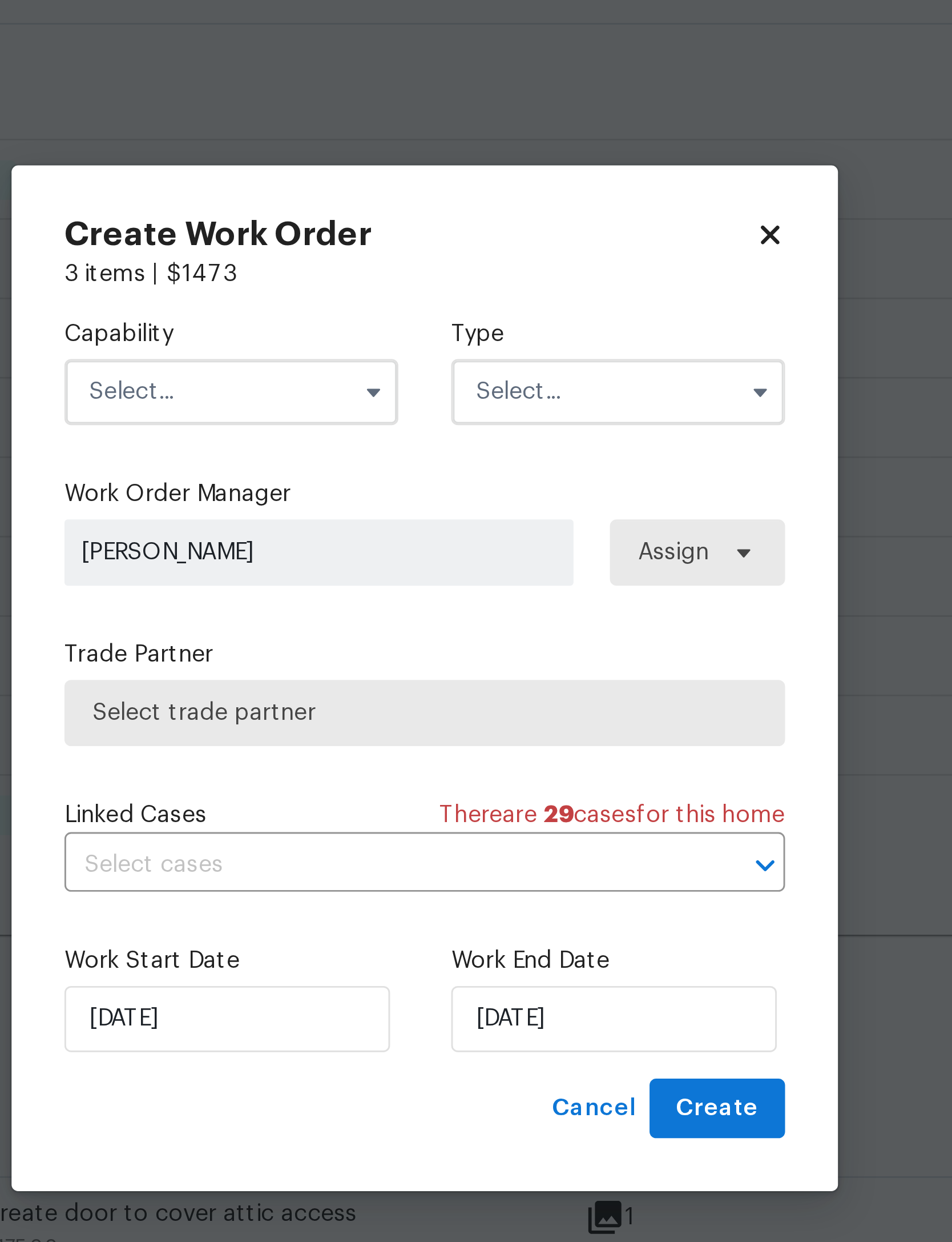
click at [352, 511] on input "text" at bounding box center [409, 522] width 115 height 23
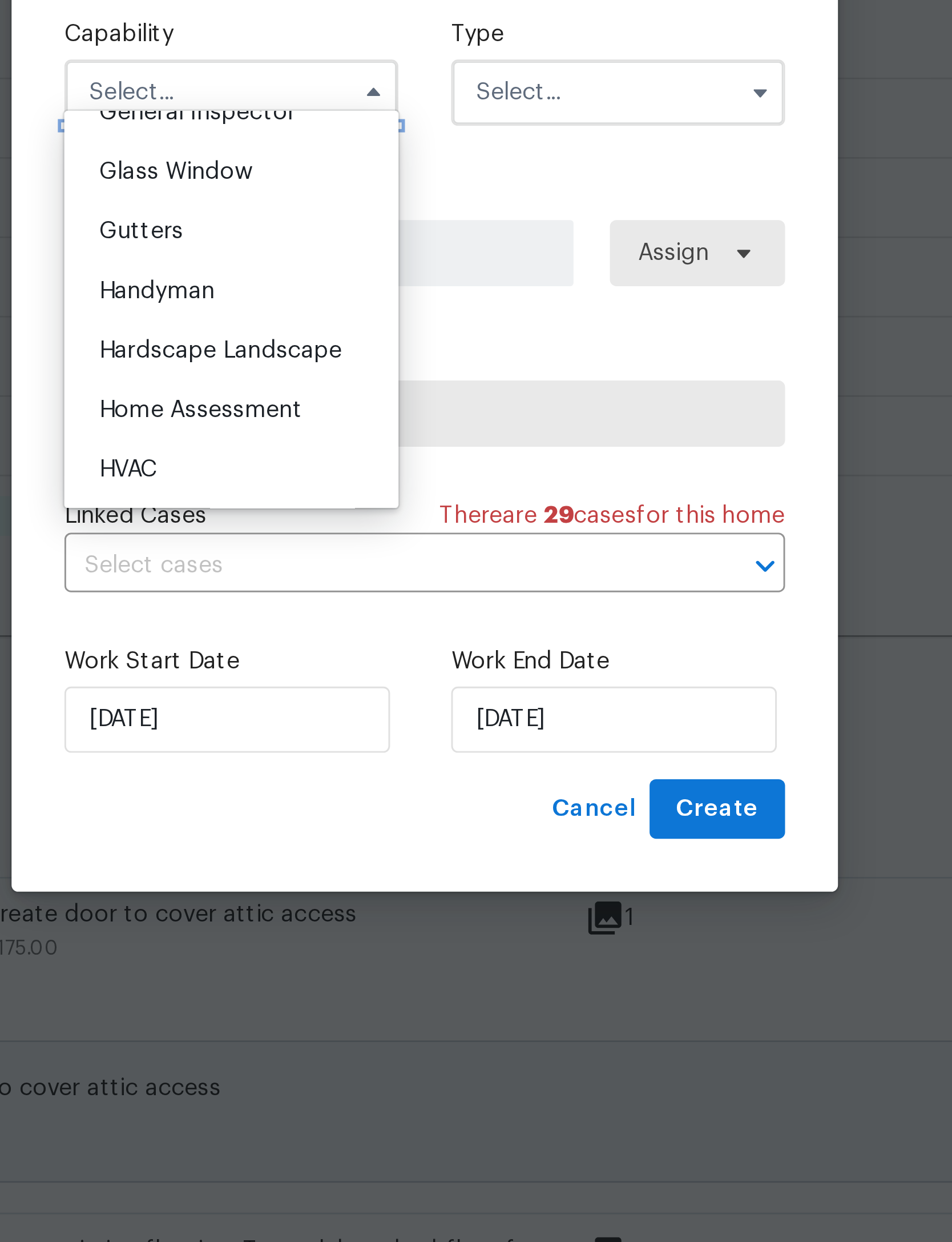
scroll to position [578, 0]
click at [355, 499] on div "General Contractor" at bounding box center [409, 509] width 109 height 21
type input "General Contractor"
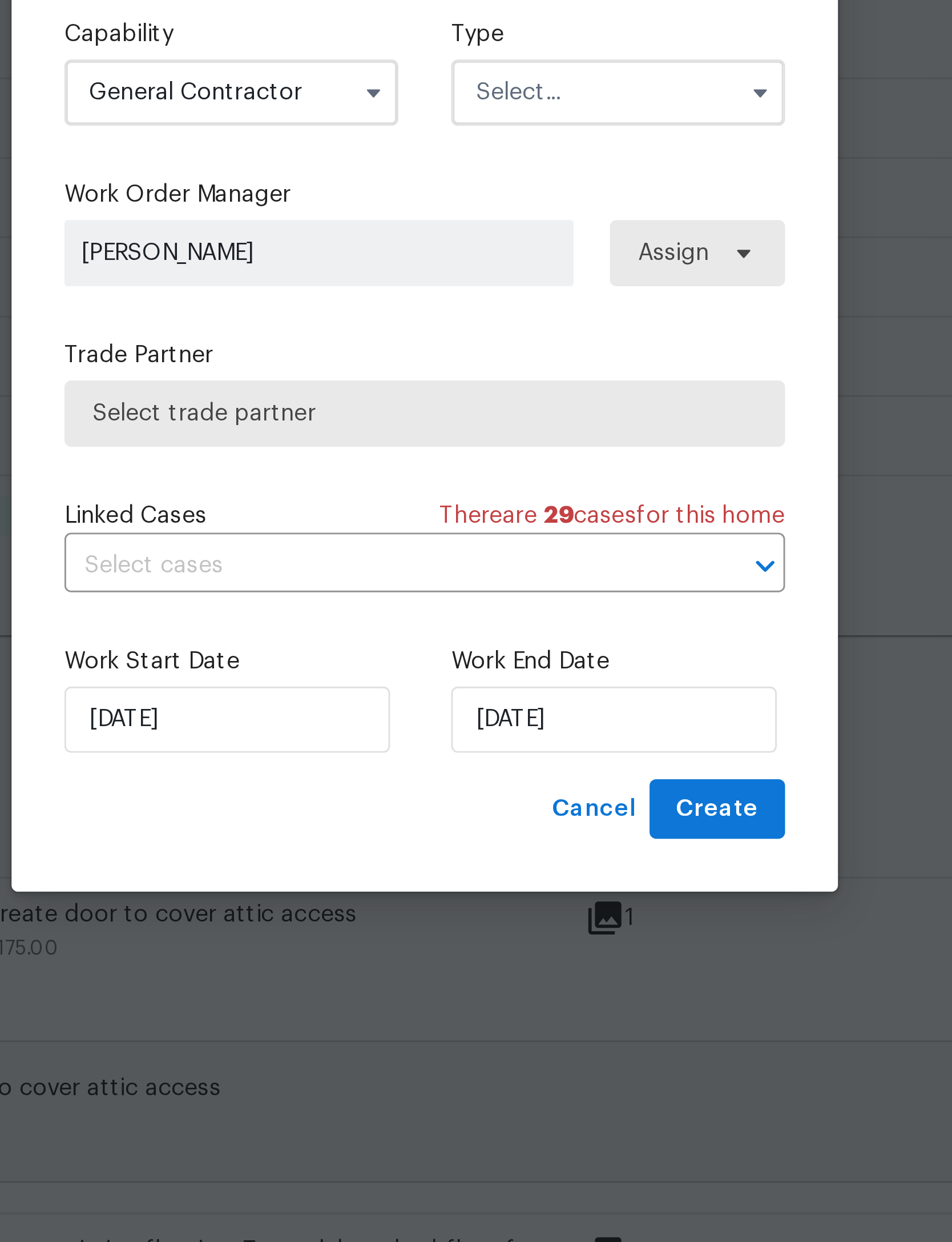
click at [486, 511] on input "text" at bounding box center [543, 522] width 115 height 23
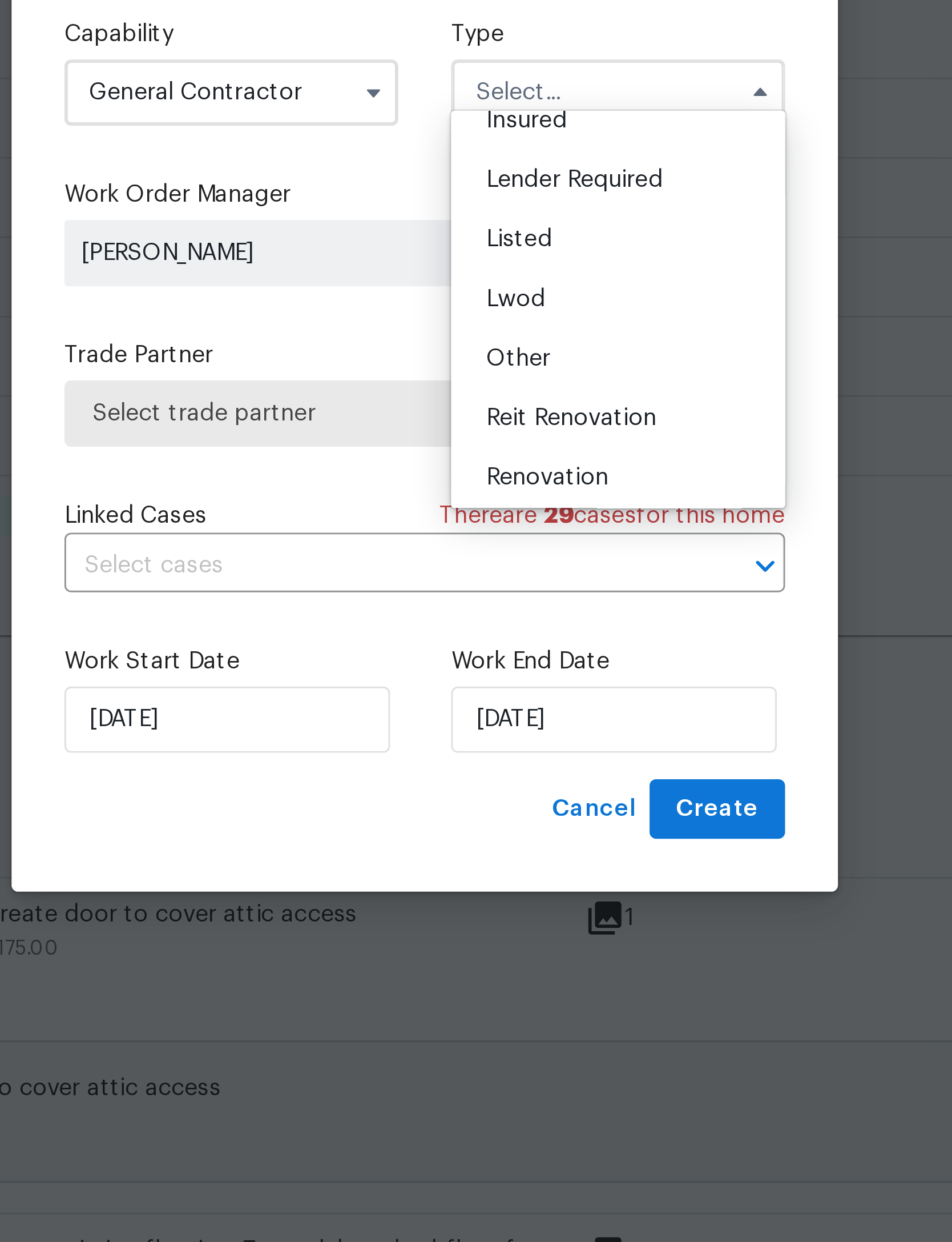
scroll to position [70, 0]
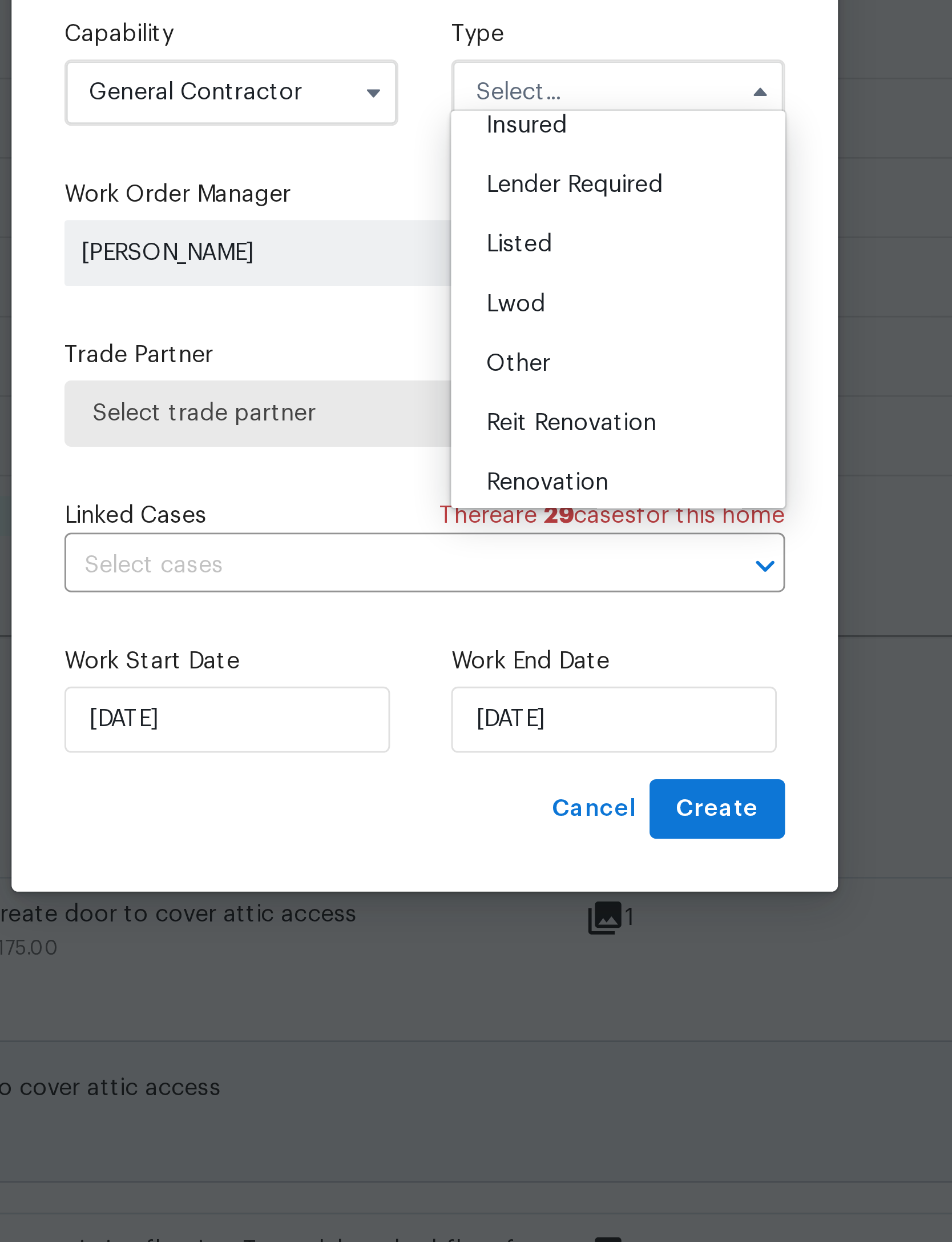
click at [497, 570] on span "Listed" at bounding box center [508, 574] width 23 height 8
type input "Listed"
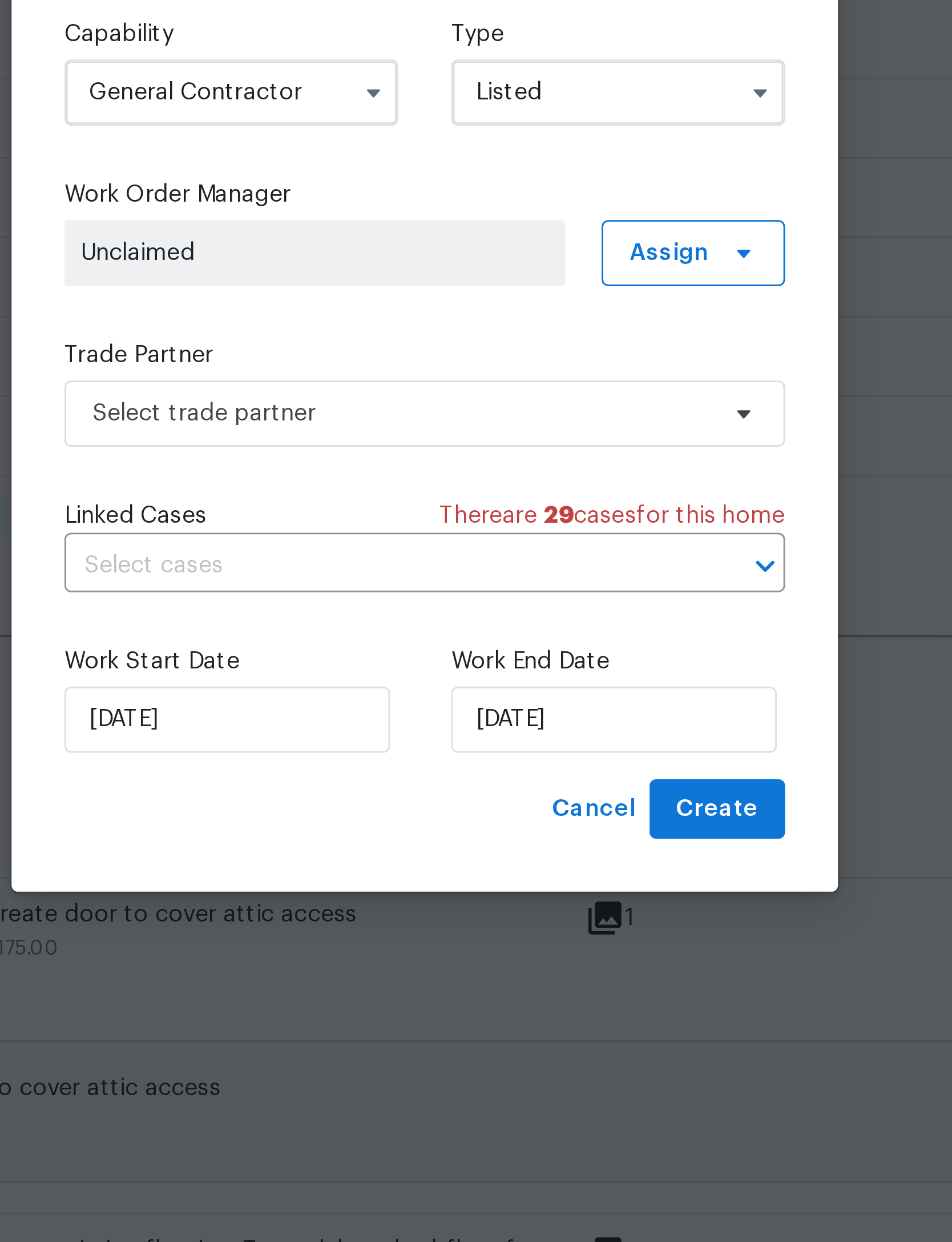
scroll to position [0, 0]
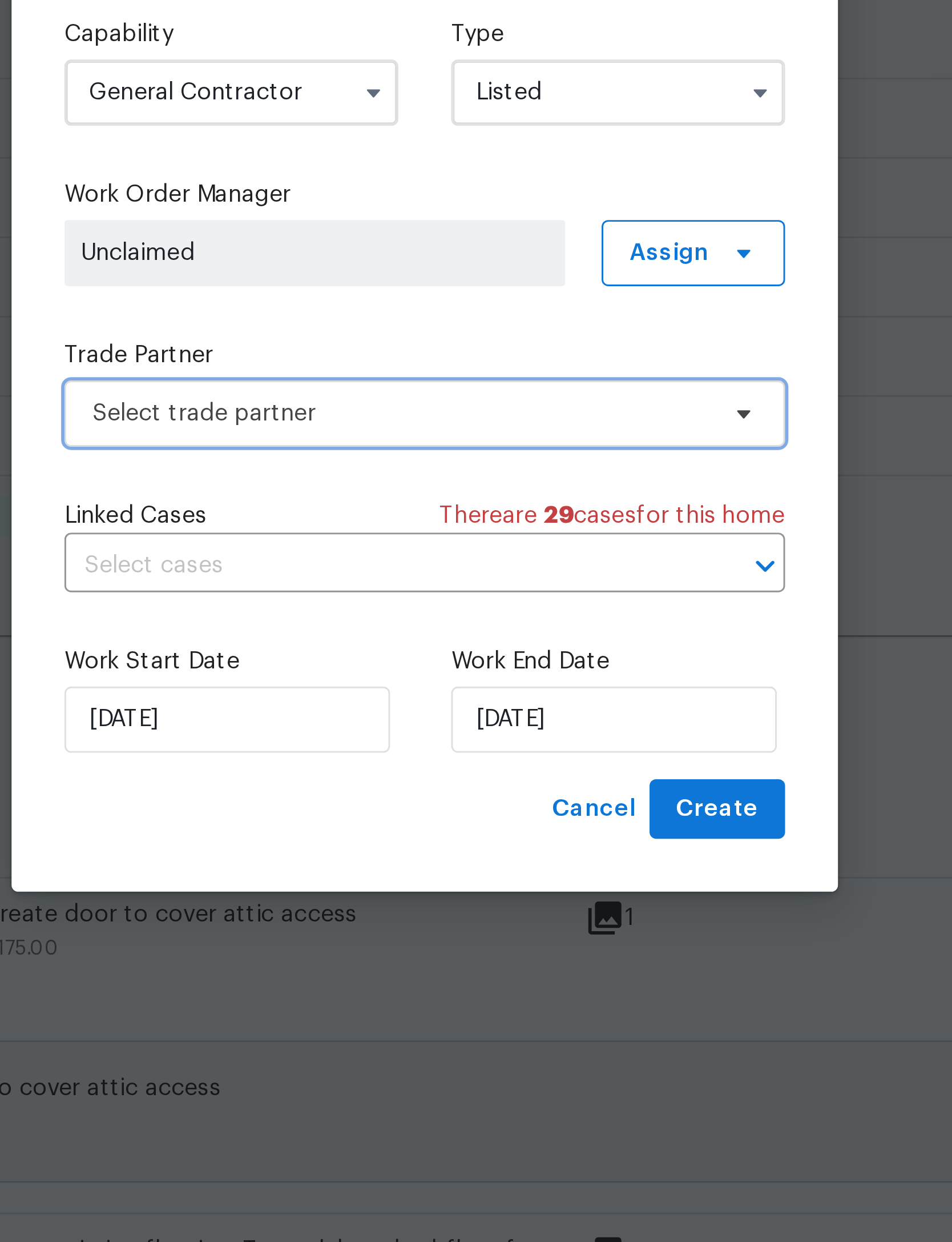
click at [361, 627] on span "Select trade partner" at bounding box center [468, 633] width 213 height 12
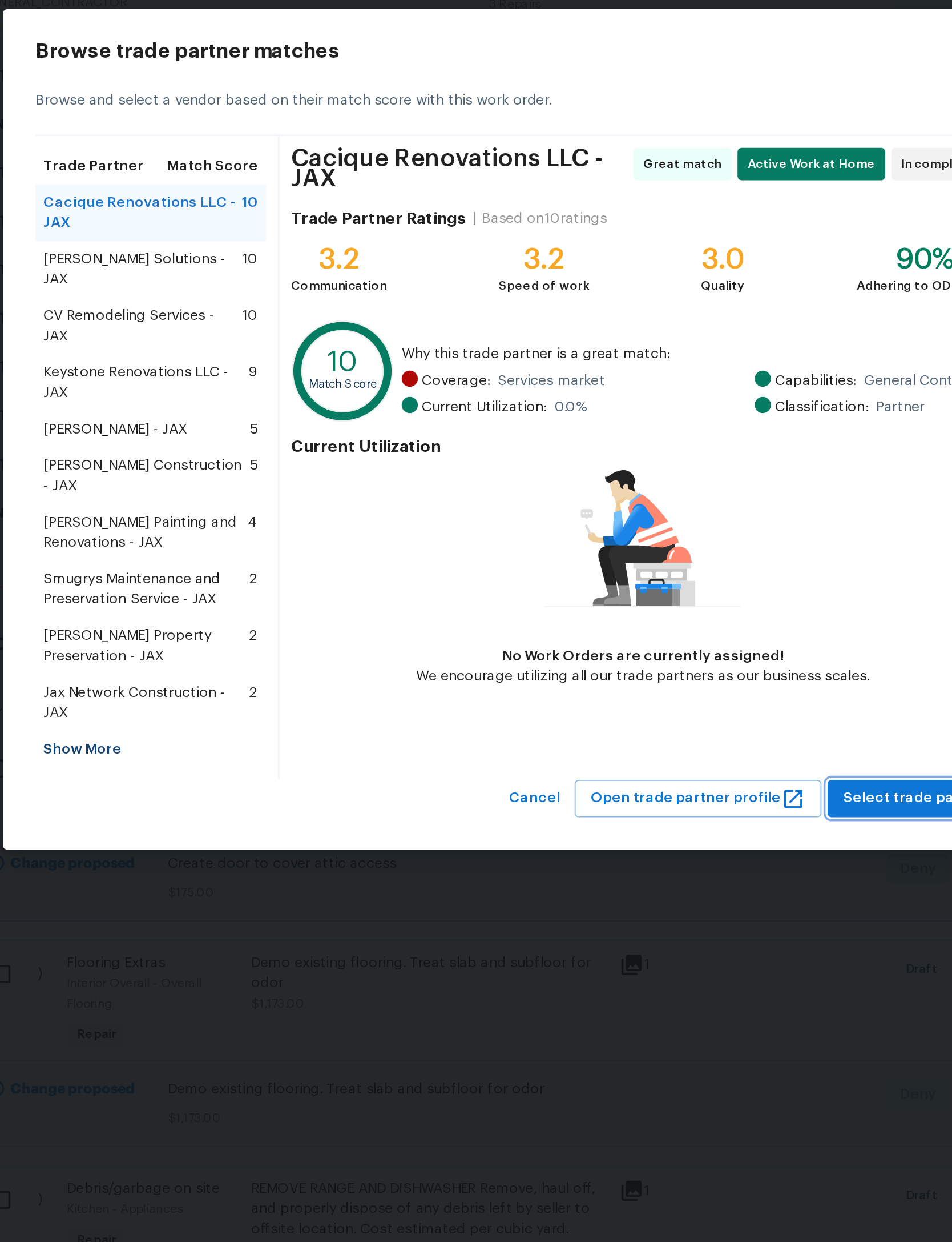
click at [658, 822] on span "Select trade partner" at bounding box center [699, 828] width 83 height 14
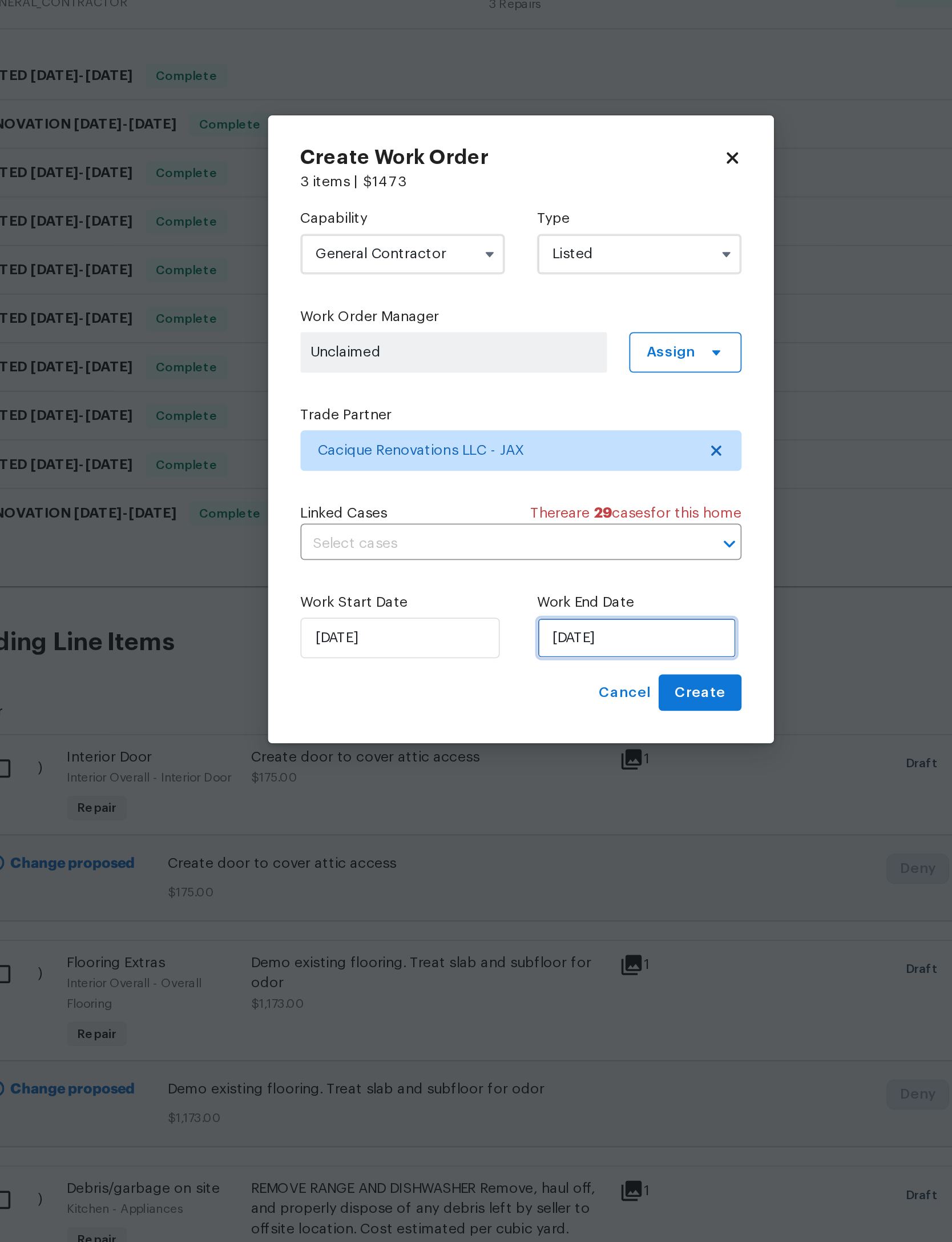
click at [486, 727] on input "[DATE]" at bounding box center [541, 738] width 112 height 23
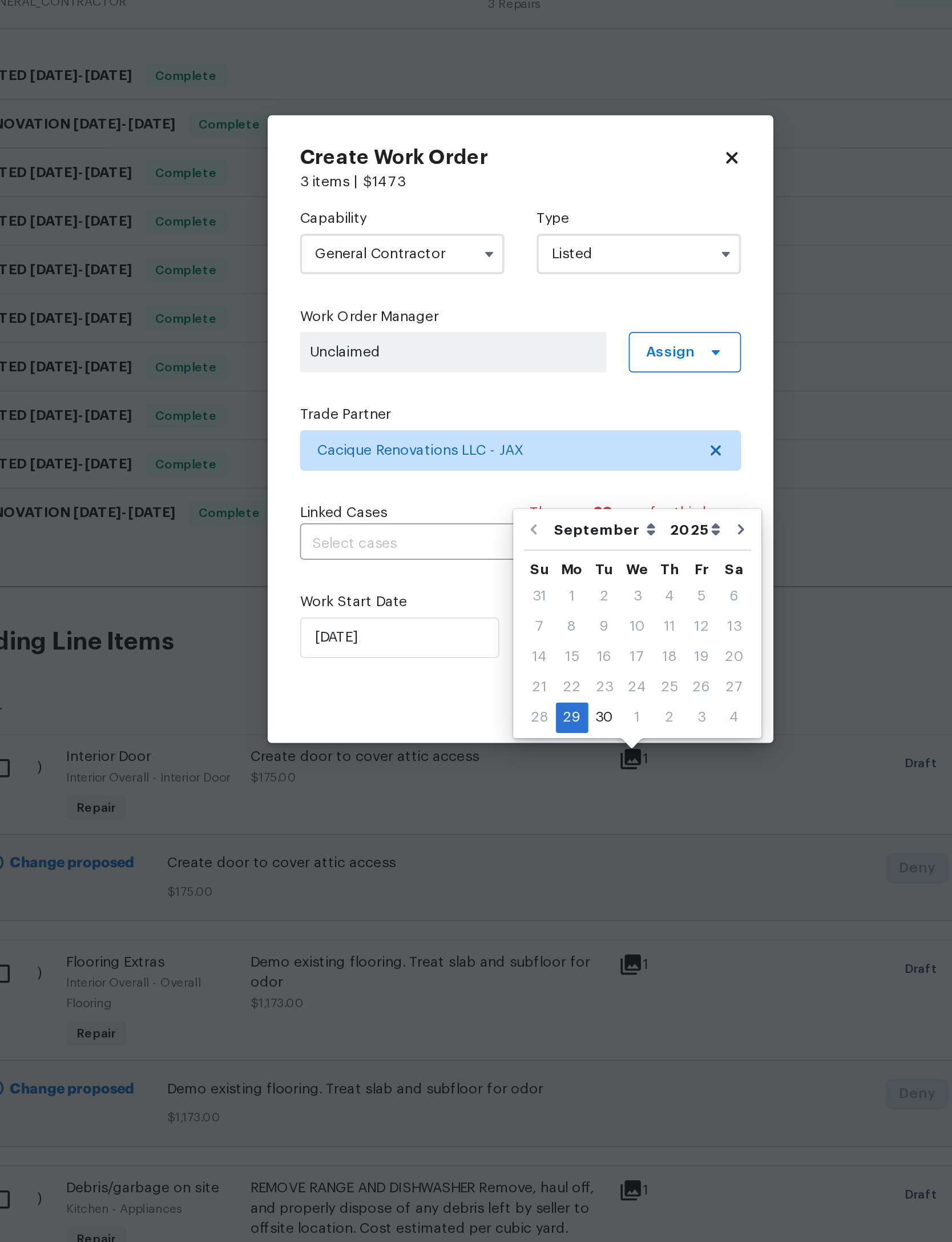
click at [569, 775] on div "3" at bounding box center [578, 783] width 18 height 16
type input "[DATE]"
select select "9"
click at [563, 763] on span "Create" at bounding box center [577, 769] width 29 height 14
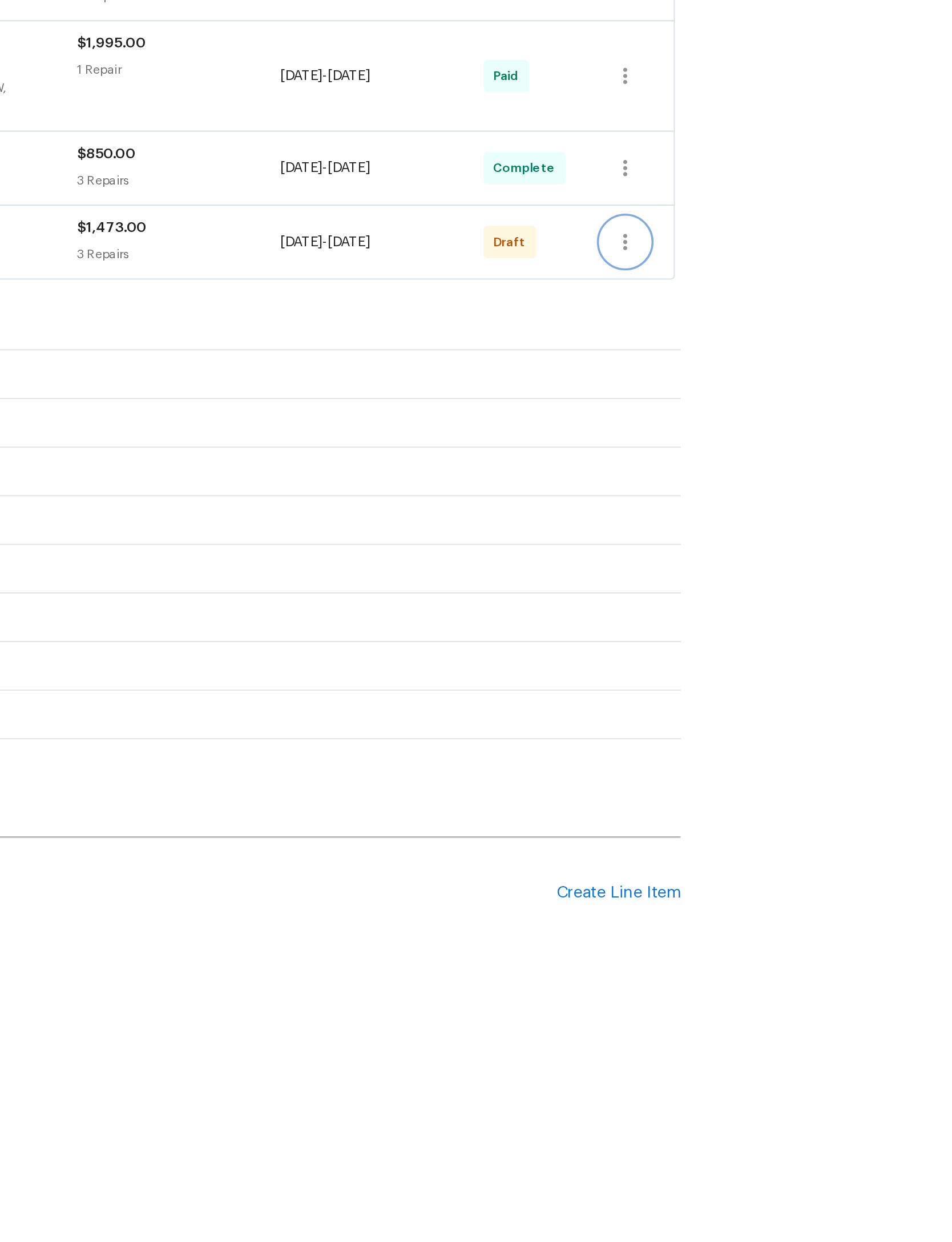
click at [760, 581] on icon "button" at bounding box center [767, 588] width 14 height 14
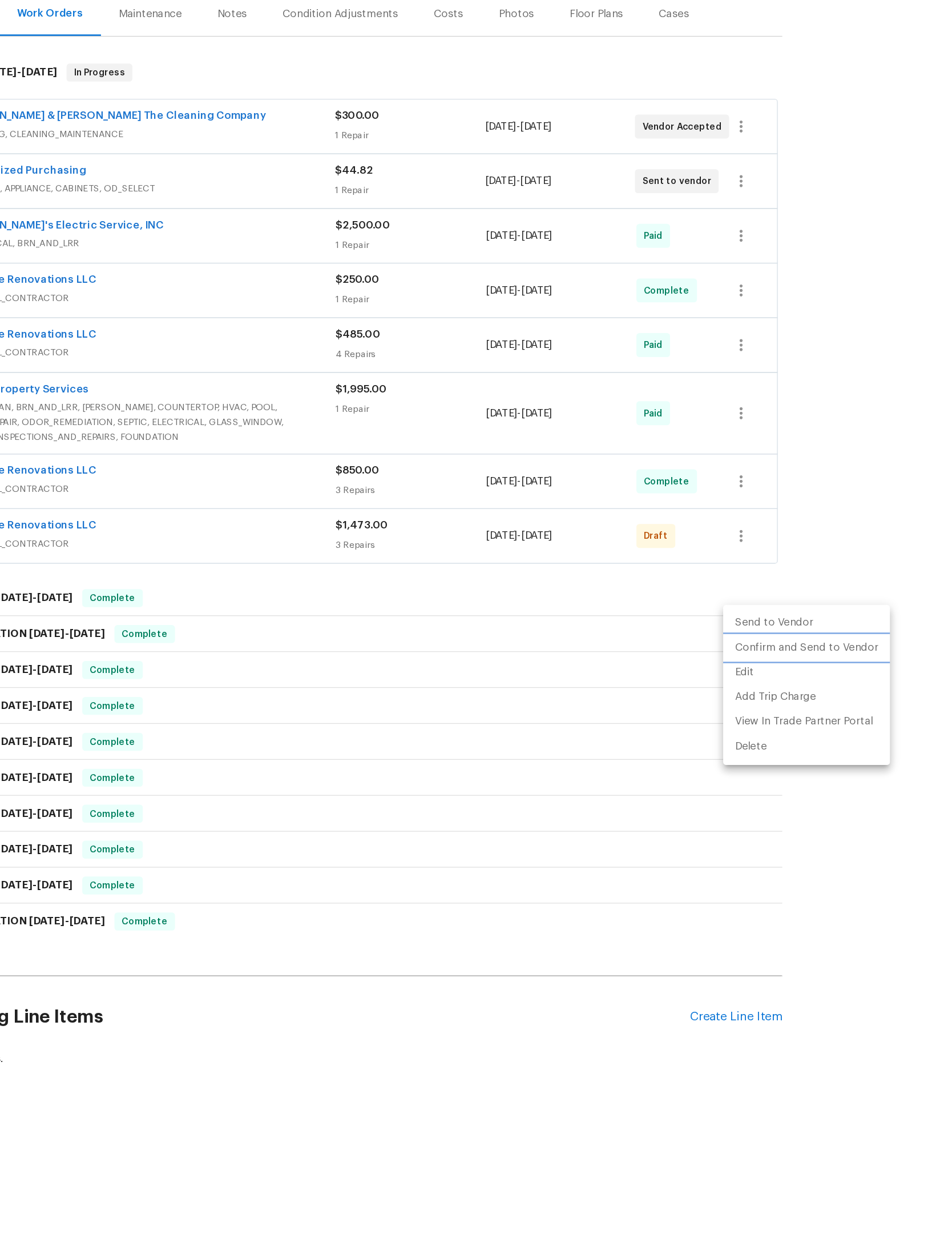
click at [754, 664] on li "Confirm and Send to Vendor" at bounding box center [817, 674] width 127 height 19
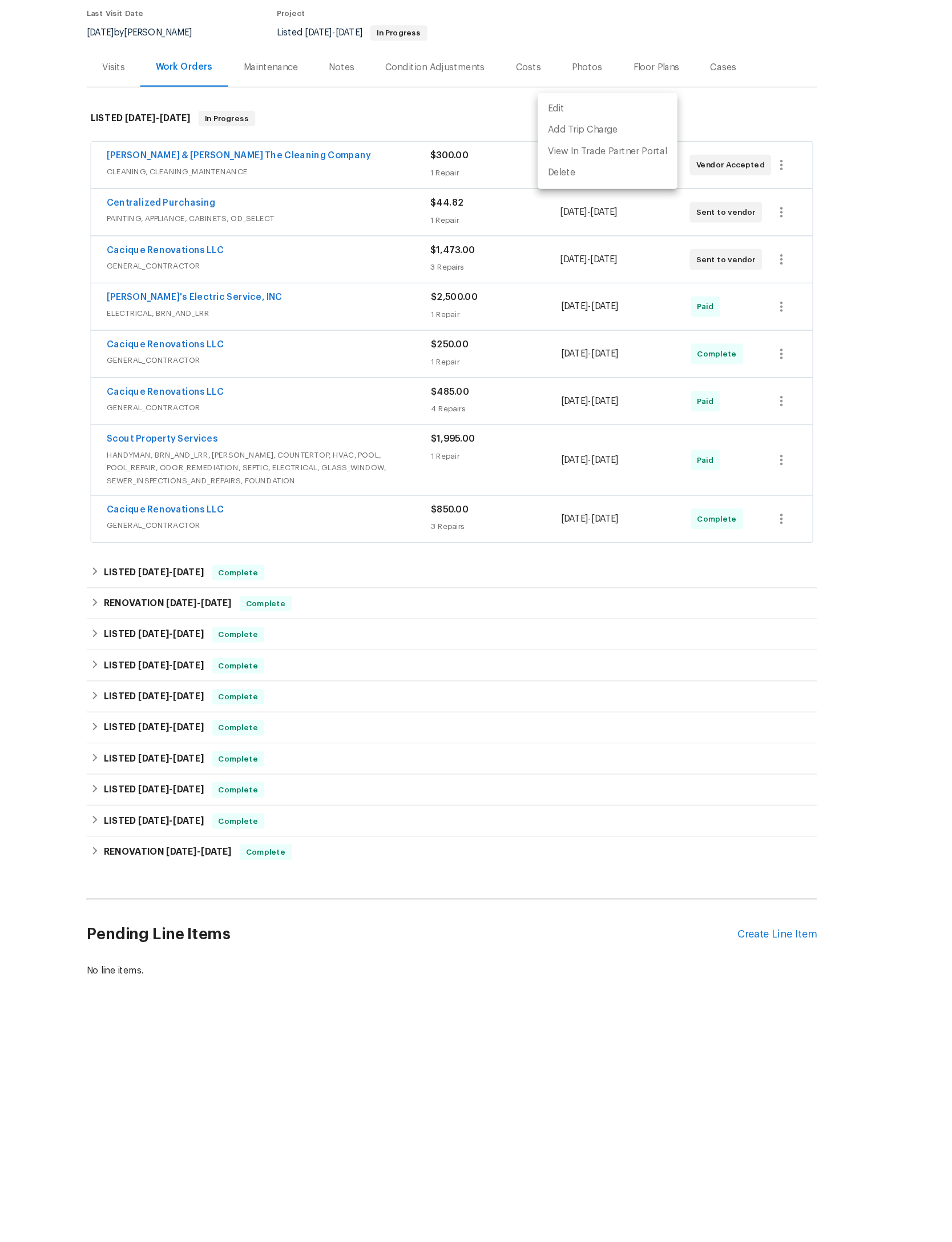
click at [777, 444] on div at bounding box center [476, 621] width 952 height 1242
click at [729, 950] on div "Create Line Item" at bounding box center [764, 955] width 71 height 11
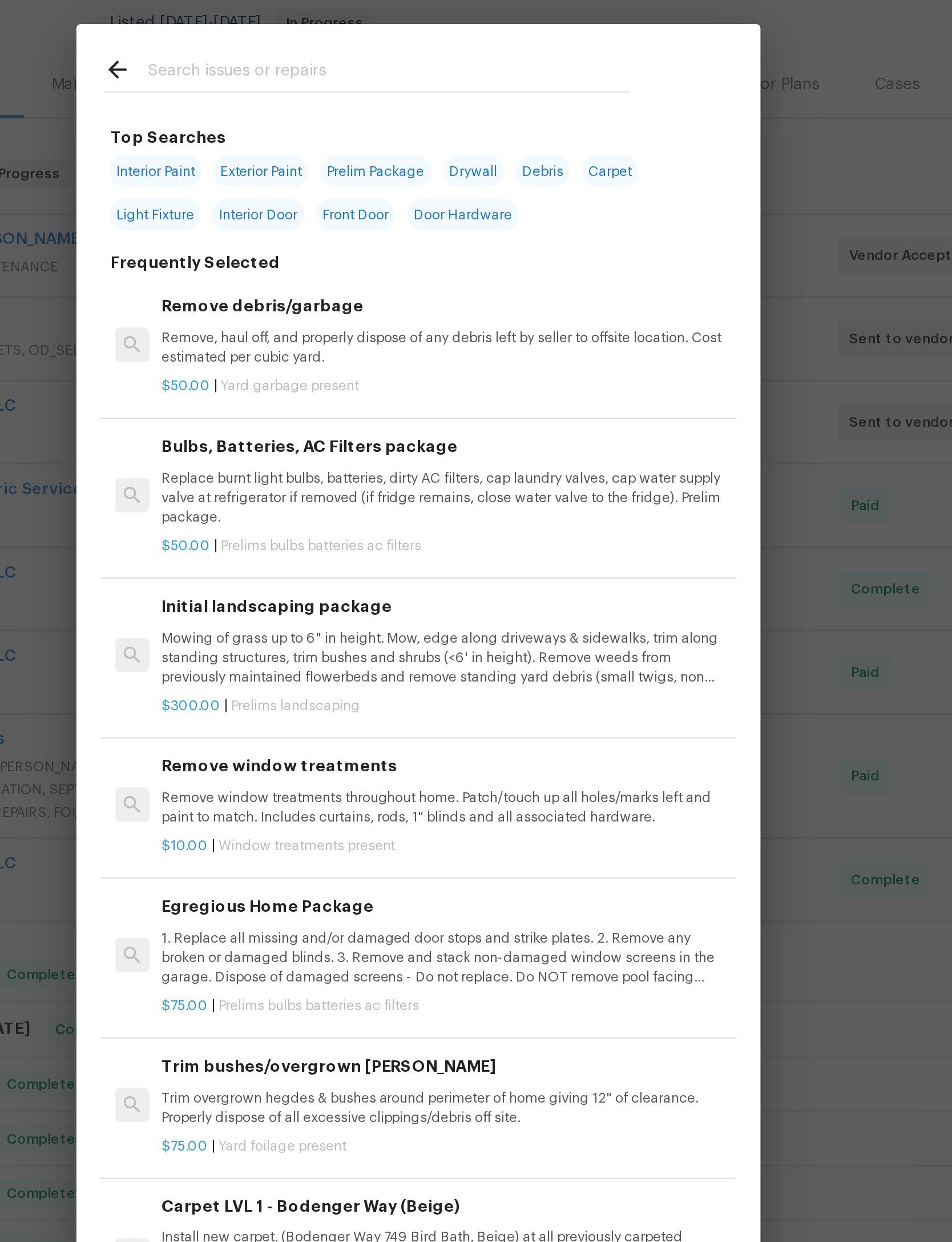
click at [340, 176] on input "text" at bounding box center [461, 184] width 242 height 17
click at [322, 226] on span "Interior Paint" at bounding box center [345, 234] width 46 height 16
type input "Interior Paint"
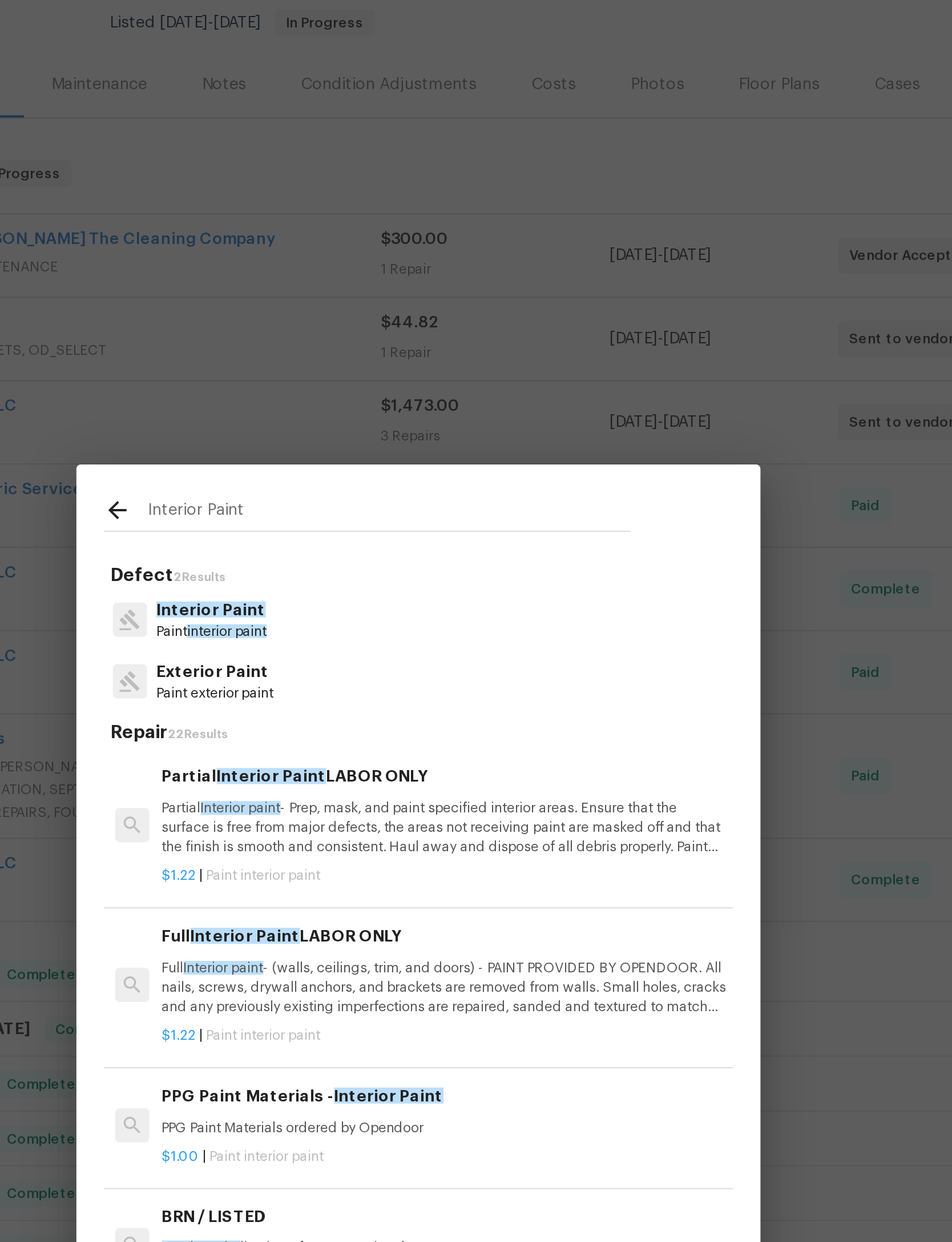
click at [347, 548] on p "Partial Interior paint - Prep, mask, and paint specified interior areas. Ensure…" at bounding box center [489, 562] width 284 height 29
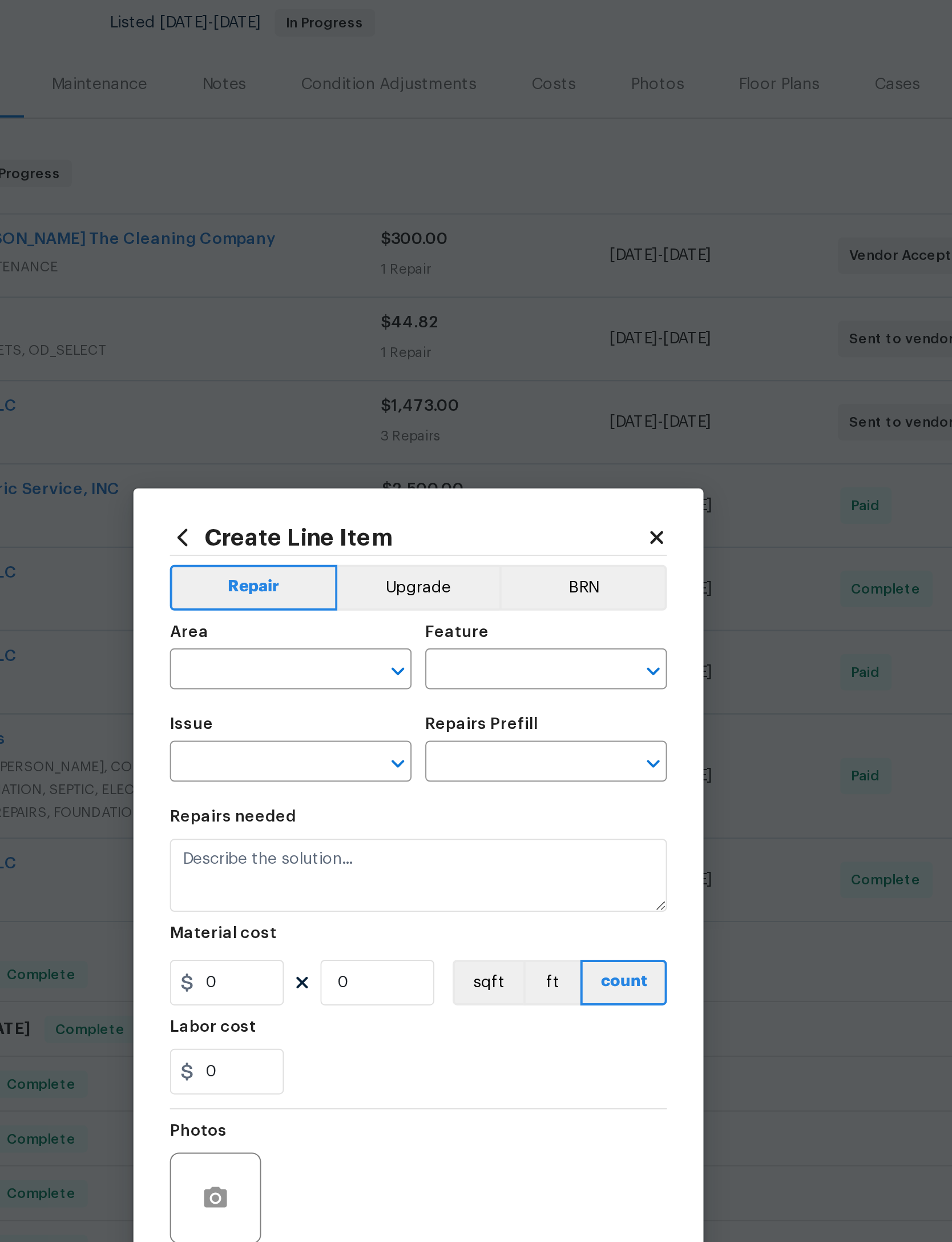
type input "Overall Paint"
type input "Interior Paint"
type input "Partial Interior Paint LABOR ONLY $1.22"
type textarea "Partial Interior paint - Prep, mask, and paint specified interior areas. Ensure…"
type input "1.22"
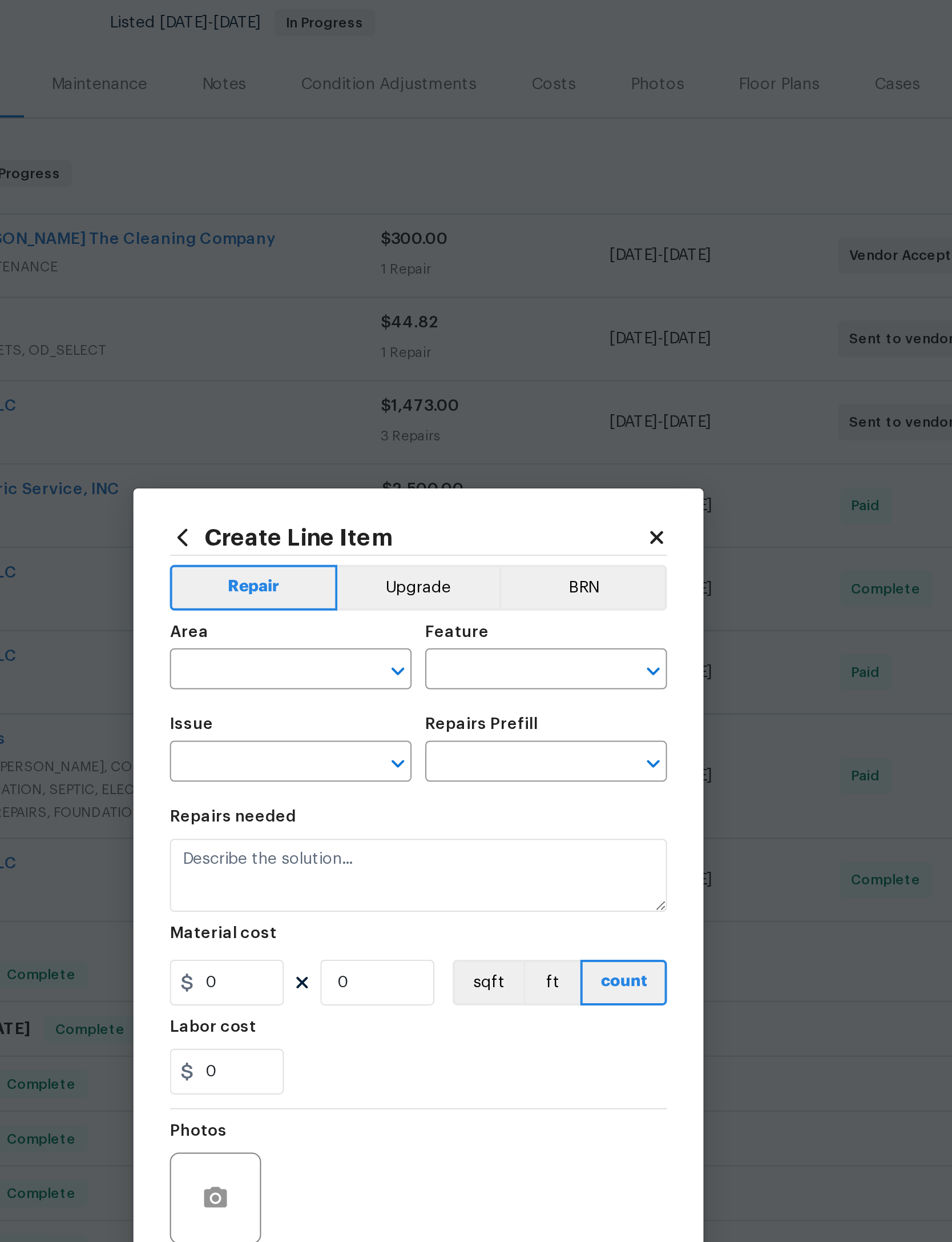
type input "1"
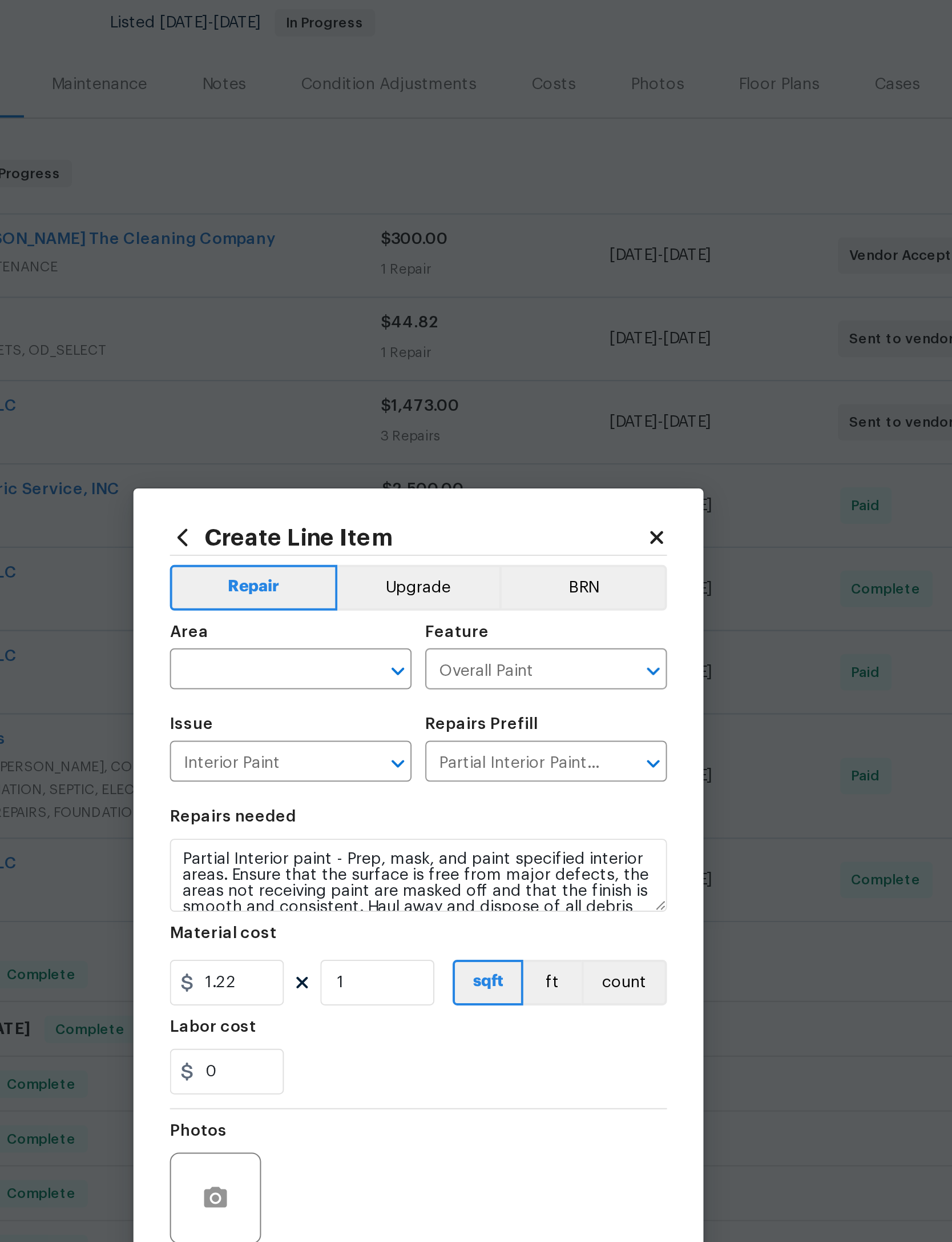
click at [352, 475] on input "text" at bounding box center [396, 484] width 89 height 18
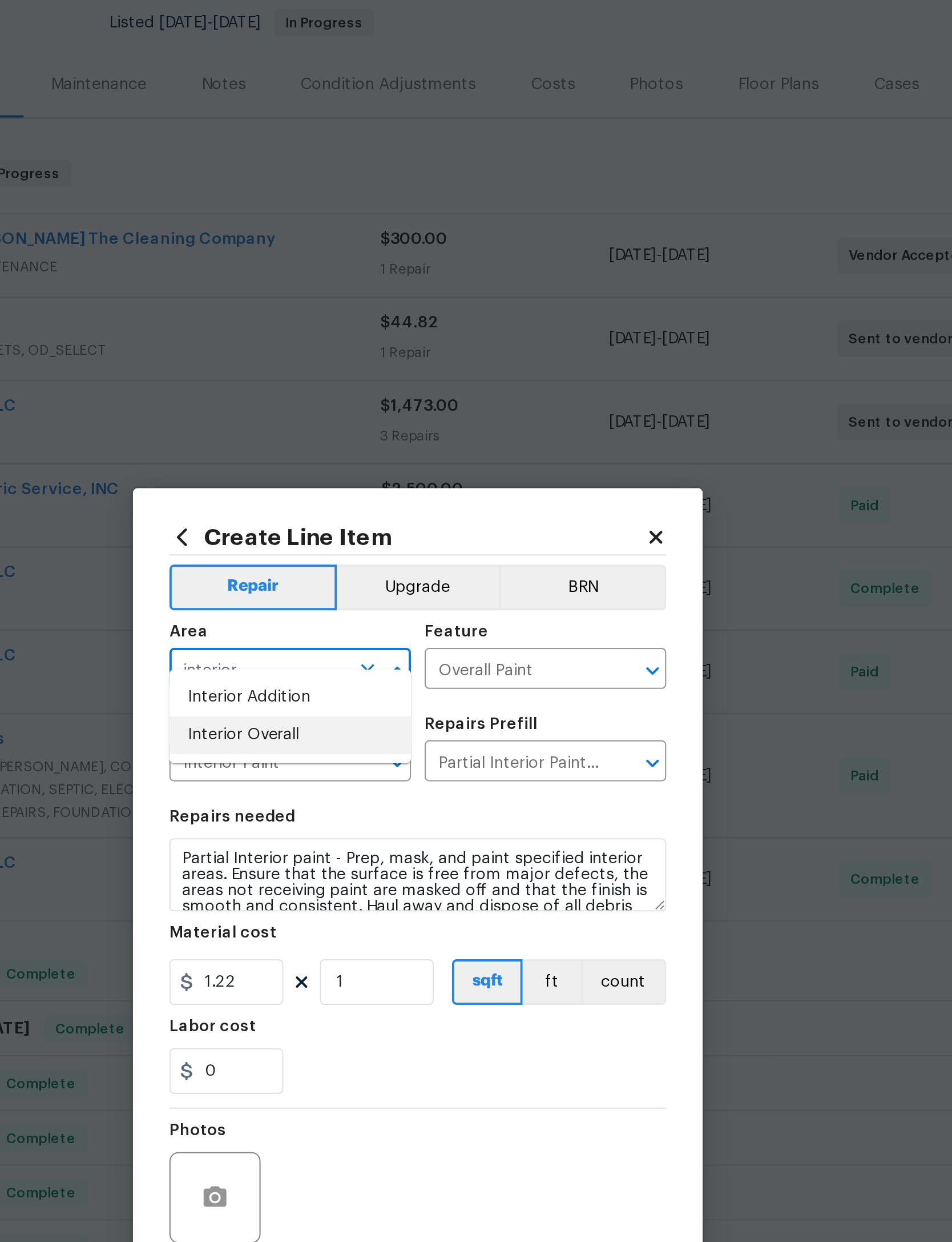
click at [352, 506] on li "Interior Overall" at bounding box center [412, 516] width 121 height 19
type input "Interior Overall"
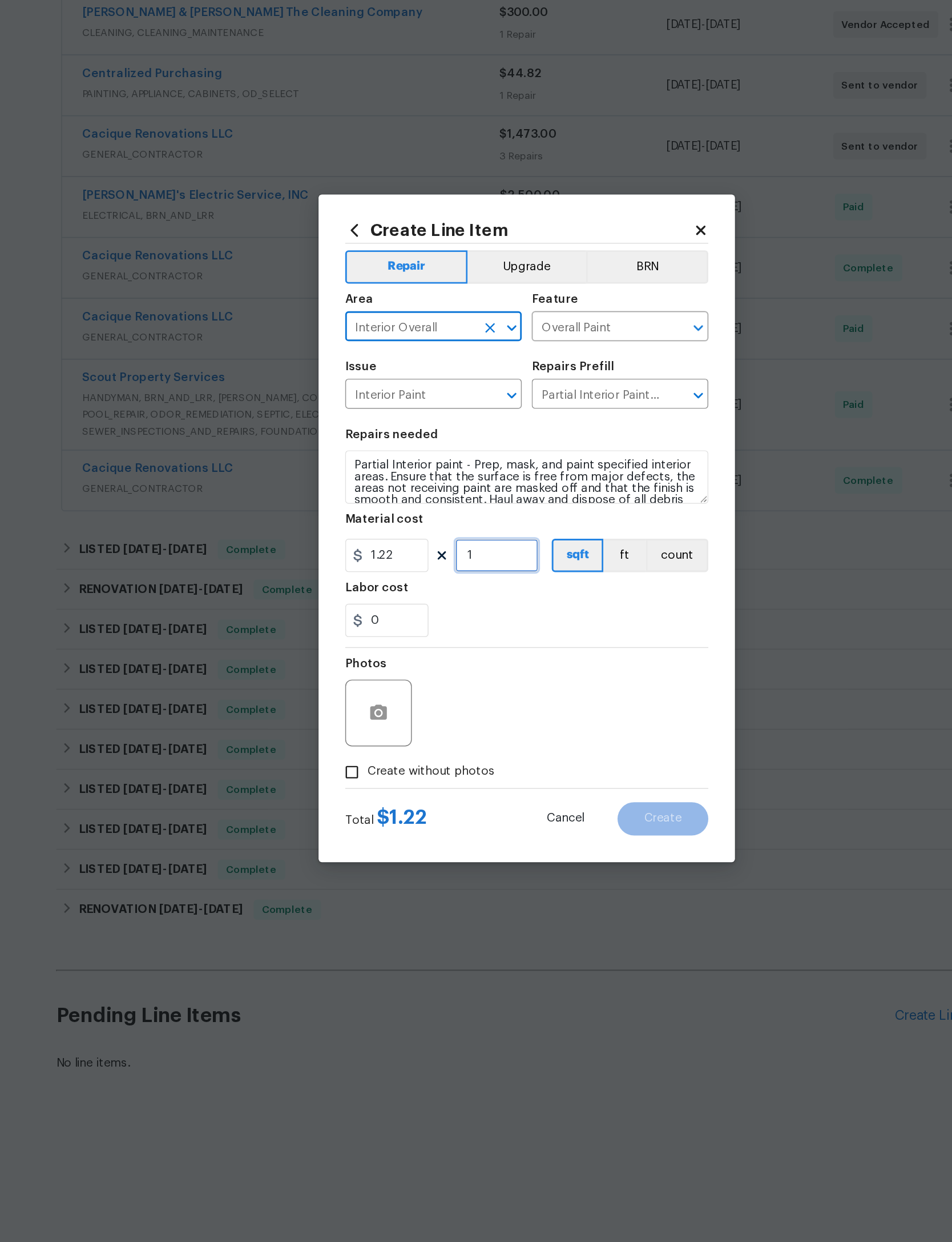
click at [427, 628] on input "1" at bounding box center [455, 639] width 57 height 23
type input "1035"
click at [356, 673] on div "0" at bounding box center [476, 684] width 249 height 23
click at [368, 741] on icon "button" at bounding box center [375, 747] width 14 height 14
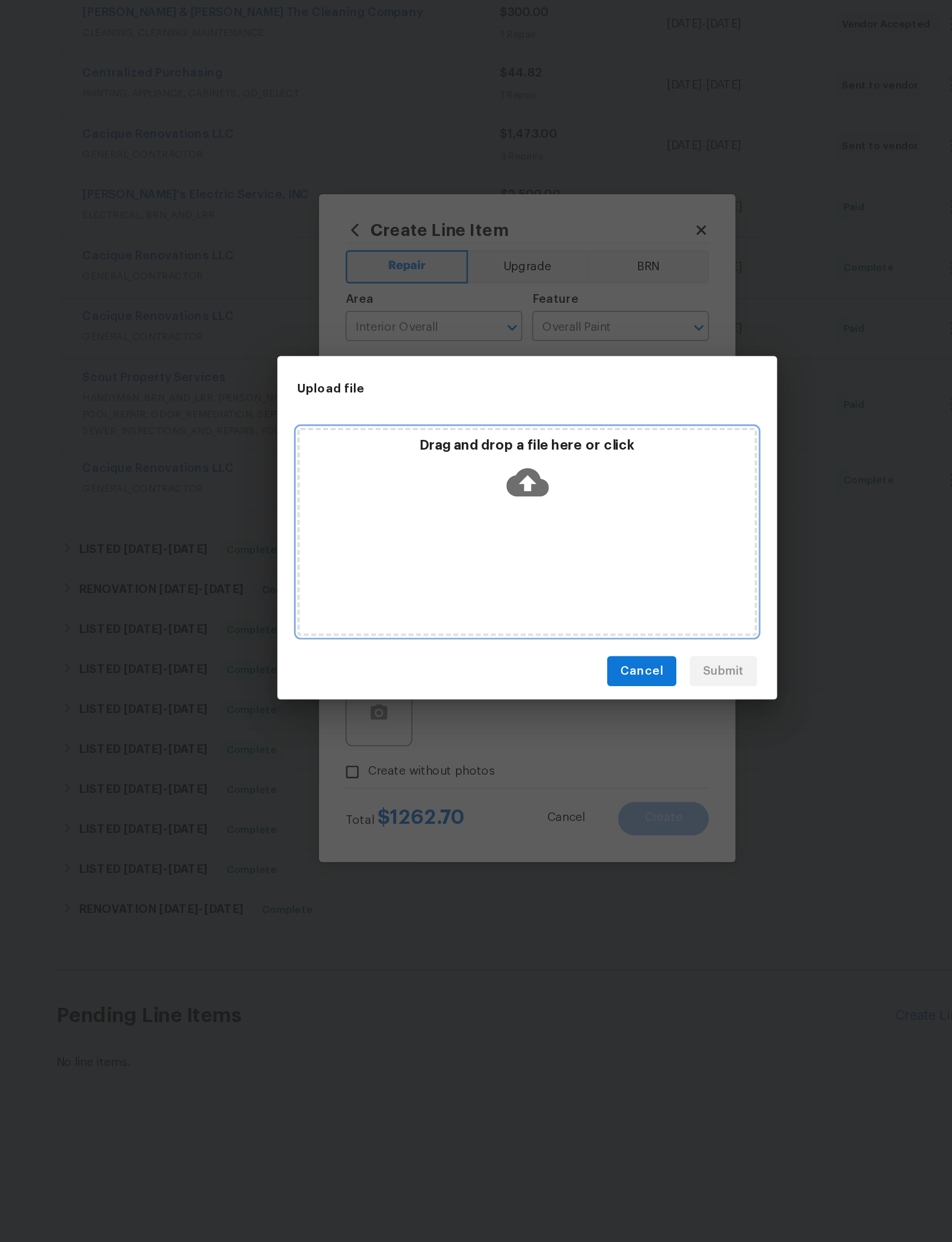
click at [462, 575] on icon at bounding box center [477, 590] width 29 height 29
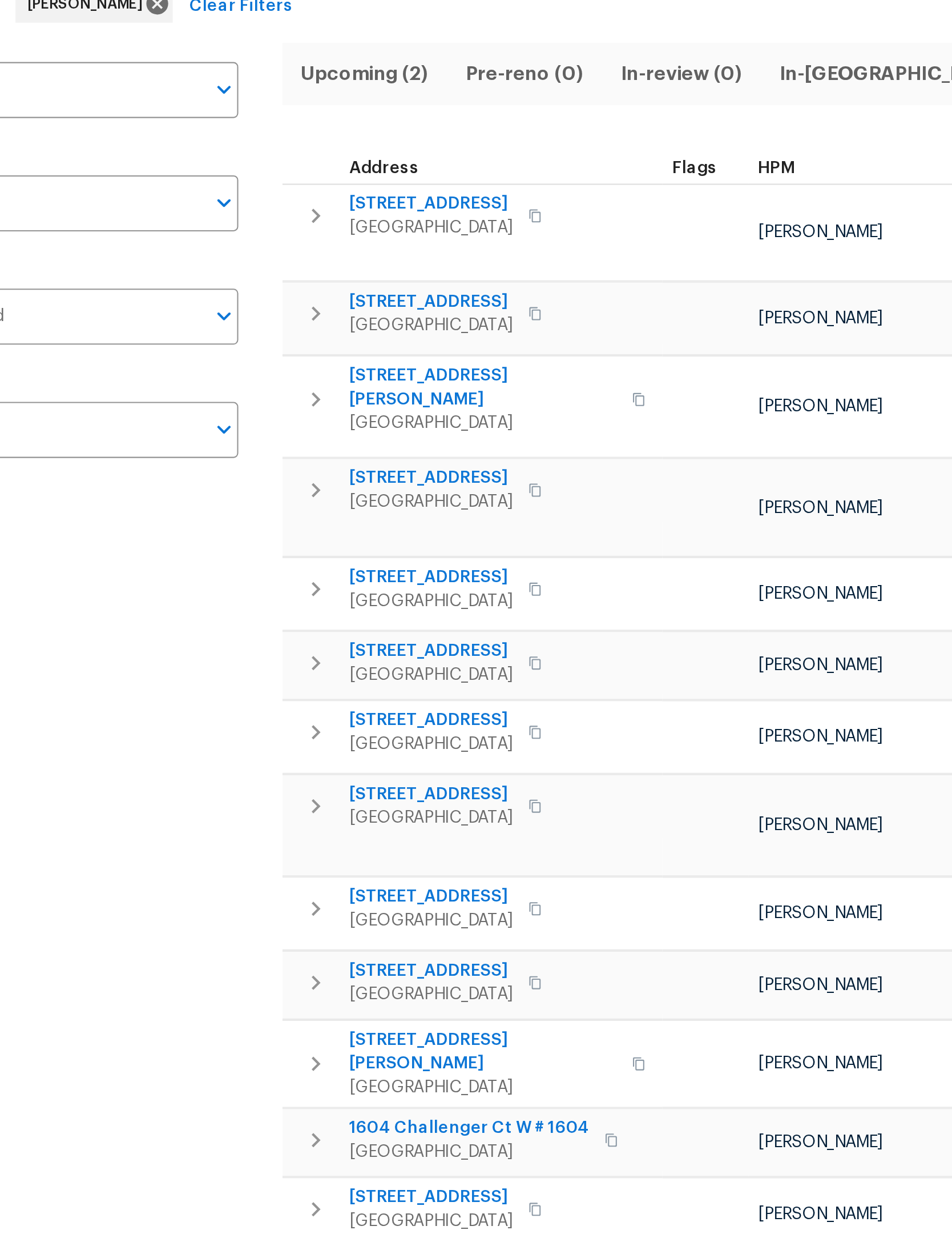
click at [212, 195] on icon "button" at bounding box center [219, 201] width 14 height 14
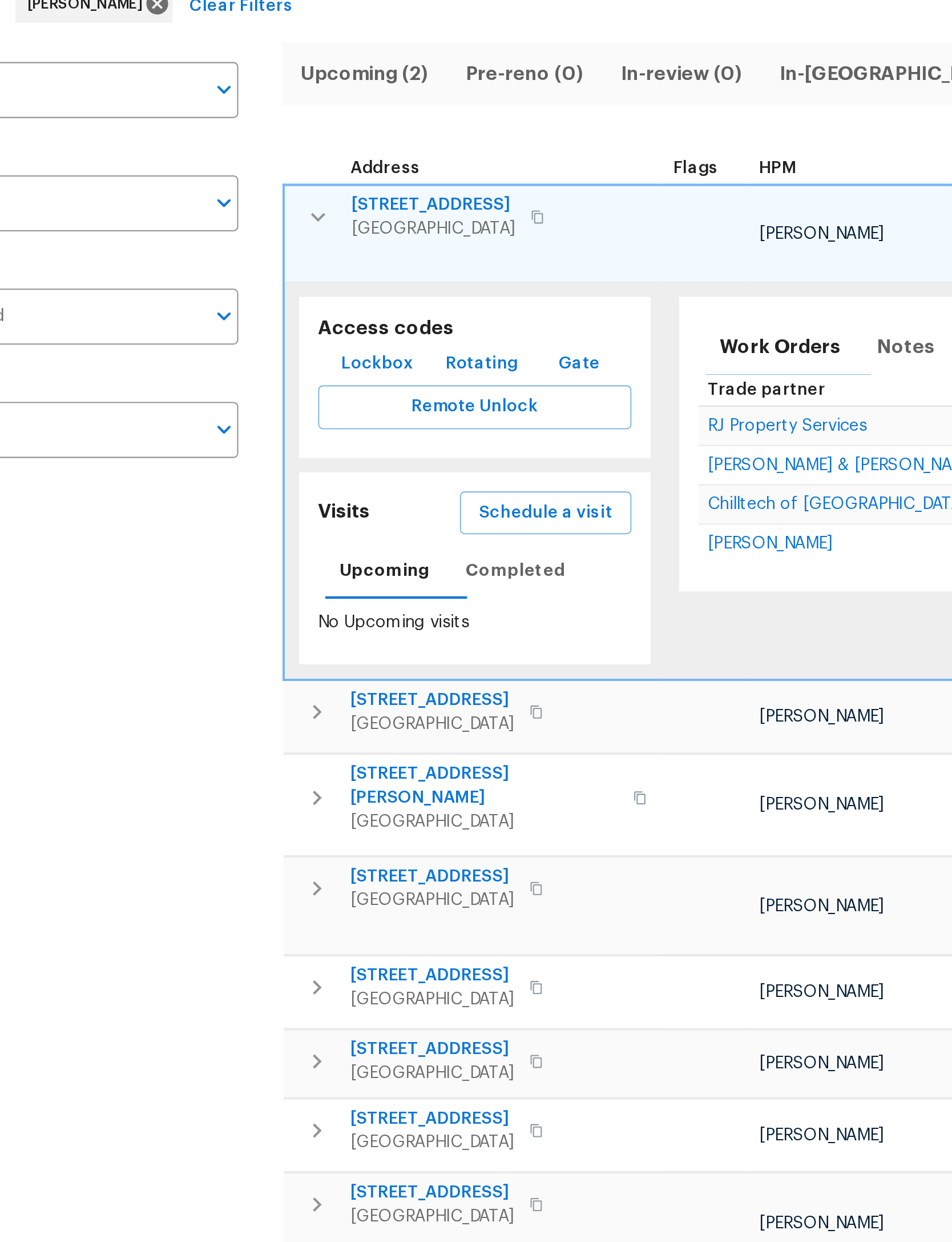
click at [232, 265] on span "Lockbox" at bounding box center [249, 272] width 35 height 14
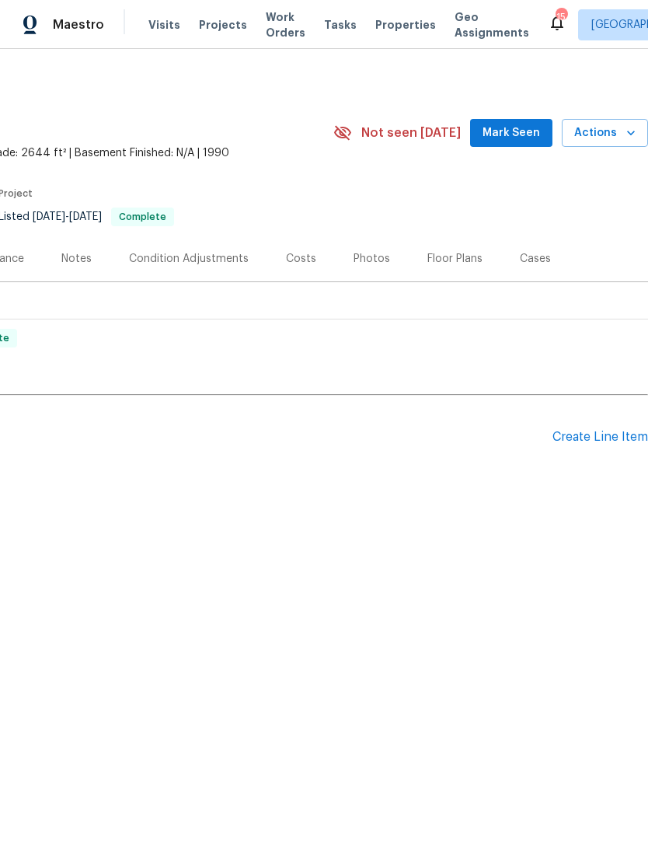
scroll to position [0, 230]
click at [600, 430] on div "Create Line Item" at bounding box center [601, 437] width 96 height 15
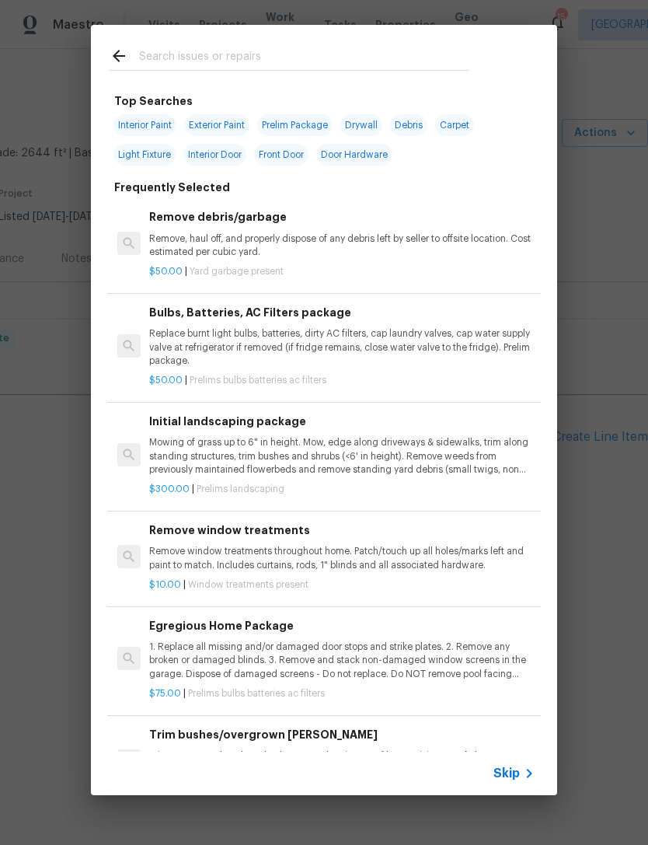
click at [372, 42] on div at bounding box center [289, 55] width 396 height 61
click at [406, 31] on div at bounding box center [289, 55] width 396 height 61
click at [436, 38] on div at bounding box center [289, 55] width 396 height 61
click at [406, 47] on input "text" at bounding box center [304, 58] width 330 height 23
type input "Lvp"
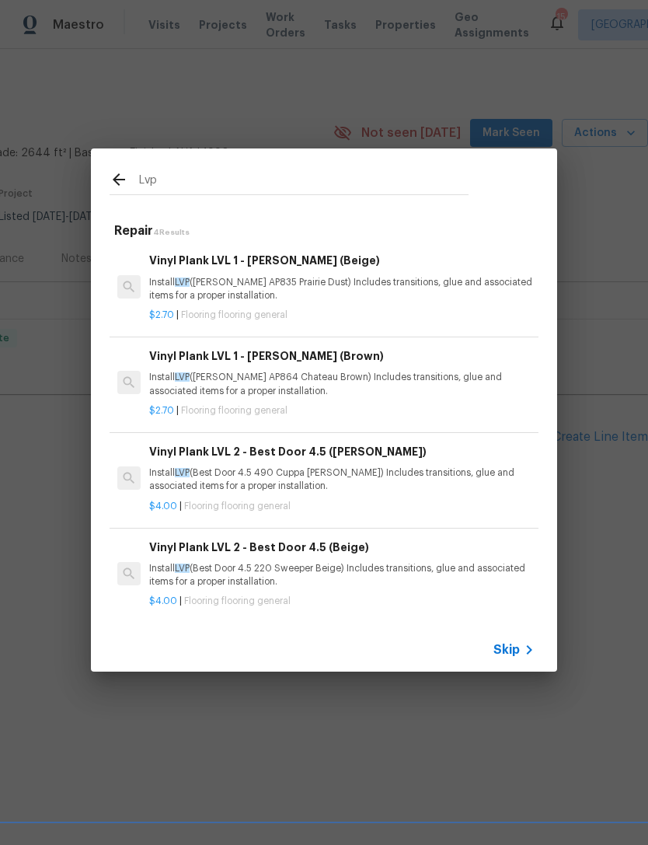
click at [420, 274] on div "Vinyl Plank LVL 1 - Knighton (Beige) Install LVP (Knighton AP835 Prairie Dust) …" at bounding box center [342, 277] width 386 height 51
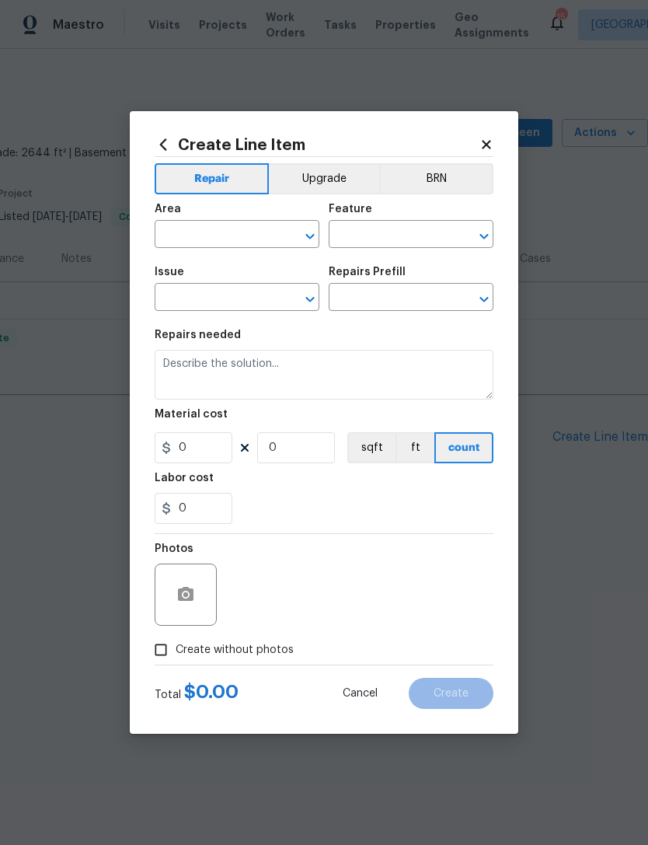
type input "Overall Flooring"
type input "Flooring General"
type input "Vinyl Plank LVL 1 - Knighton (Beige) $2.70"
type textarea "Install LVP ([PERSON_NAME] AP835 Prairie Dust) Includes transitions, glue and a…"
type input "2.7"
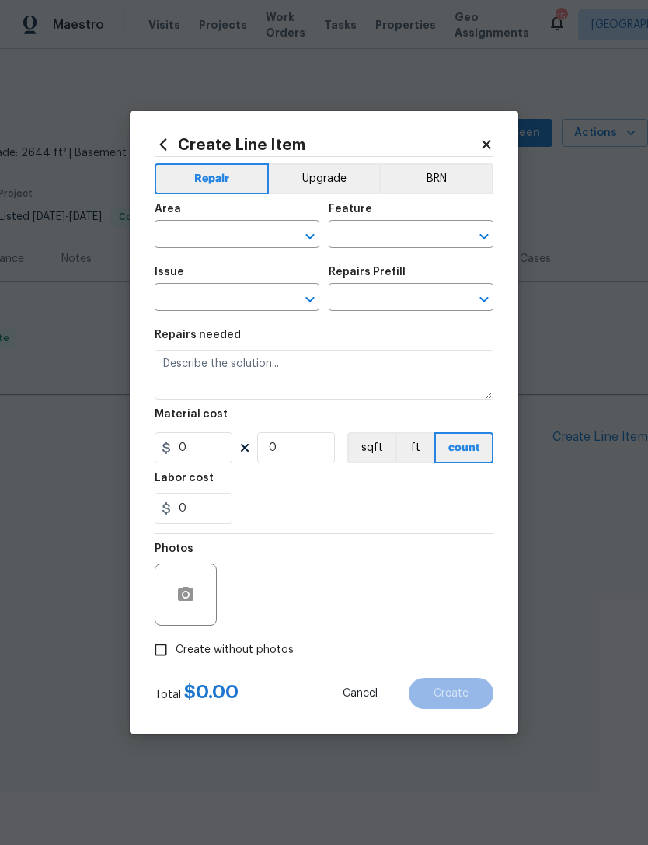
type input "1"
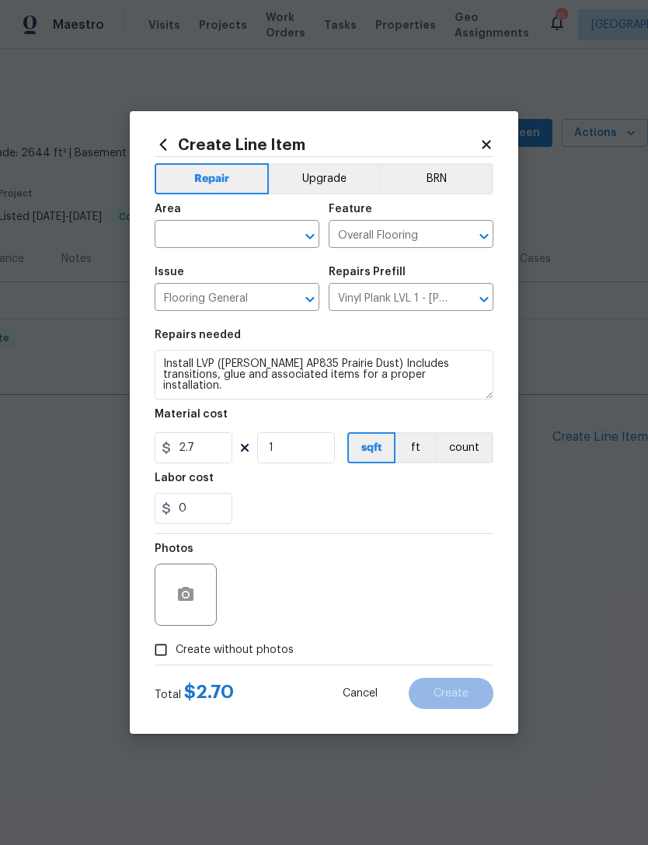
click at [260, 218] on div "Area" at bounding box center [237, 214] width 165 height 20
click at [254, 225] on input "text" at bounding box center [215, 236] width 121 height 24
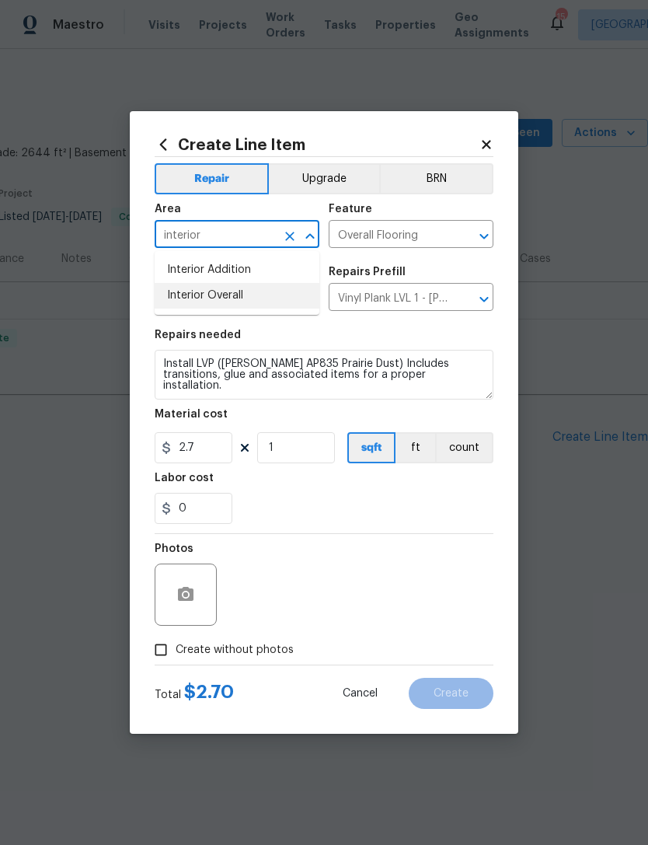
click at [263, 296] on li "Interior Overall" at bounding box center [237, 296] width 165 height 26
type input "Interior Overall"
click at [222, 451] on input "2.7" at bounding box center [194, 447] width 78 height 31
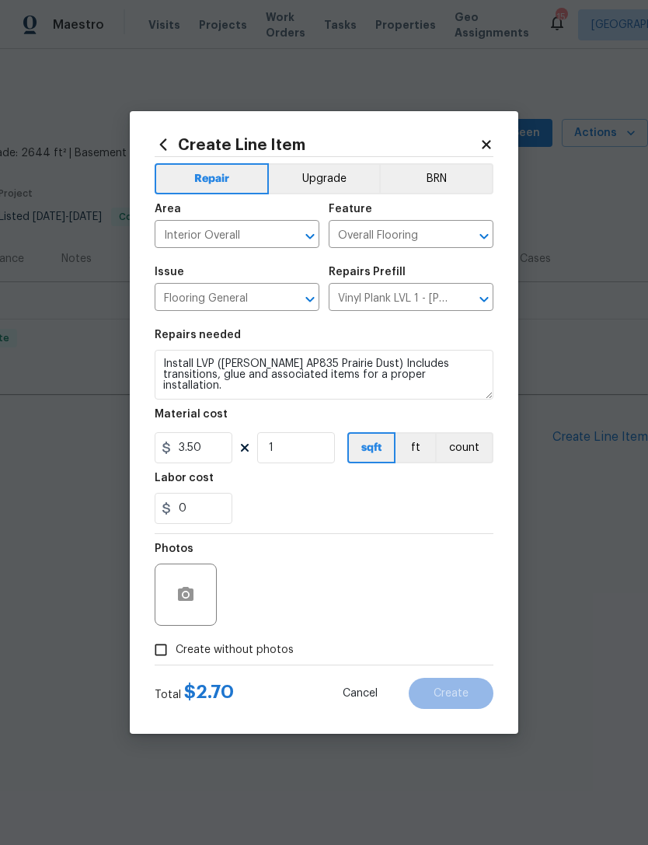
click at [335, 515] on div "0" at bounding box center [324, 508] width 339 height 31
type input "3.5"
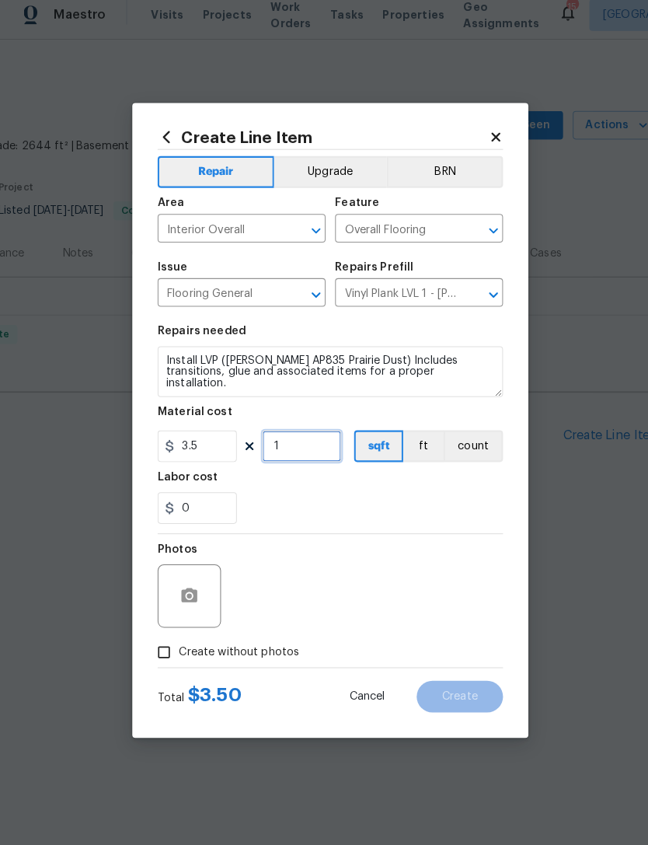
click at [305, 432] on input "1" at bounding box center [296, 447] width 78 height 31
click at [316, 440] on input "1" at bounding box center [296, 447] width 78 height 31
click at [349, 505] on div "0" at bounding box center [324, 508] width 339 height 31
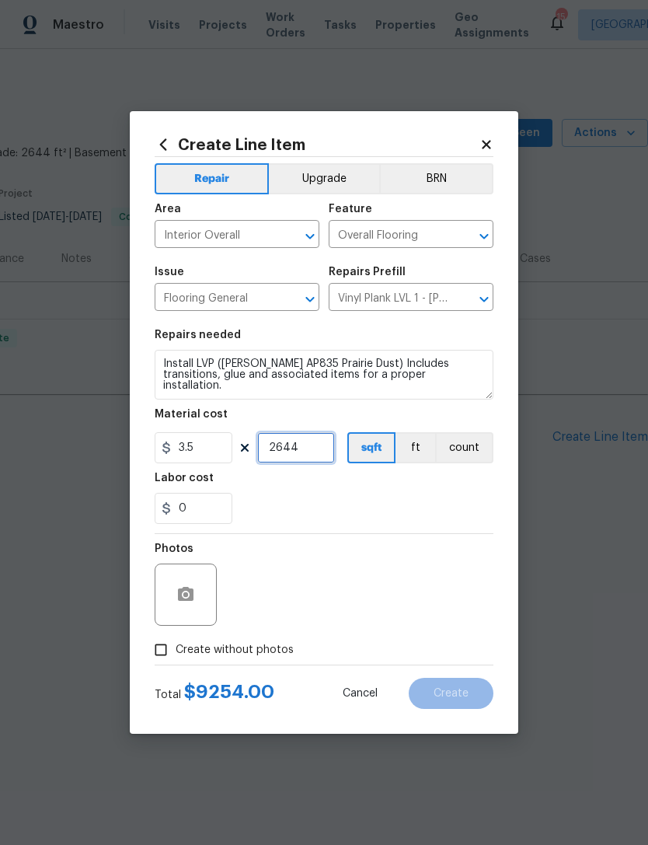
click at [325, 447] on input "2644" at bounding box center [296, 447] width 78 height 31
type input "2000"
click at [435, 492] on div "Labor cost" at bounding box center [324, 483] width 339 height 20
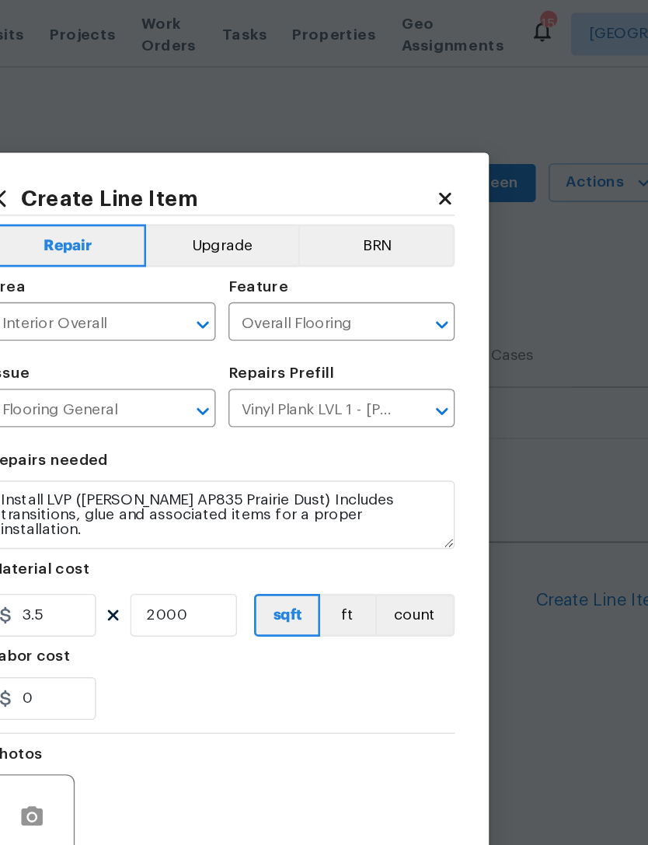
click at [482, 141] on icon at bounding box center [486, 144] width 9 height 9
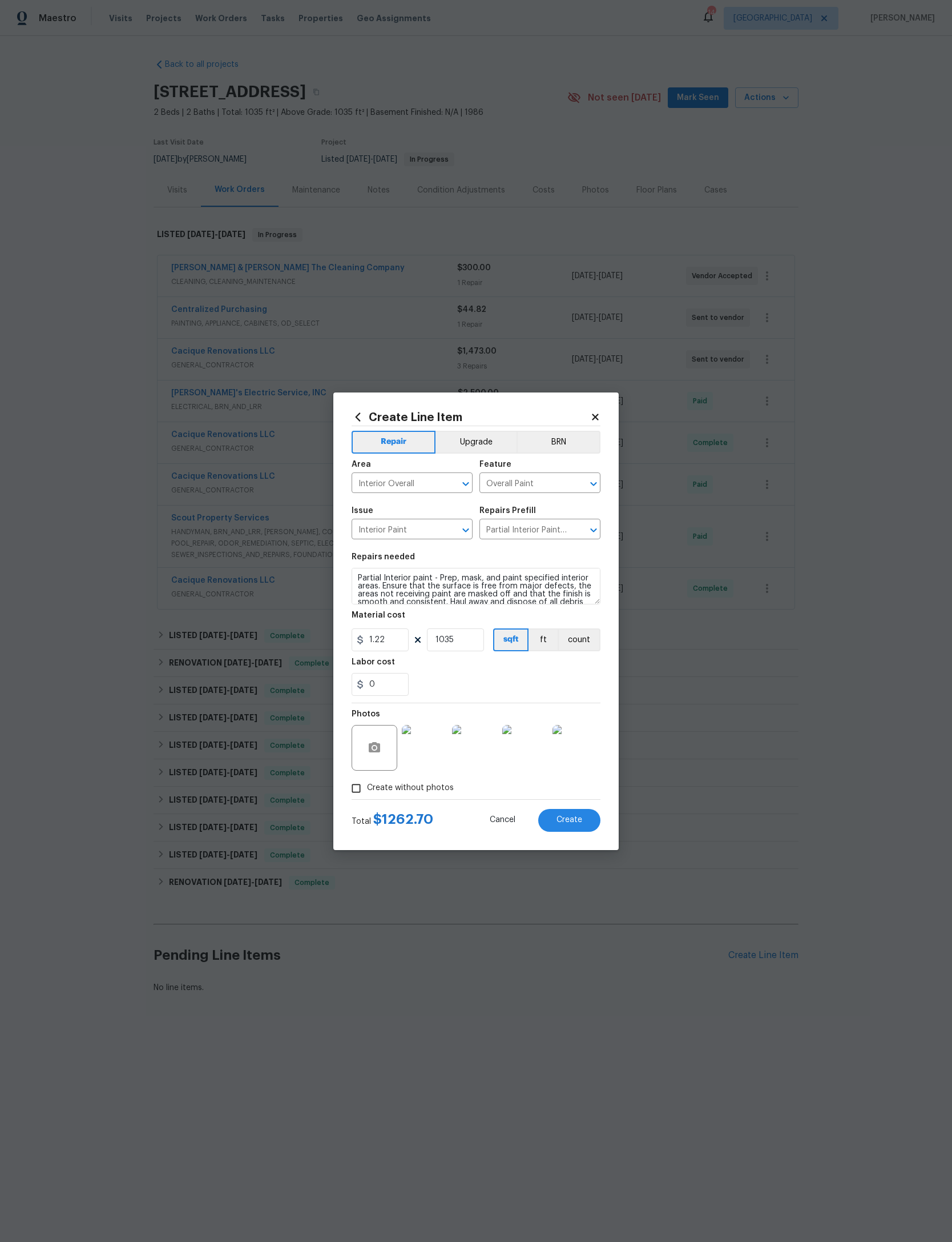
scroll to position [259, 115]
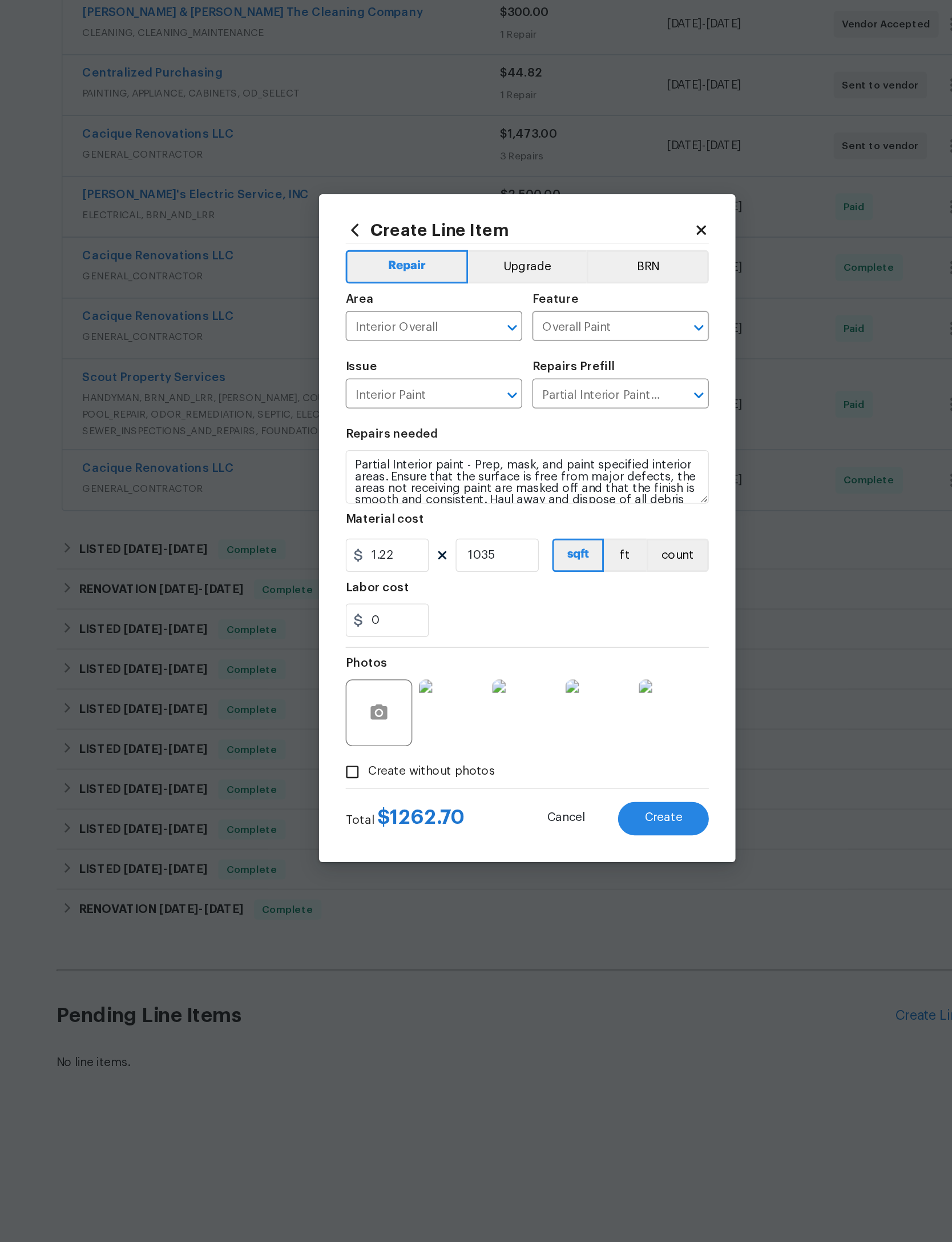
click at [557, 816] on span "Create" at bounding box center [569, 820] width 26 height 9
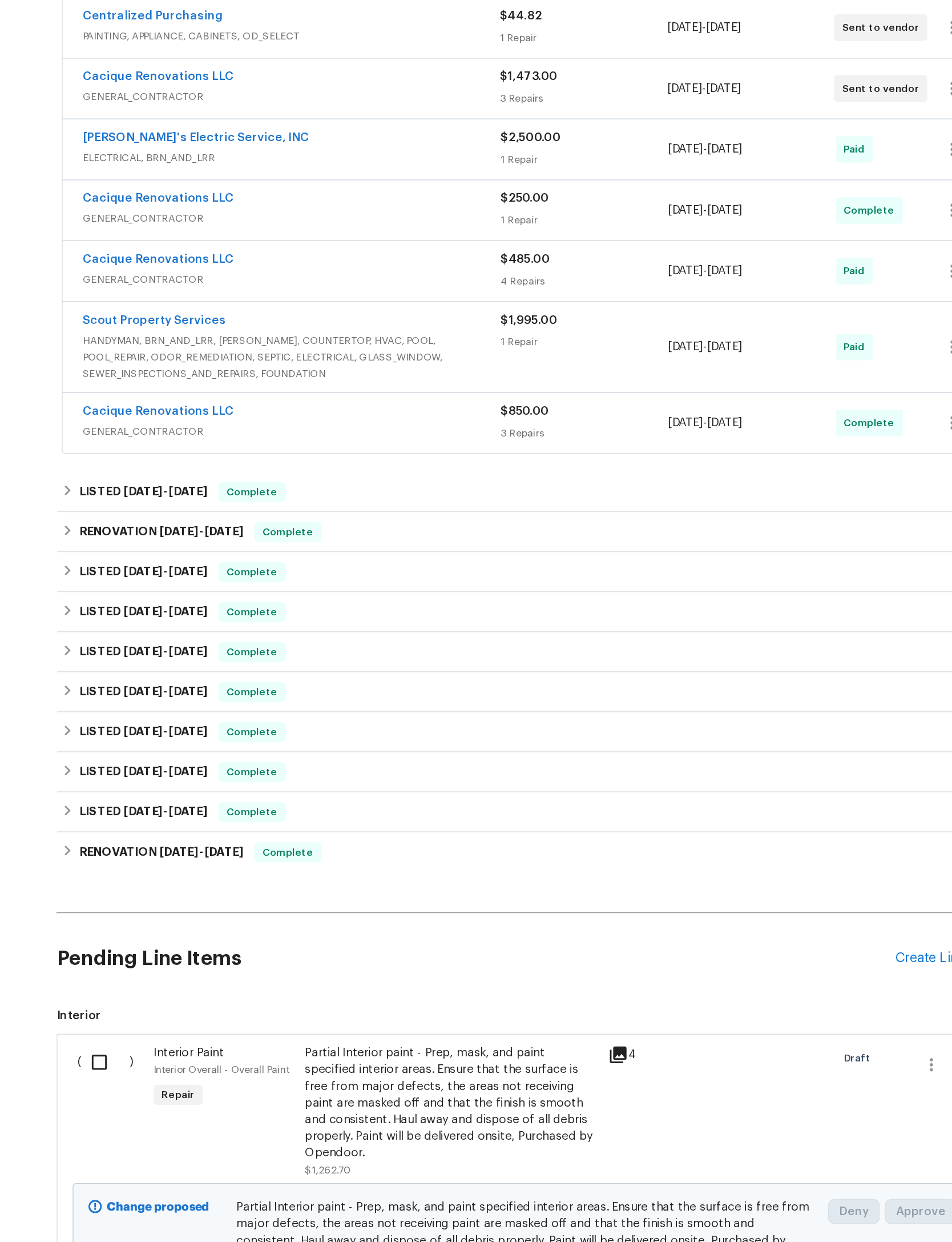
scroll to position [128, 0]
click at [170, 975] on input "checkbox" at bounding box center [187, 987] width 32 height 24
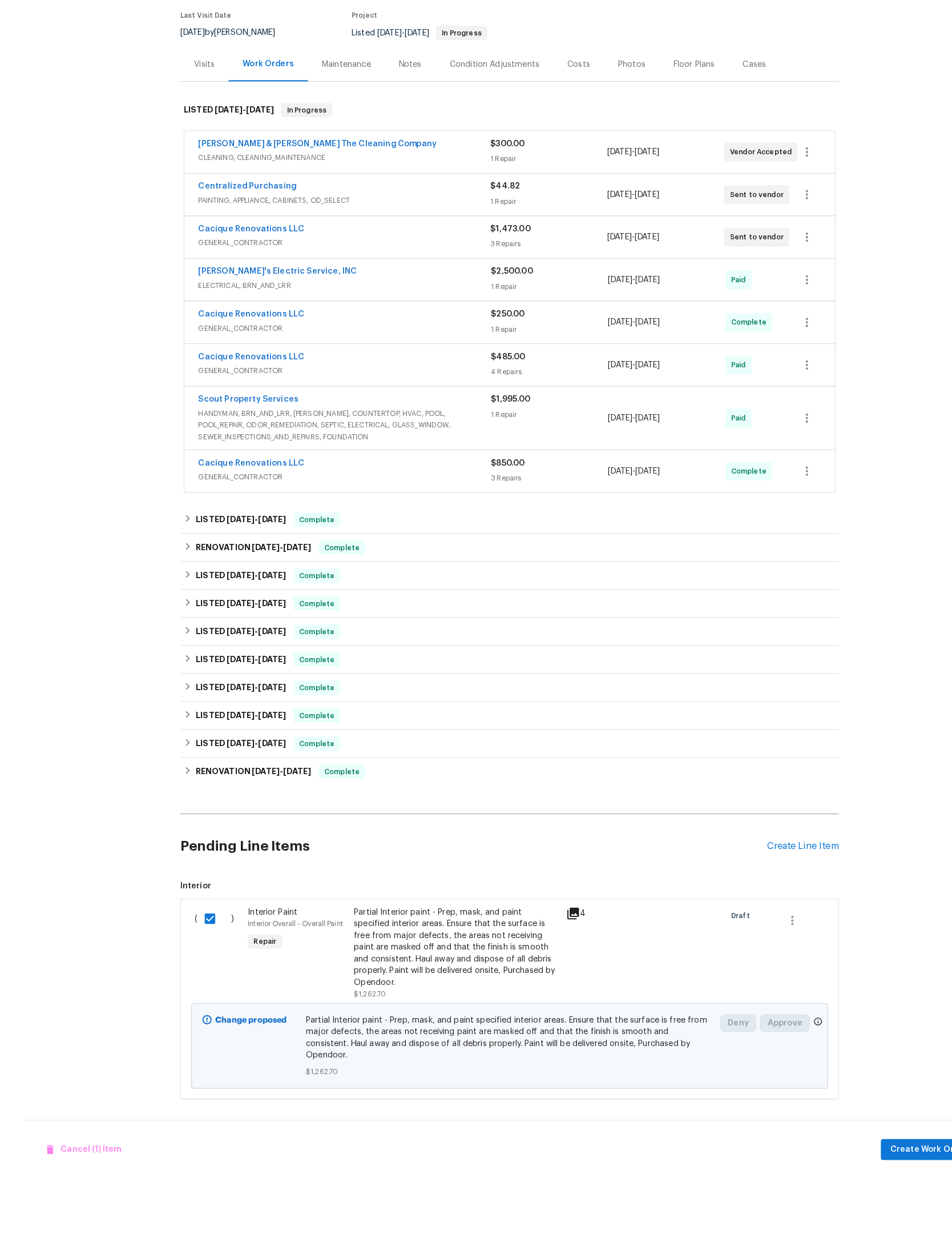
scroll to position [0, 0]
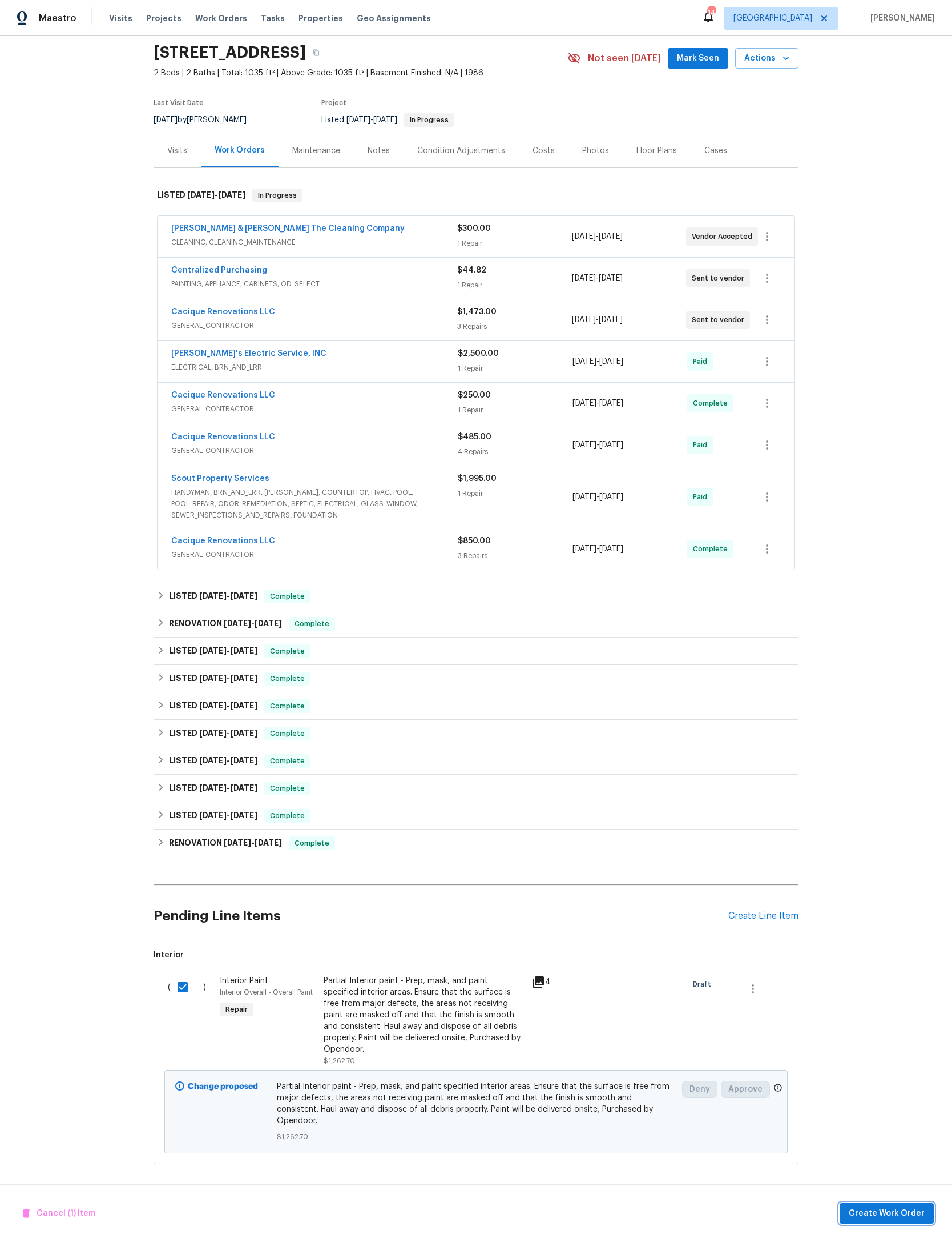
click at [898, 1221] on span "Create Work Order" at bounding box center [887, 1213] width 76 height 14
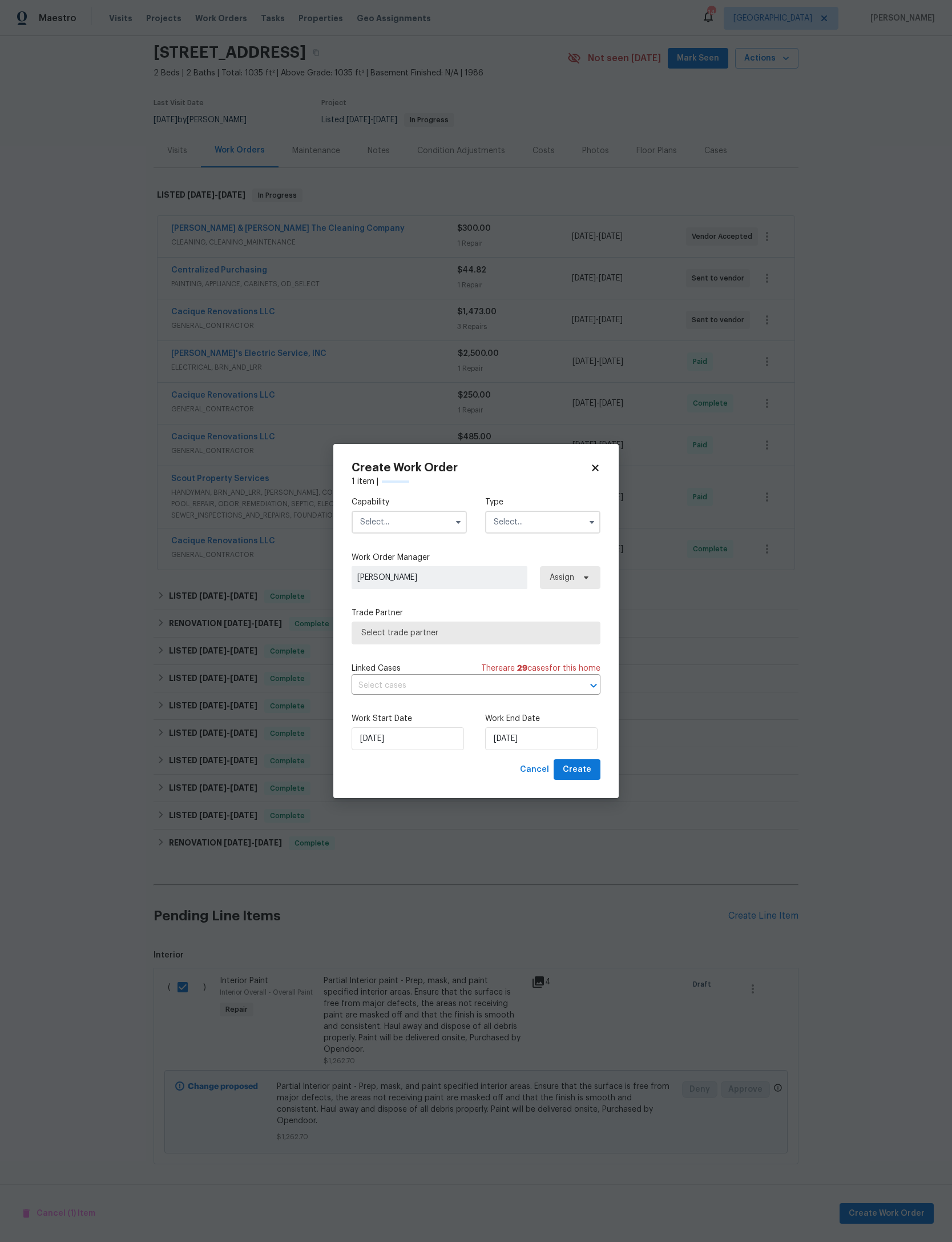
checkbox input "false"
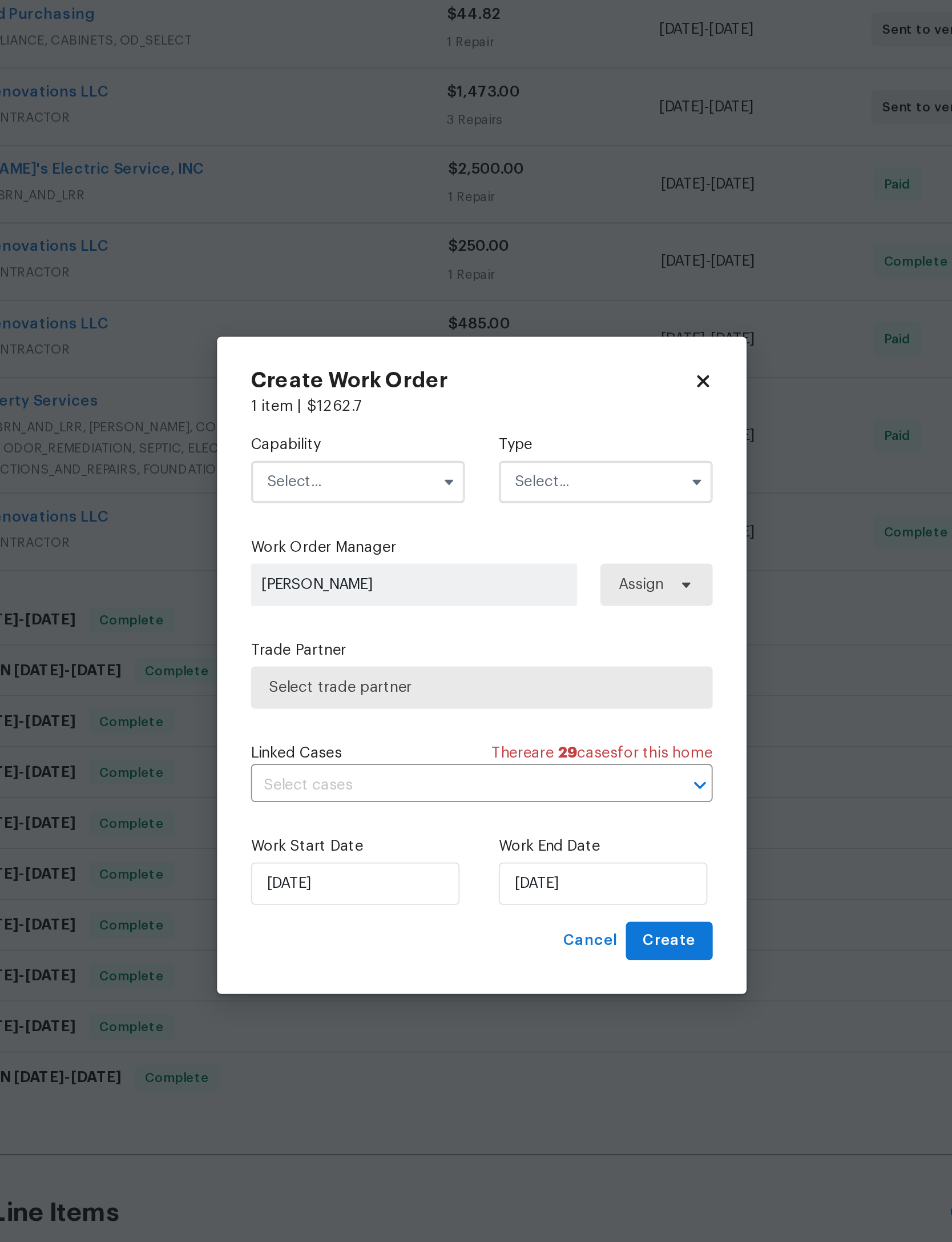
click at [352, 511] on input "text" at bounding box center [409, 522] width 115 height 23
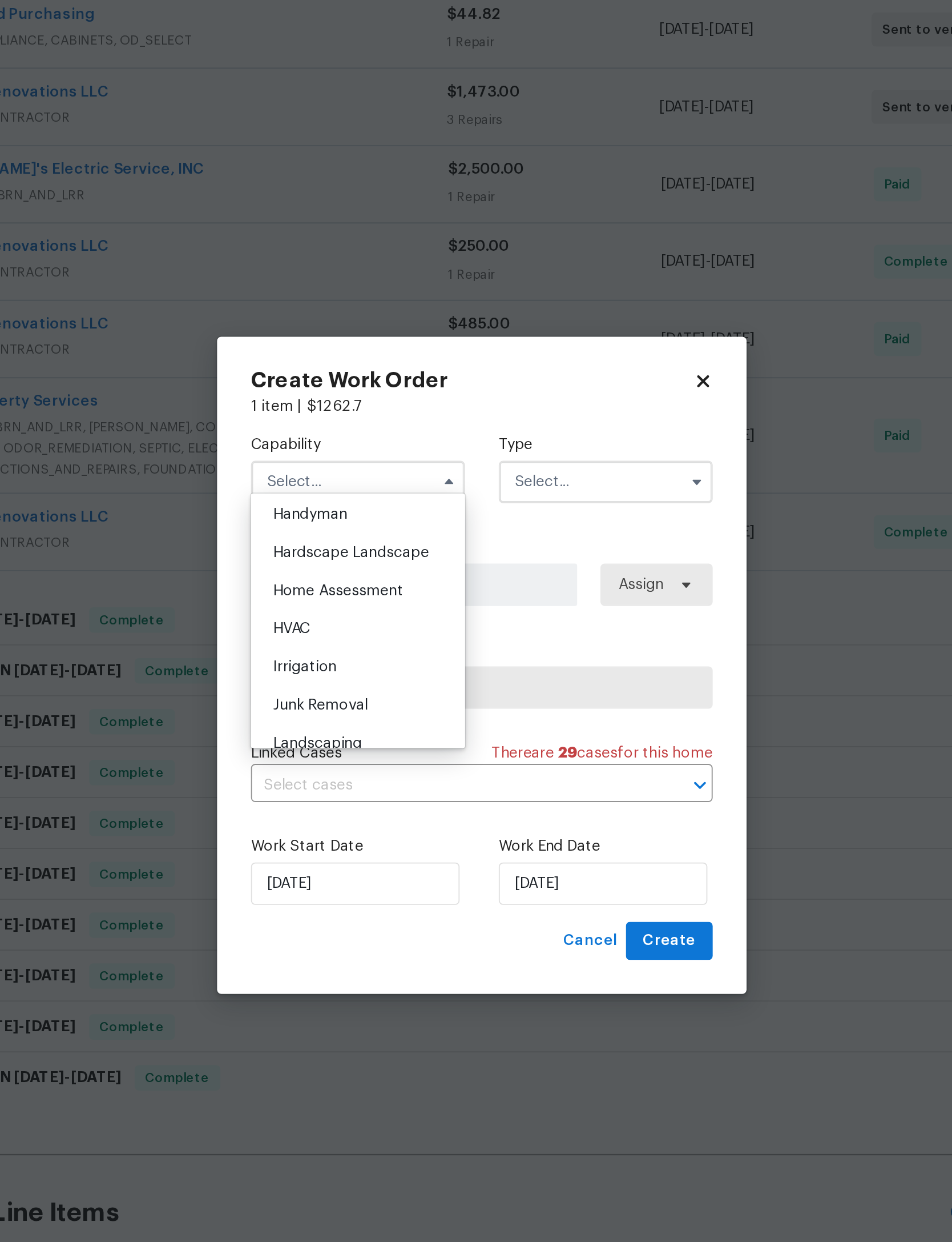
scroll to position [630, 0]
click at [355, 448] on div "General Contractor" at bounding box center [409, 458] width 109 height 21
type input "General Contractor"
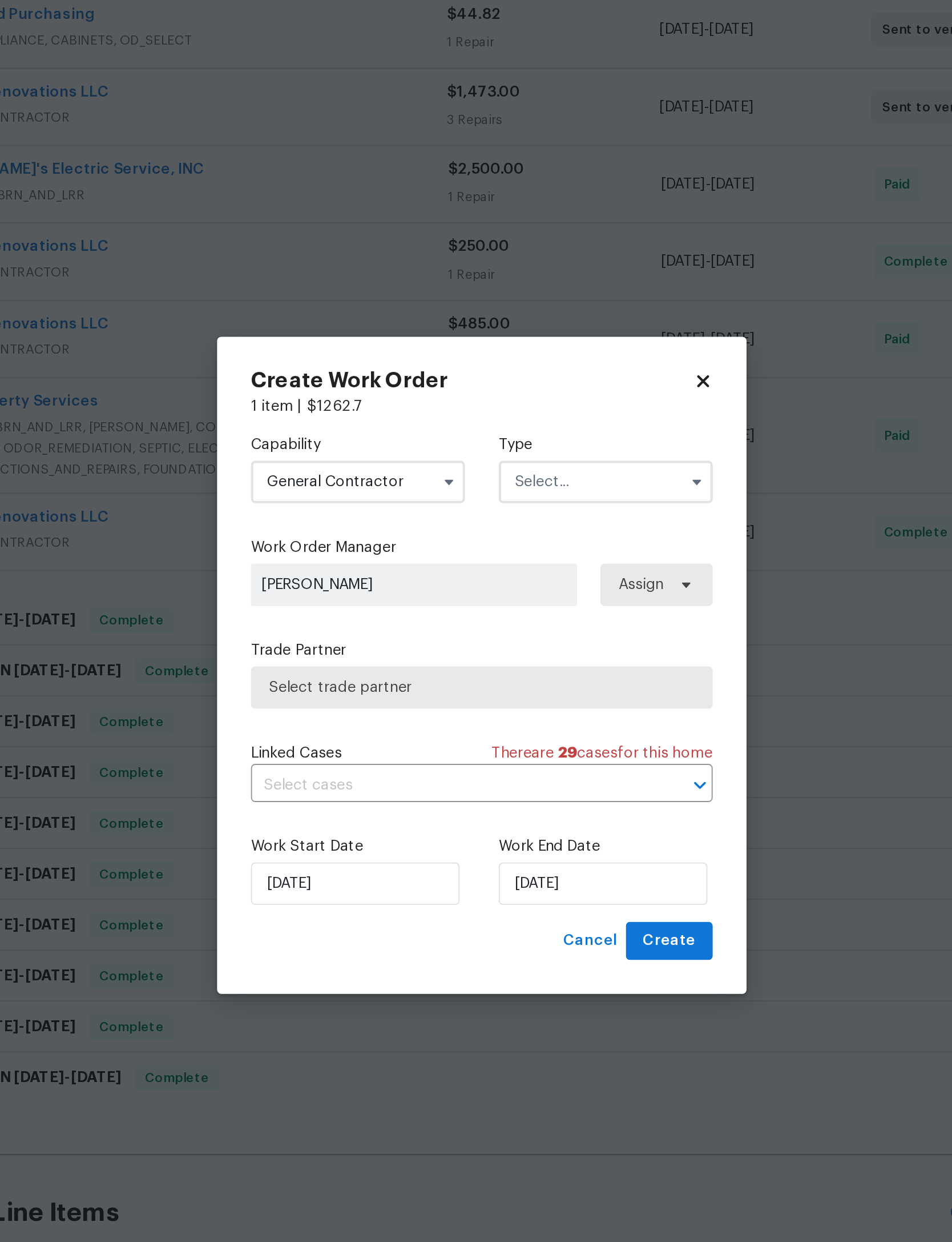
click at [486, 511] on input "text" at bounding box center [543, 522] width 115 height 23
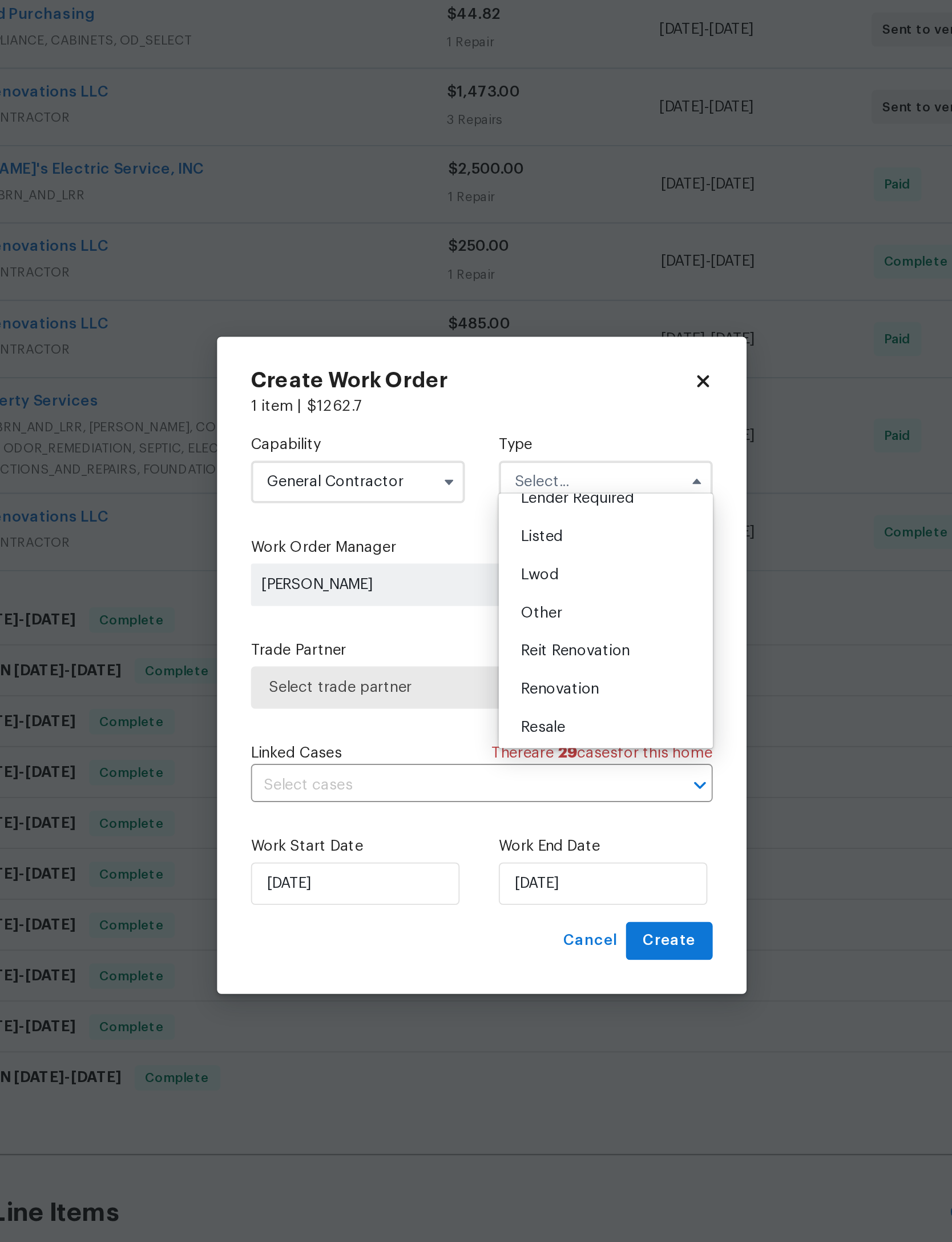
scroll to position [92, 0]
click at [488, 522] on div "Lender Required" at bounding box center [543, 532] width 109 height 21
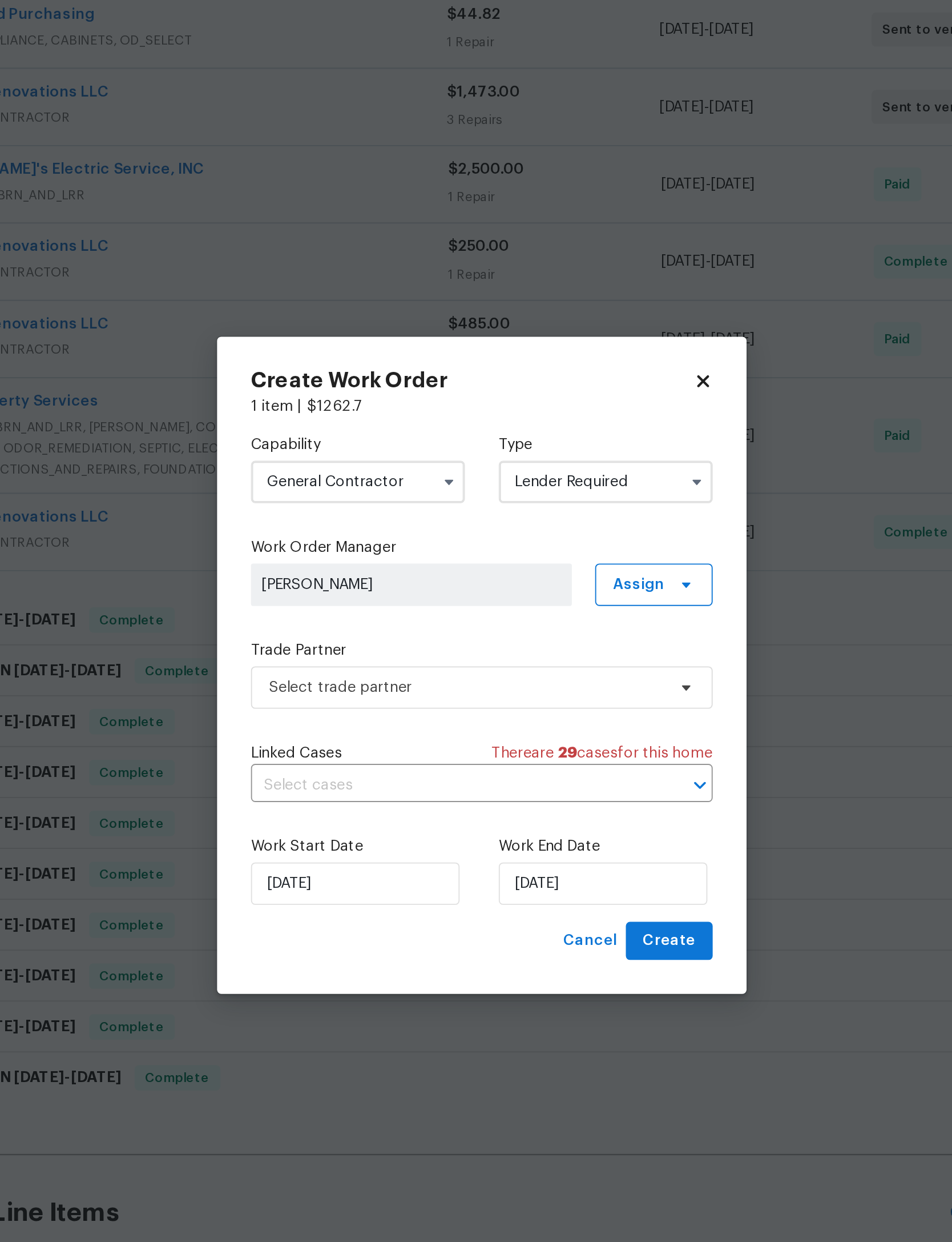
click at [486, 511] on input "Lender Required" at bounding box center [543, 522] width 115 height 23
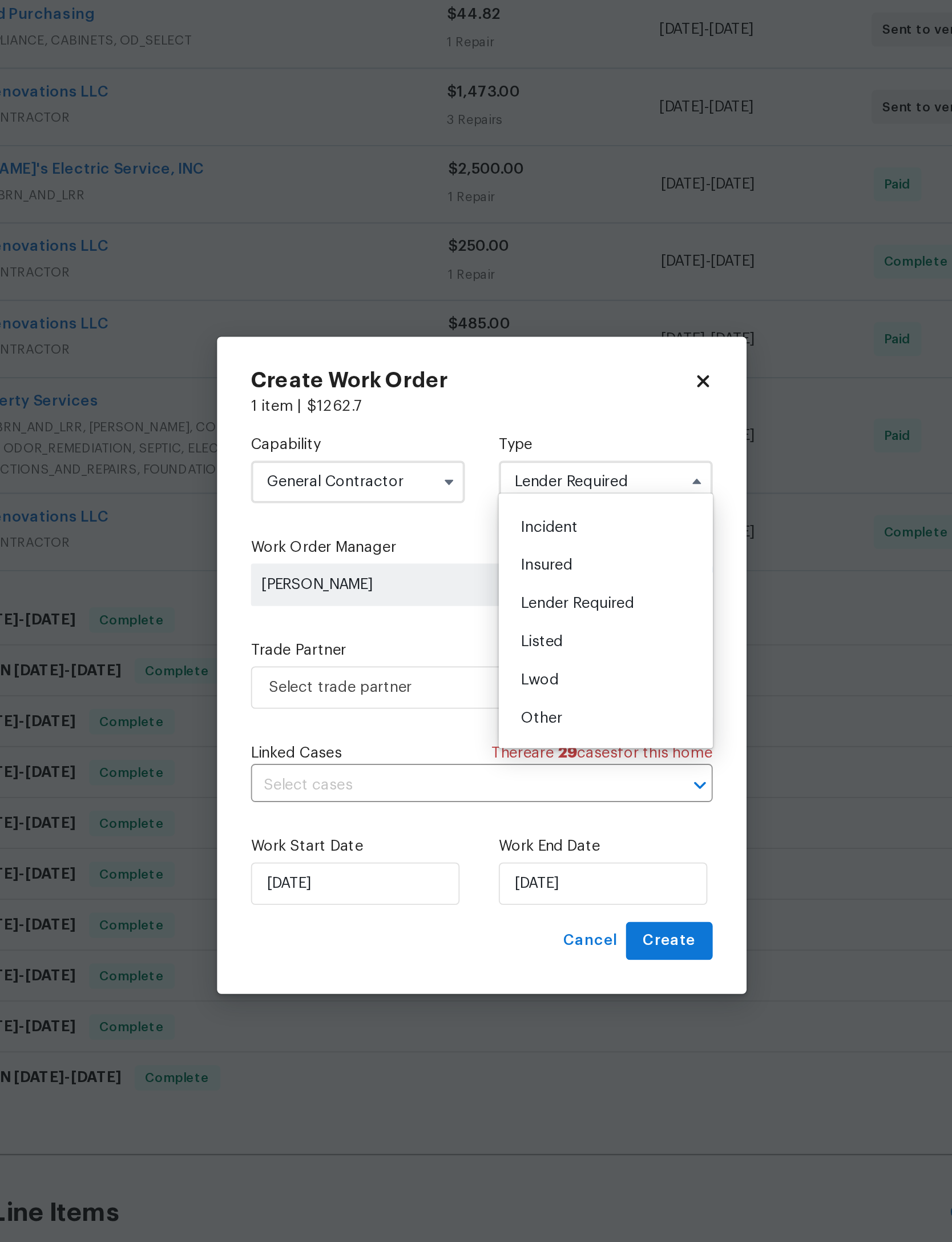
scroll to position [41, 0]
click at [488, 593] on div "Listed" at bounding box center [543, 603] width 109 height 21
type input "Listed"
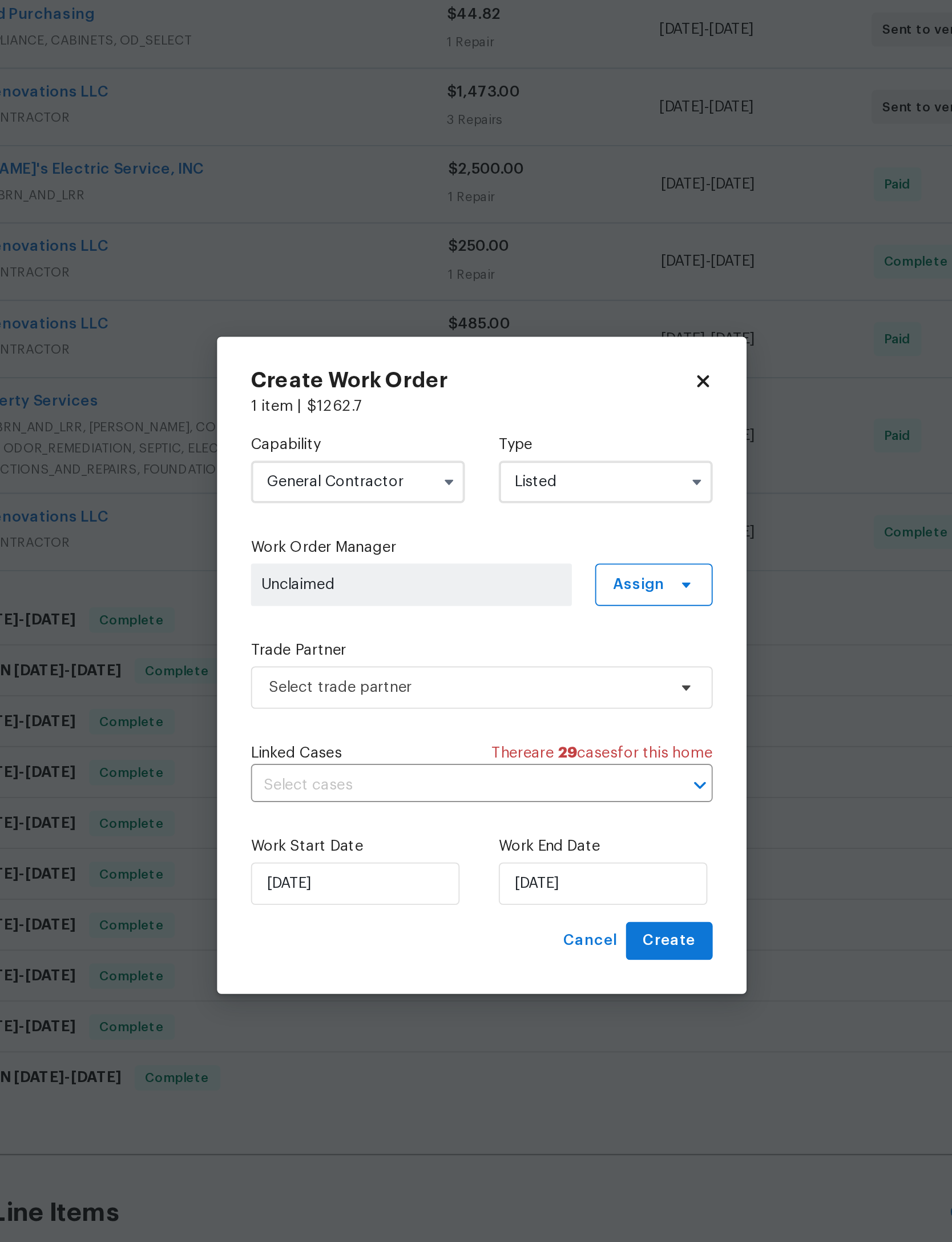
scroll to position [0, 0]
click at [361, 627] on span "Select trade partner" at bounding box center [468, 633] width 213 height 12
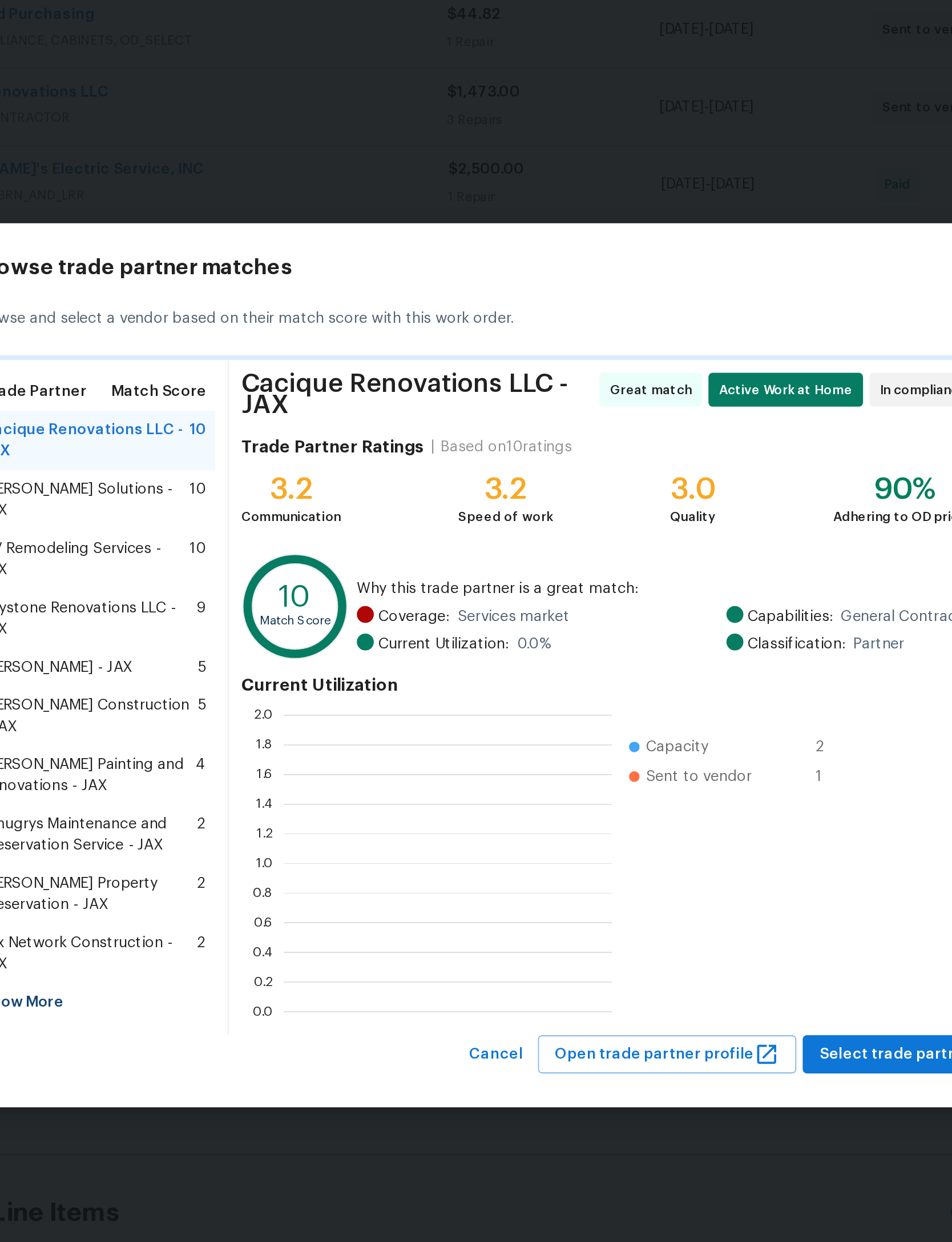
scroll to position [160, 177]
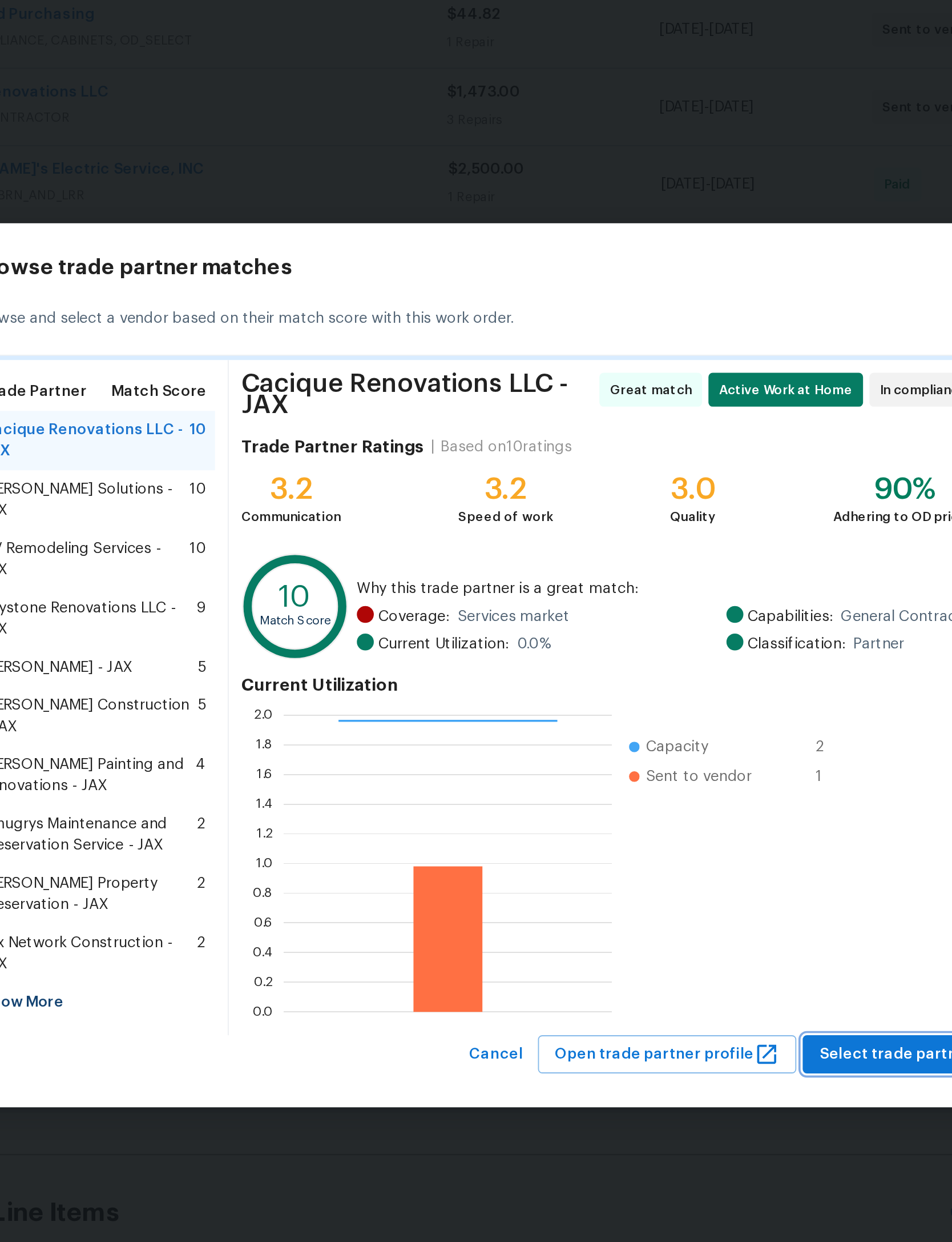
click at [658, 824] on span "Select trade partner" at bounding box center [699, 830] width 83 height 14
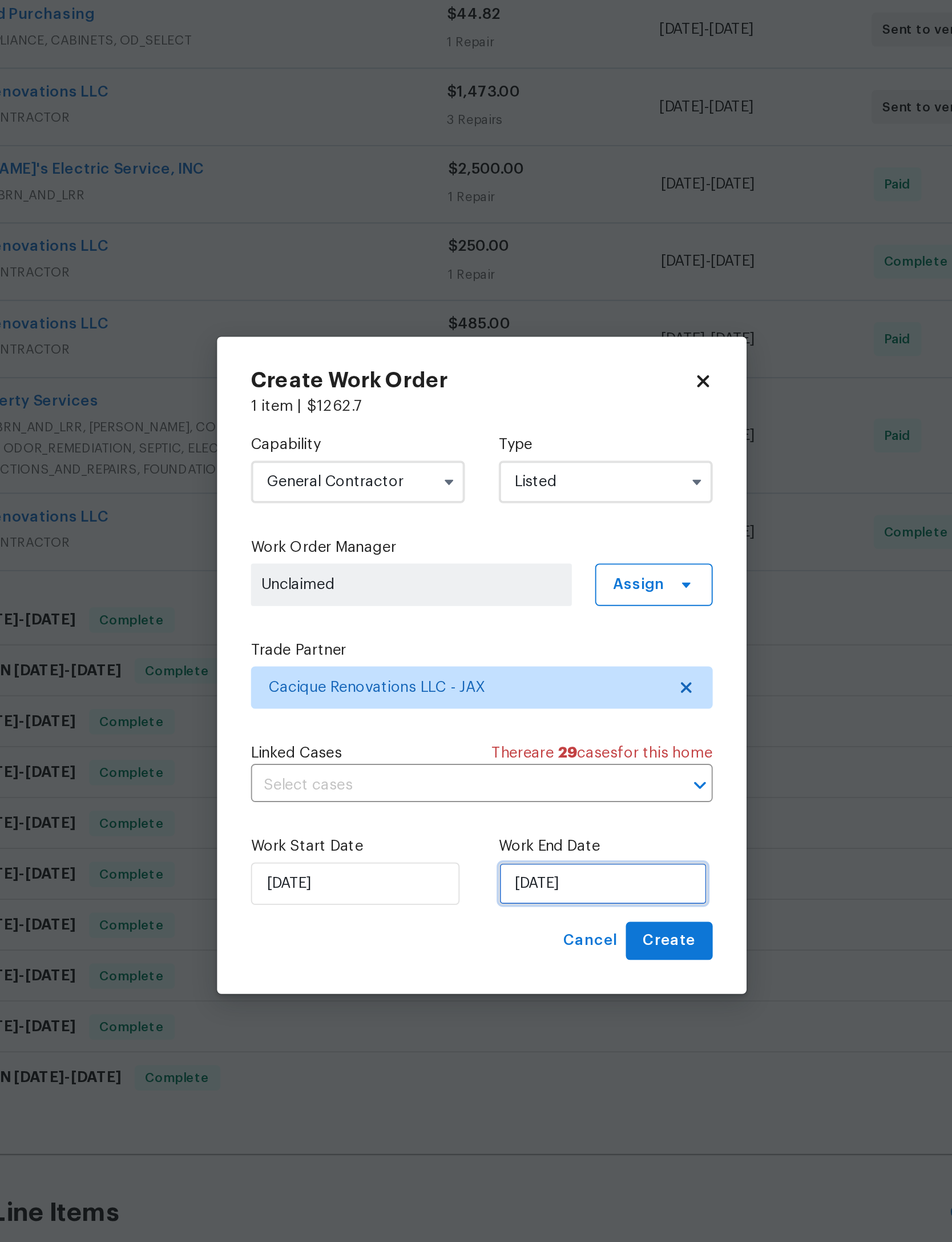
click at [486, 727] on input "[DATE]" at bounding box center [541, 738] width 112 height 23
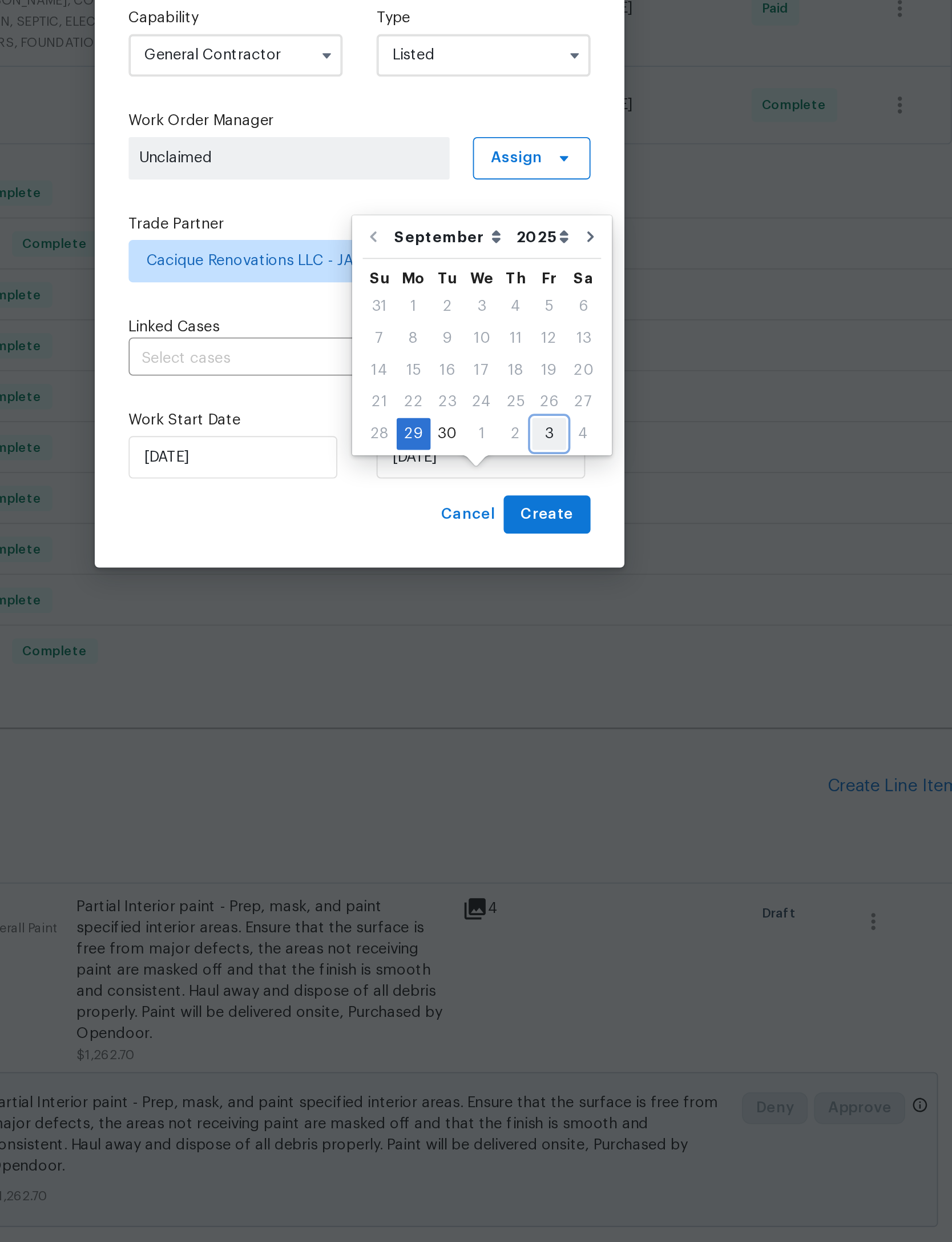
click at [569, 718] on div "3" at bounding box center [578, 726] width 18 height 16
type input "[DATE]"
select select "9"
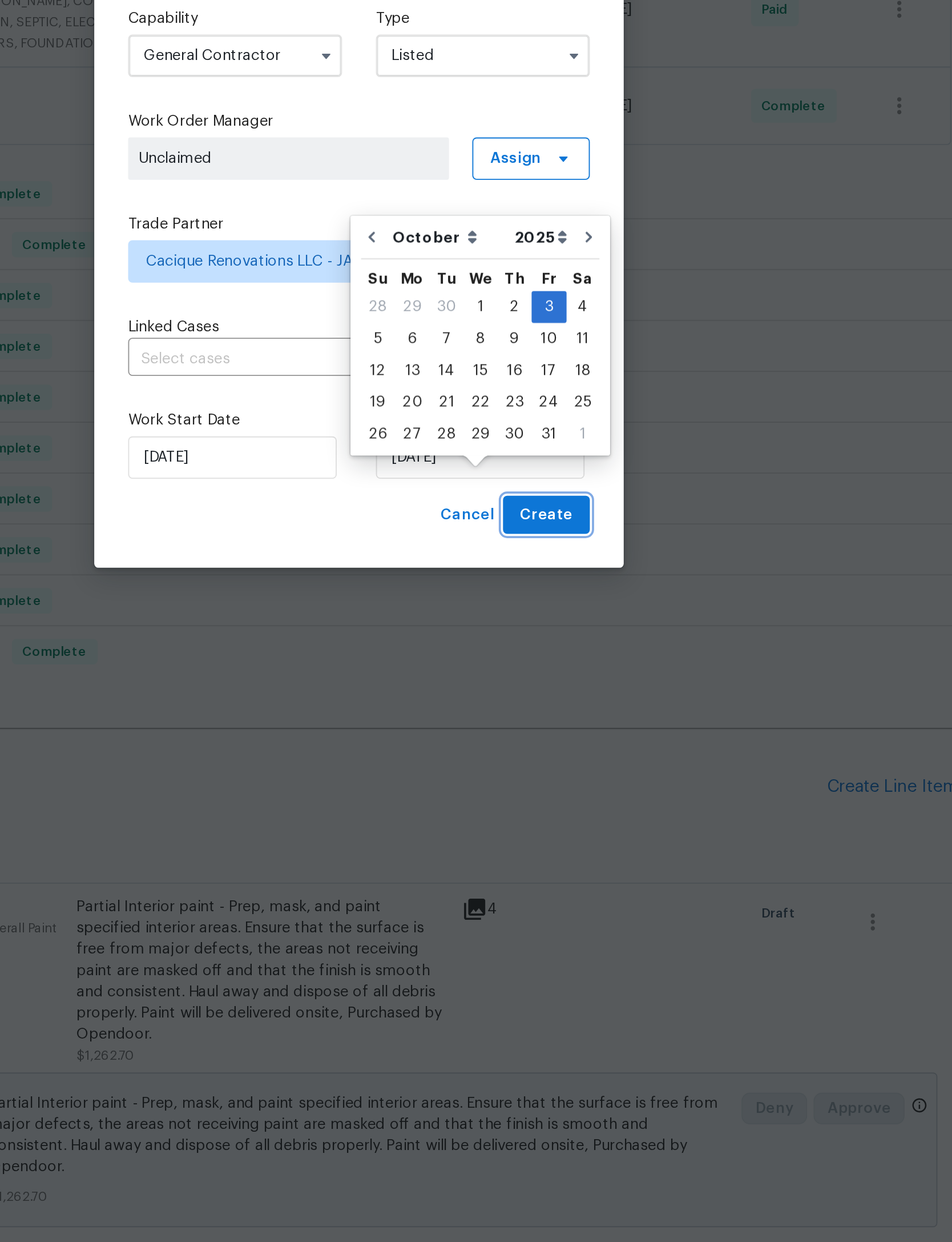
click at [554, 759] on button "Create" at bounding box center [577, 769] width 47 height 21
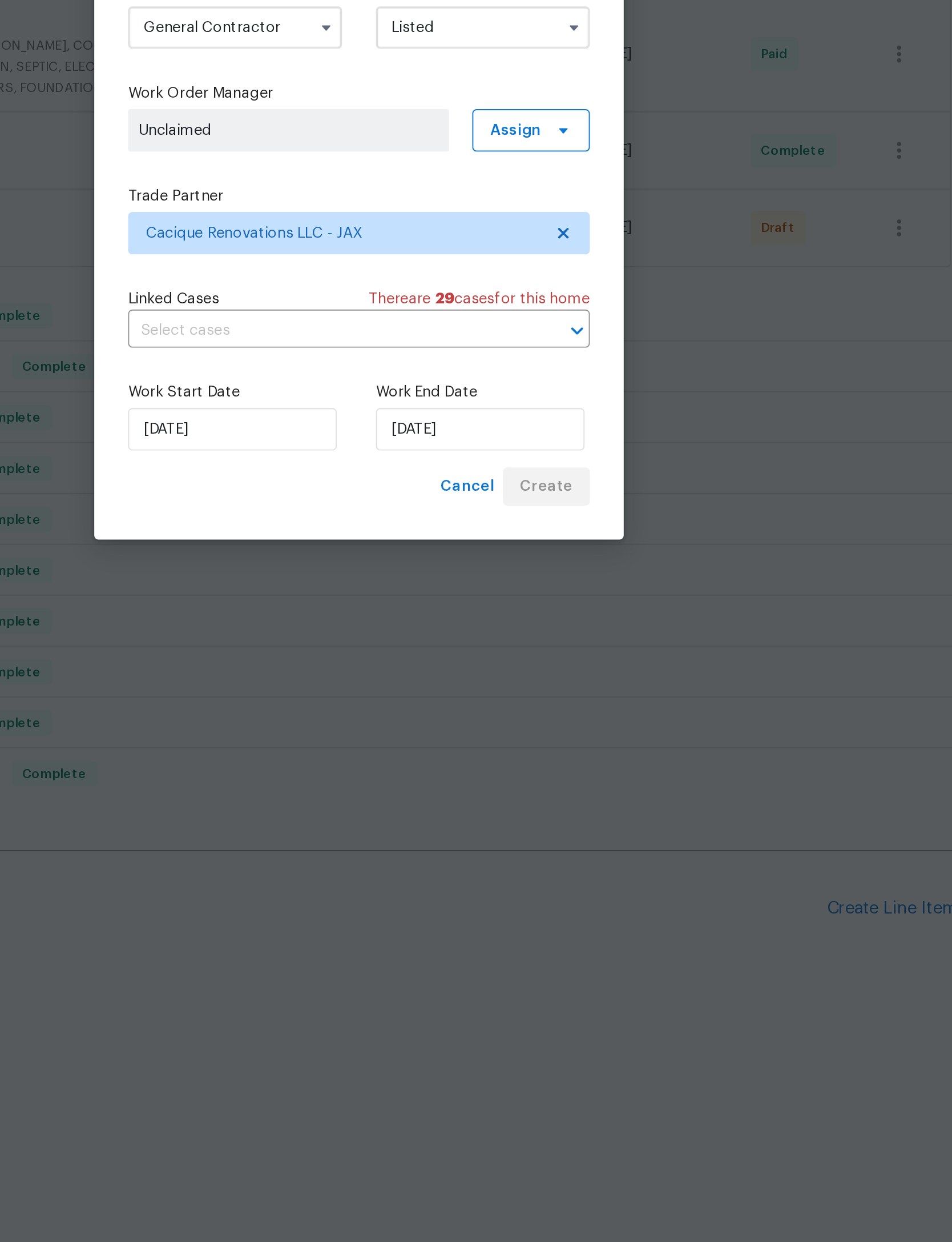
scroll to position [0, 0]
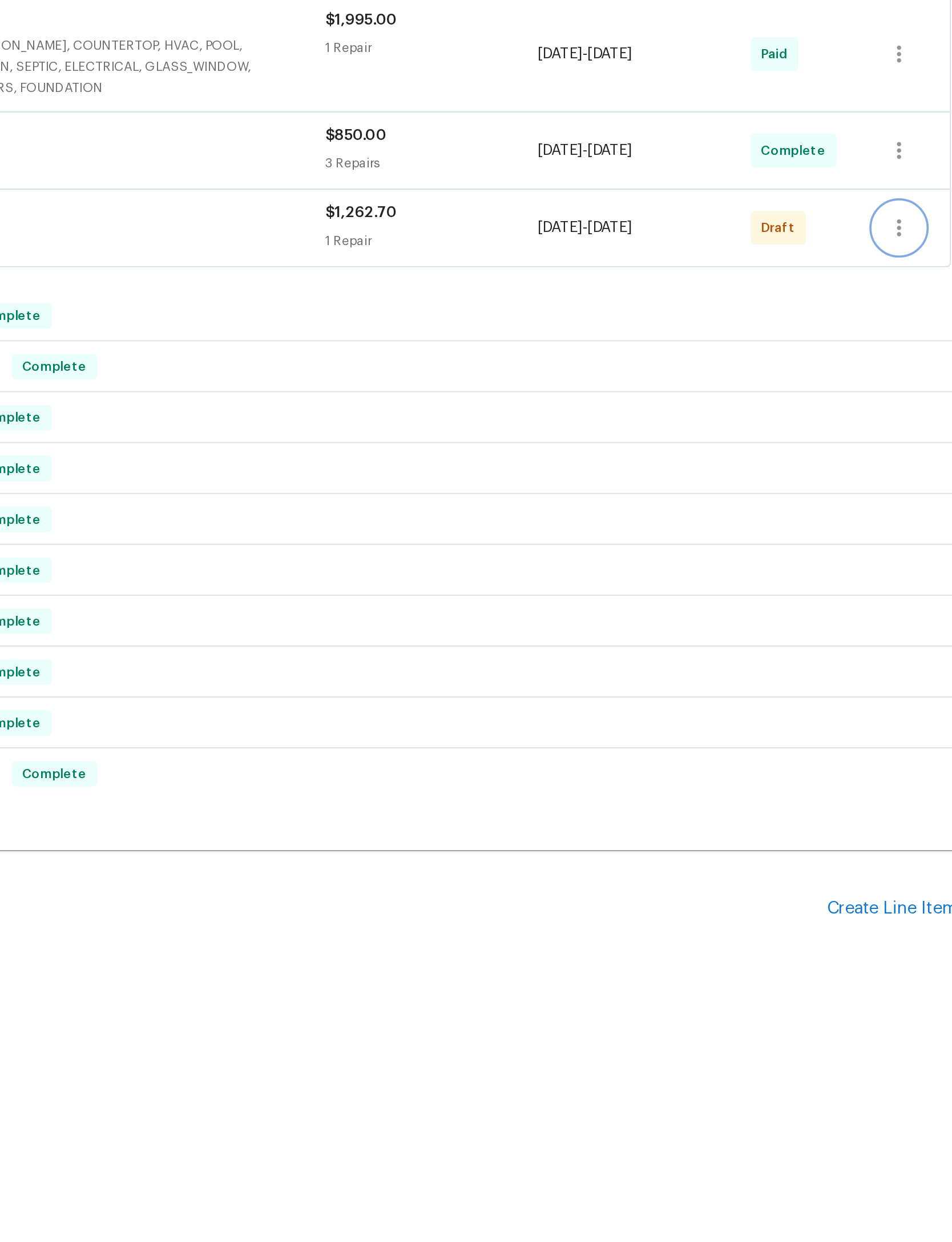
click at [760, 623] on icon "button" at bounding box center [767, 630] width 14 height 14
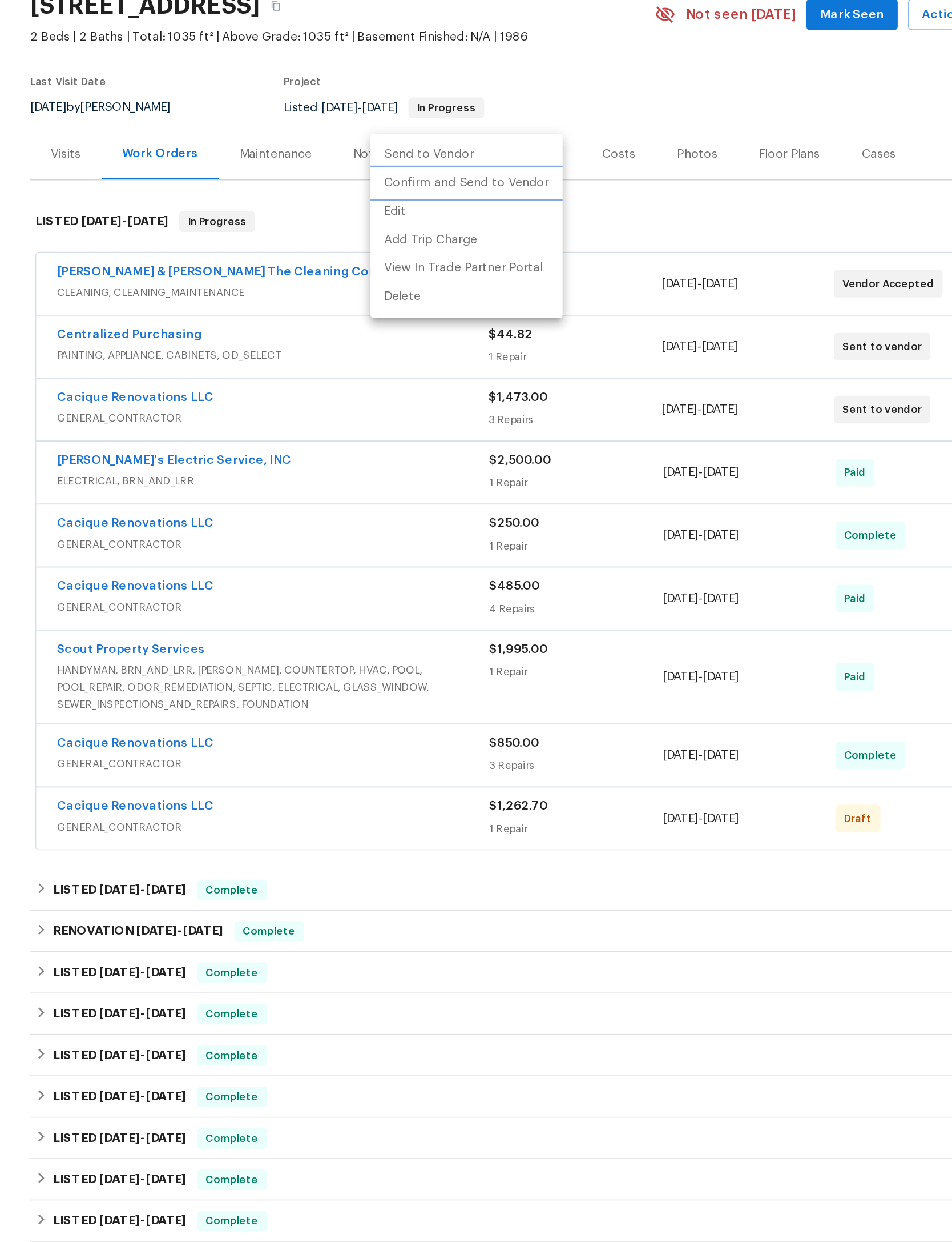
click at [379, 200] on li "Confirm and Send to Vendor" at bounding box center [442, 209] width 127 height 19
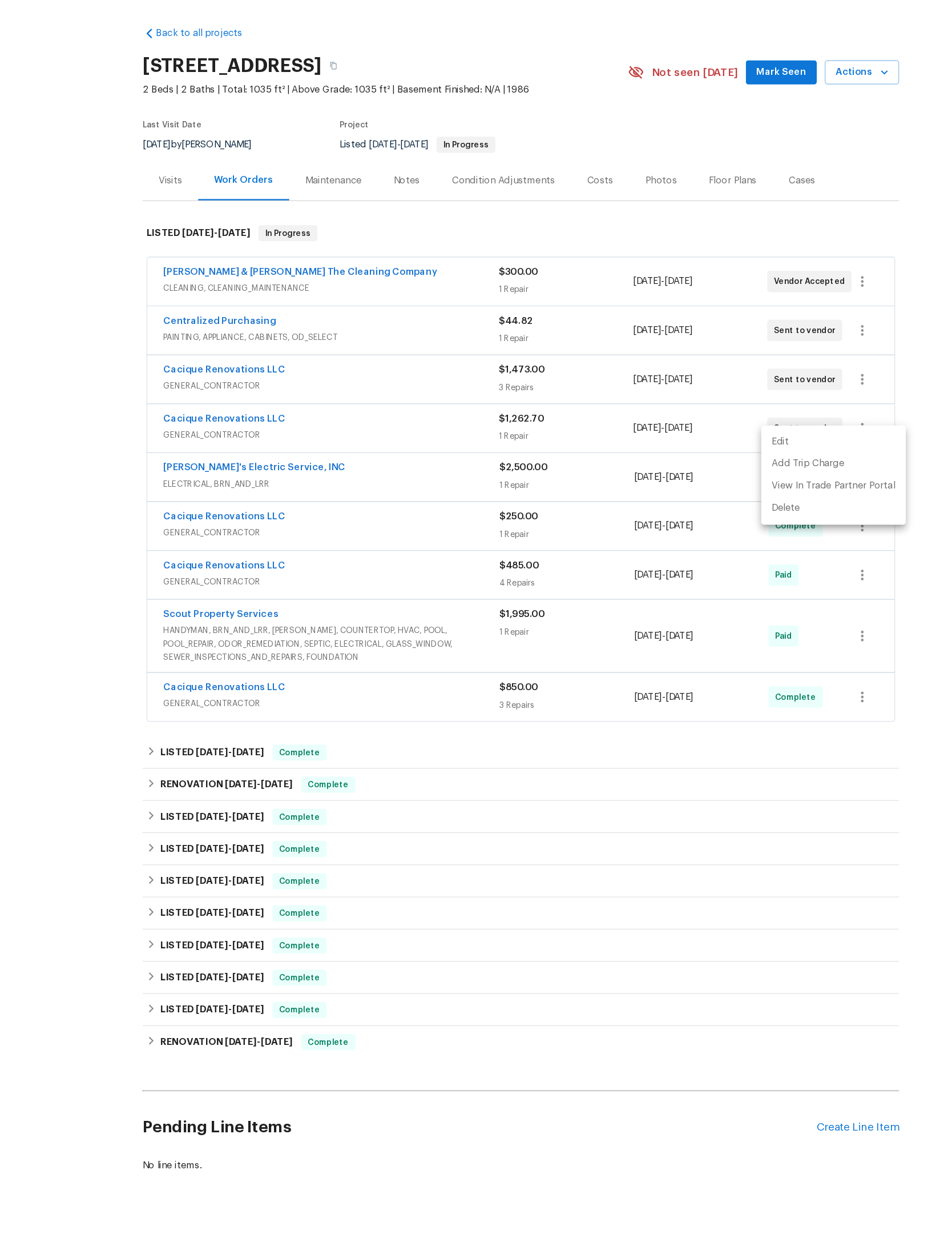
click at [732, 144] on div at bounding box center [476, 621] width 952 height 1242
click at [677, 91] on span "Mark Seen" at bounding box center [699, 98] width 43 height 14
click at [391, 387] on div "Cacique Renovations LLC" at bounding box center [314, 394] width 286 height 14
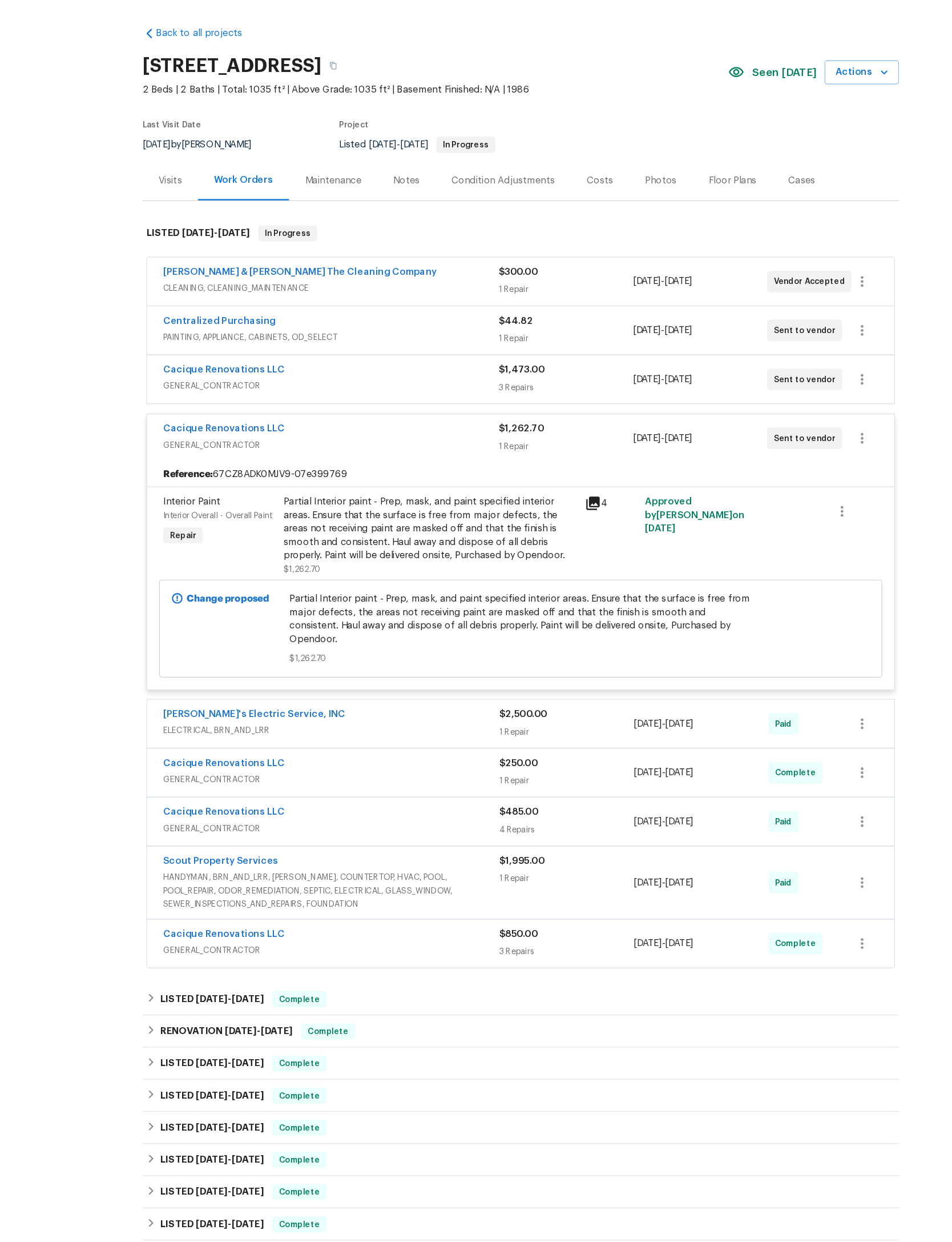
click at [381, 484] on div "Partial Interior paint - Prep, mask, and paint specified interior areas. Ensure…" at bounding box center [399, 487] width 250 height 57
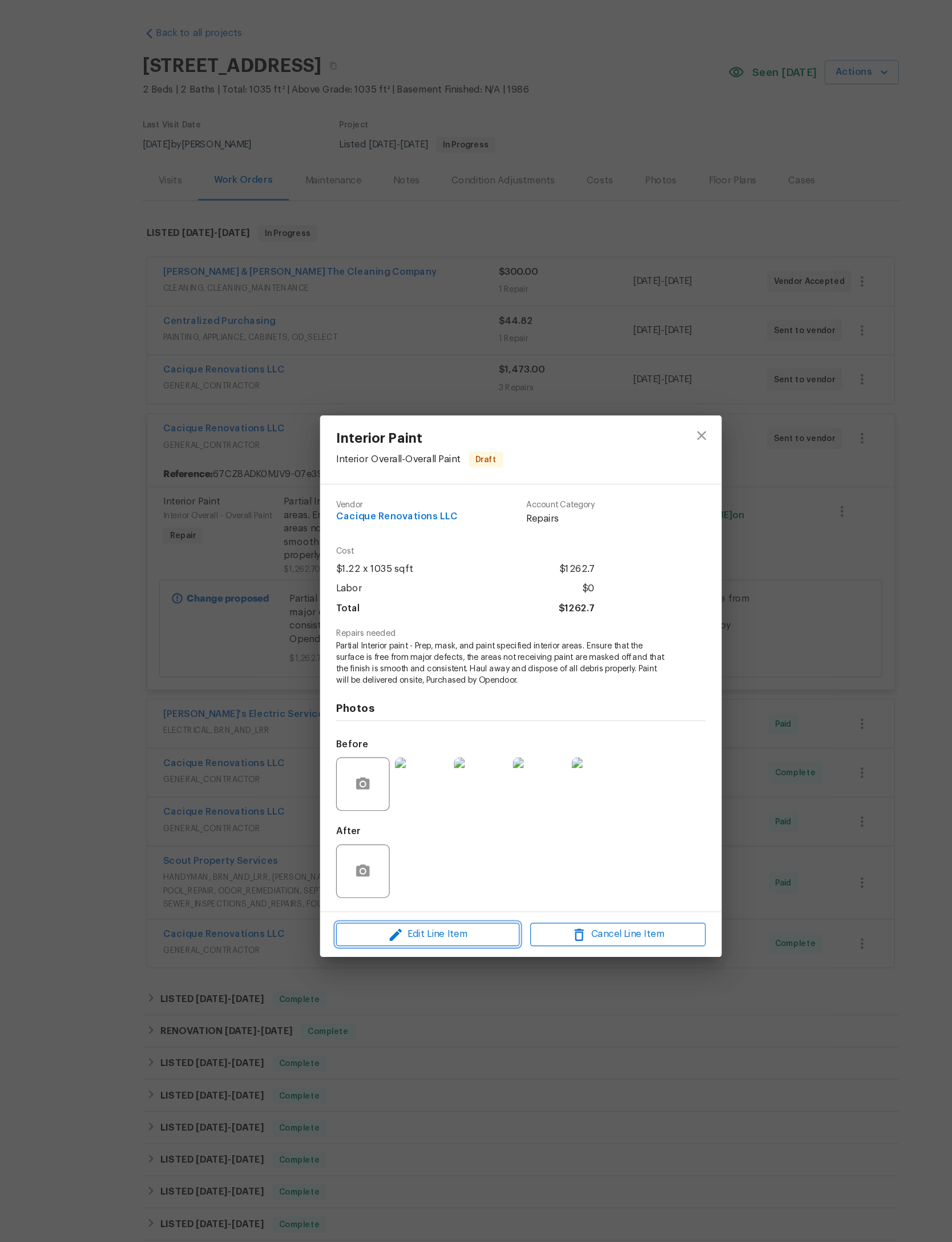
click at [404, 836] on span "Edit Line Item" at bounding box center [397, 832] width 150 height 14
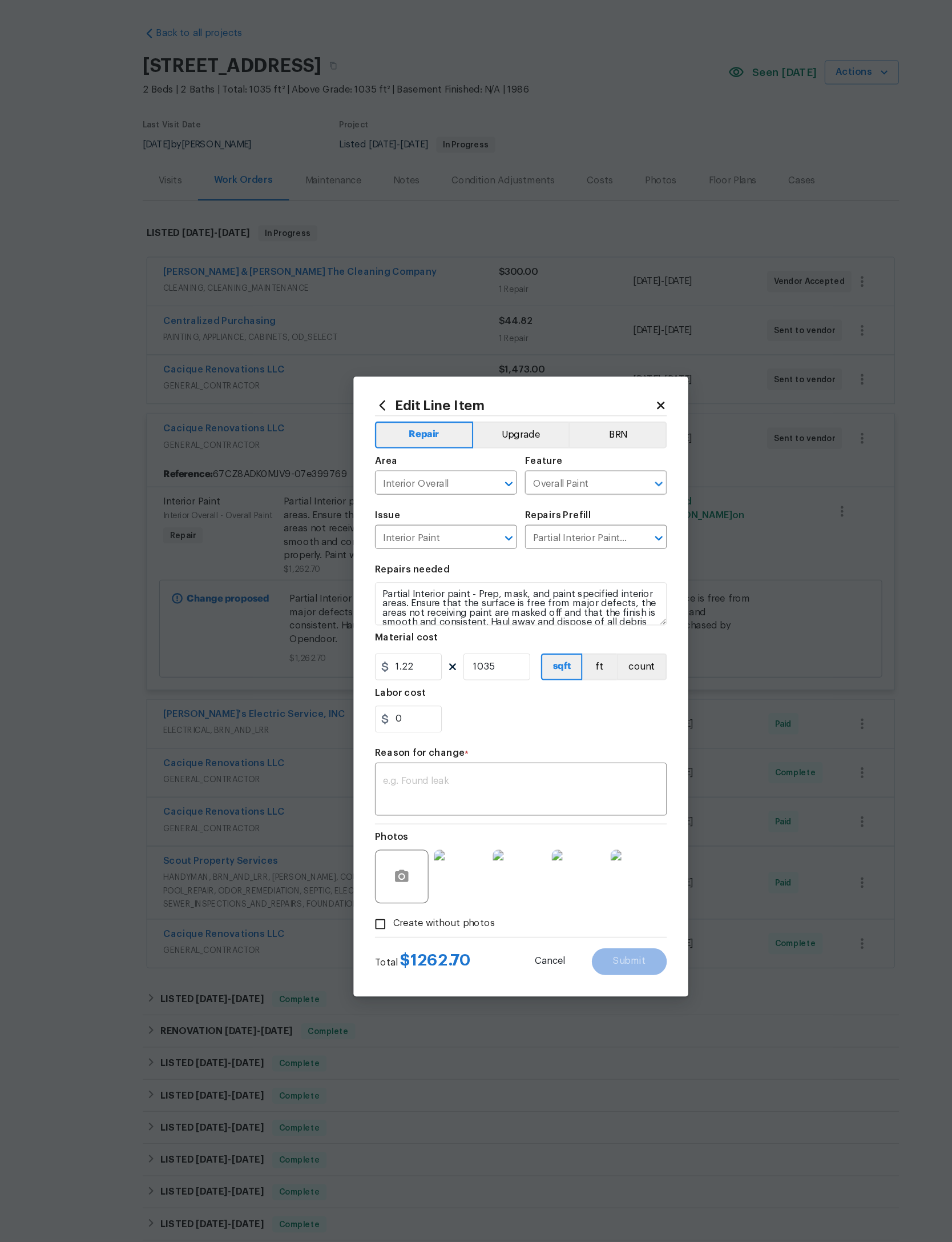
click at [533, 486] on input "Partial Interior Paint LABOR ONLY $1.22" at bounding box center [524, 495] width 89 height 18
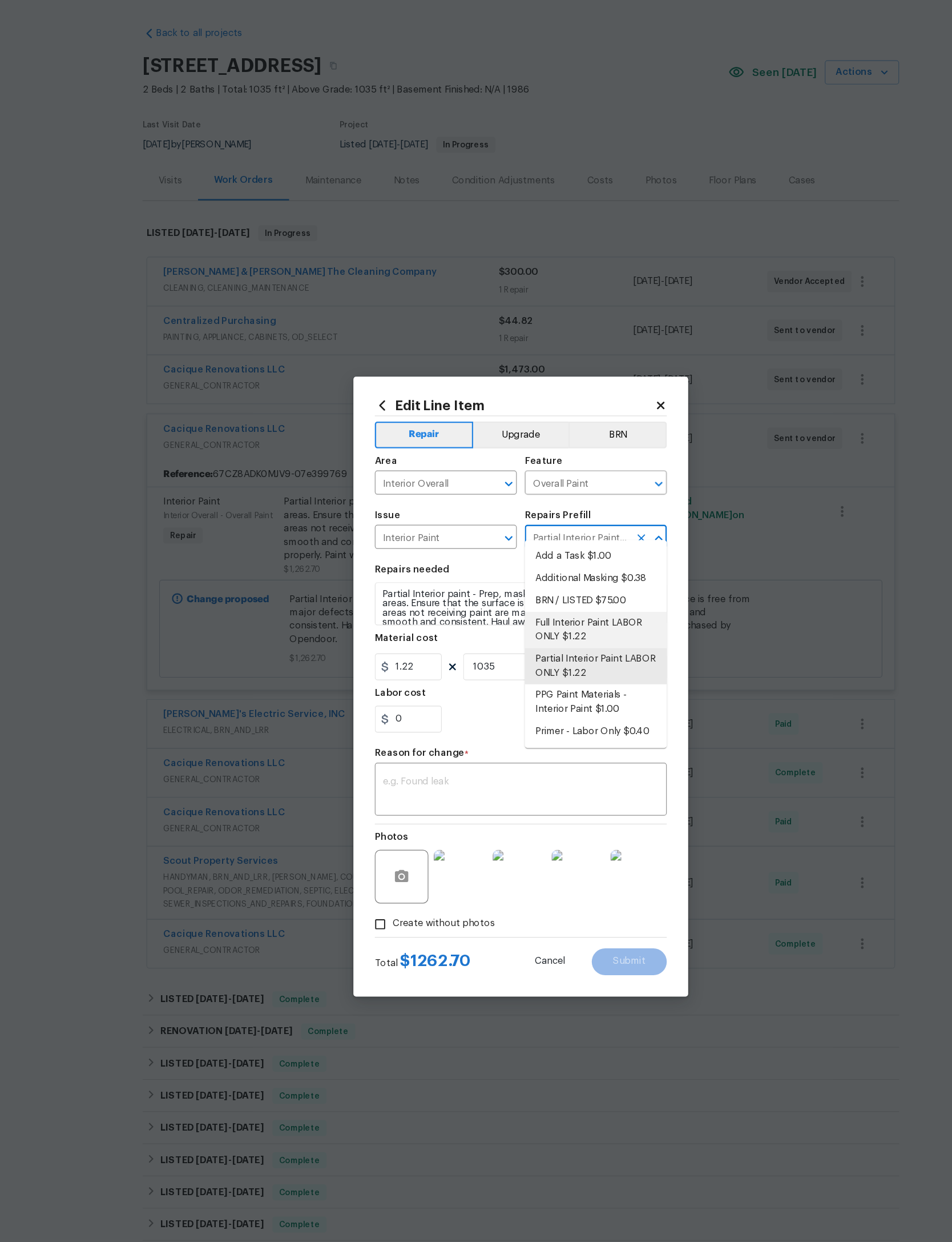
click at [524, 575] on li "Full Interior Paint LABOR ONLY $1.22" at bounding box center [540, 573] width 121 height 31
type input "Partial Interior Paint LABOR ONLY $1.22"
type textarea "Full Interior paint - (walls, ceilings, trim, and doors) - PAINT PROVIDED BY OP…"
type input "Full Interior Paint LABOR ONLY $1.22"
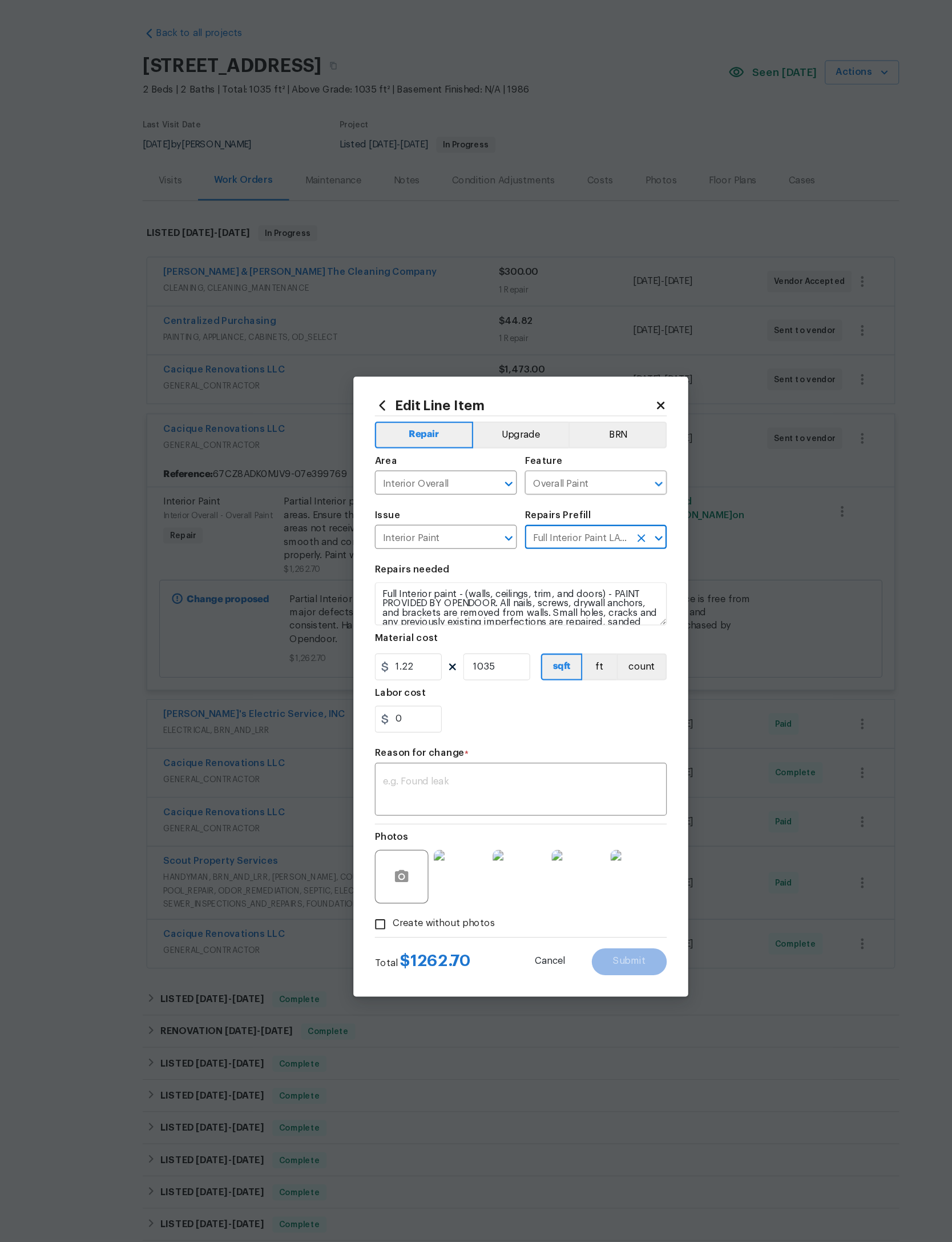
click at [518, 511] on section "Repairs needed Full Interior paint - (walls, ceilings, trim, and doors) - PAINT…" at bounding box center [476, 589] width 249 height 157
click at [468, 698] on textarea at bounding box center [476, 710] width 235 height 24
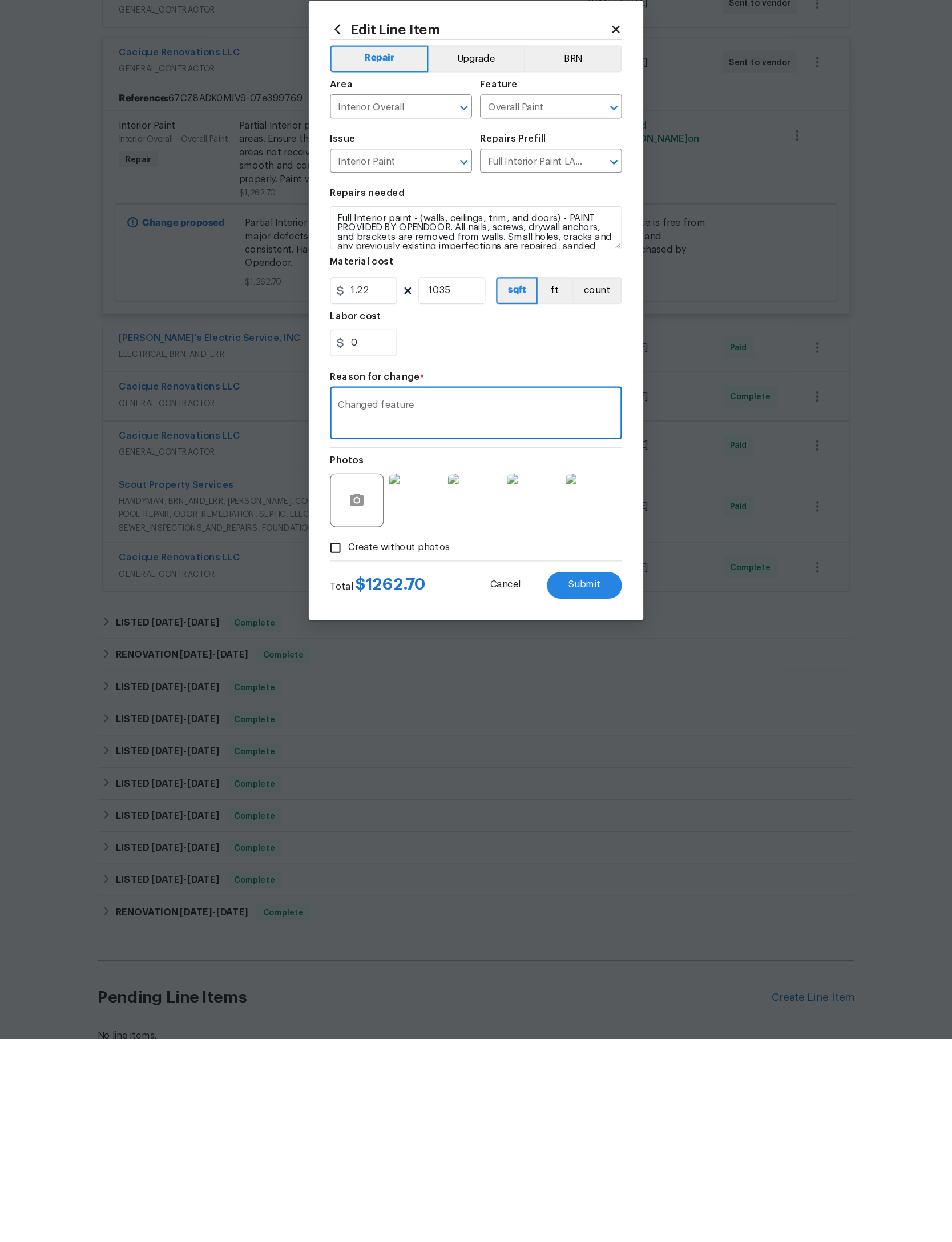
type textarea "Changed feature"
click at [429, 637] on div "0" at bounding box center [476, 648] width 249 height 23
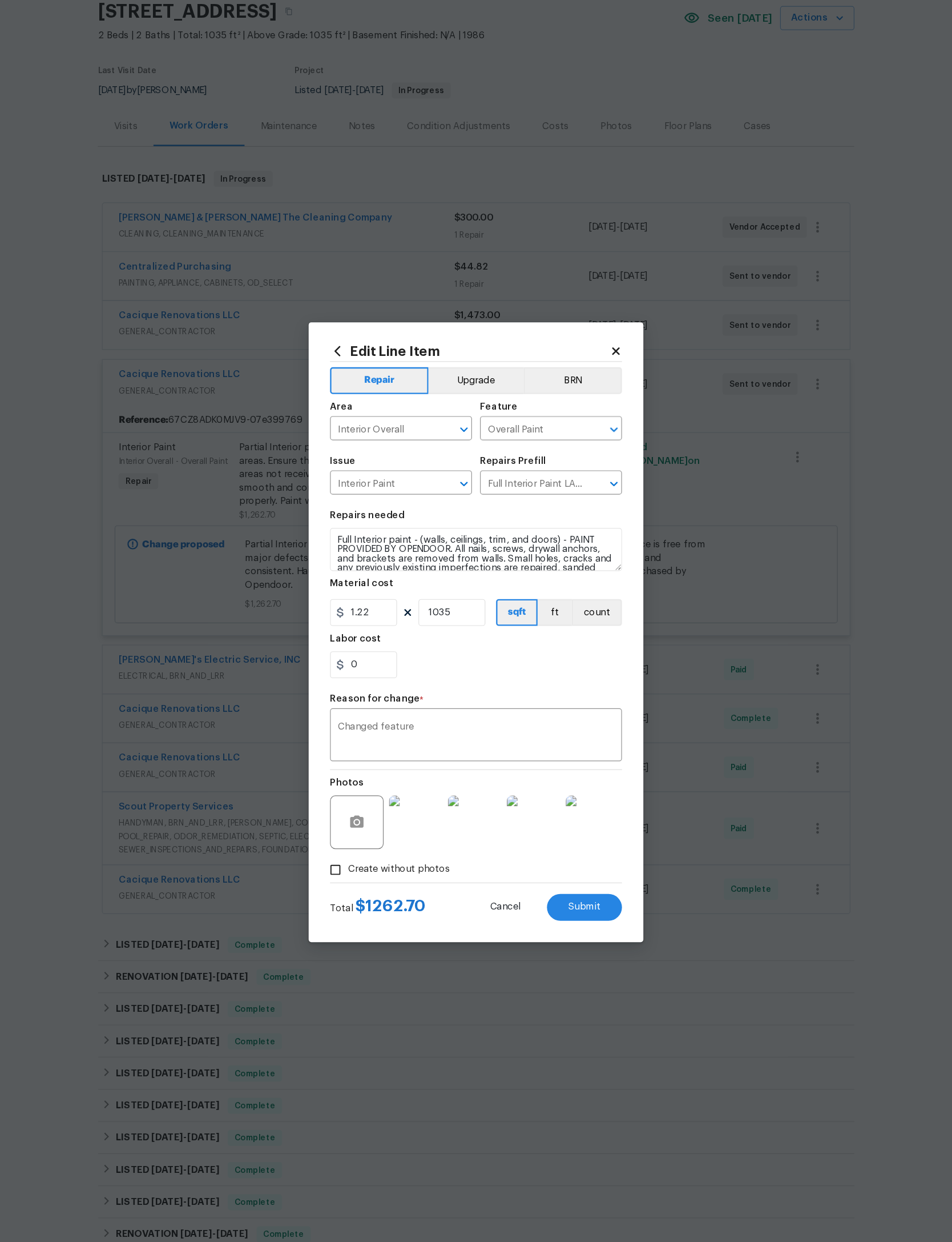
click at [550, 753] on div at bounding box center [575, 783] width 50 height 60
click at [552, 760] on img at bounding box center [575, 783] width 46 height 46
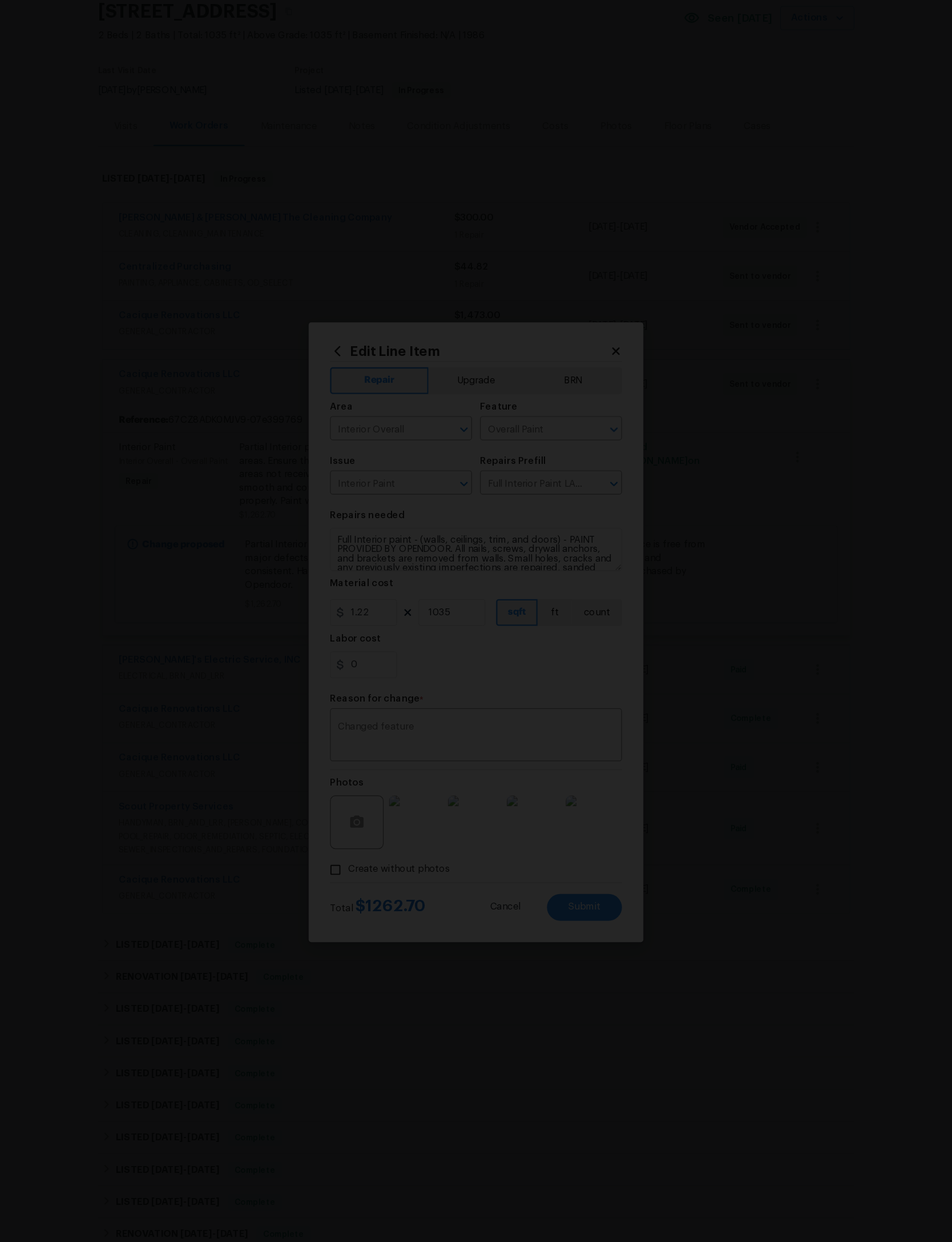
click at [745, 137] on div "Lightbox" at bounding box center [476, 621] width 952 height 1242
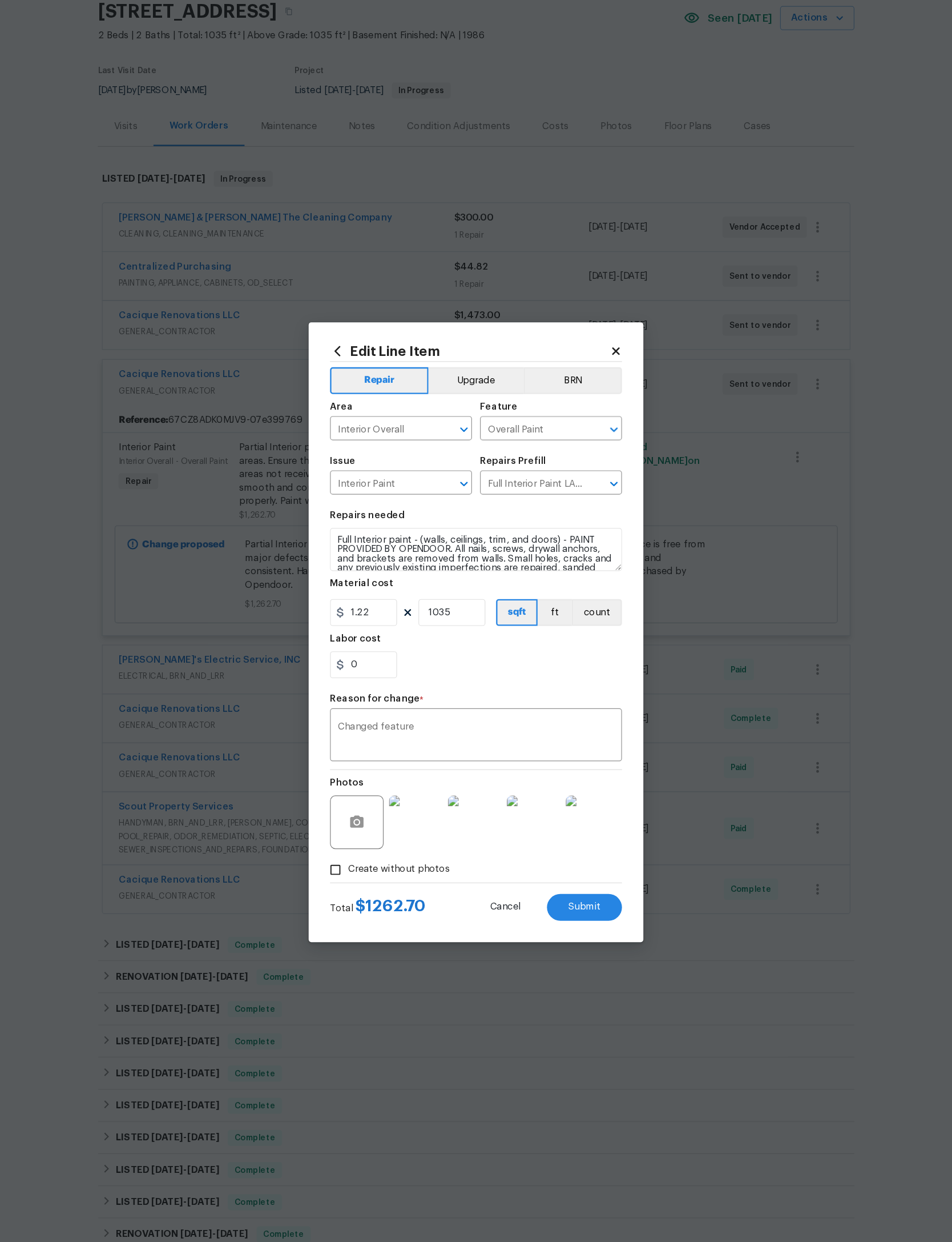
click at [550, 753] on div at bounding box center [575, 783] width 50 height 60
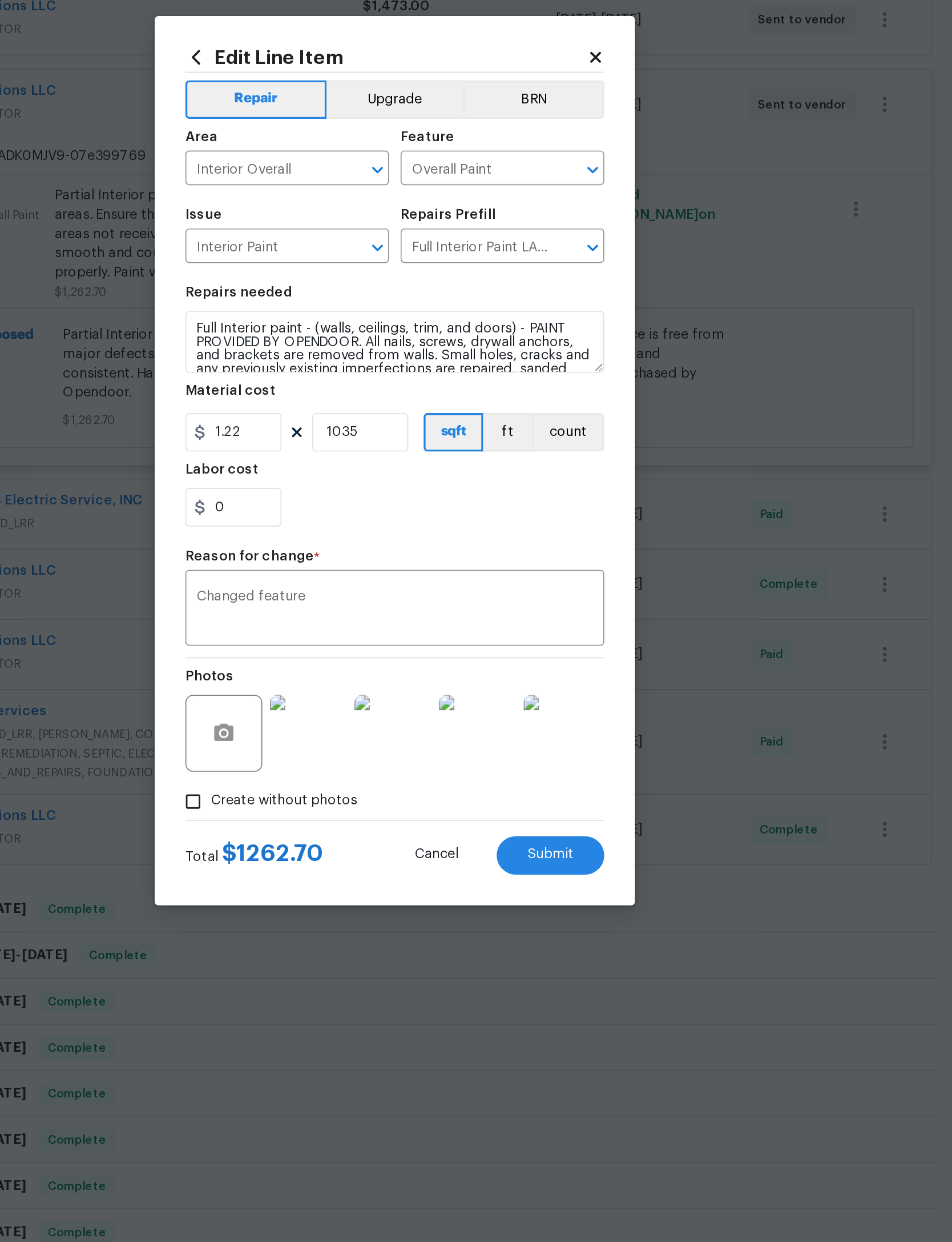
click at [537, 844] on button "Submit" at bounding box center [569, 855] width 64 height 23
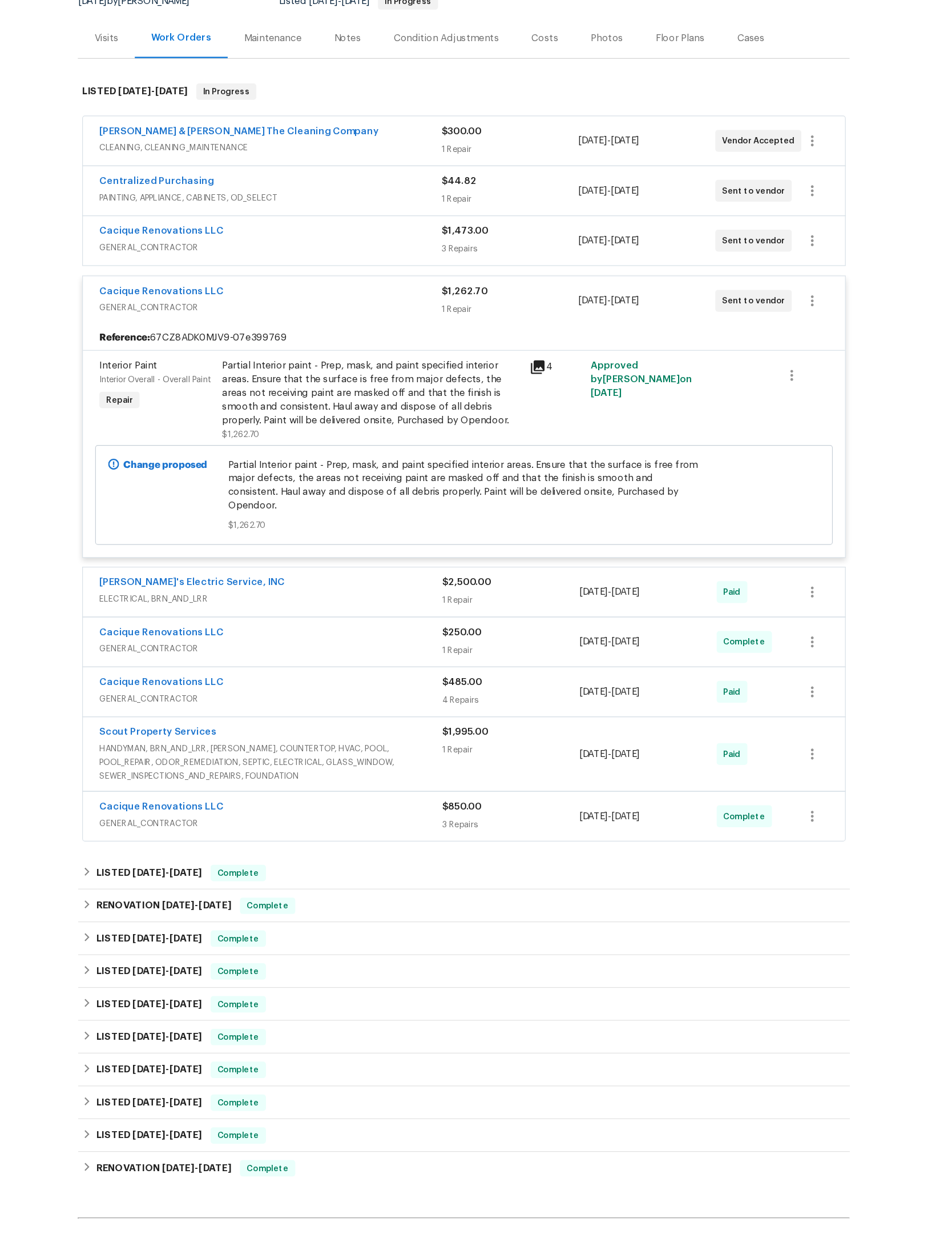
scroll to position [0, 0]
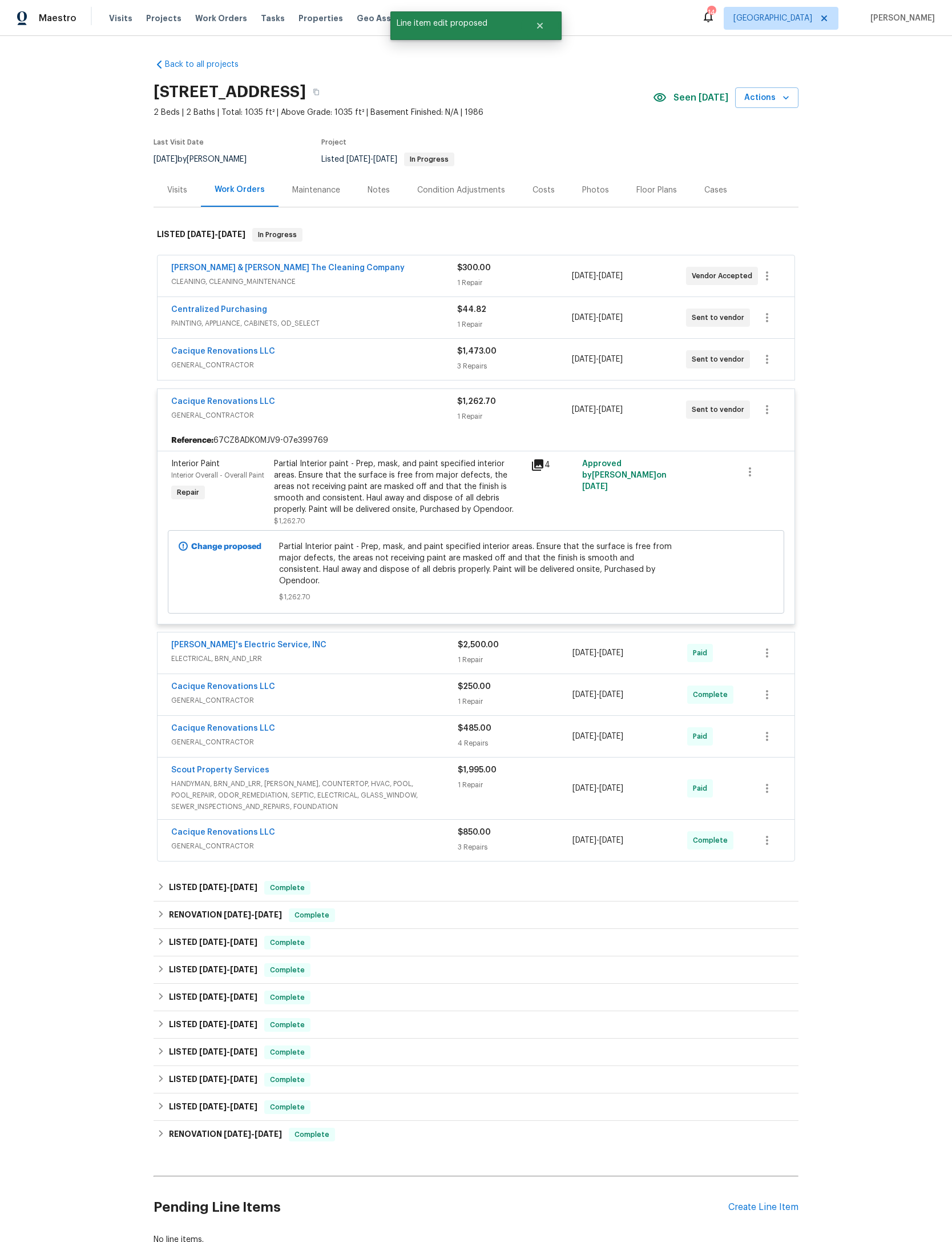
click at [435, 421] on span "GENERAL_CONTRACTOR" at bounding box center [314, 415] width 286 height 12
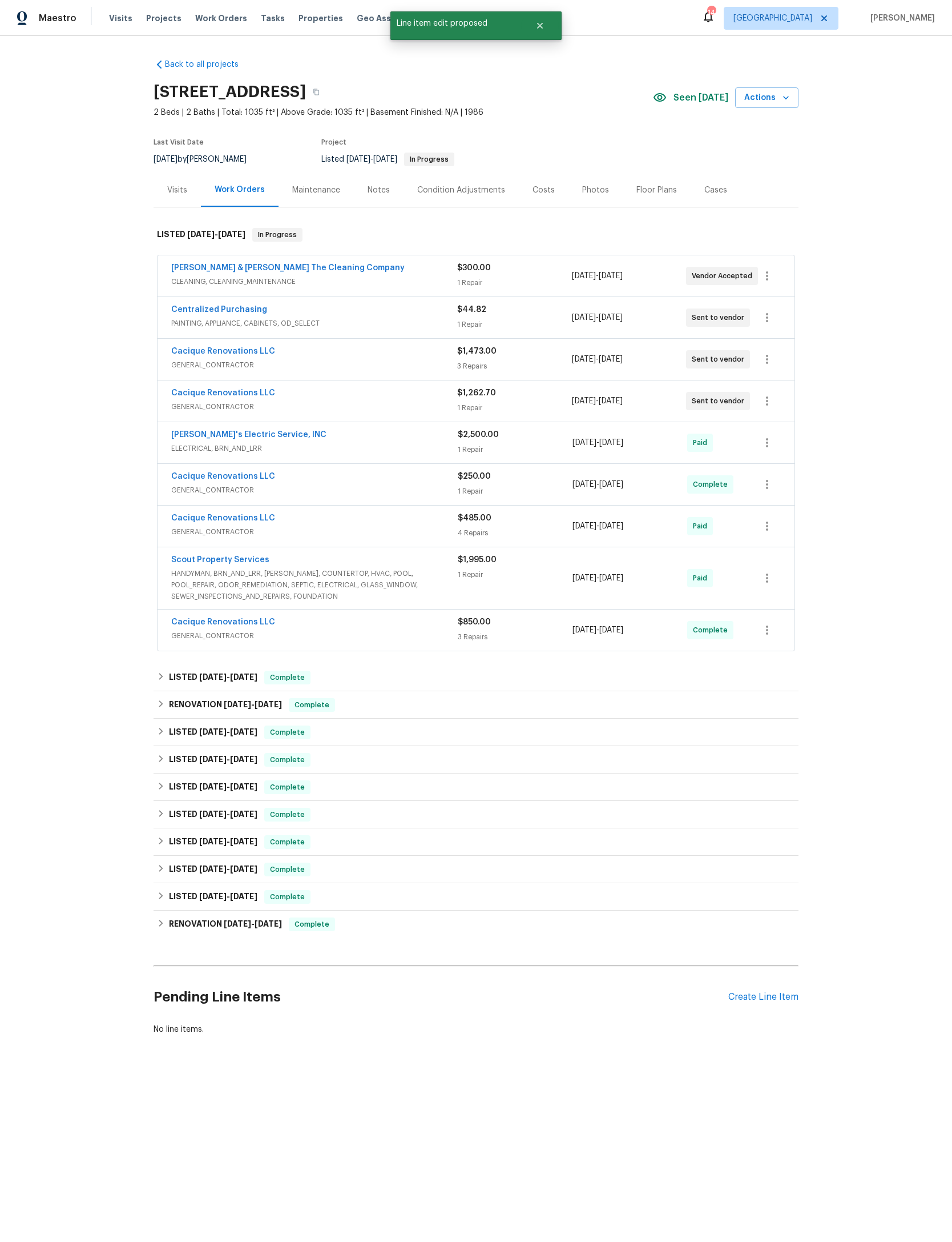
click at [417, 359] on div "Cacique Renovations LLC" at bounding box center [314, 352] width 286 height 14
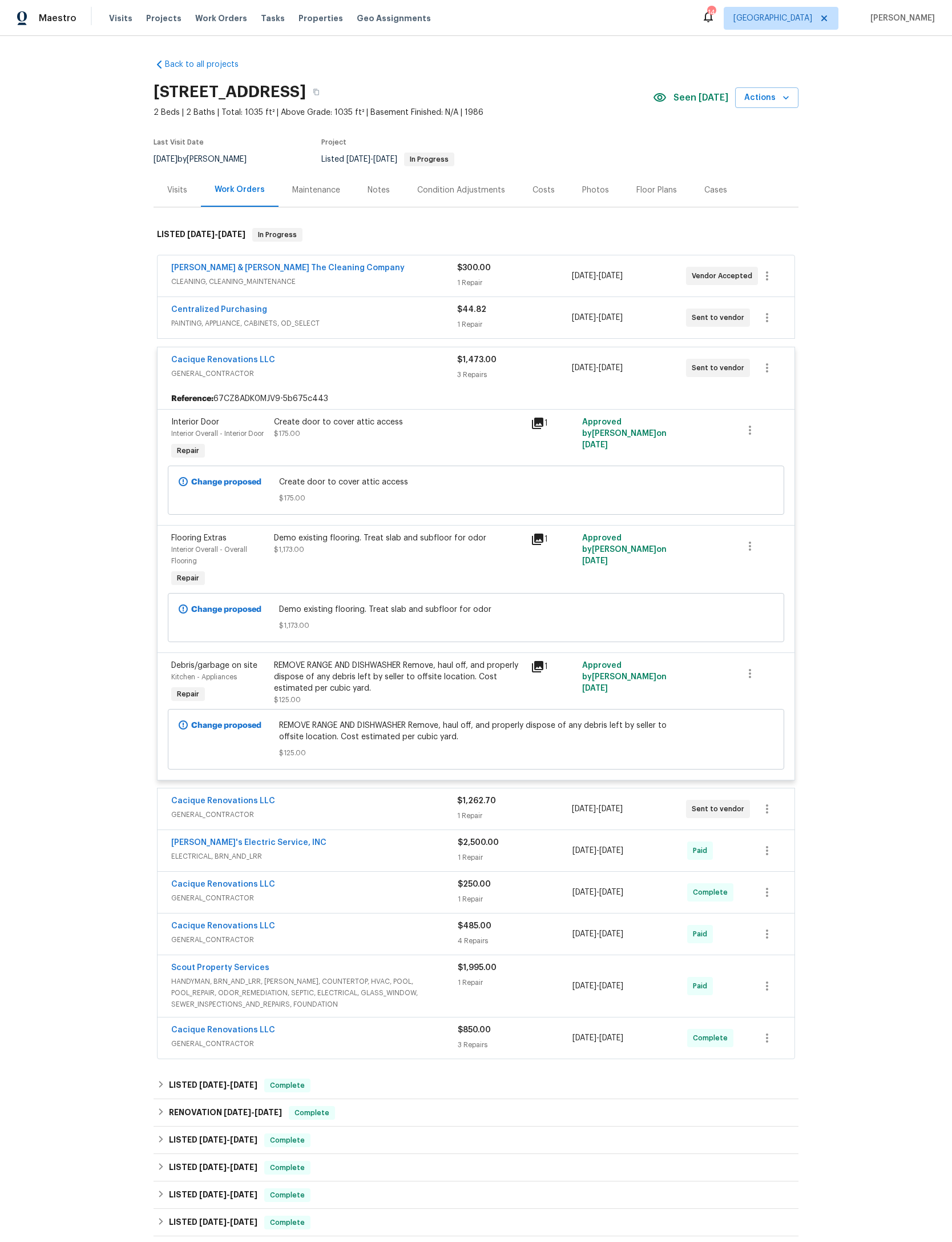
click at [429, 366] on div "Montalvo & Sangalang The Cleaning Company CLEANING, CLEANING_MAINTENANCE $300.0…" at bounding box center [476, 657] width 638 height 804
click at [408, 368] on div "Cacique Renovations LLC" at bounding box center [314, 361] width 286 height 14
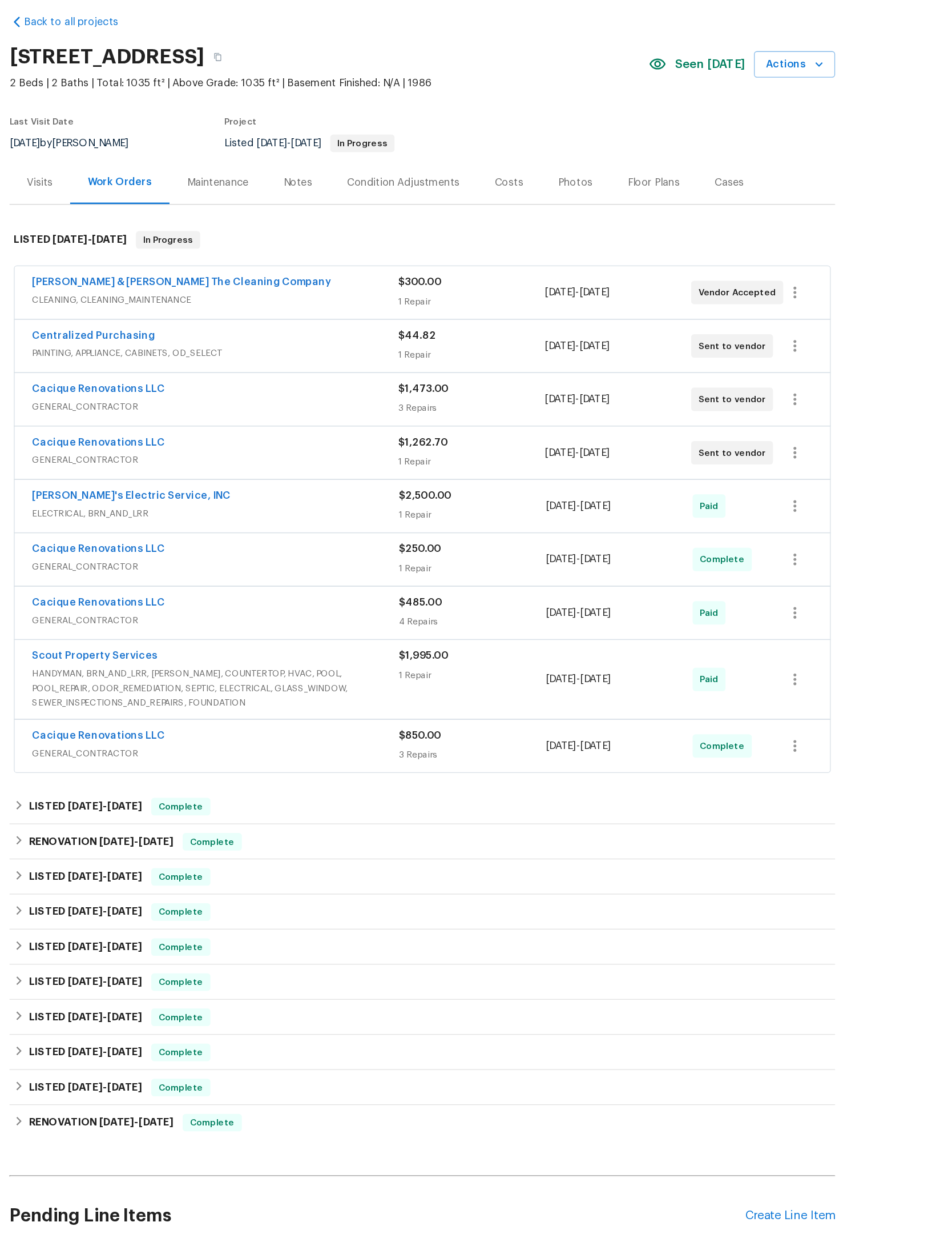
click at [413, 77] on div "[STREET_ADDRESS]" at bounding box center [403, 92] width 500 height 29
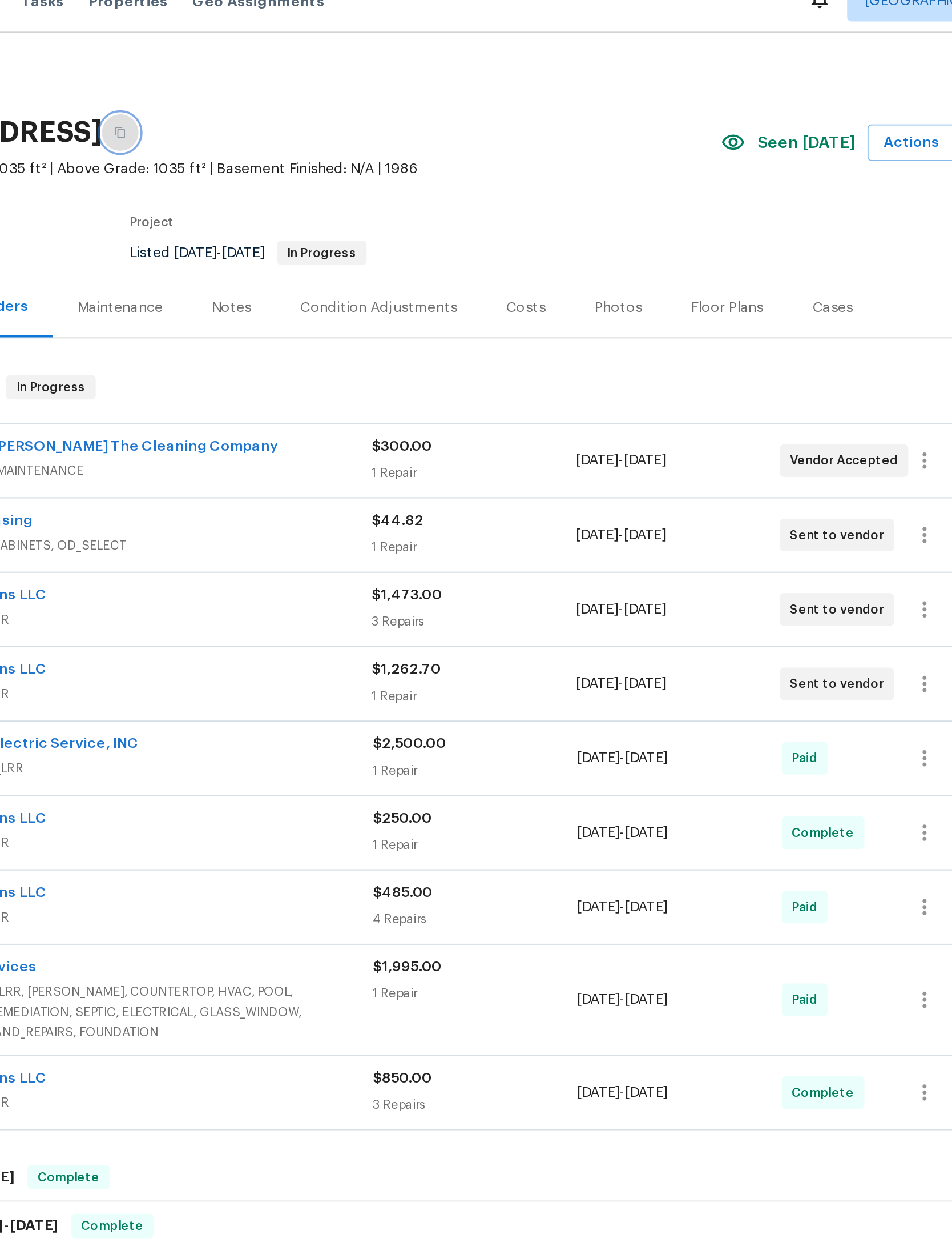
click at [308, 82] on button "button" at bounding box center [317, 92] width 21 height 21
click at [306, 82] on button "button" at bounding box center [317, 92] width 21 height 21
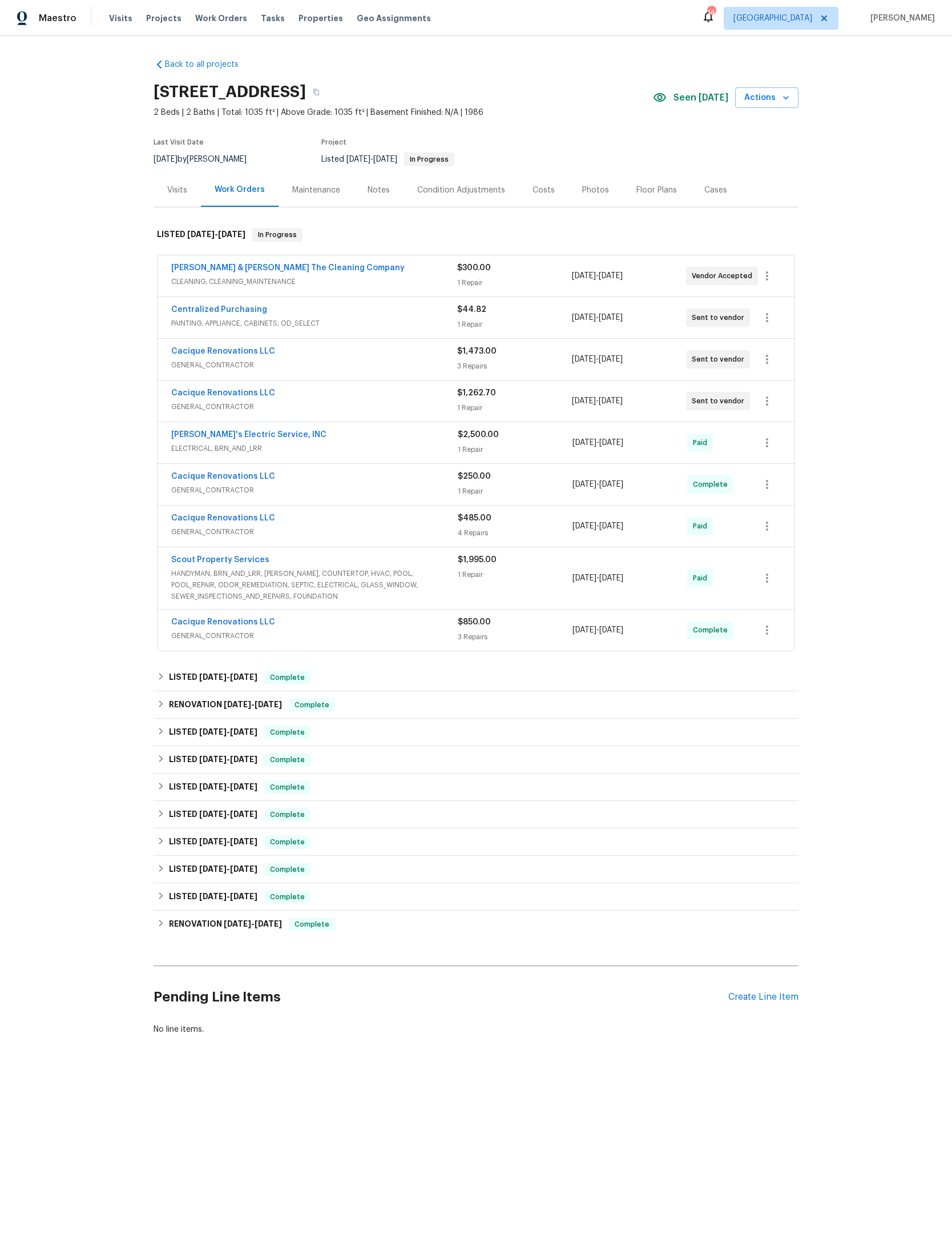
click at [779, 1002] on div "Create Line Item" at bounding box center [764, 997] width 71 height 11
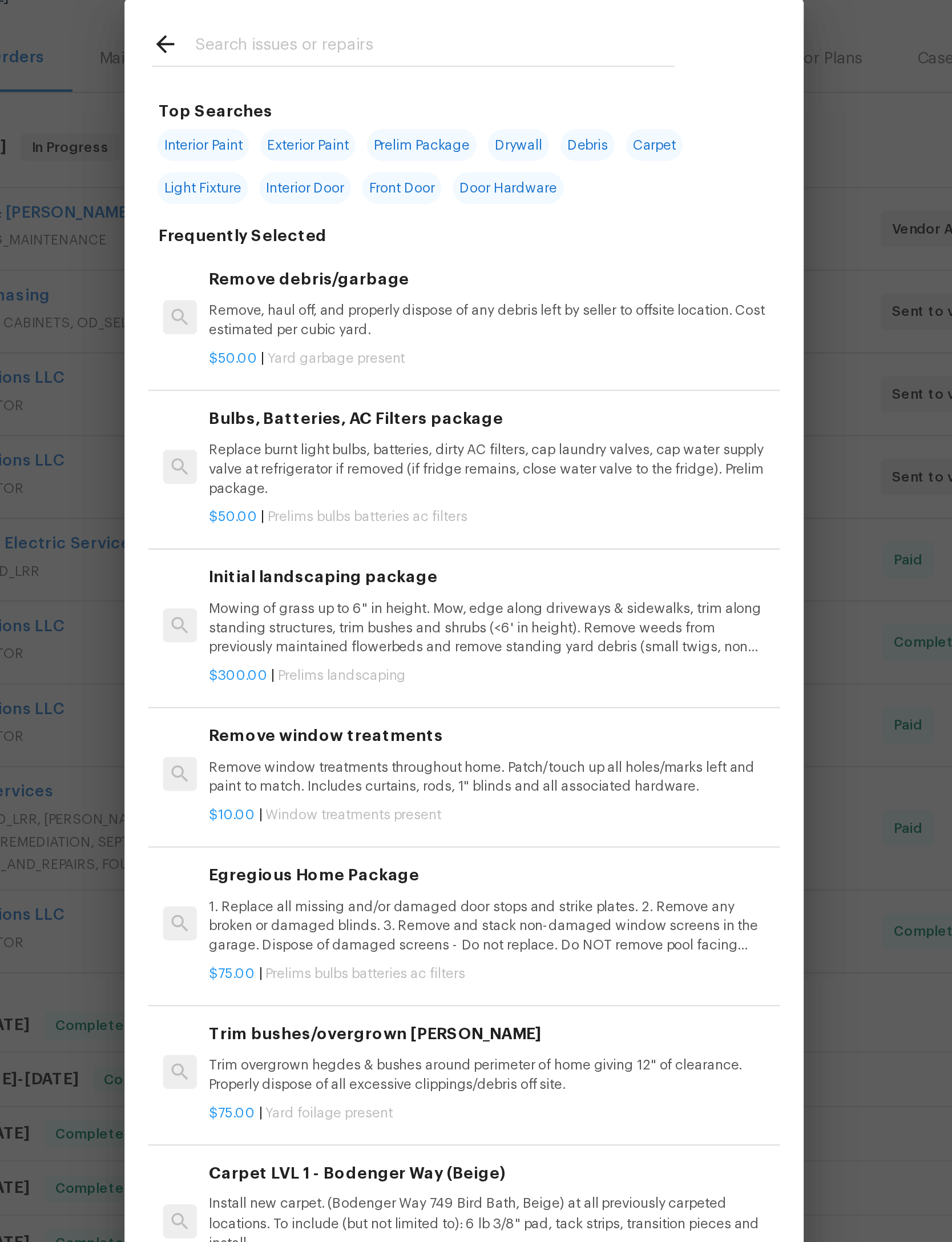
click at [340, 176] on input "text" at bounding box center [461, 184] width 242 height 17
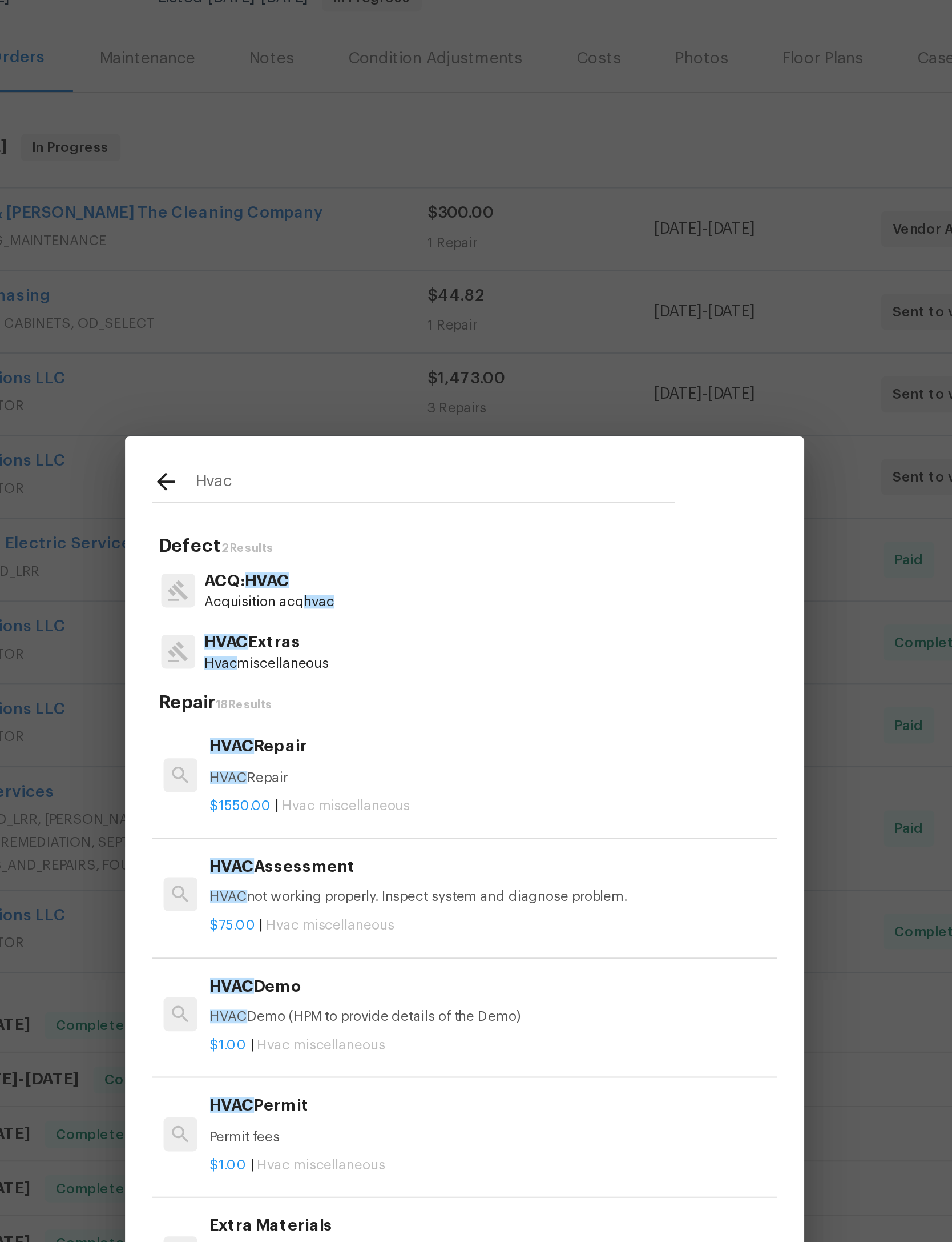
type input "Hvac"
click at [319, 473] on div "HVAC Extras Hvac miscellaneous" at bounding box center [476, 489] width 315 height 31
click at [345, 478] on p "HVAC Extras" at bounding box center [375, 484] width 62 height 12
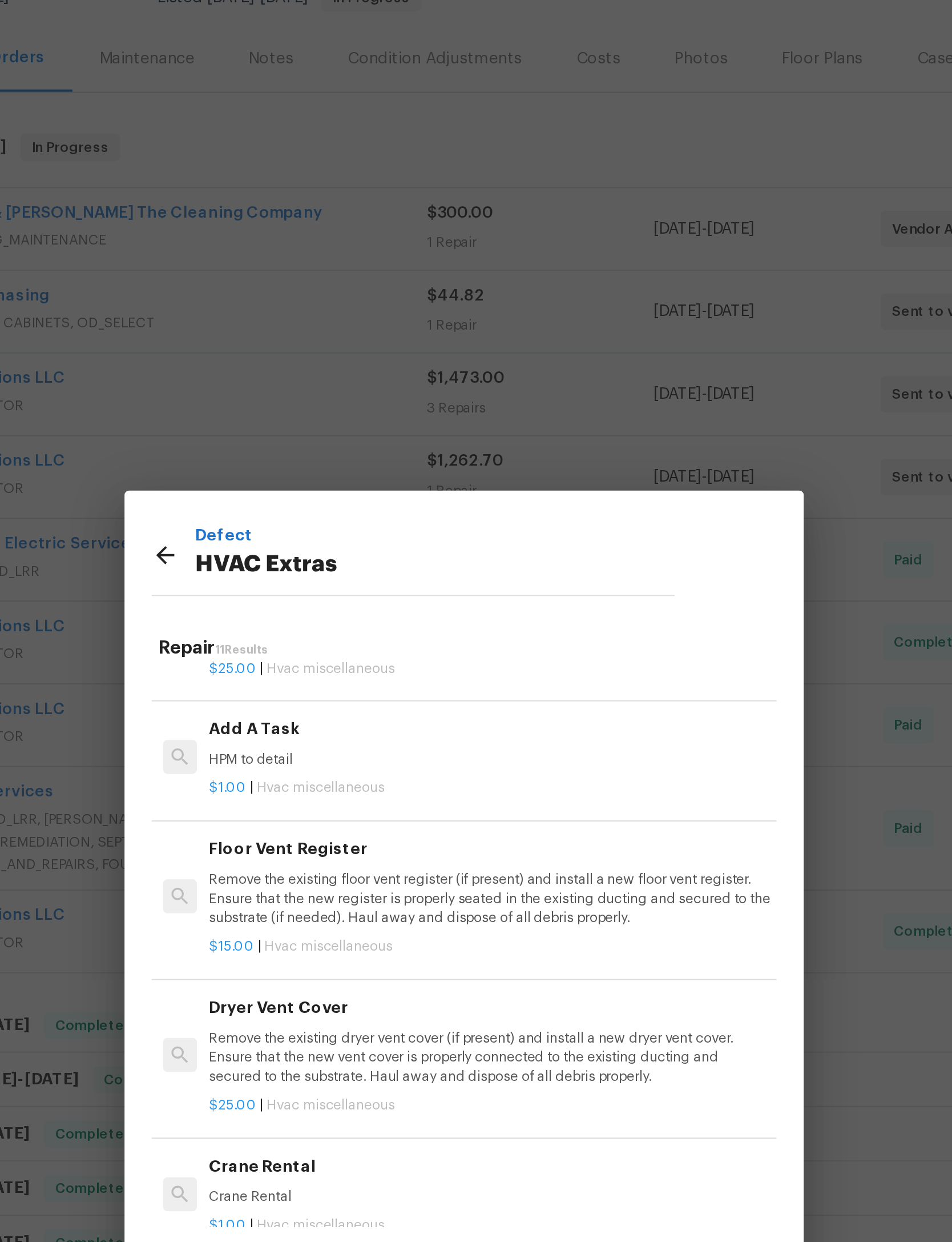
scroll to position [445, 0]
click at [347, 520] on h6 "Add A Task" at bounding box center [489, 526] width 284 height 12
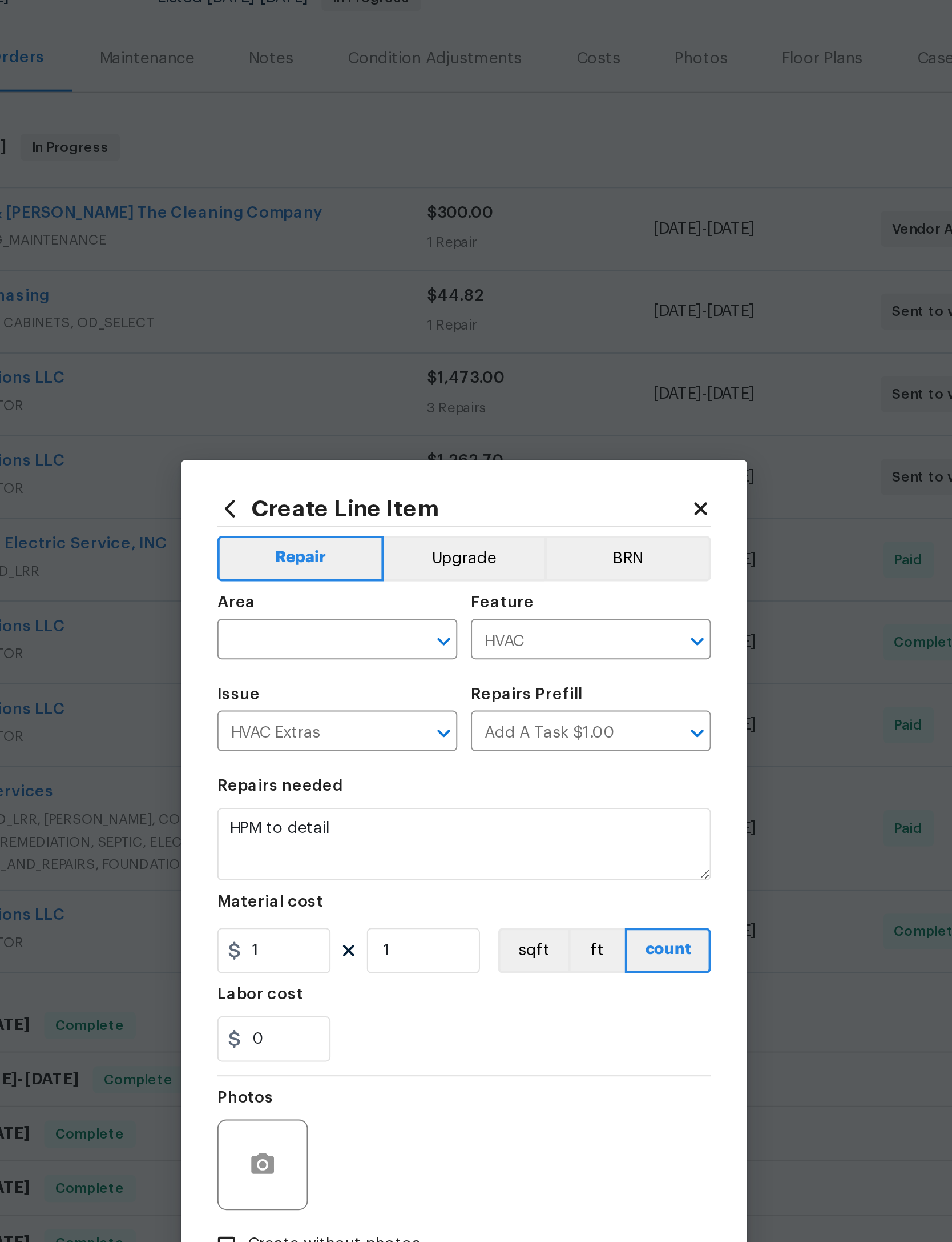
click at [352, 475] on input "text" at bounding box center [396, 484] width 89 height 18
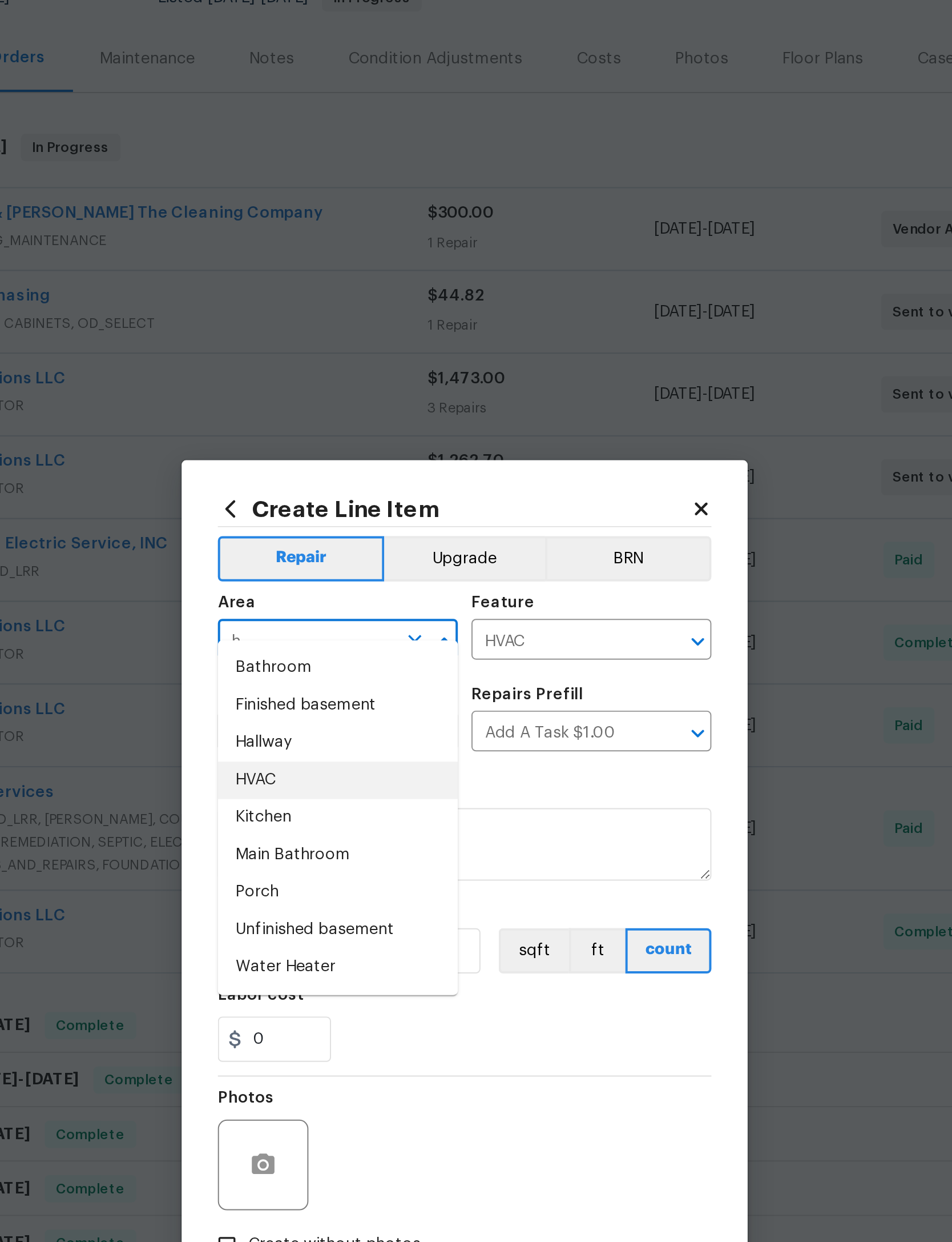
click at [352, 545] on li "HVAC" at bounding box center [412, 554] width 121 height 19
type input "HVAC"
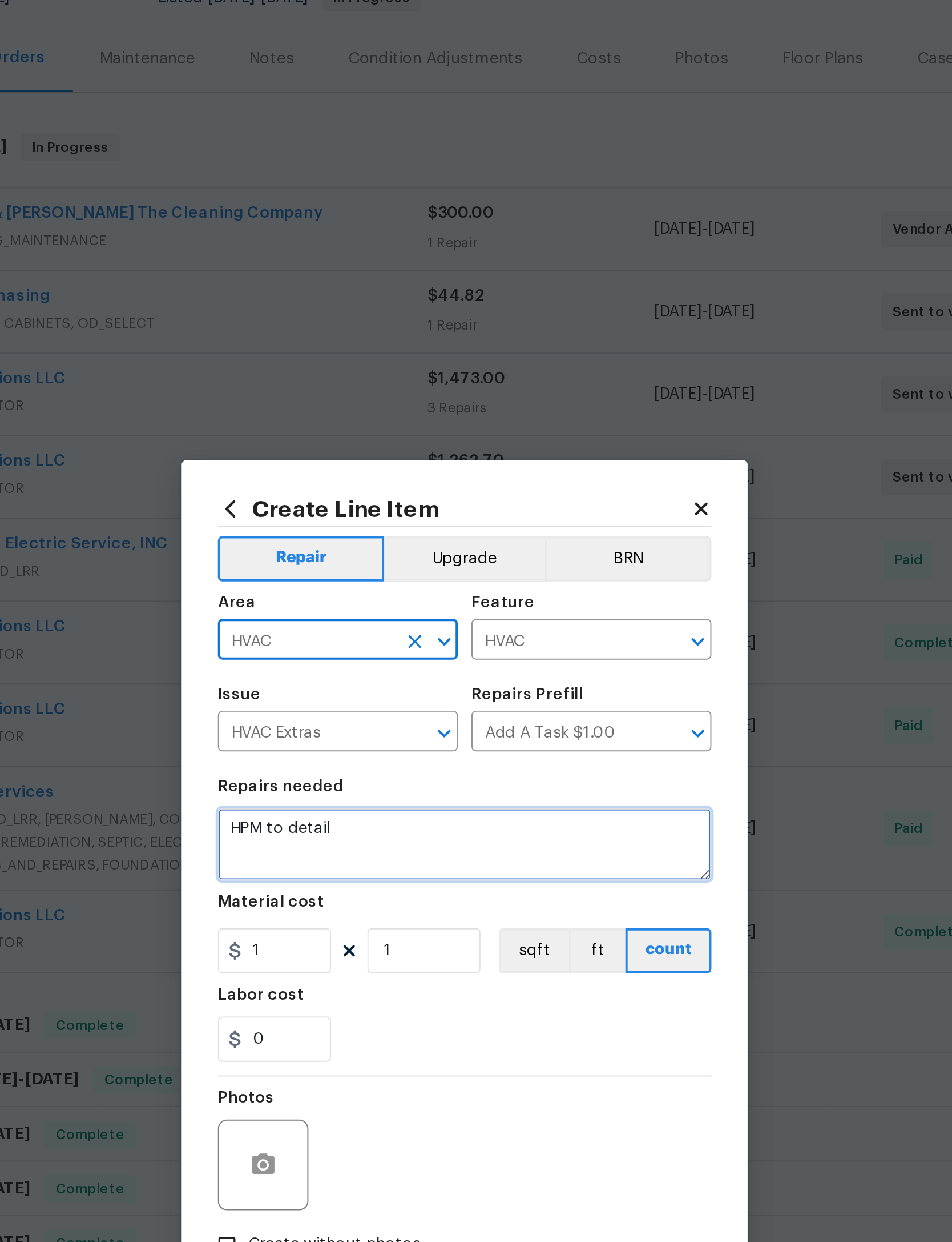
click at [352, 568] on textarea "HPM to detail" at bounding box center [476, 586] width 249 height 37
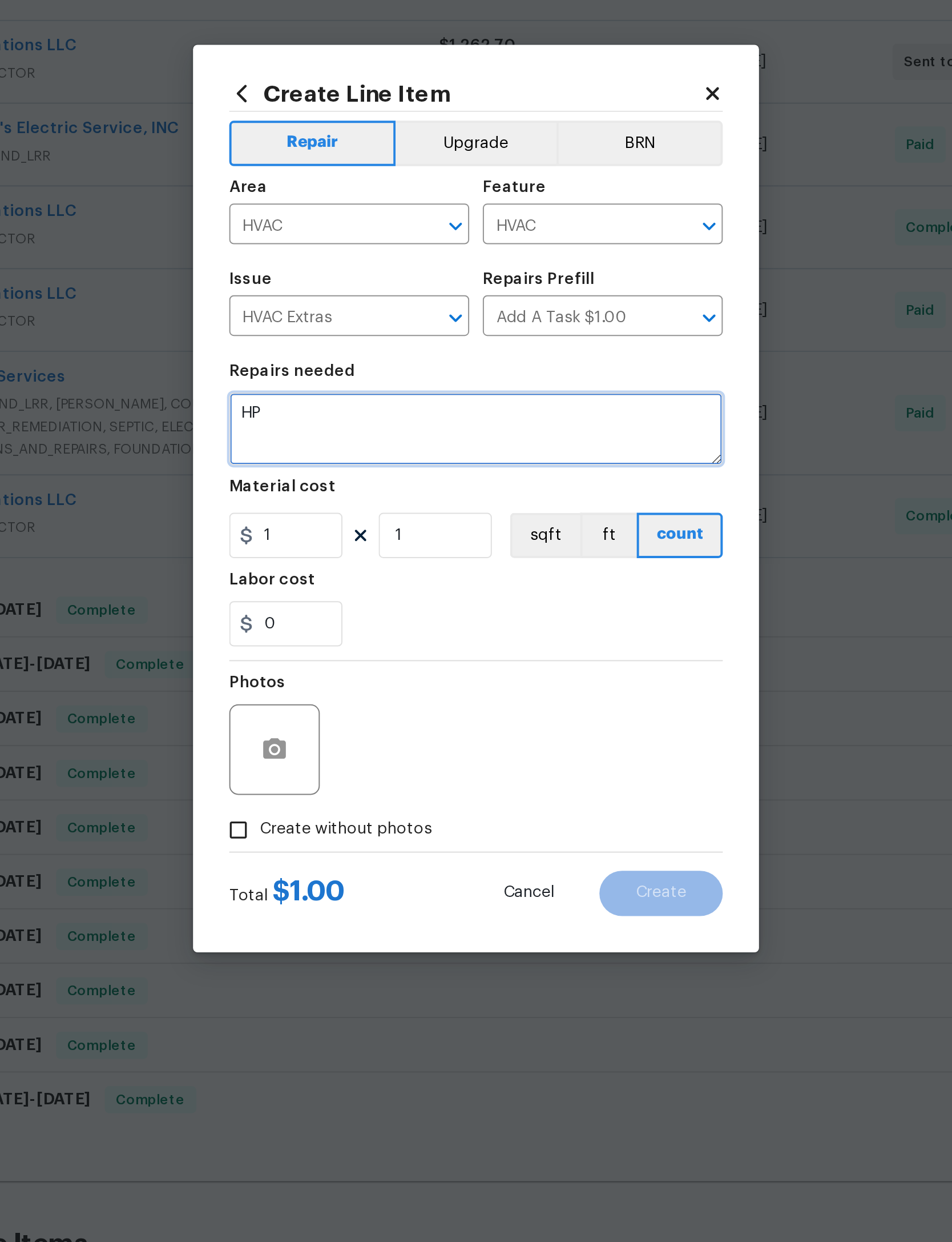
type textarea "H"
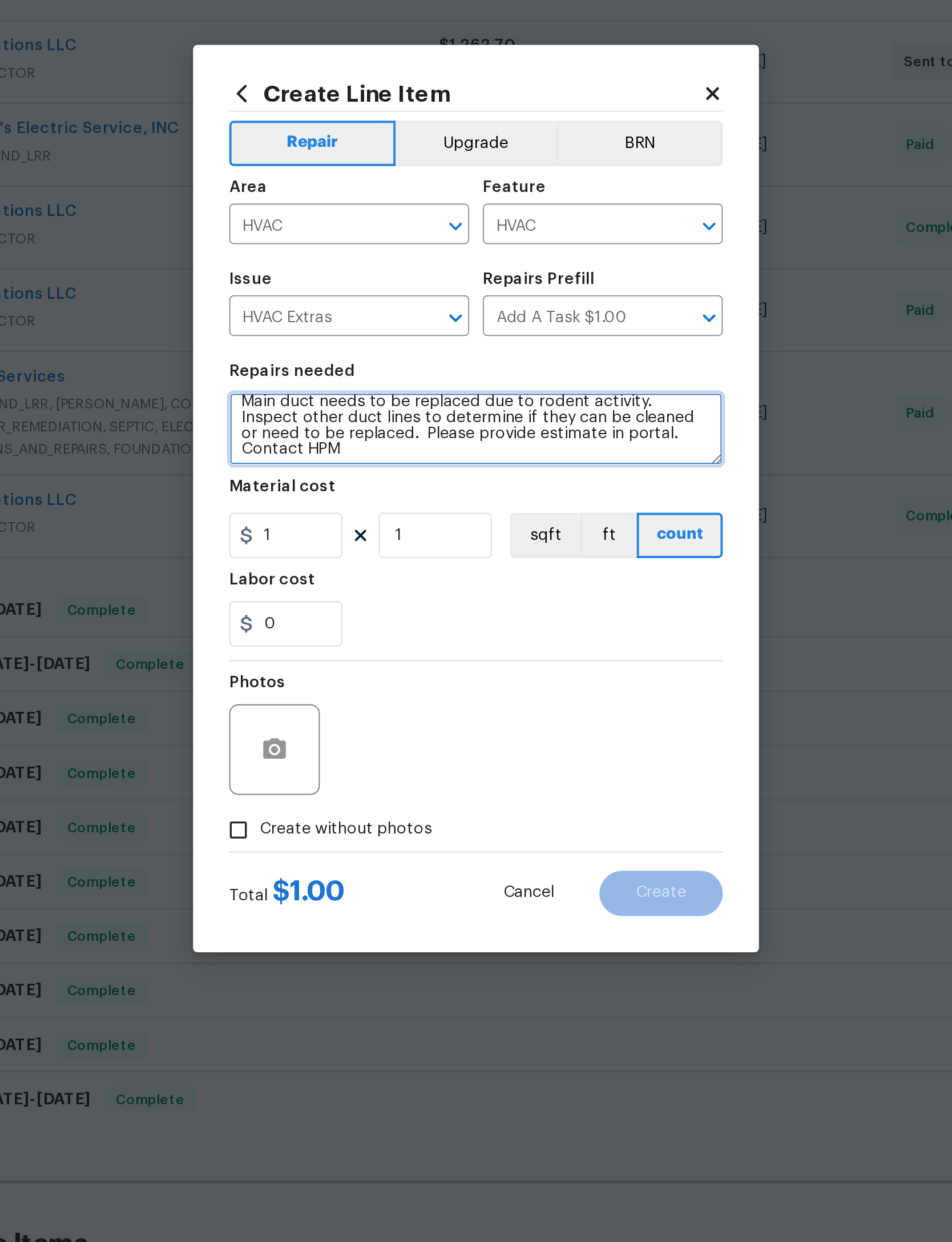
scroll to position [17, 0]
type textarea "Main duct needs to be replaced due to rodent activity. Inspect other duct lines…"
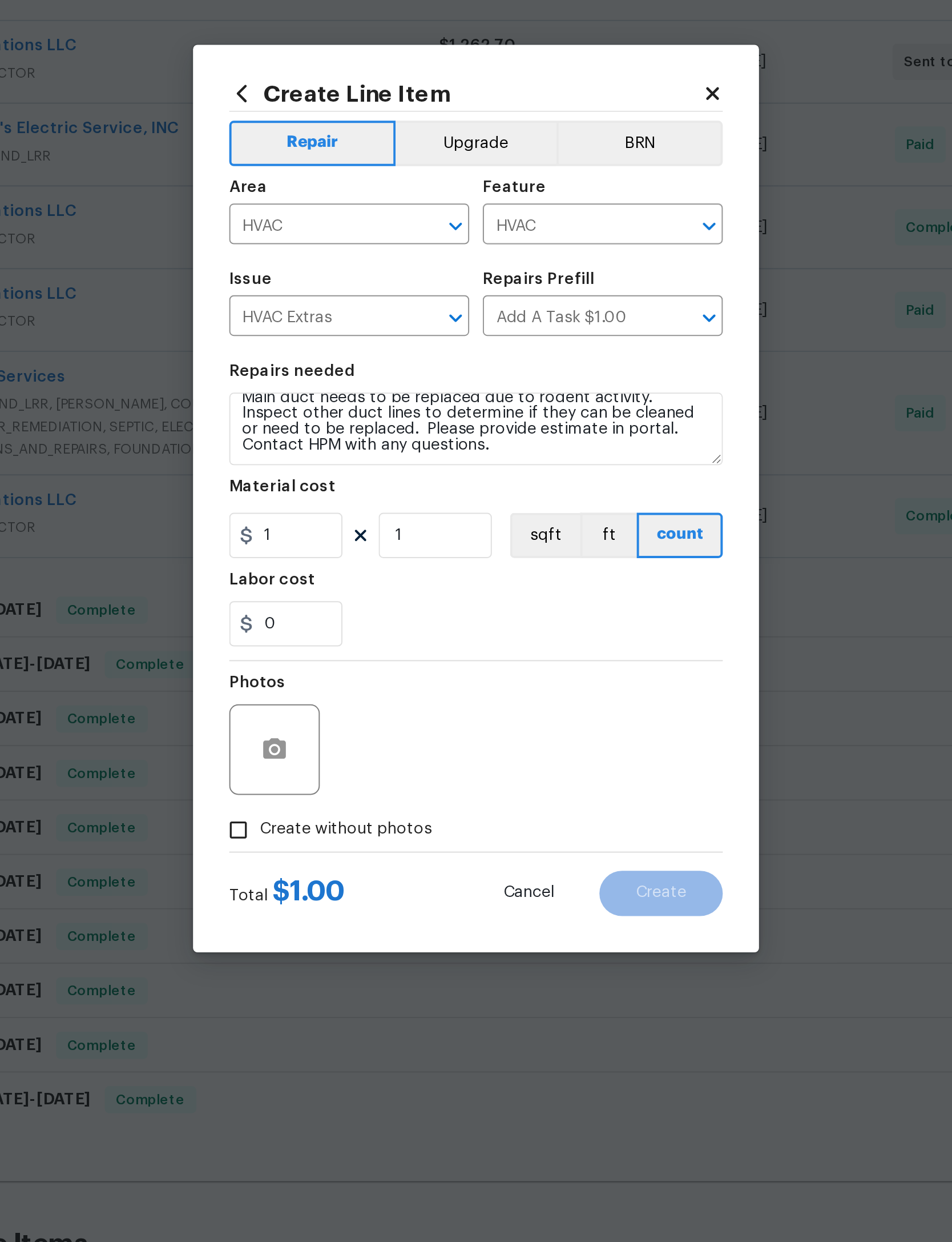
click at [352, 703] on div "Photos" at bounding box center [476, 740] width 249 height 74
click at [361, 734] on button "button" at bounding box center [374, 747] width 27 height 27
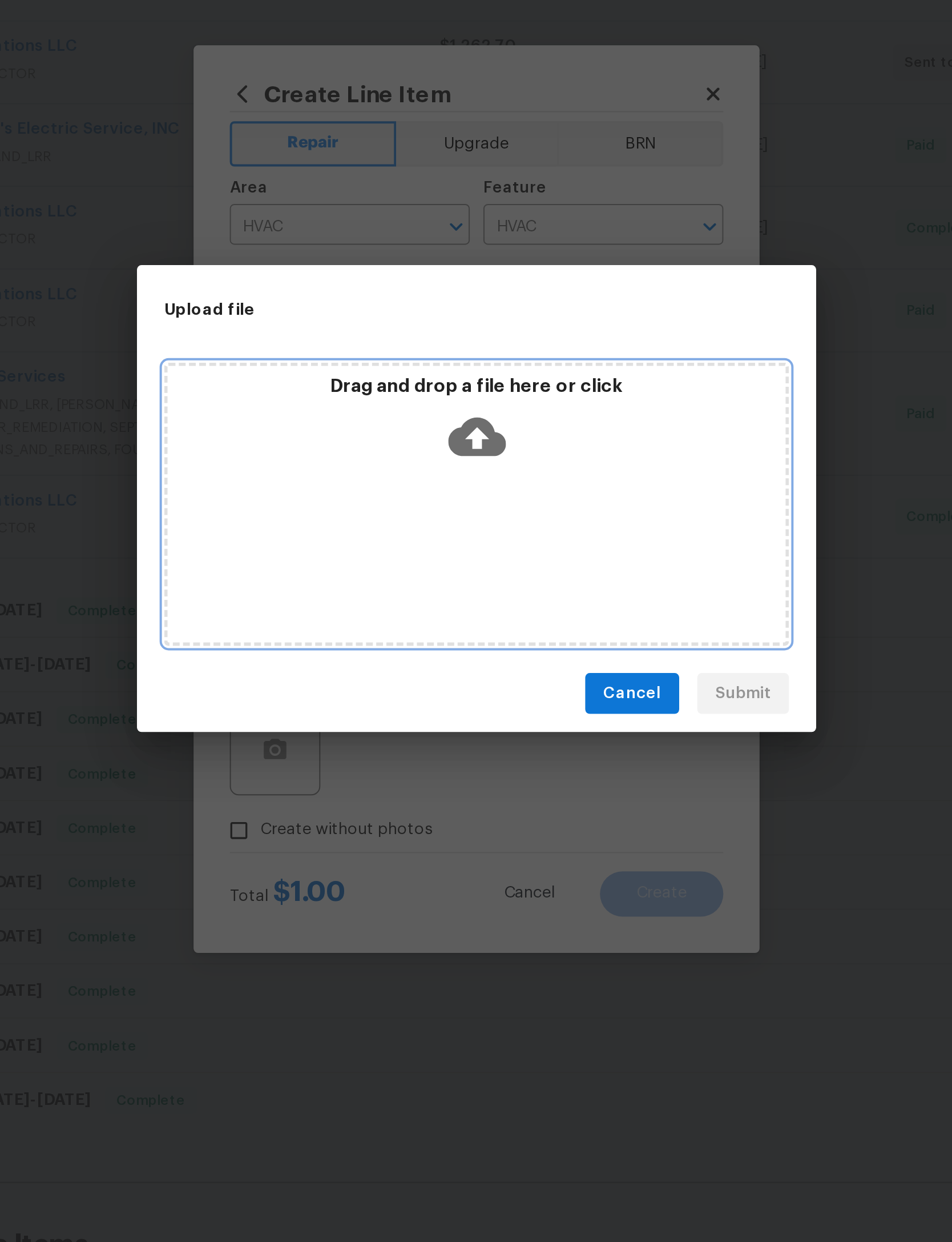
click at [462, 575] on icon at bounding box center [477, 590] width 29 height 29
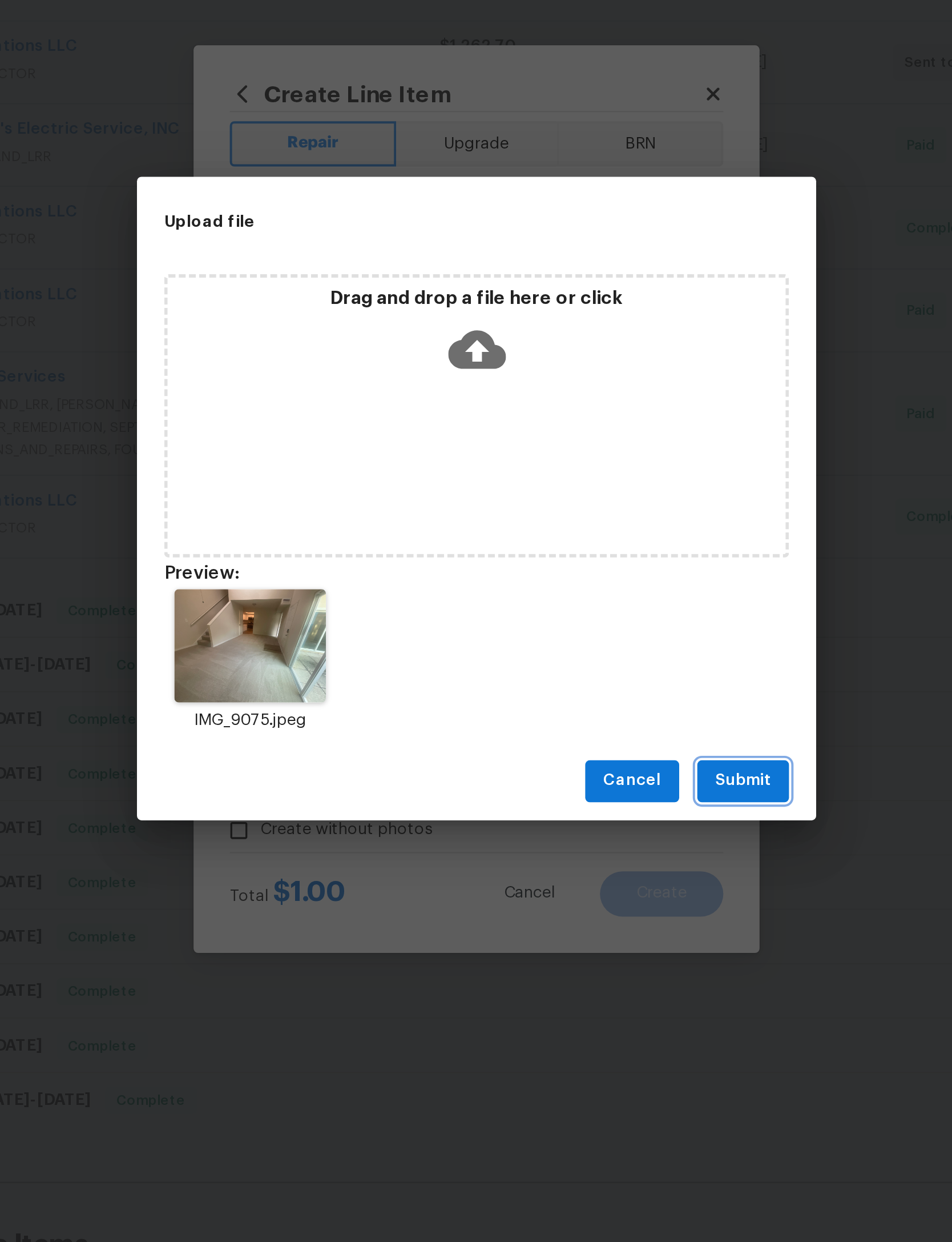
click at [596, 756] on span "Submit" at bounding box center [610, 763] width 28 height 14
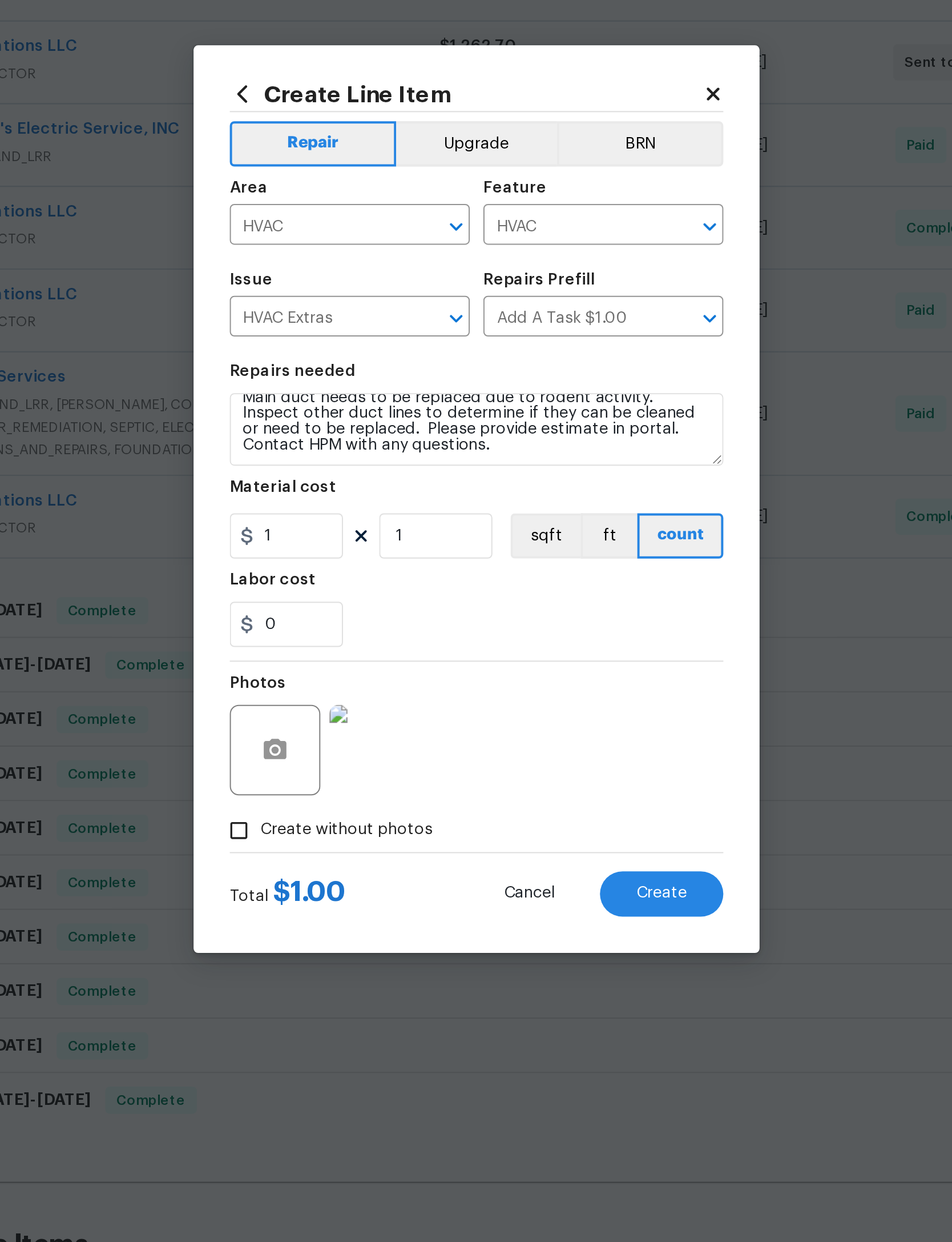
click at [538, 809] on button "Create" at bounding box center [569, 820] width 62 height 23
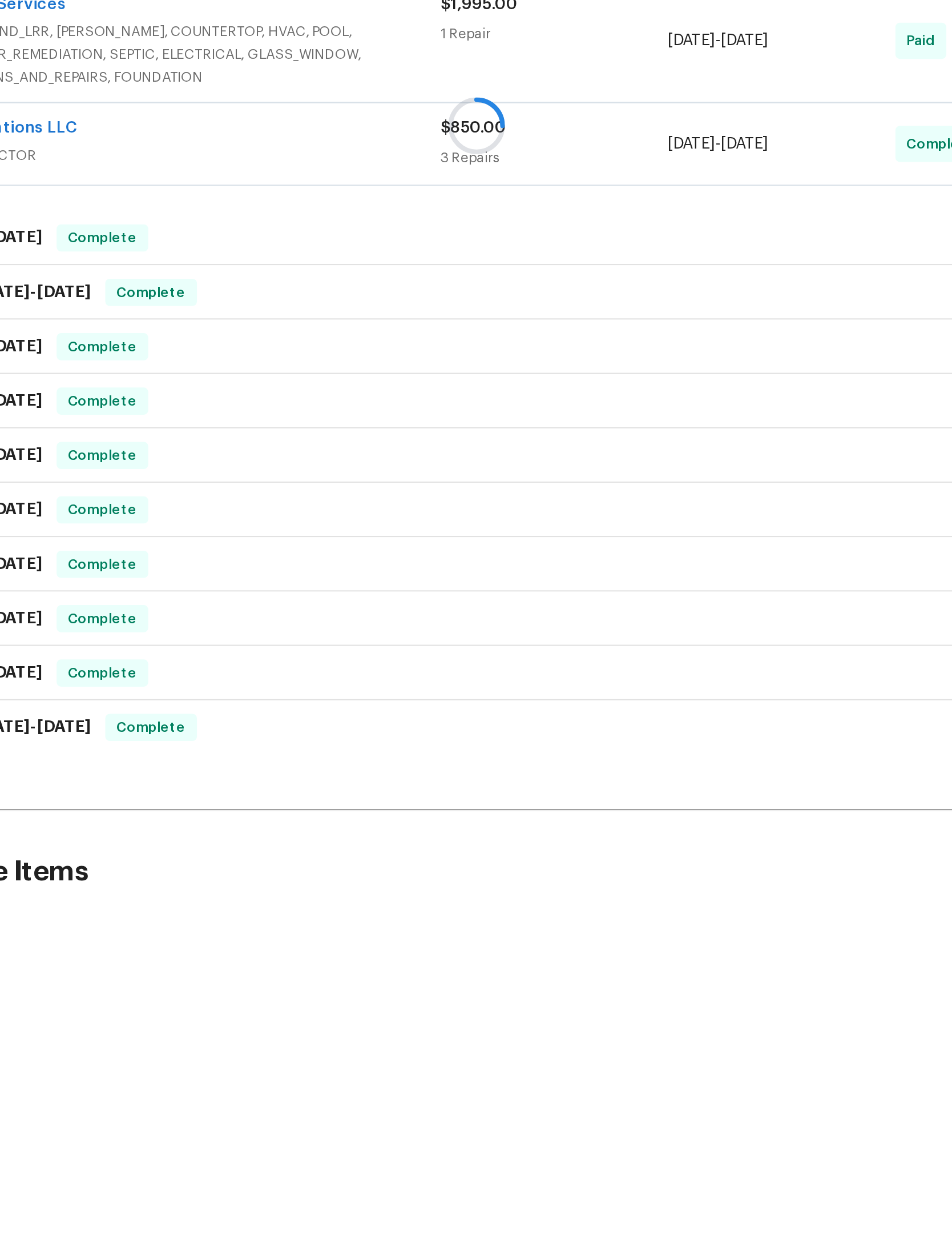
scroll to position [73, 0]
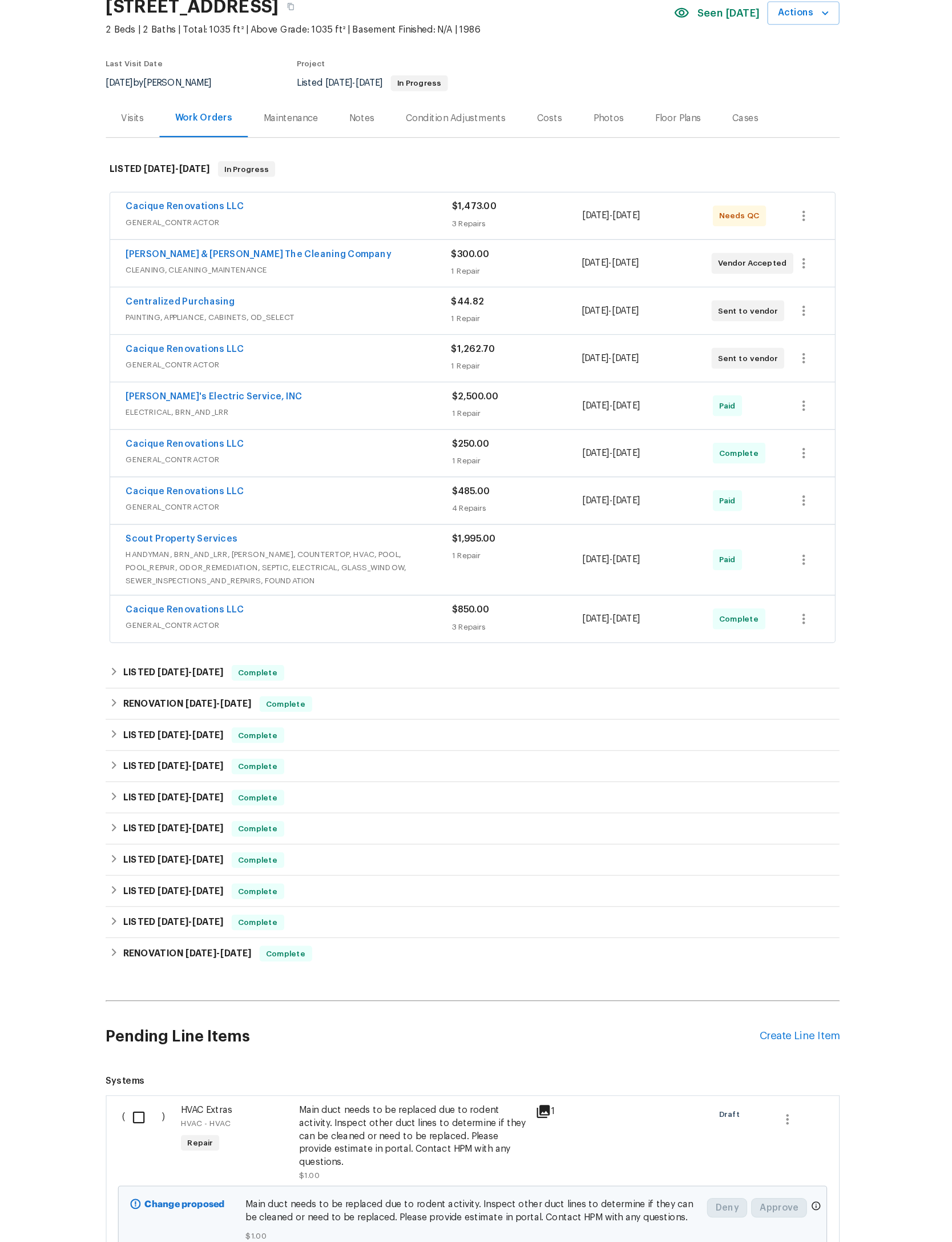
click at [170, 1056] on input "checkbox" at bounding box center [187, 1068] width 32 height 24
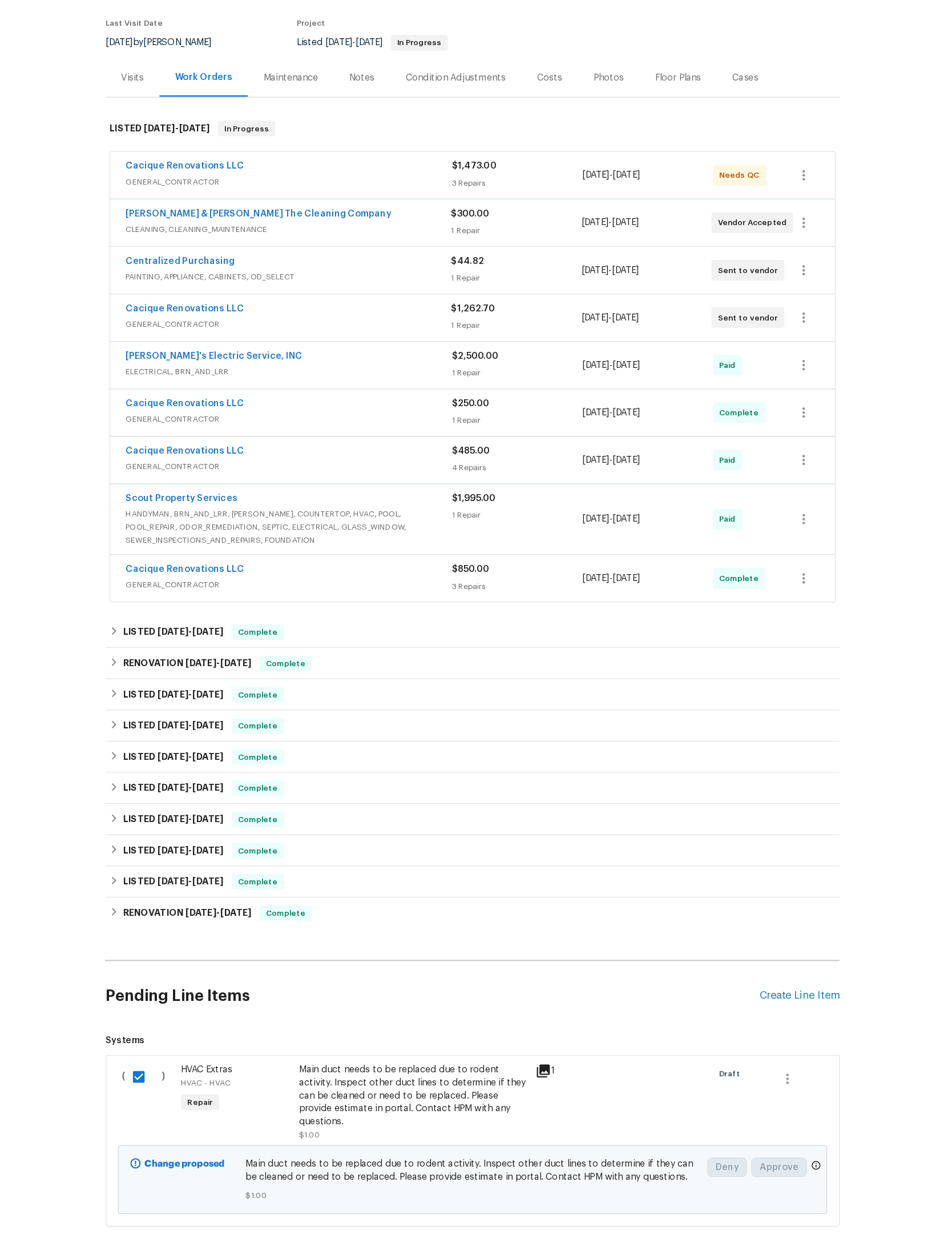
click at [849, 1207] on span "Create Work Order" at bounding box center [887, 1213] width 76 height 14
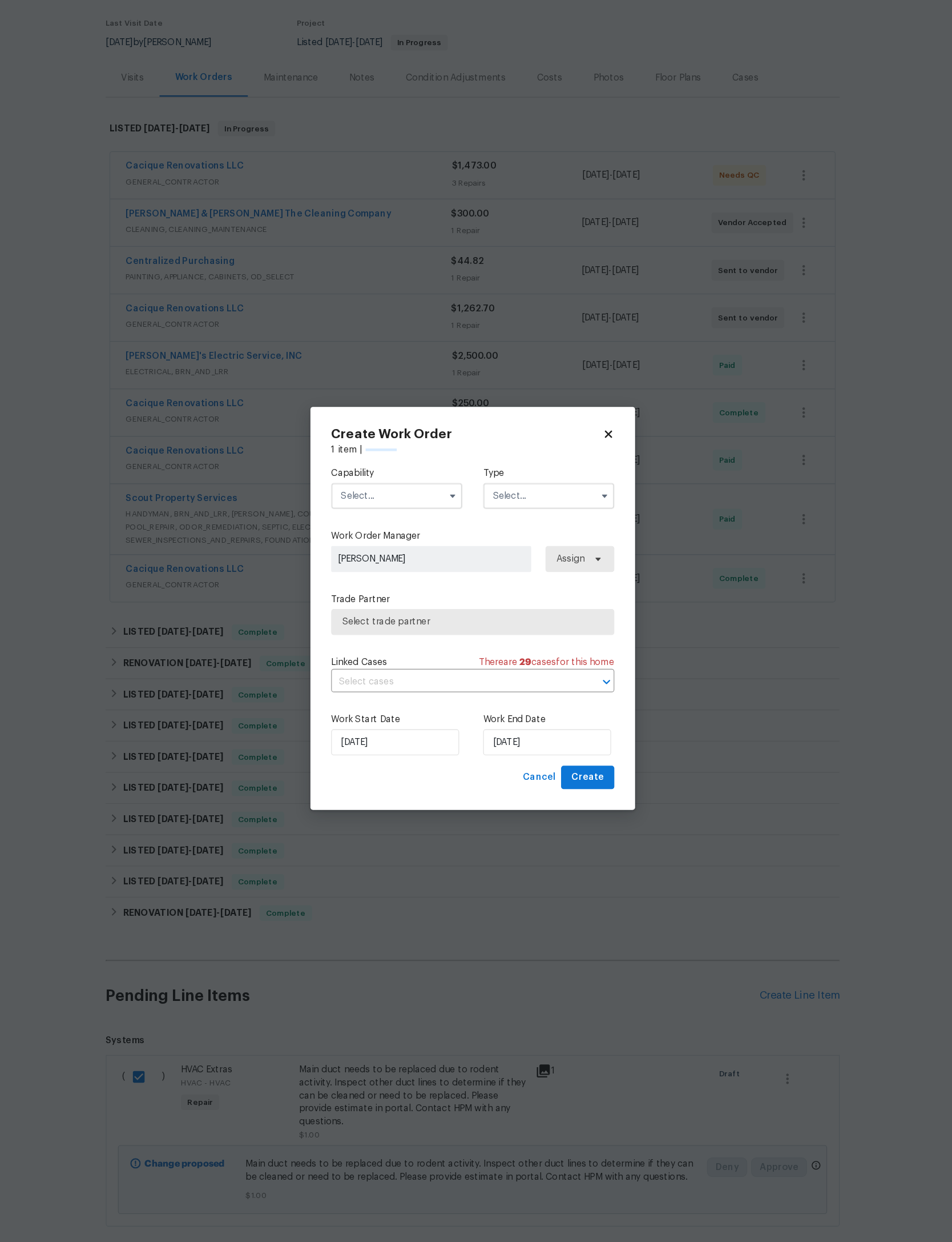
checkbox input "false"
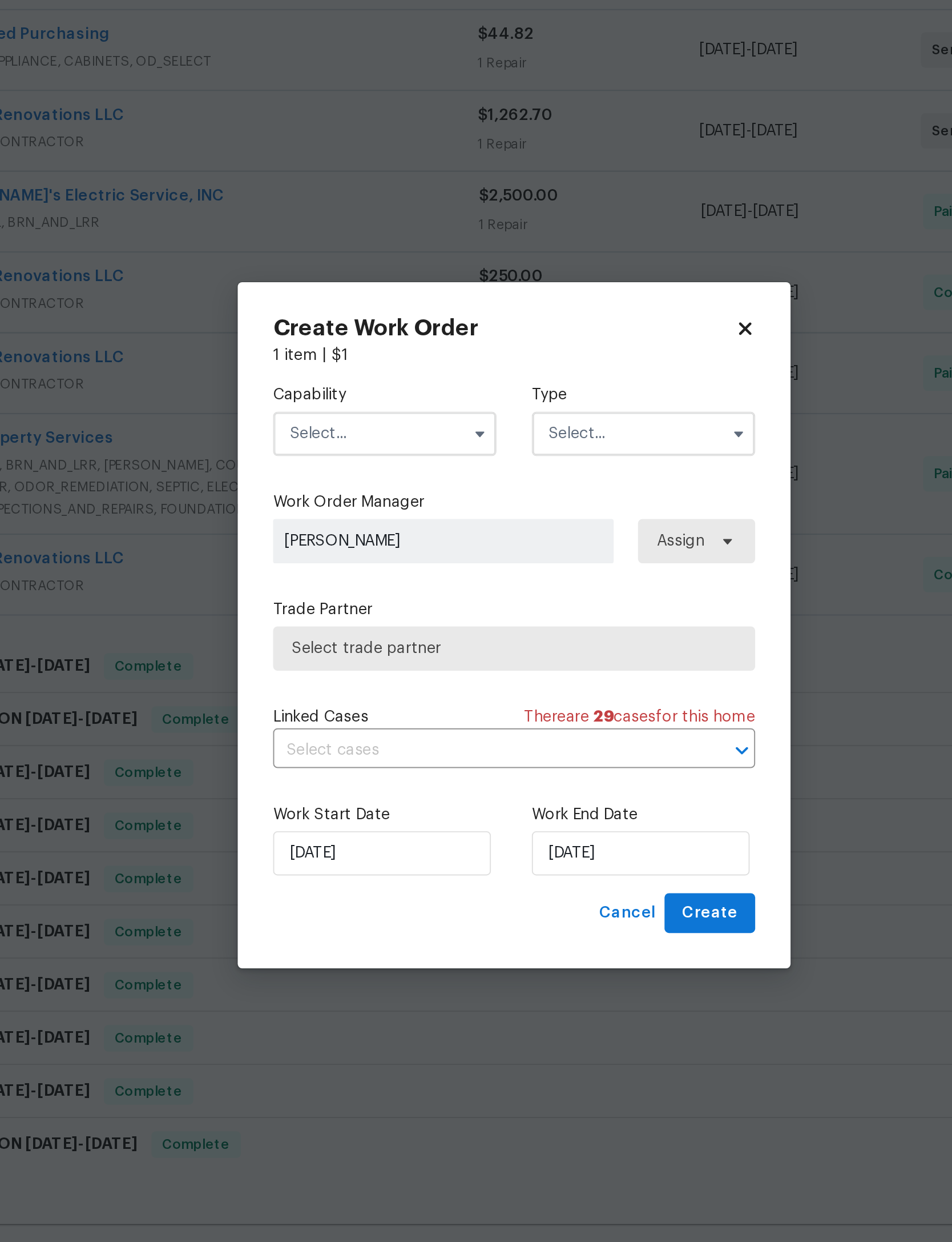
click at [352, 511] on input "text" at bounding box center [409, 522] width 115 height 23
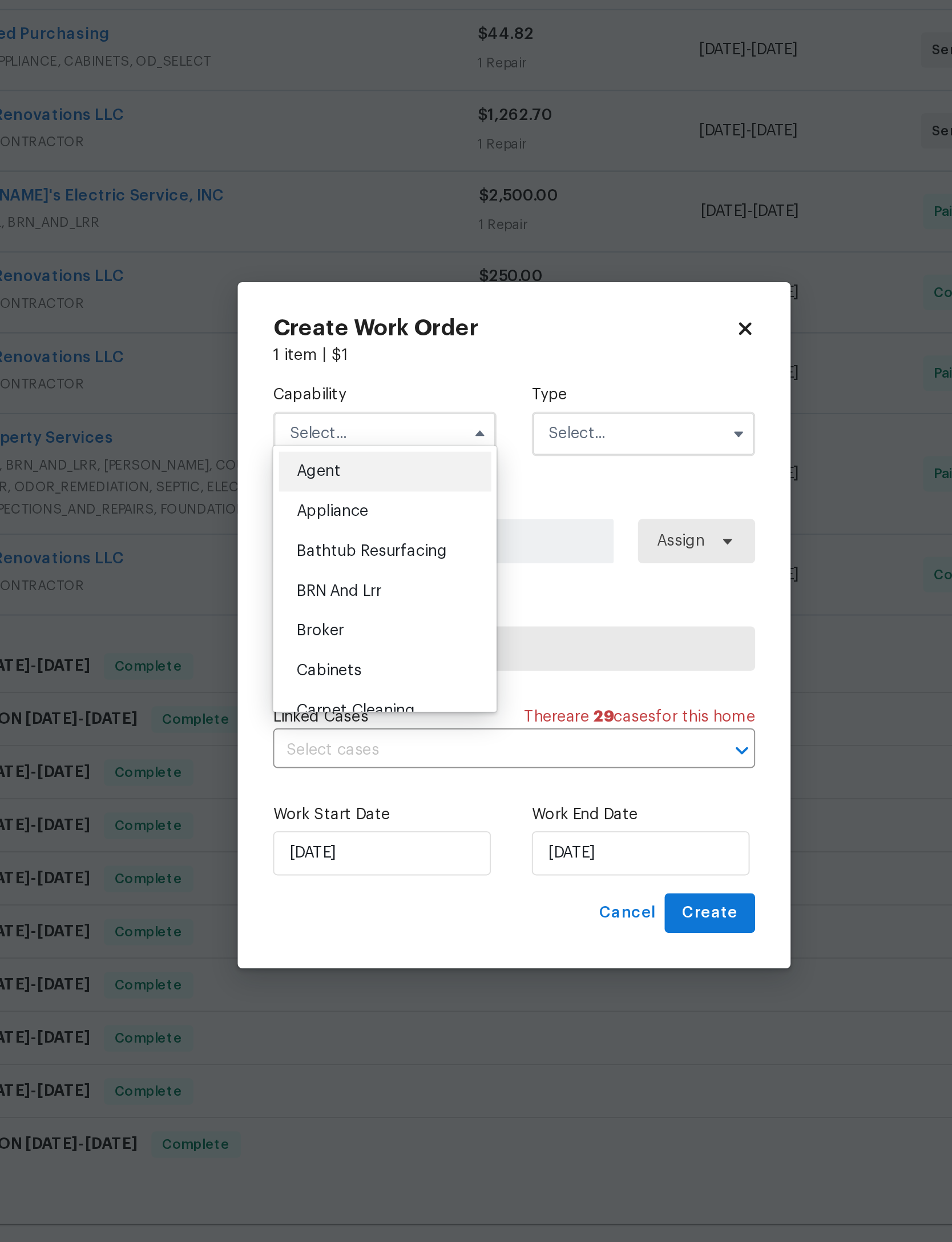
click at [352, 511] on input "text" at bounding box center [409, 522] width 115 height 23
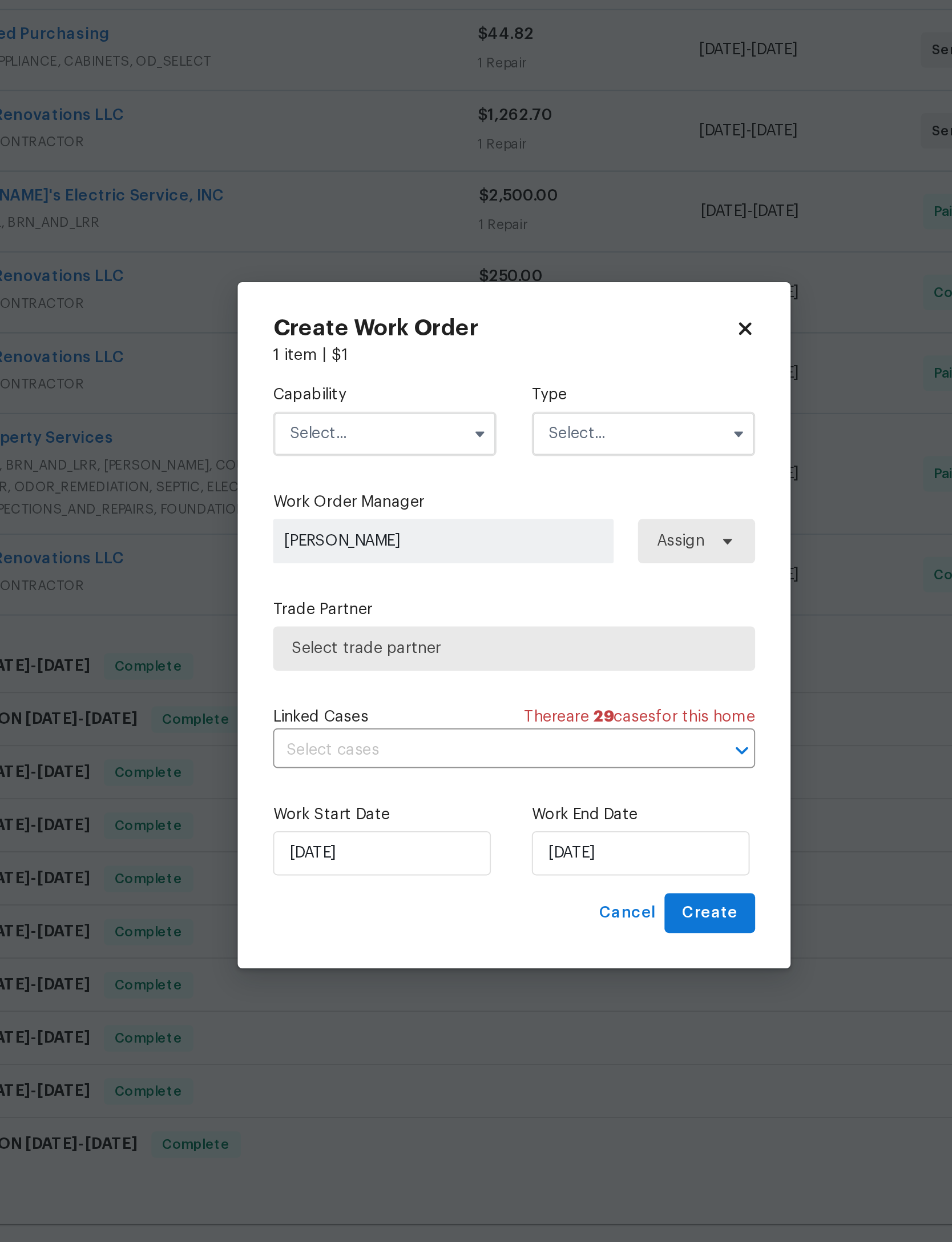
click at [352, 511] on input "text" at bounding box center [409, 522] width 115 height 23
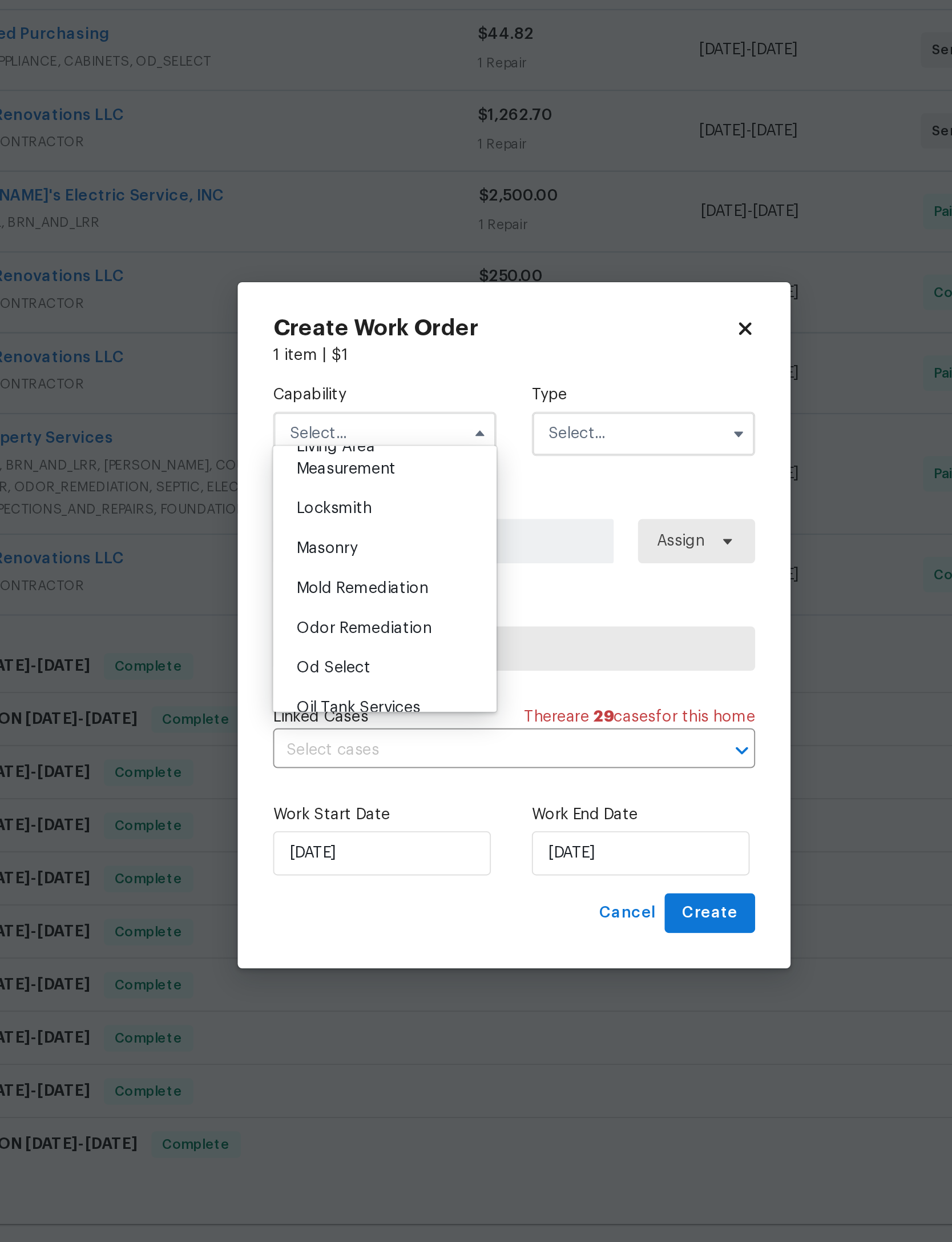
scroll to position [814, 0]
click at [355, 407] on div "HVAC" at bounding box center [409, 417] width 109 height 21
type input "HVAC"
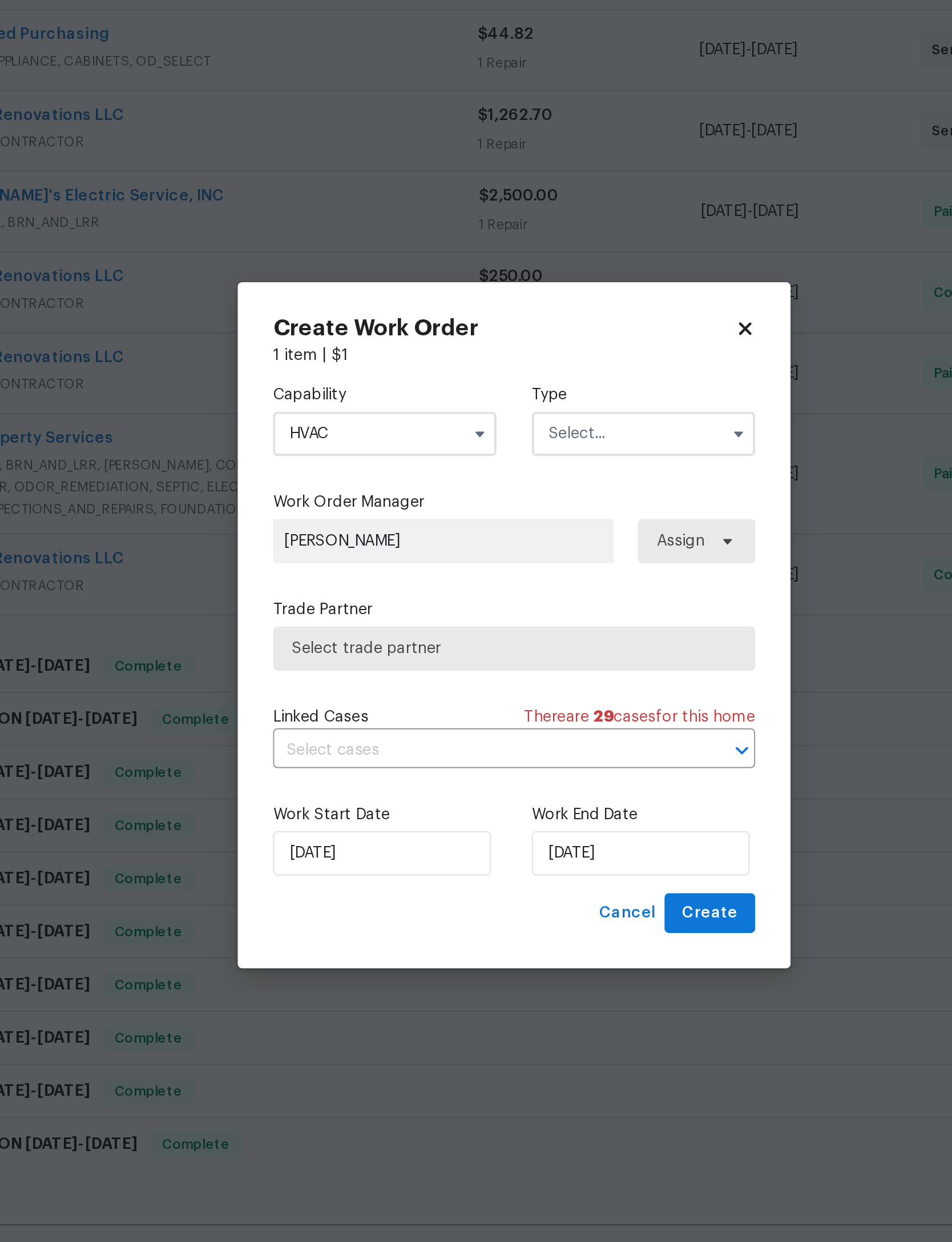
click at [486, 511] on input "text" at bounding box center [543, 522] width 115 height 23
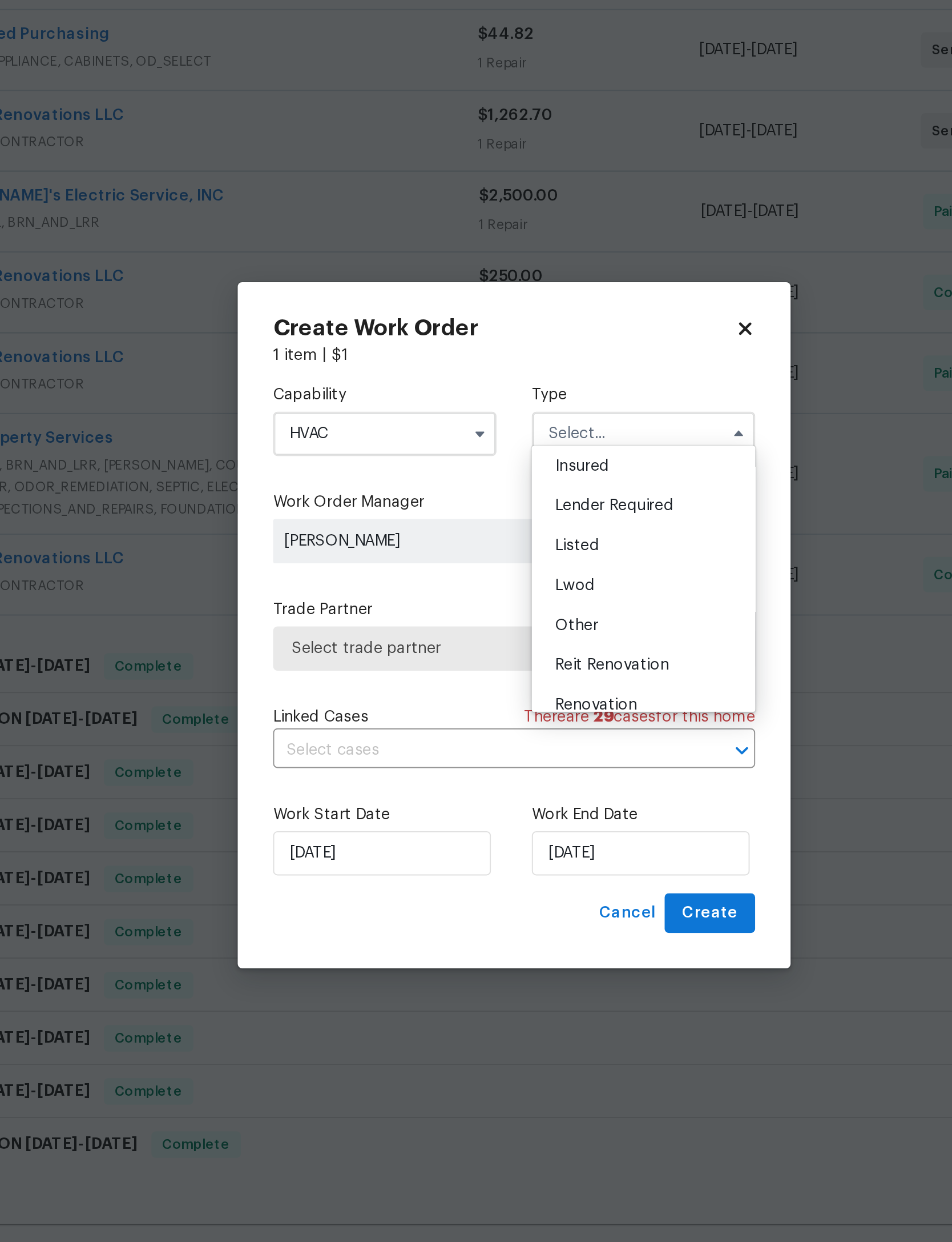
scroll to position [63, 0]
click at [488, 570] on div "Listed" at bounding box center [543, 581] width 109 height 21
type input "Listed"
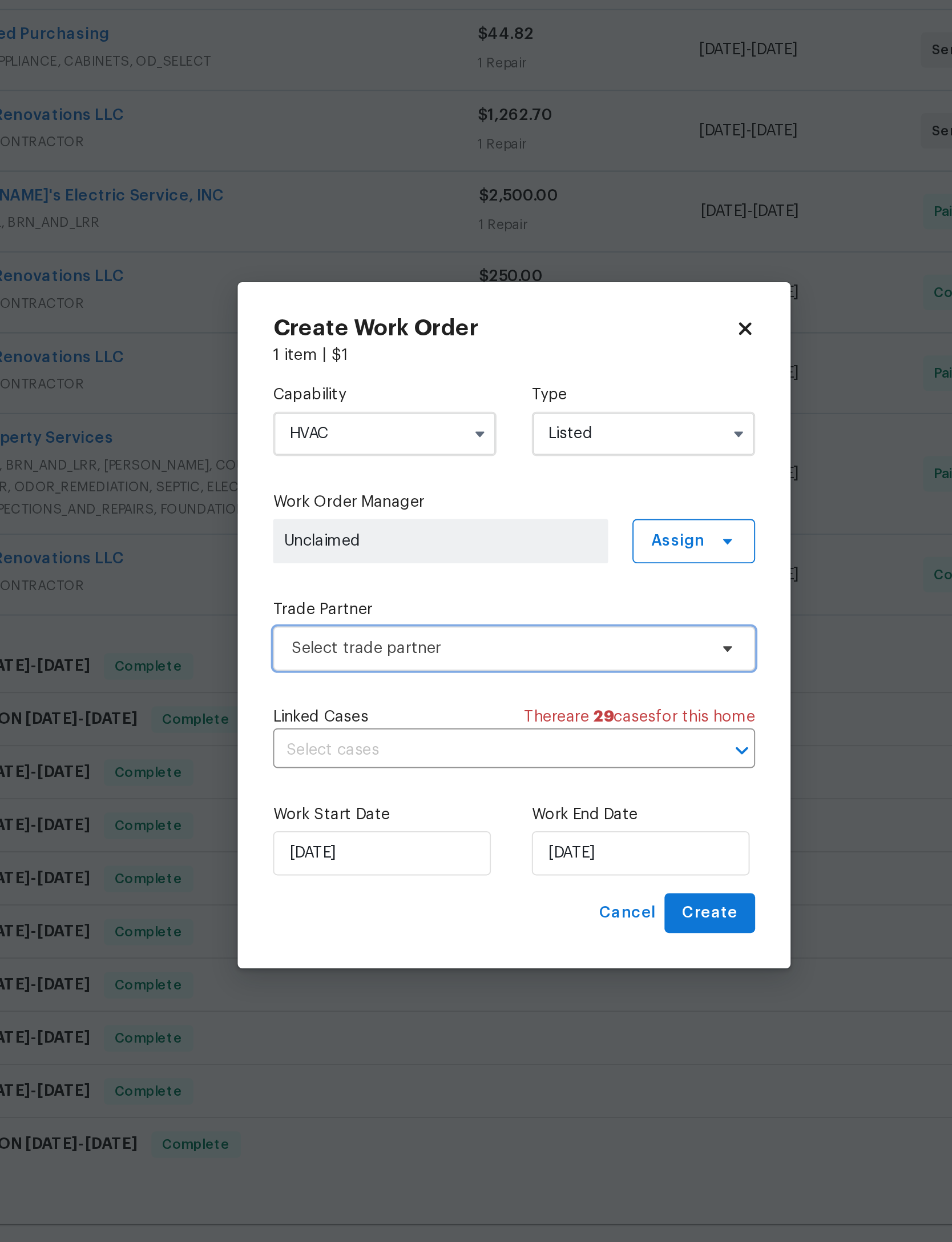
click at [361, 627] on span "Select trade partner" at bounding box center [468, 633] width 213 height 12
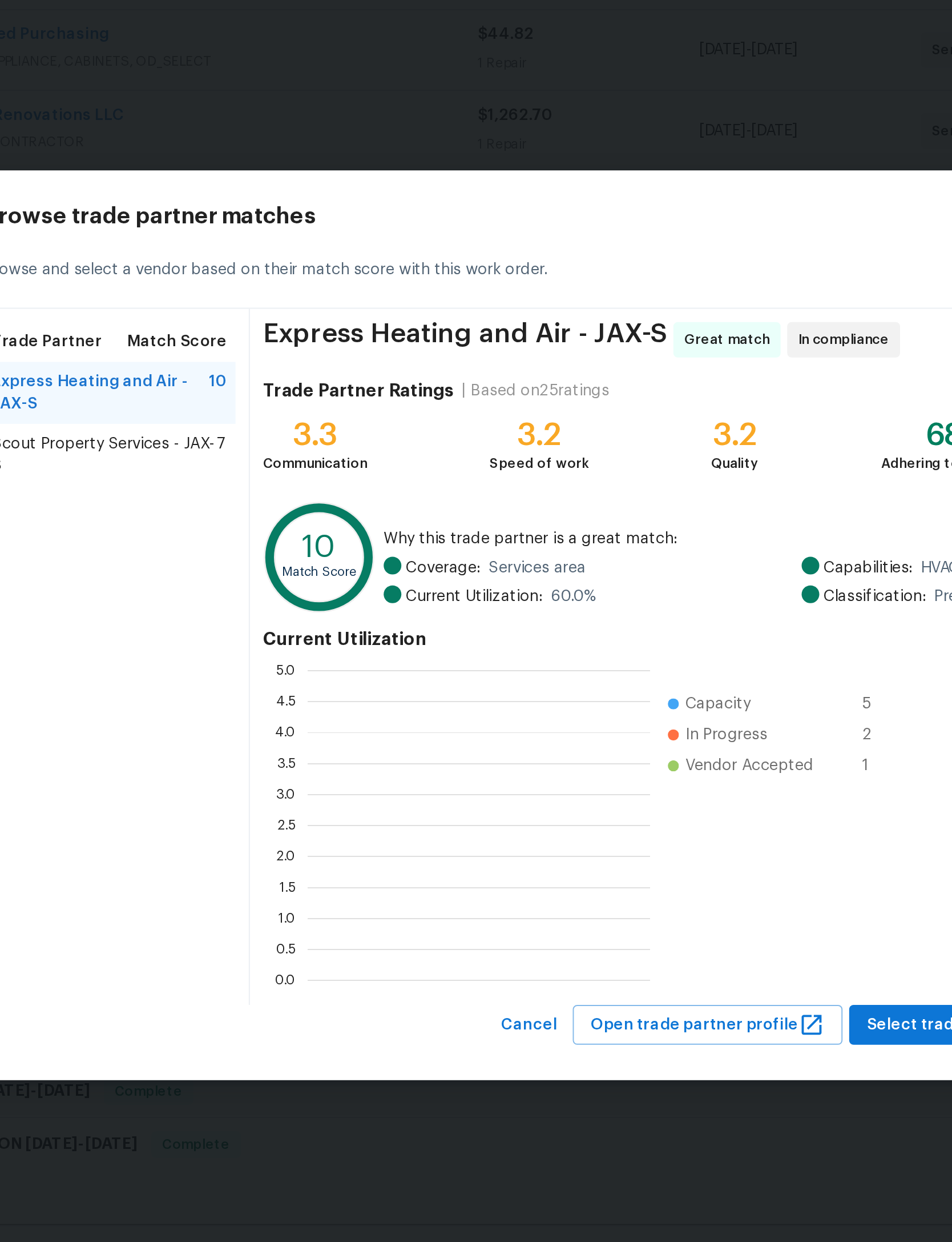
scroll to position [160, 177]
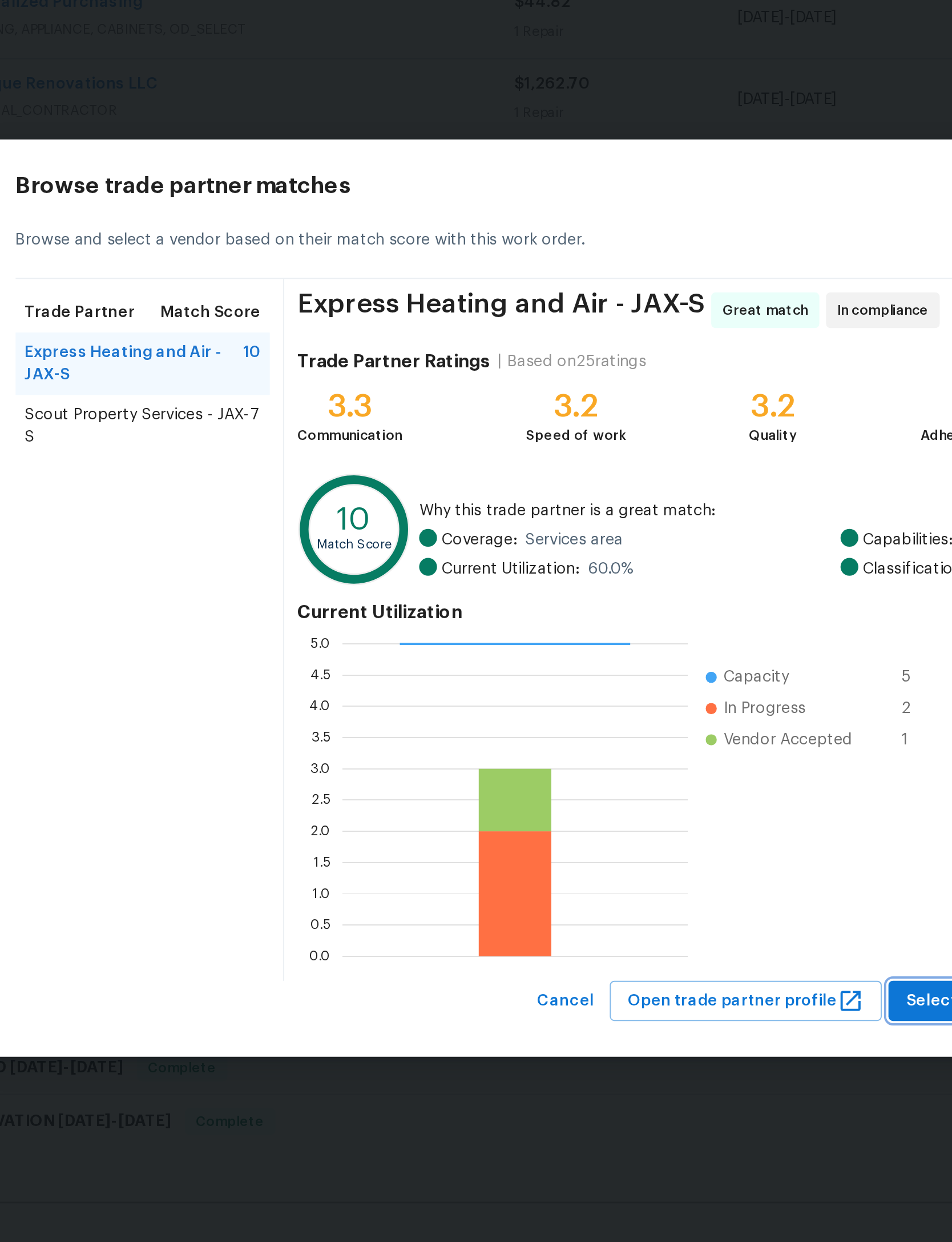
click at [658, 820] on span "Select trade partner" at bounding box center [699, 827] width 83 height 14
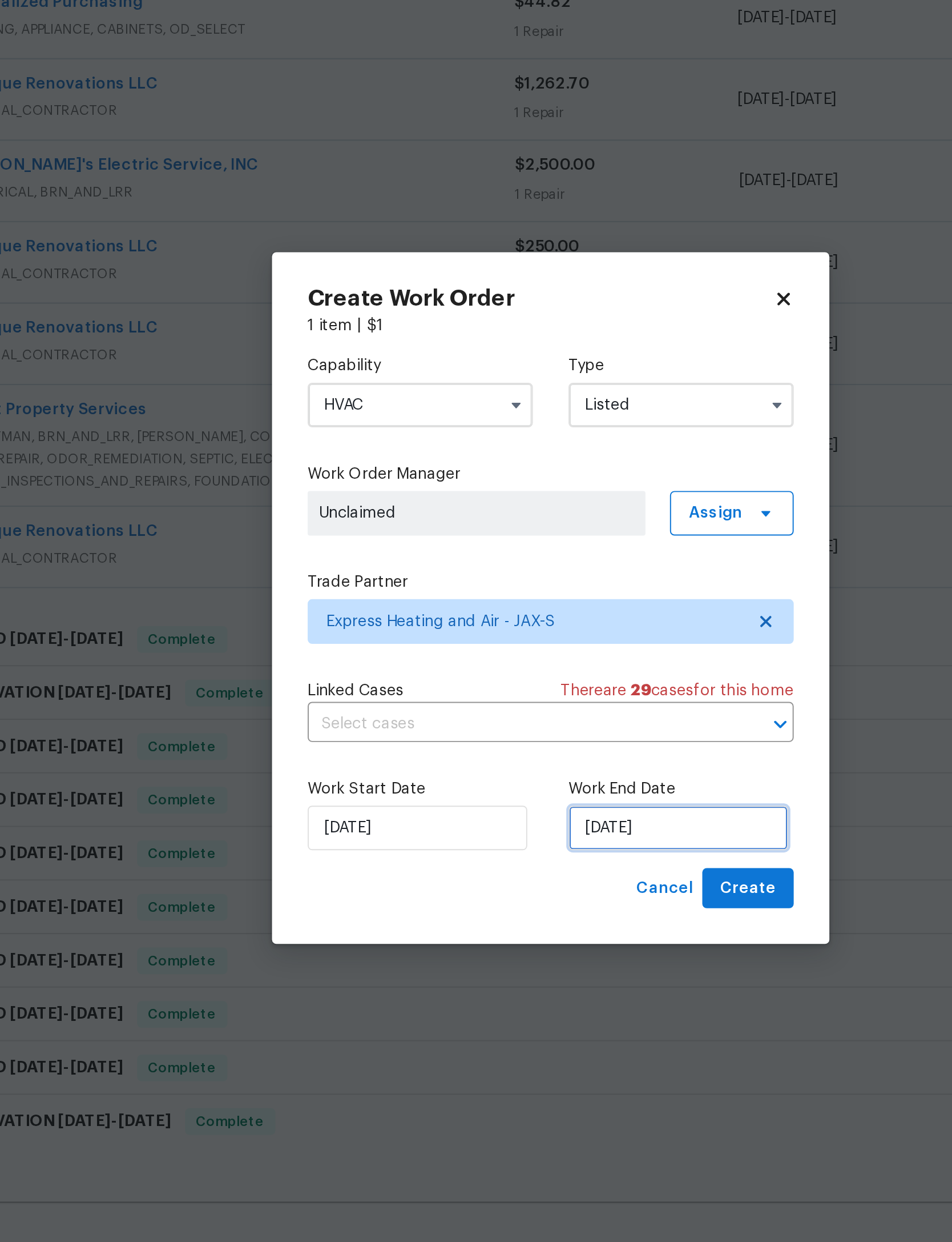
click at [486, 727] on input "[DATE]" at bounding box center [541, 738] width 112 height 23
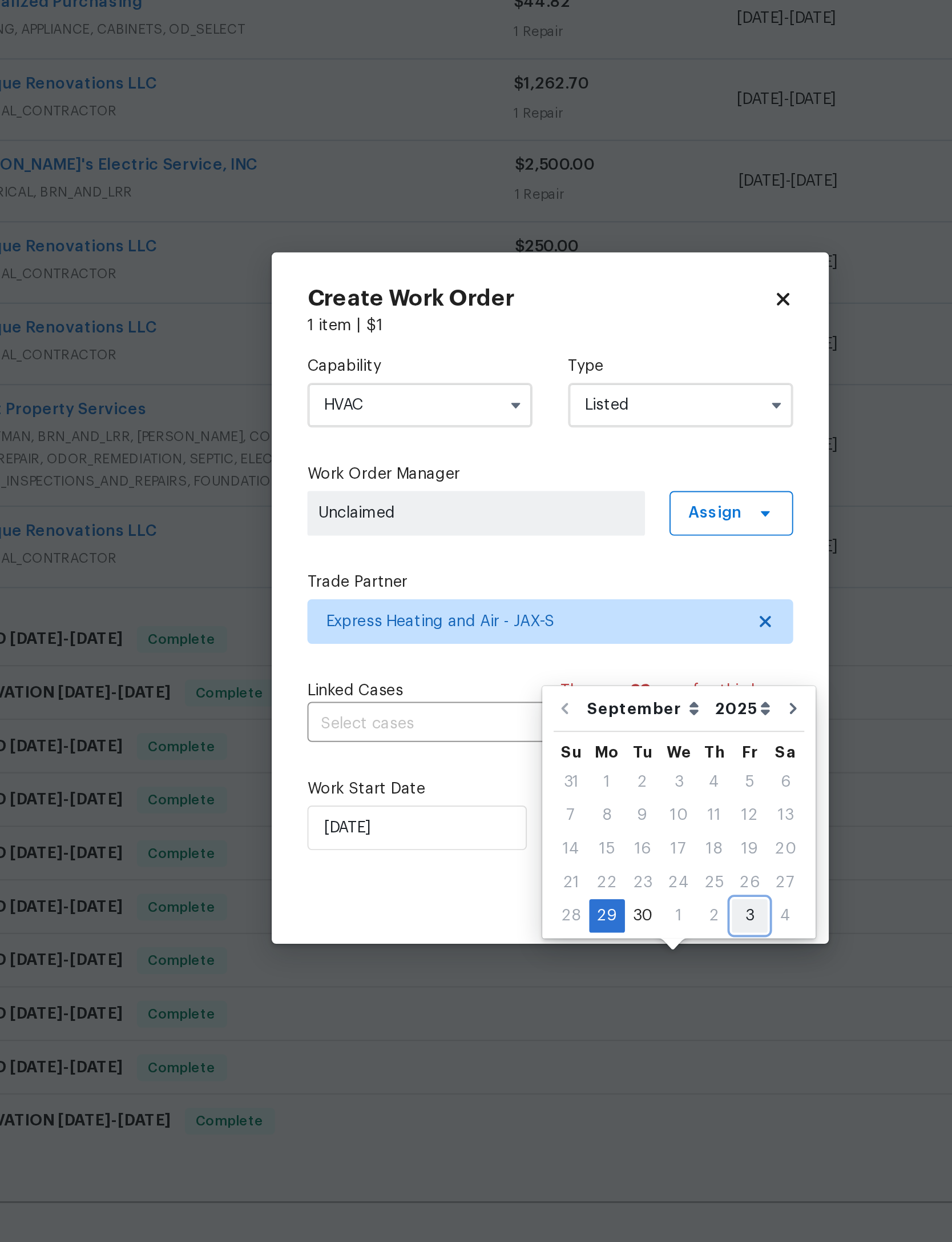
click at [569, 775] on div "3" at bounding box center [578, 783] width 18 height 16
type input "[DATE]"
click at [563, 763] on span "Create" at bounding box center [577, 769] width 29 height 14
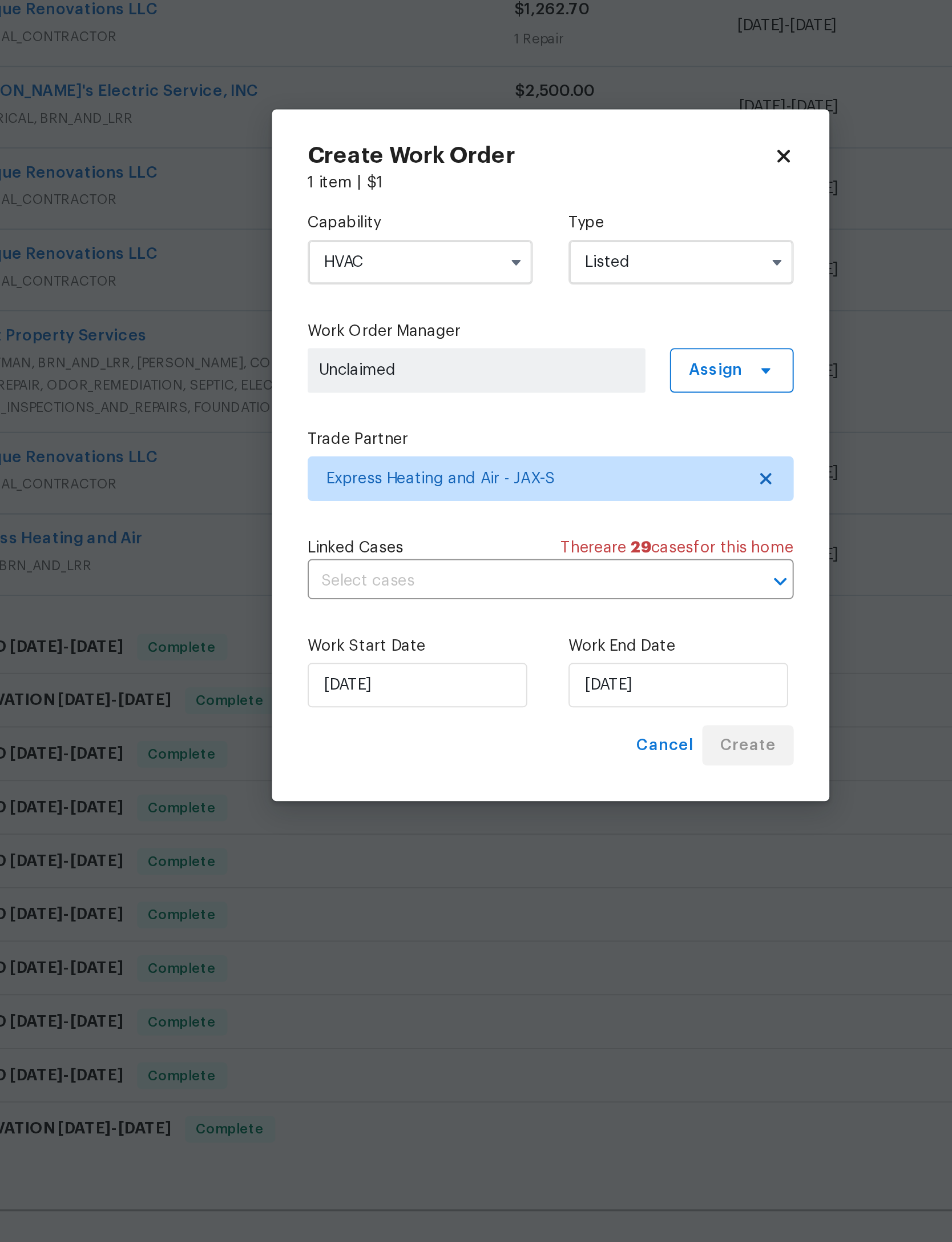
scroll to position [0, 0]
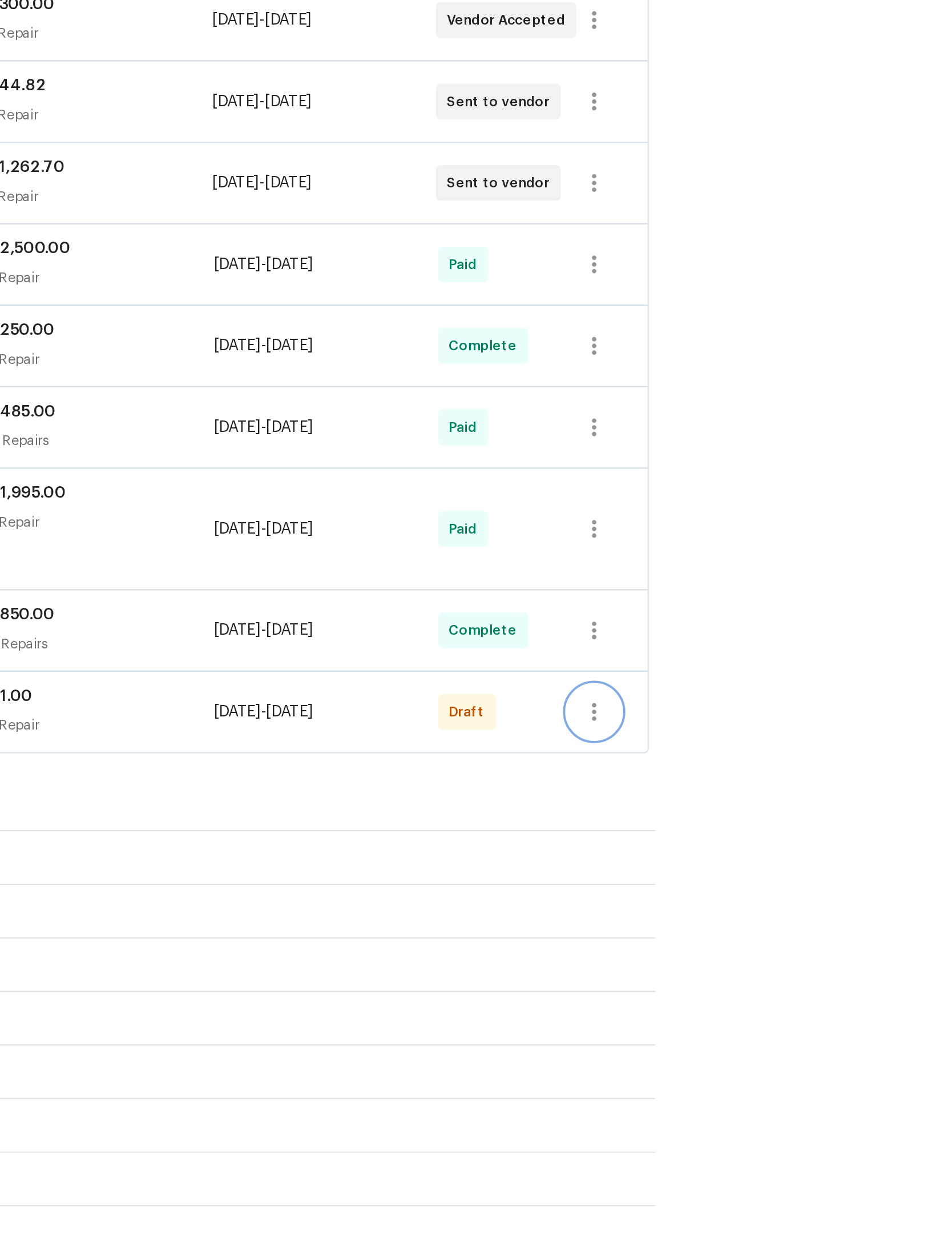
click at [760, 665] on icon "button" at bounding box center [767, 672] width 14 height 14
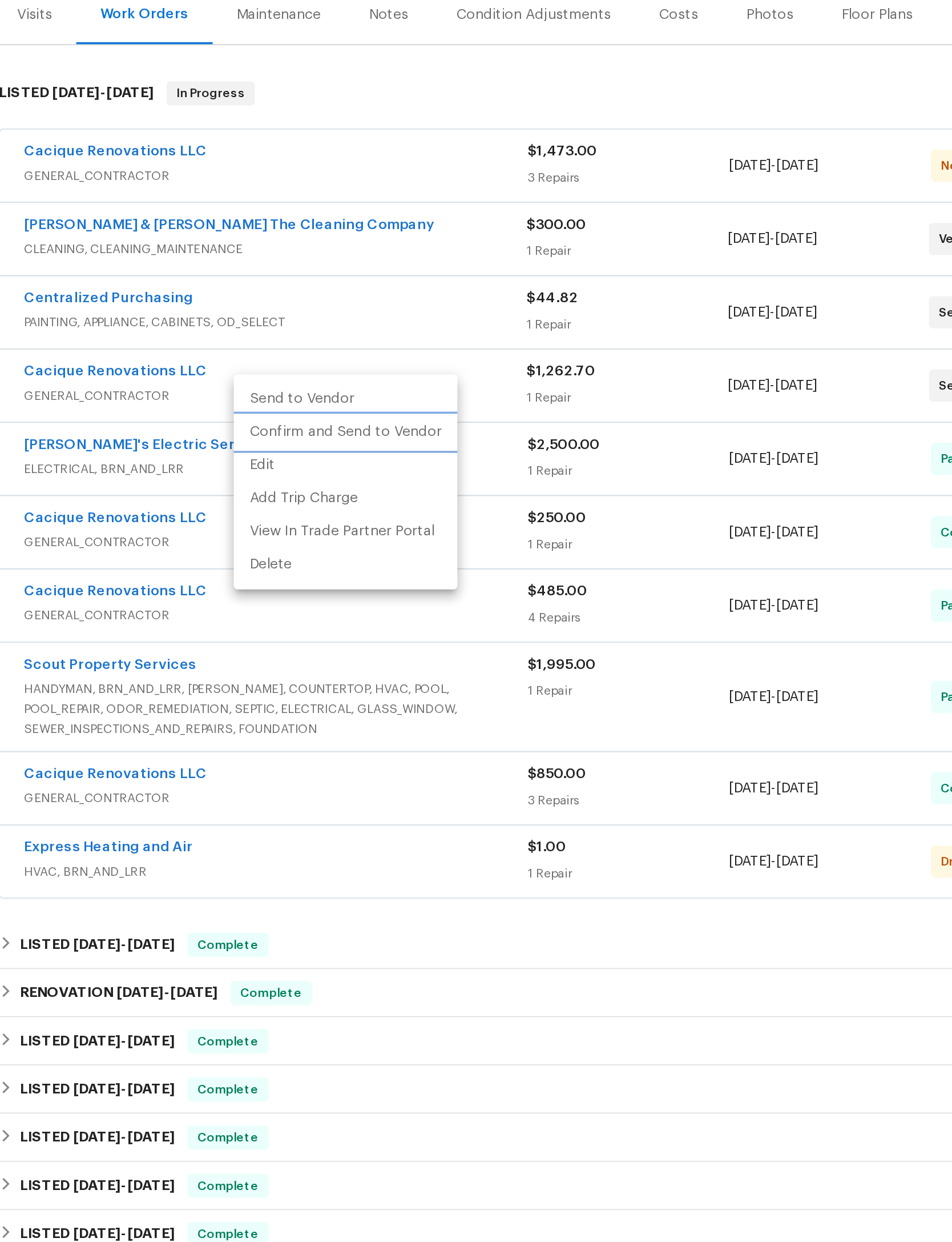
click at [291, 418] on li "Confirm and Send to Vendor" at bounding box center [354, 428] width 127 height 19
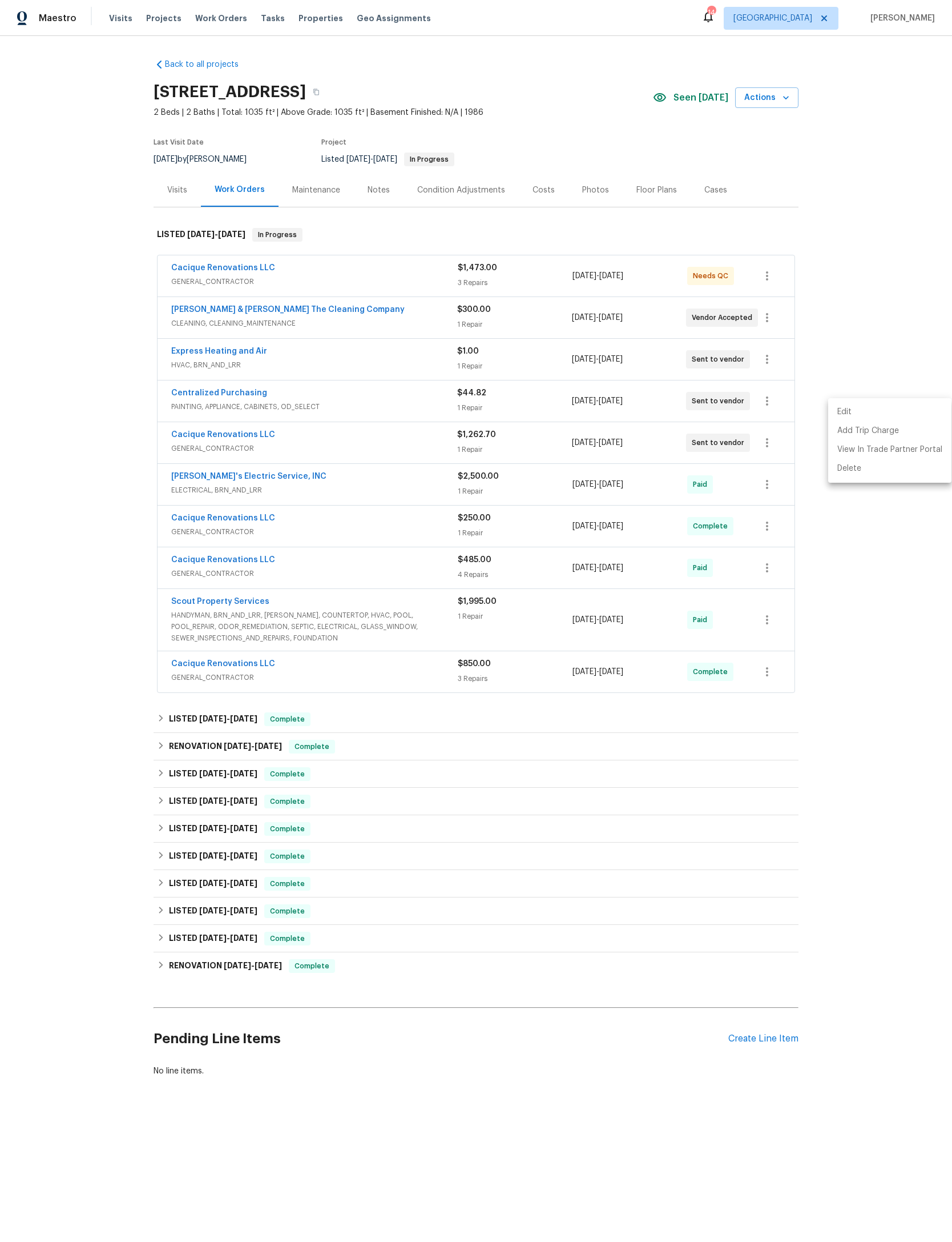
click at [845, 262] on div at bounding box center [476, 621] width 952 height 1242
click at [532, 273] on div "$1,473.00" at bounding box center [515, 268] width 115 height 12
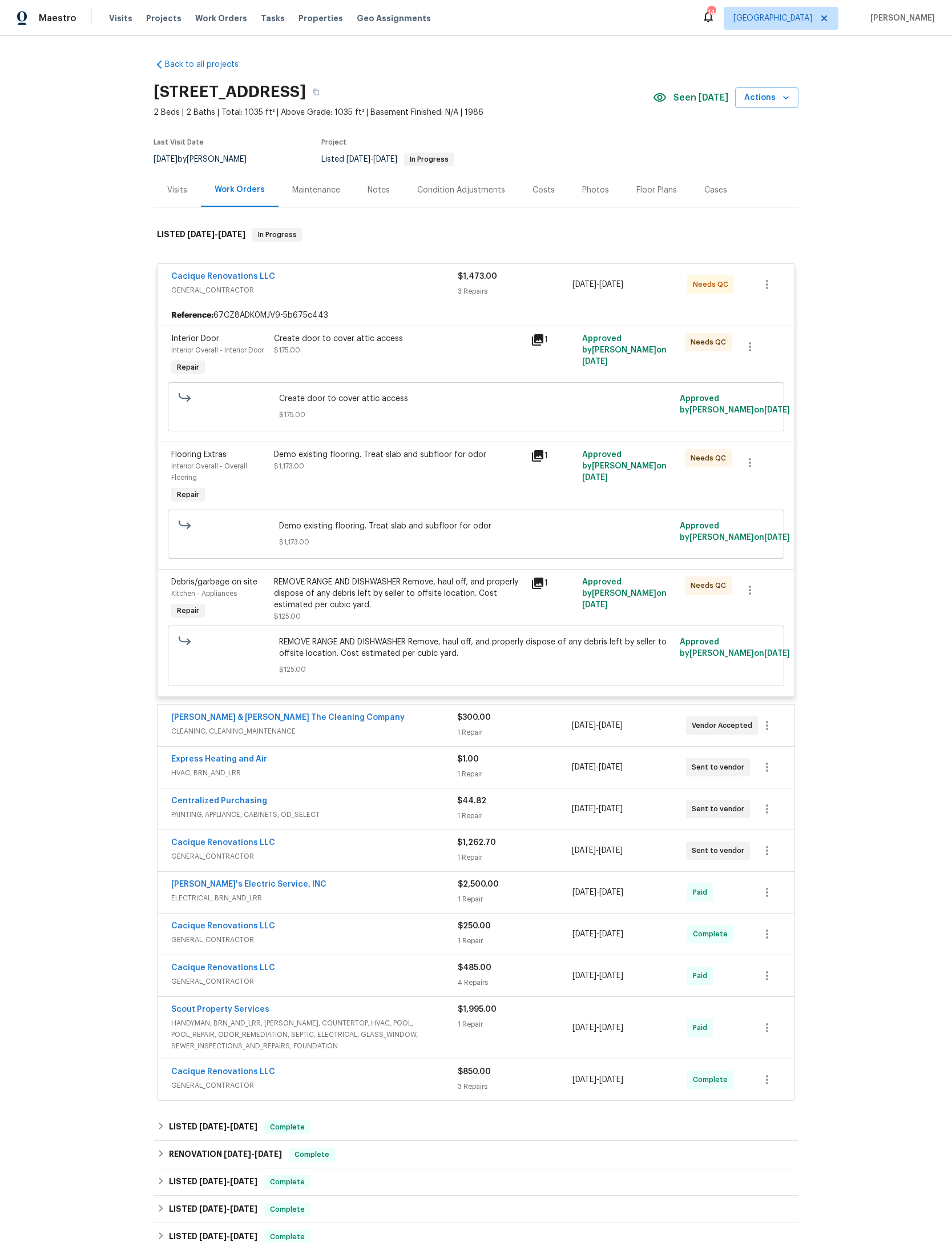
click at [459, 382] on div "Create door to cover attic access $175.00" at bounding box center [399, 356] width 257 height 53
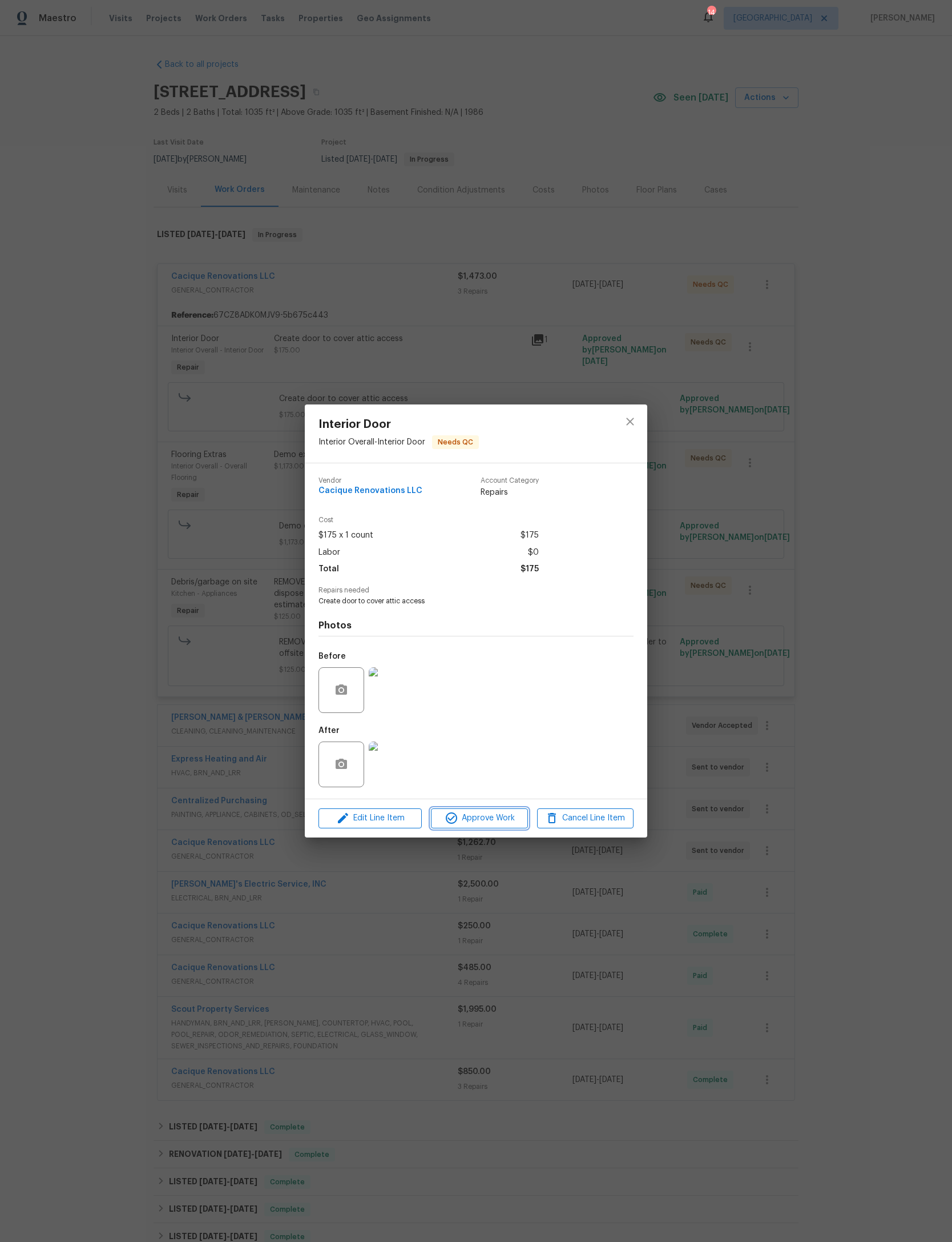
click at [501, 825] on span "Approve Work" at bounding box center [479, 818] width 90 height 14
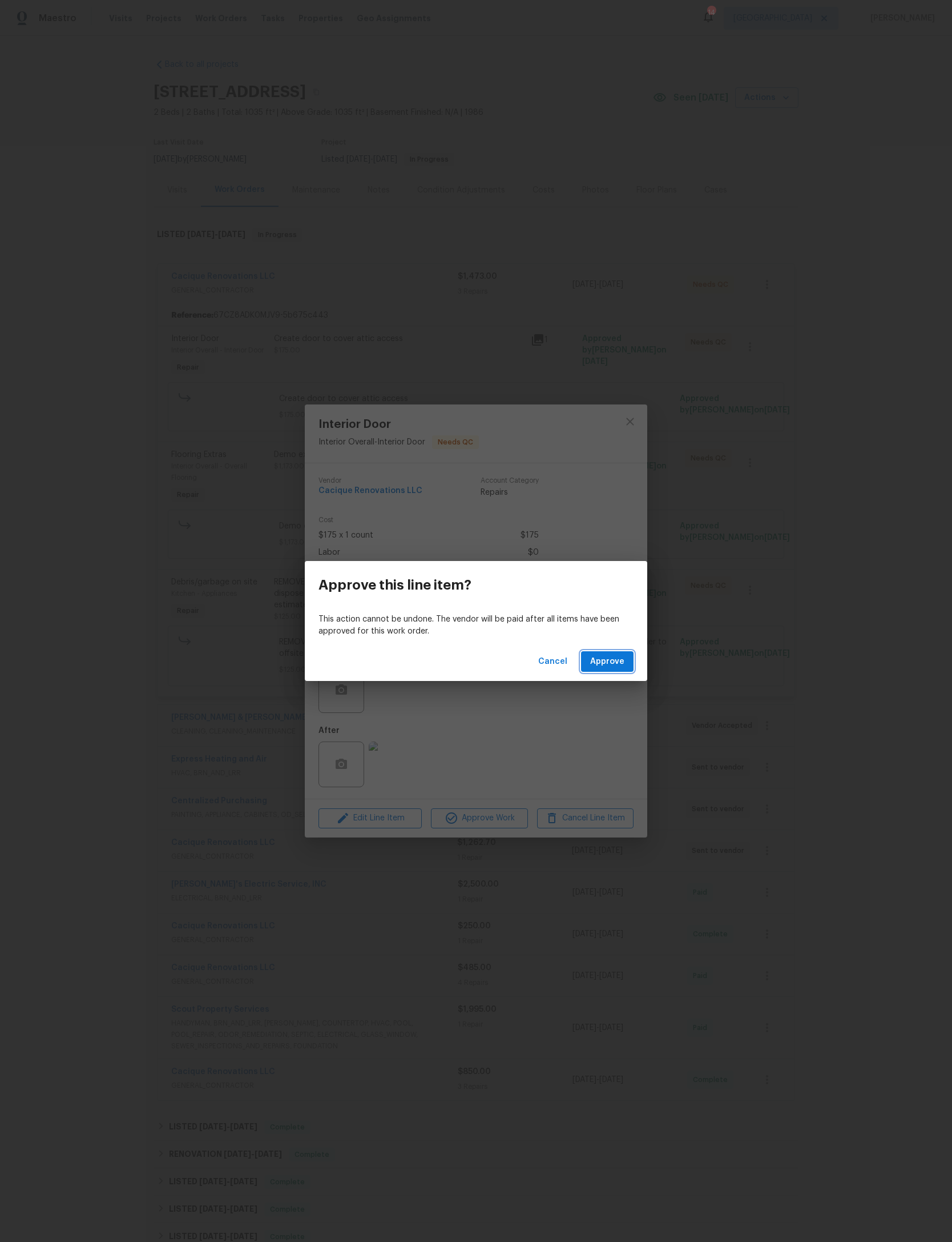
click at [621, 653] on button "Approve" at bounding box center [607, 661] width 53 height 21
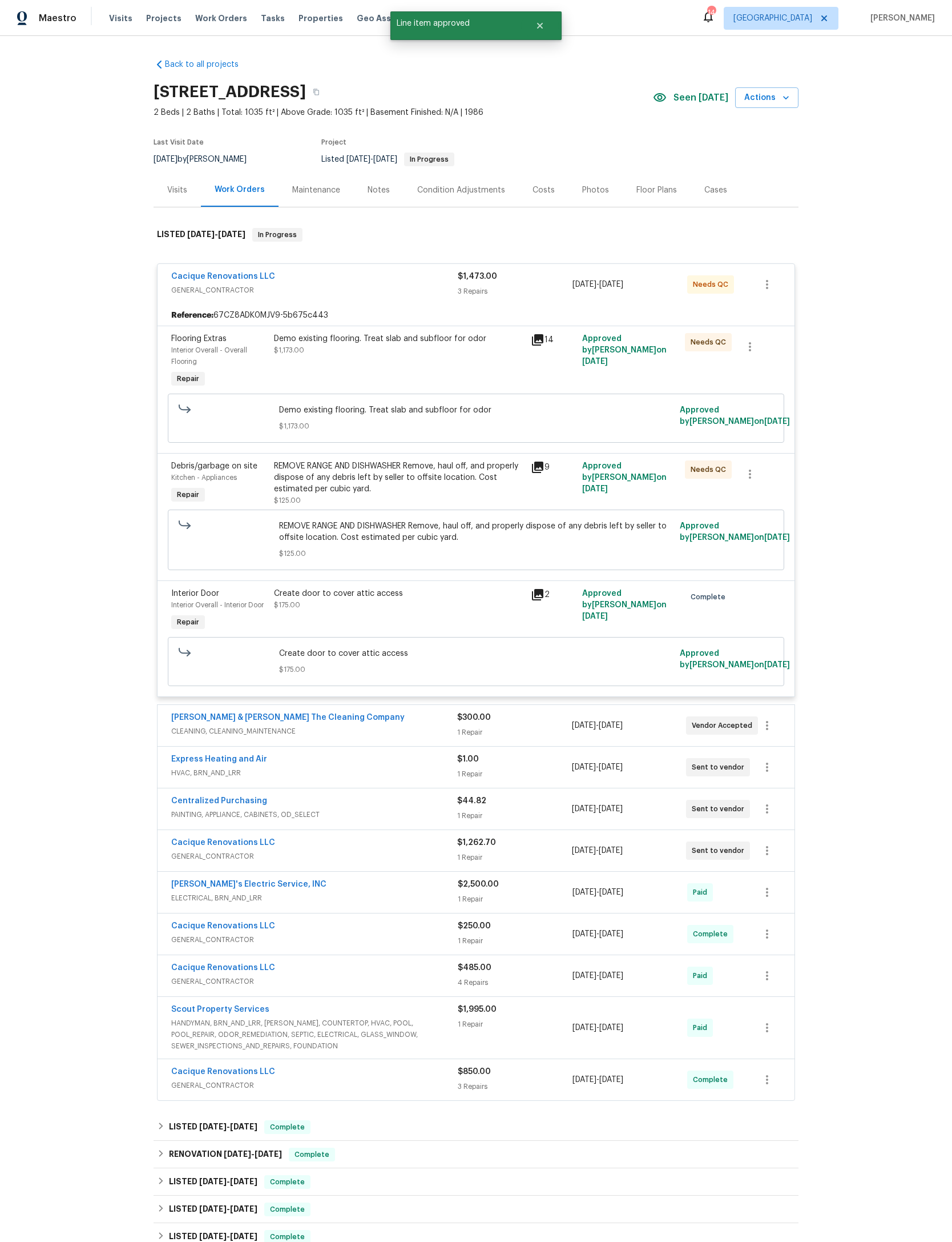
click at [464, 345] on div "Demo existing flooring. Treat slab and subfloor for odor" at bounding box center [399, 339] width 250 height 12
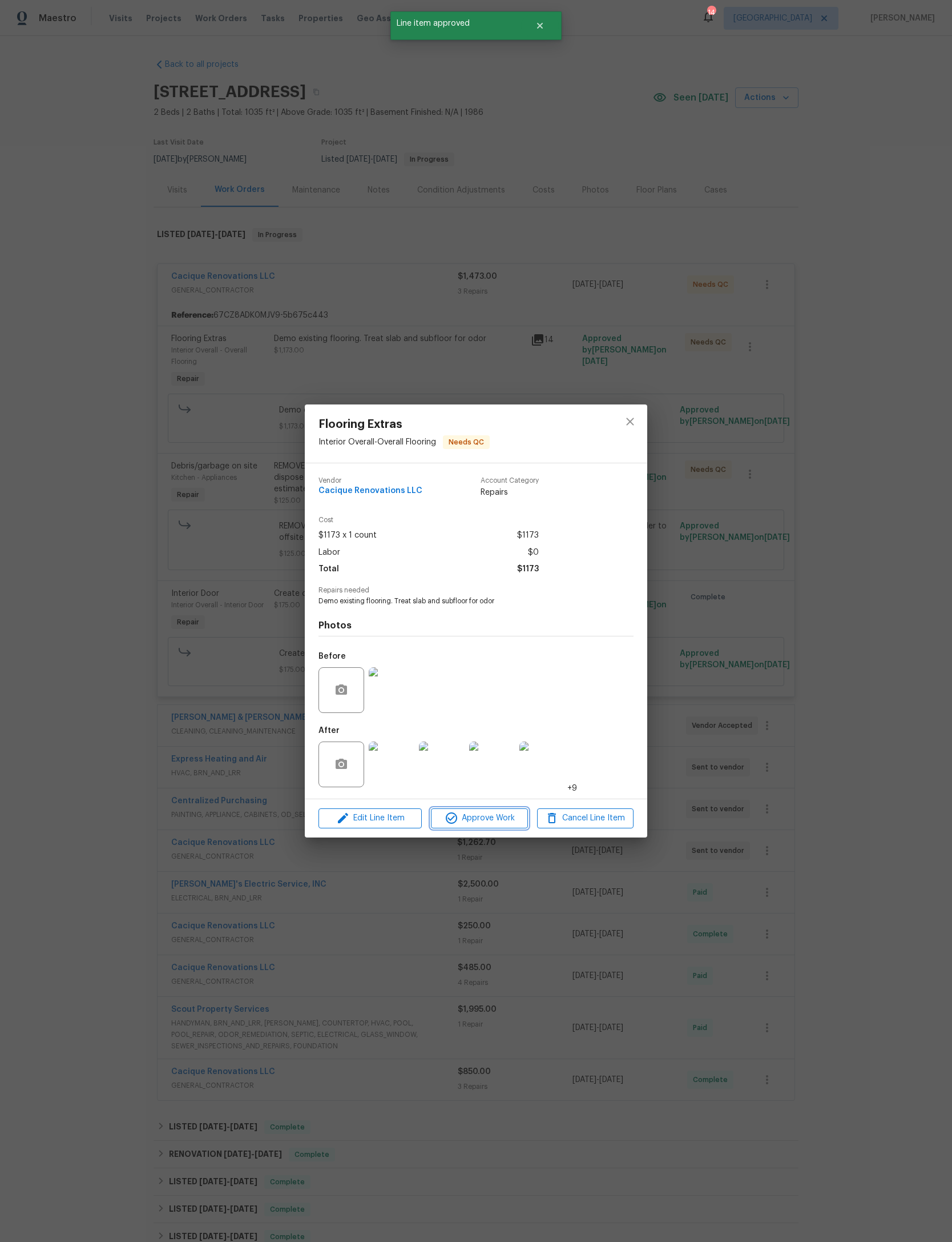
click at [499, 825] on span "Approve Work" at bounding box center [479, 818] width 90 height 14
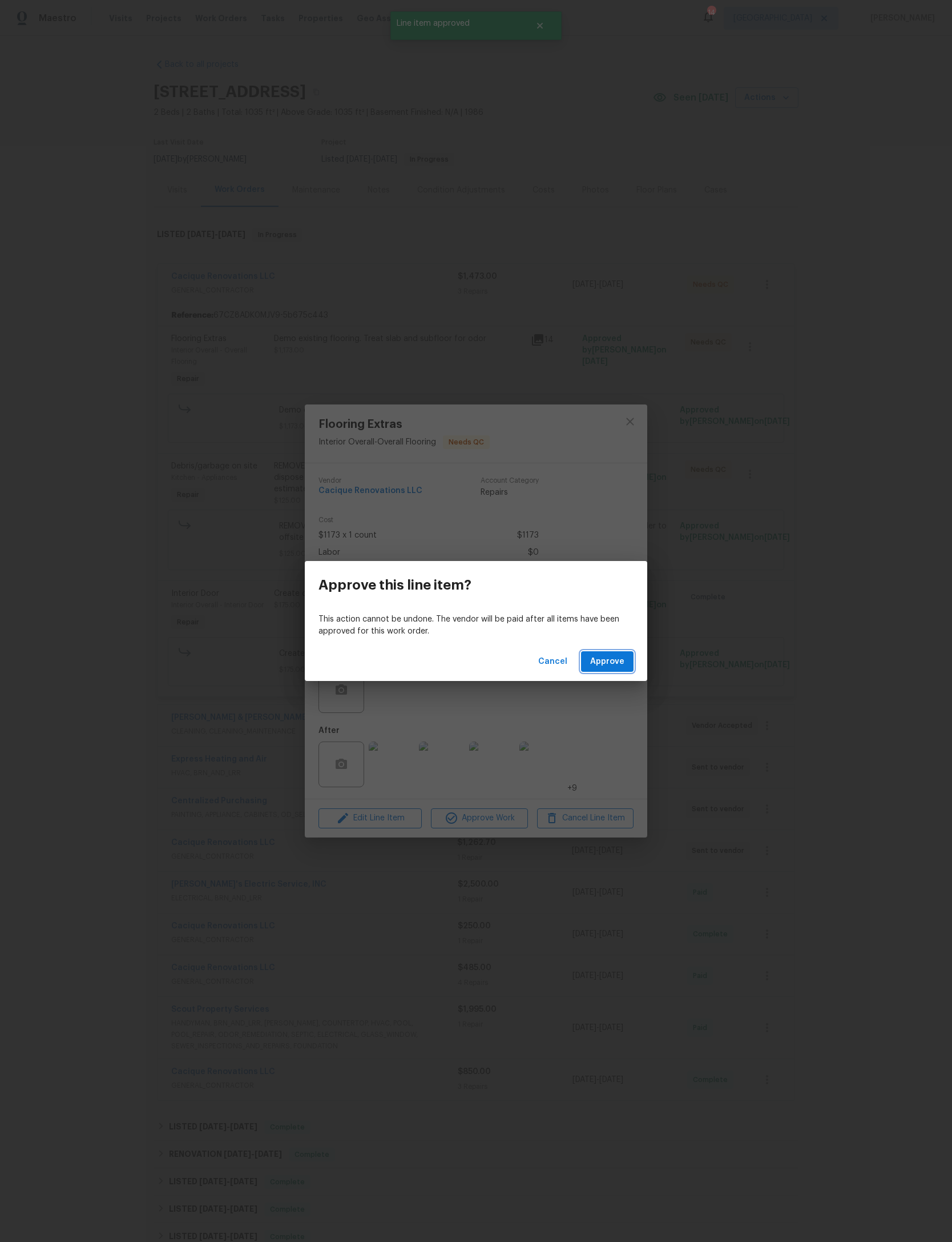
click at [621, 654] on button "Approve" at bounding box center [607, 661] width 53 height 21
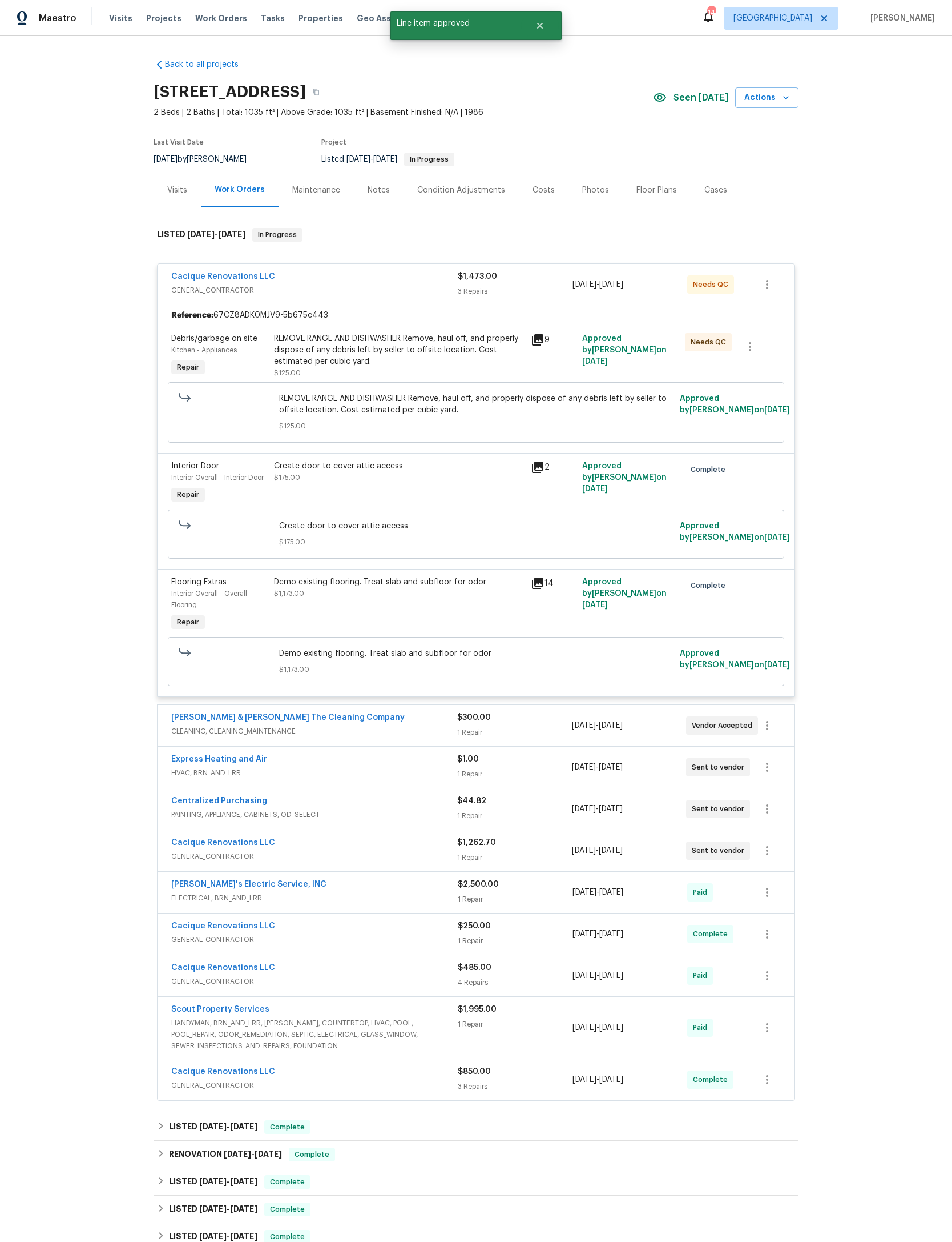
click at [442, 362] on div "REMOVE RANGE AND DISHWASHER Remove, haul off, and properly dispose of any debri…" at bounding box center [399, 350] width 250 height 35
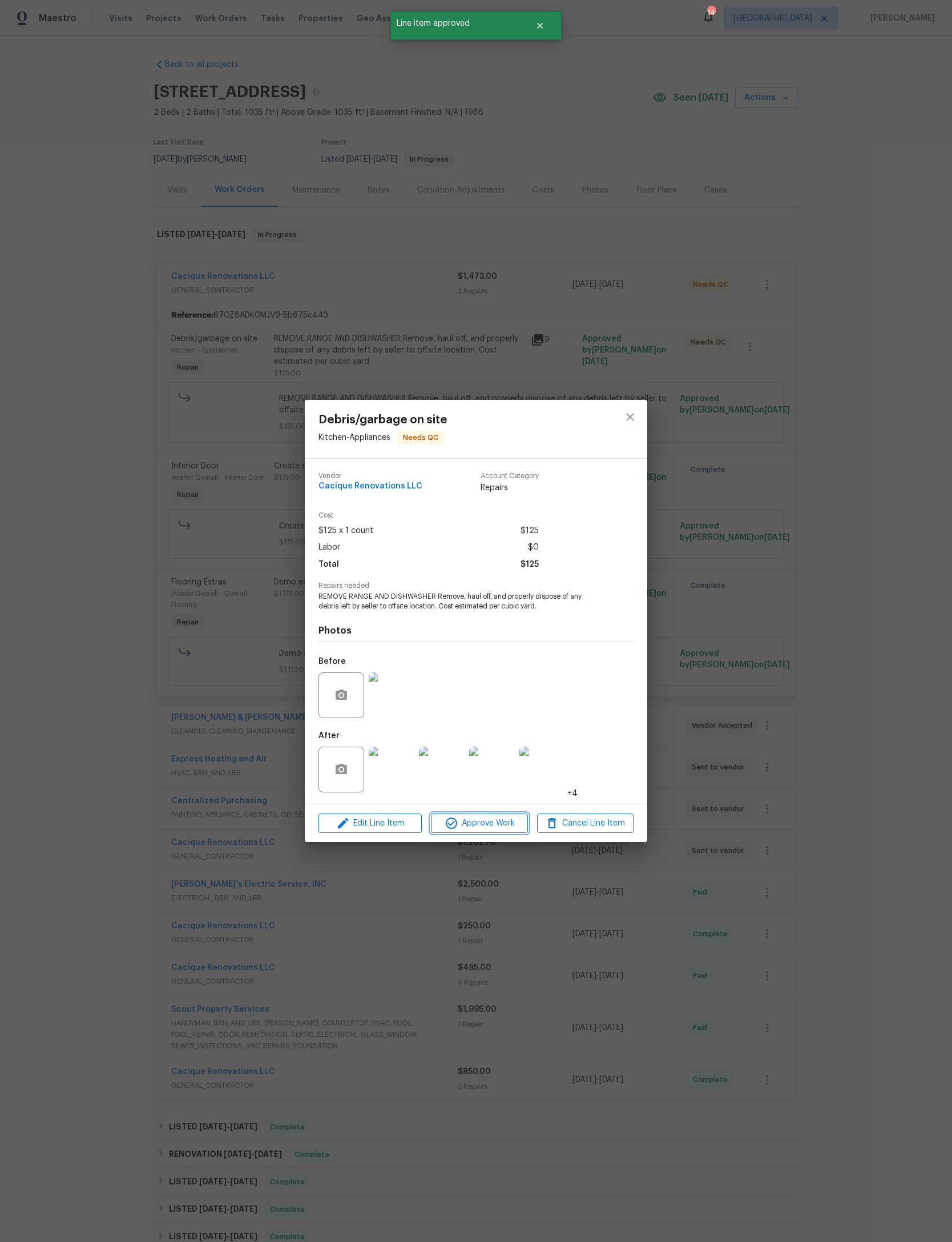
click at [505, 830] on span "Approve Work" at bounding box center [479, 823] width 90 height 14
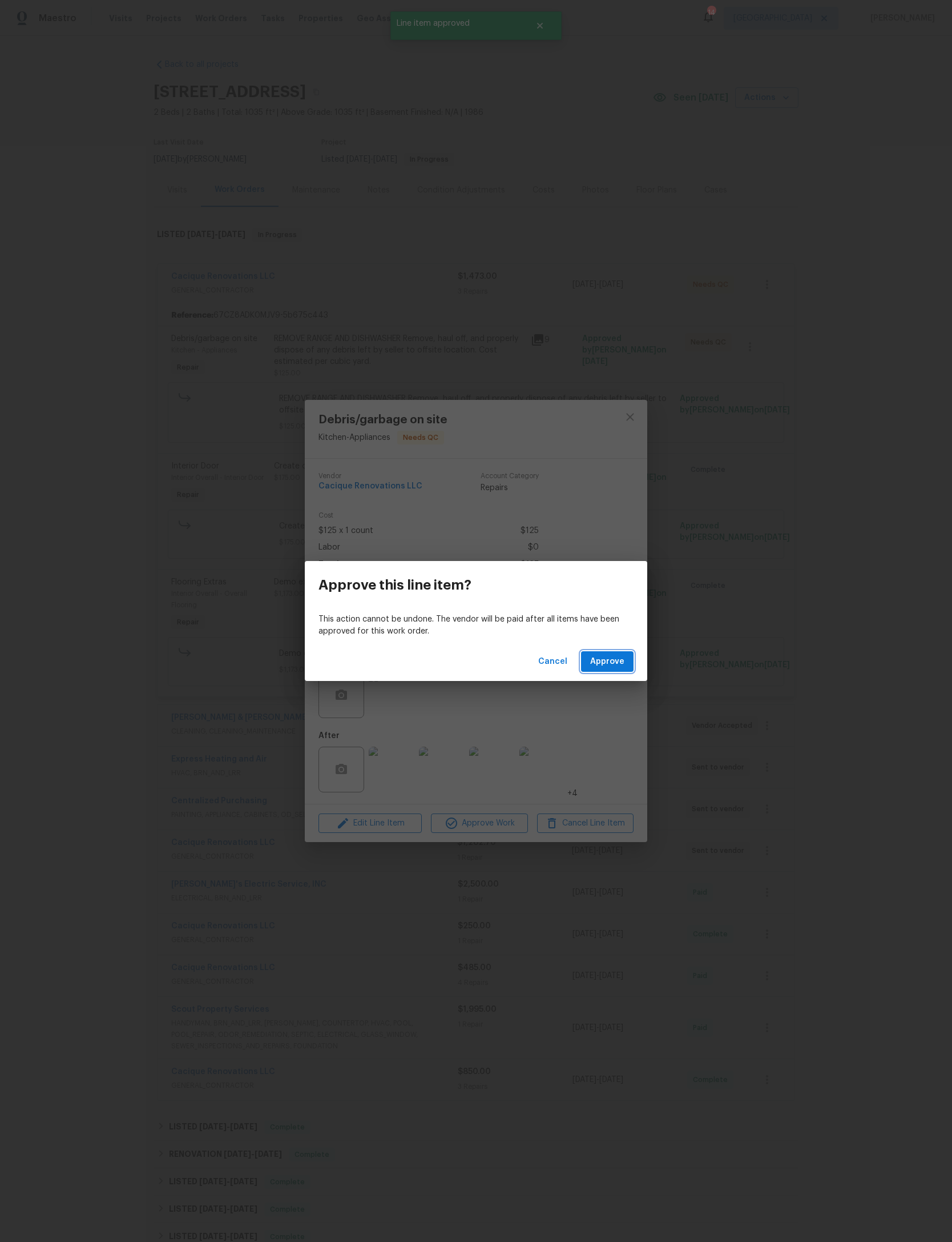
click at [611, 656] on span "Approve" at bounding box center [607, 661] width 35 height 14
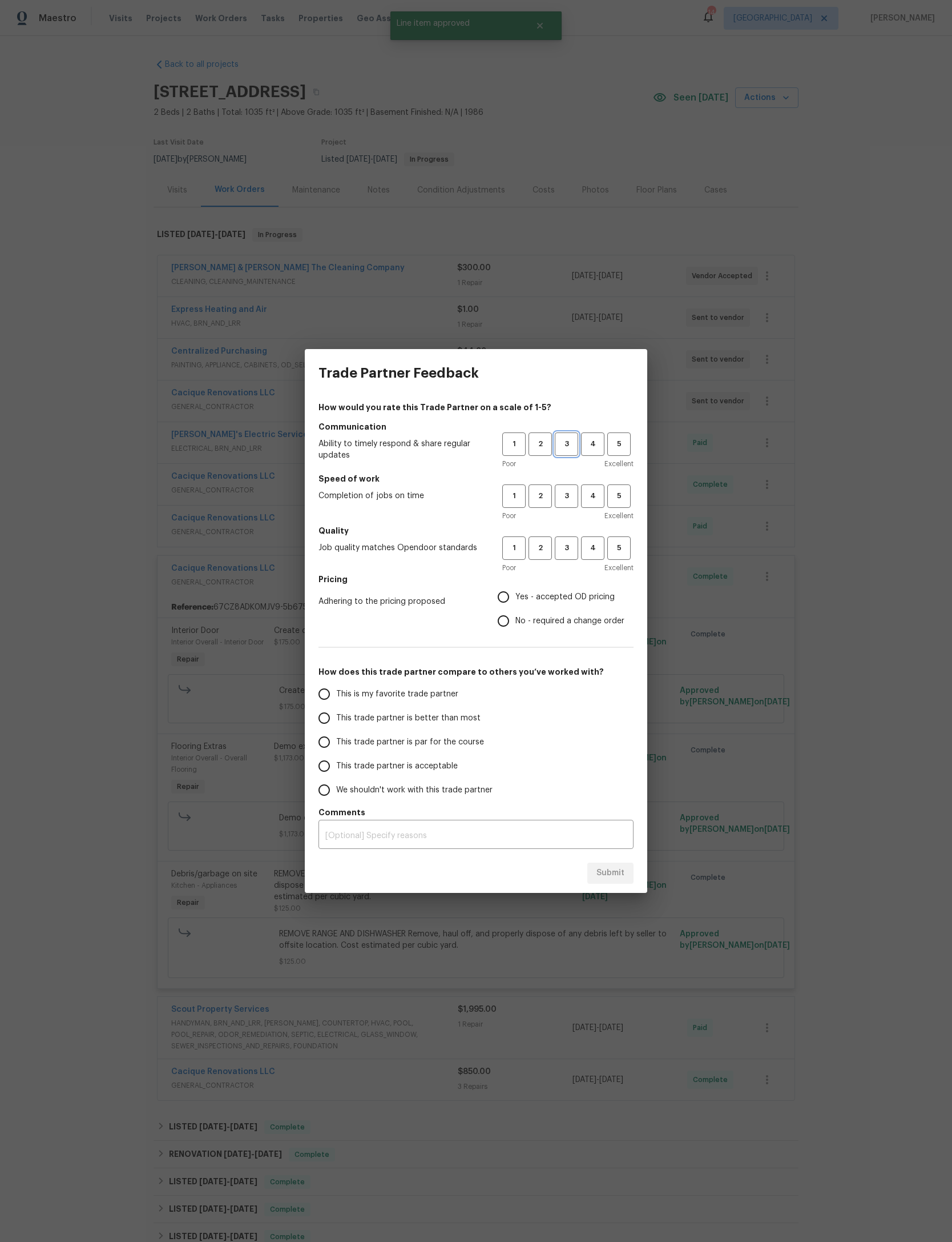
click at [575, 437] on span "3" at bounding box center [566, 444] width 21 height 13
click at [574, 475] on h5 "Speed of work" at bounding box center [476, 479] width 315 height 12
click at [560, 494] on span "3" at bounding box center [566, 496] width 21 height 13
click at [575, 545] on span "3" at bounding box center [566, 548] width 21 height 13
click at [566, 599] on span "Yes - accepted OD pricing" at bounding box center [565, 597] width 99 height 12
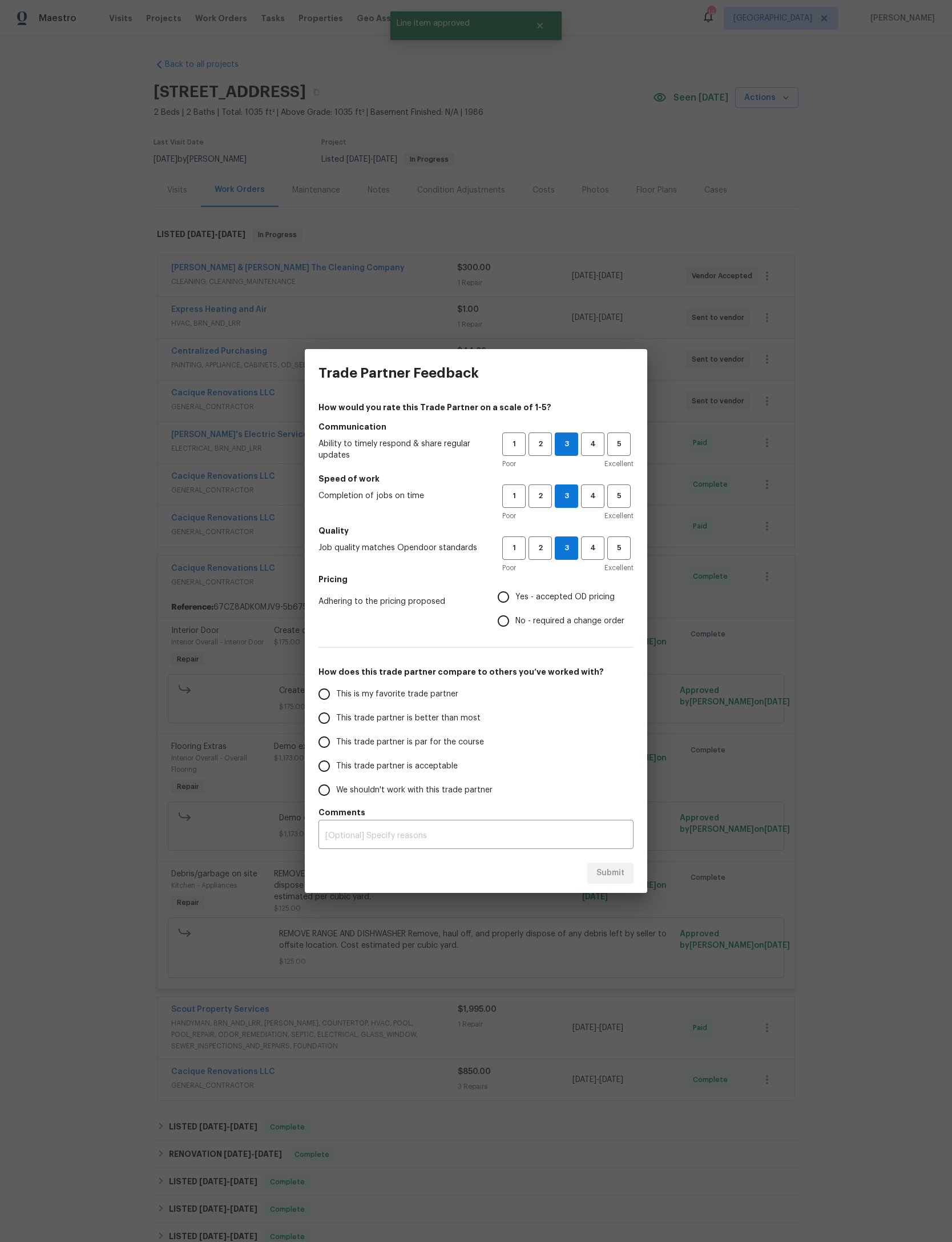
click at [516, 599] on input "Yes - accepted OD pricing" at bounding box center [503, 597] width 24 height 24
radio input "true"
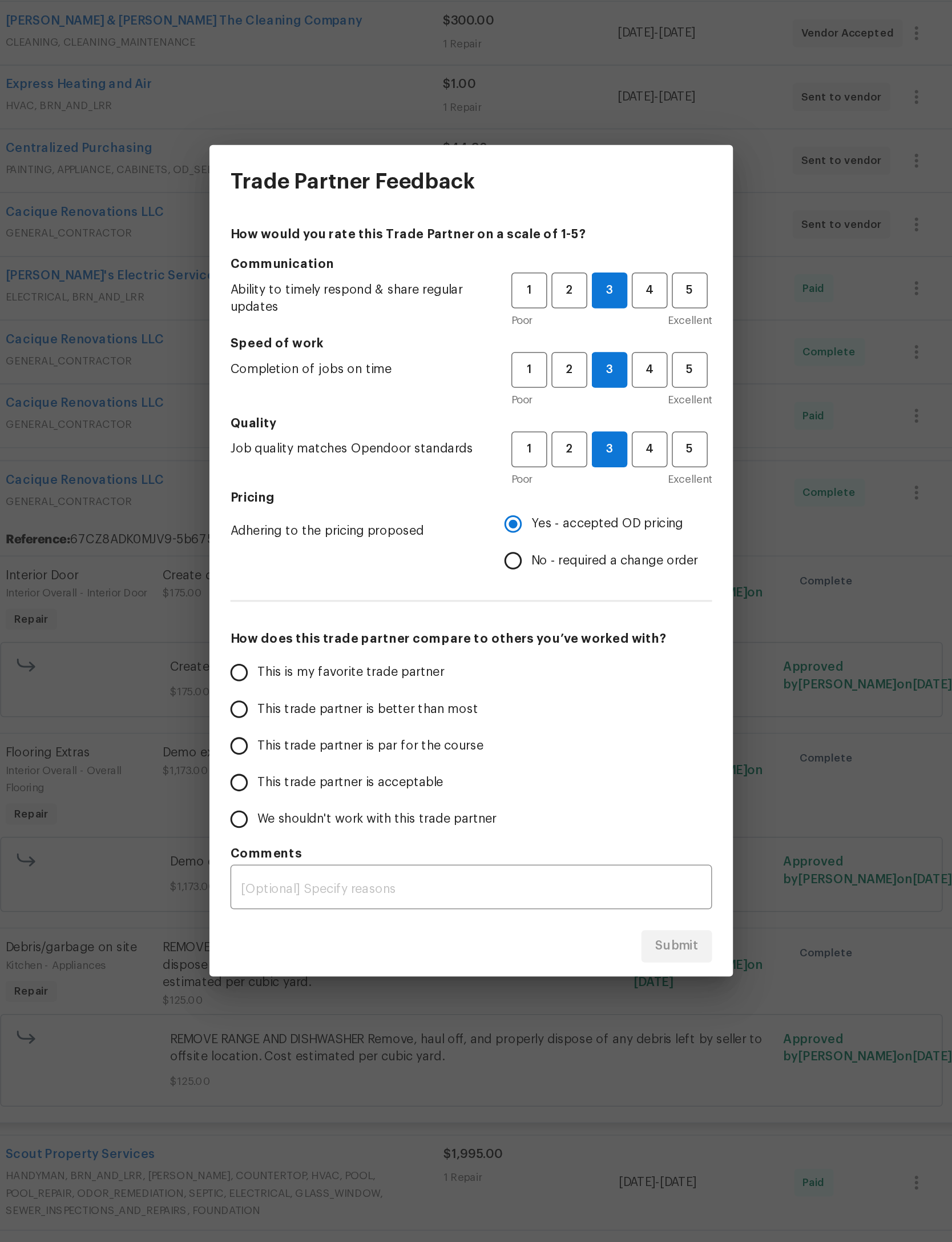
click at [336, 736] on span "This trade partner is par for the course" at bounding box center [410, 742] width 148 height 12
click at [312, 730] on input "This trade partner is par for the course" at bounding box center [324, 742] width 24 height 24
click at [596, 866] on span "Submit" at bounding box center [610, 872] width 28 height 14
radio input "true"
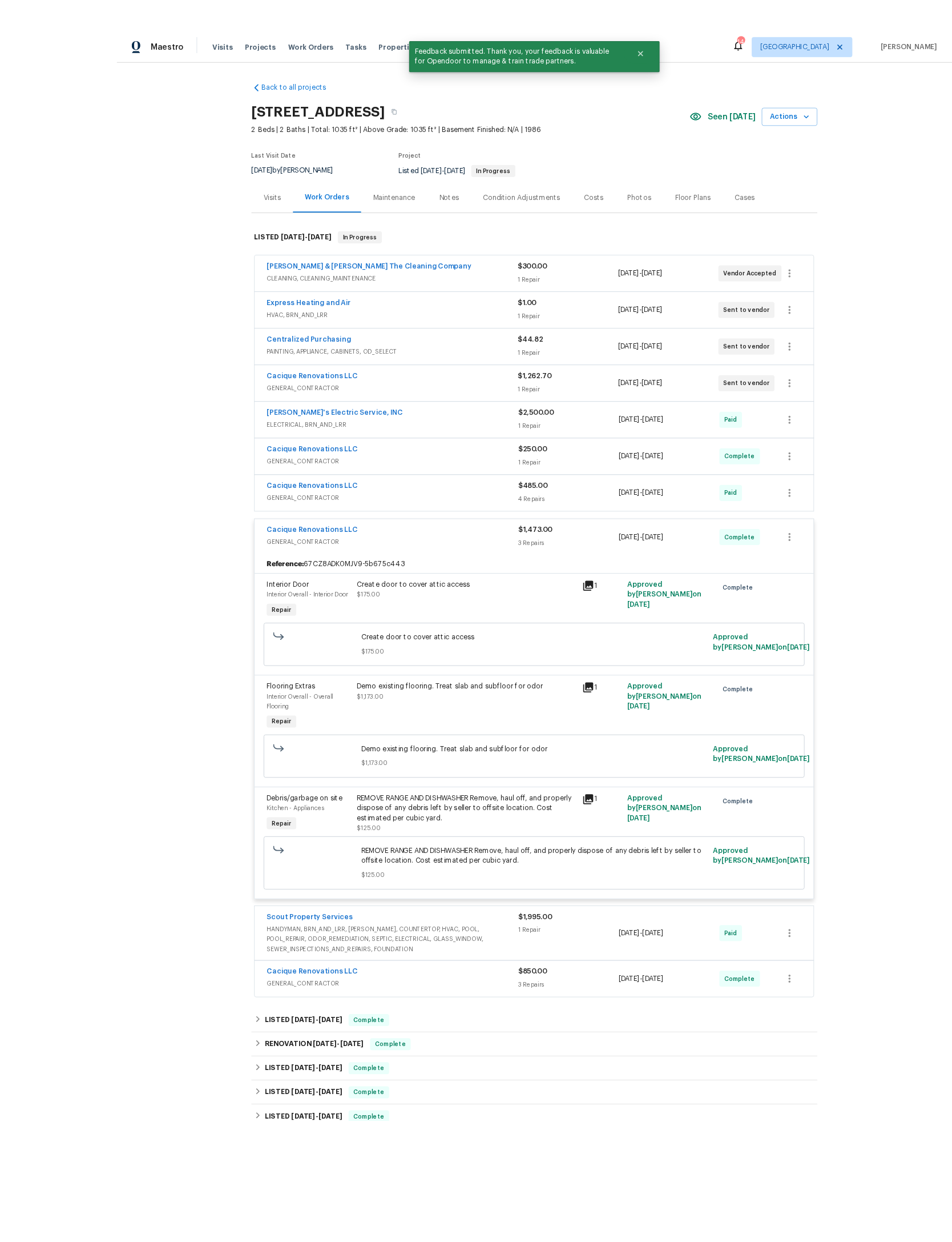
scroll to position [22, 0]
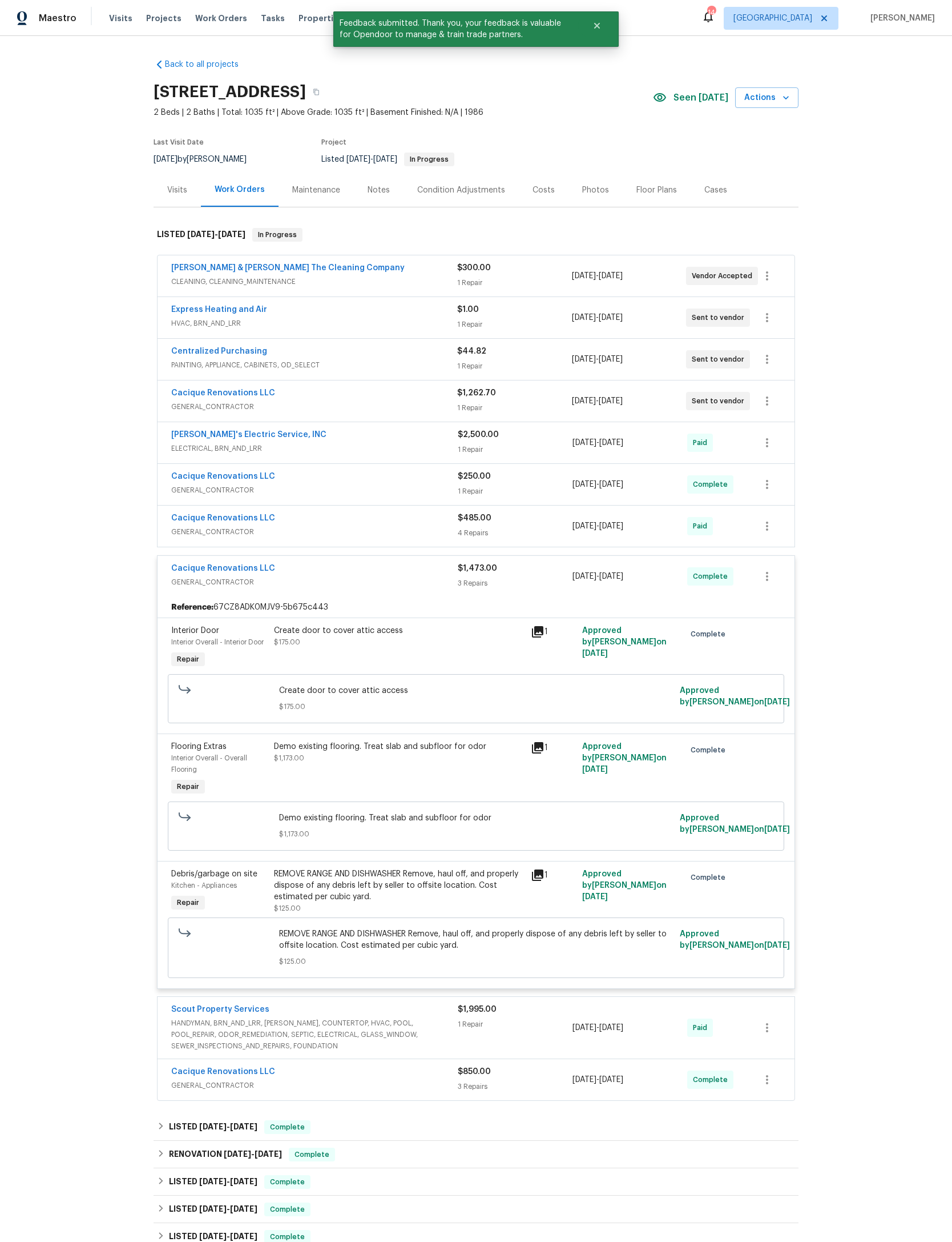
click at [853, 426] on div "Back to all projects 102 Courageous Ct N # 102, Jacksonville, FL 32233 2 Beds |…" at bounding box center [476, 639] width 952 height 1206
